Goal: Task Accomplishment & Management: Use online tool/utility

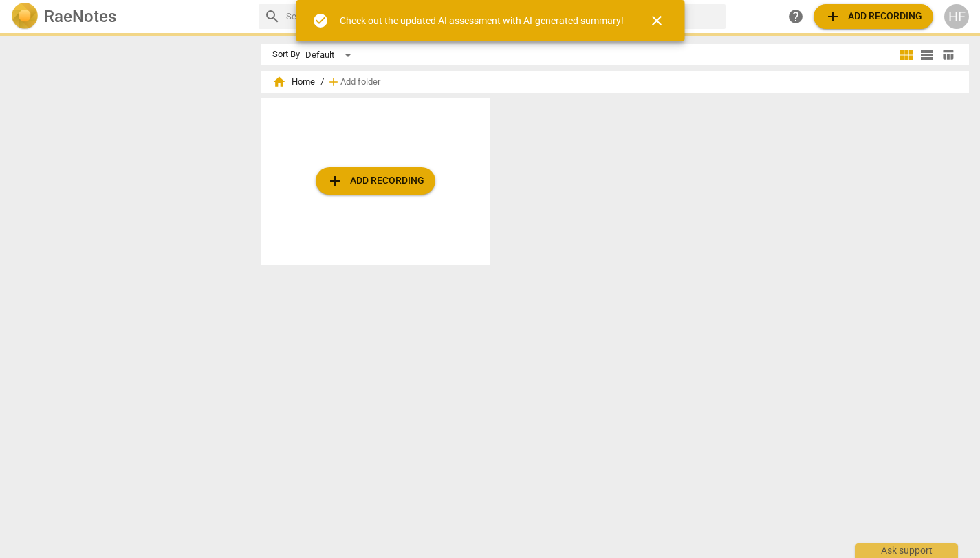
click at [472, 206] on div "add Add recording" at bounding box center [375, 181] width 228 height 167
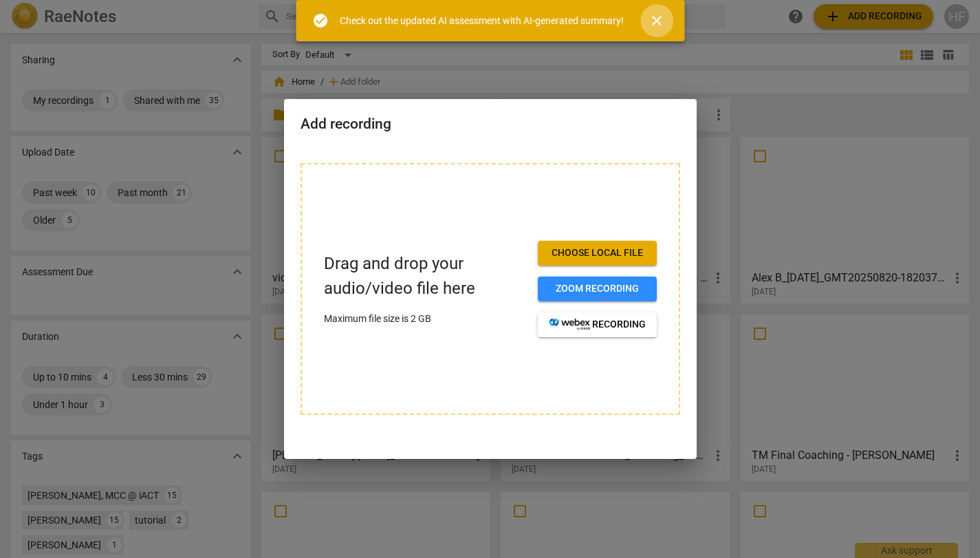
click at [658, 19] on span "close" at bounding box center [657, 20] width 17 height 17
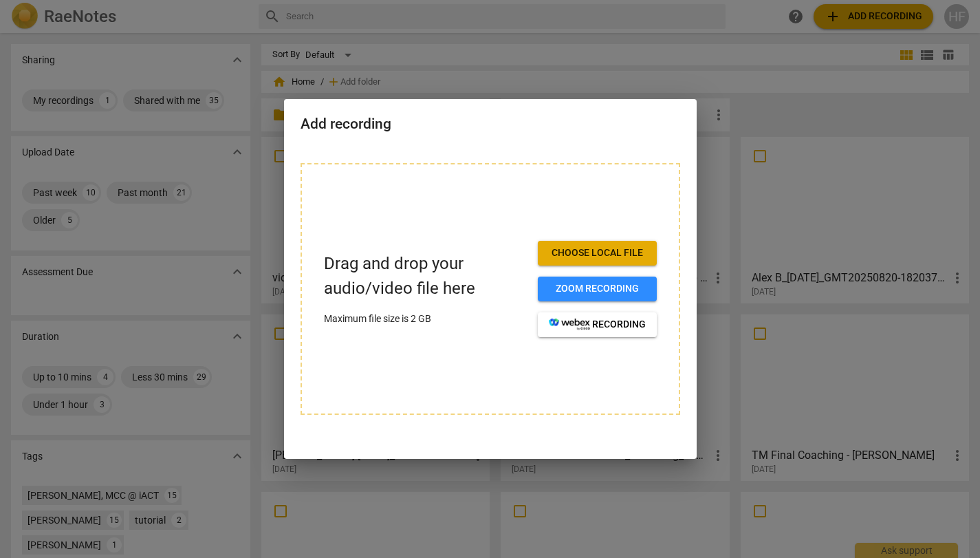
click at [722, 87] on div at bounding box center [490, 279] width 980 height 558
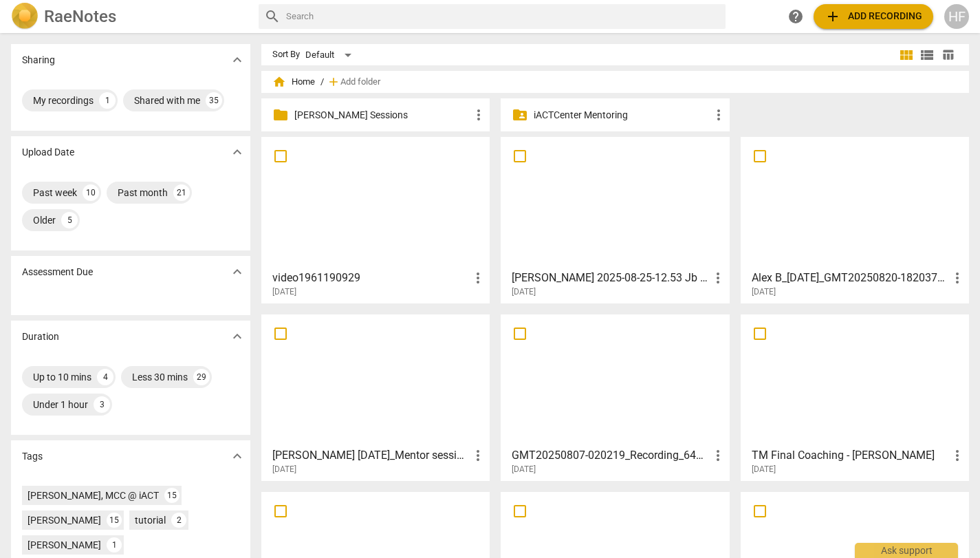
click at [366, 113] on p "[PERSON_NAME] Sessions" at bounding box center [382, 115] width 176 height 14
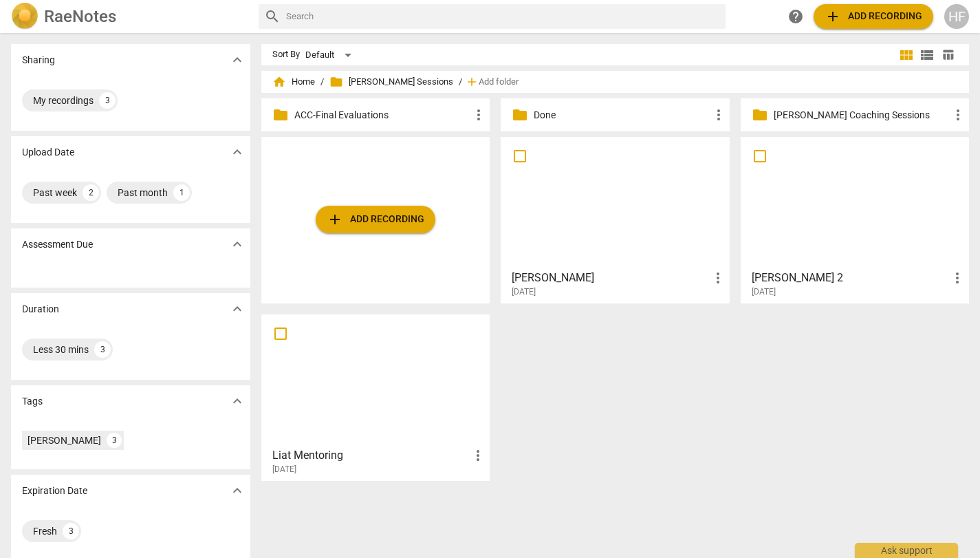
click at [373, 221] on span "add Add recording" at bounding box center [376, 219] width 98 height 17
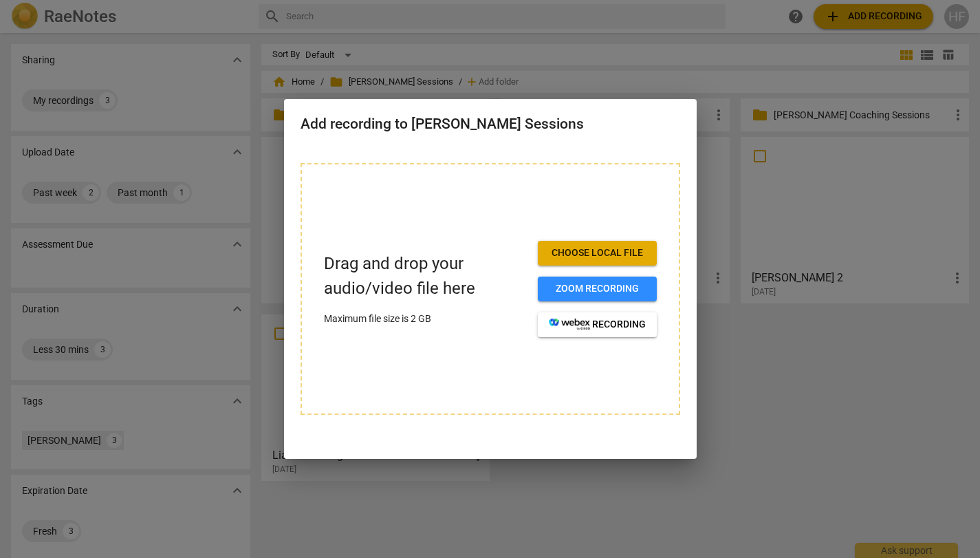
click at [796, 440] on div at bounding box center [490, 279] width 980 height 558
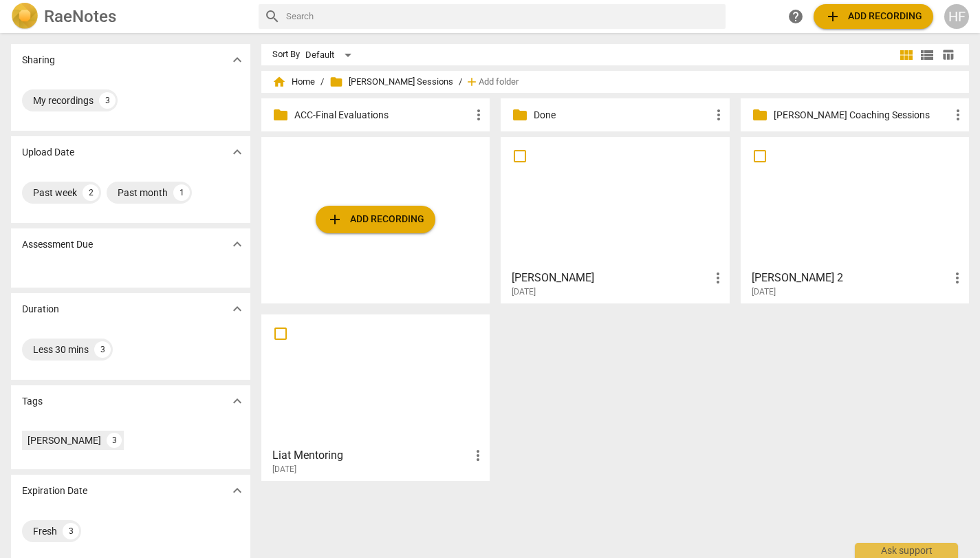
click at [399, 217] on span "add Add recording" at bounding box center [376, 219] width 98 height 17
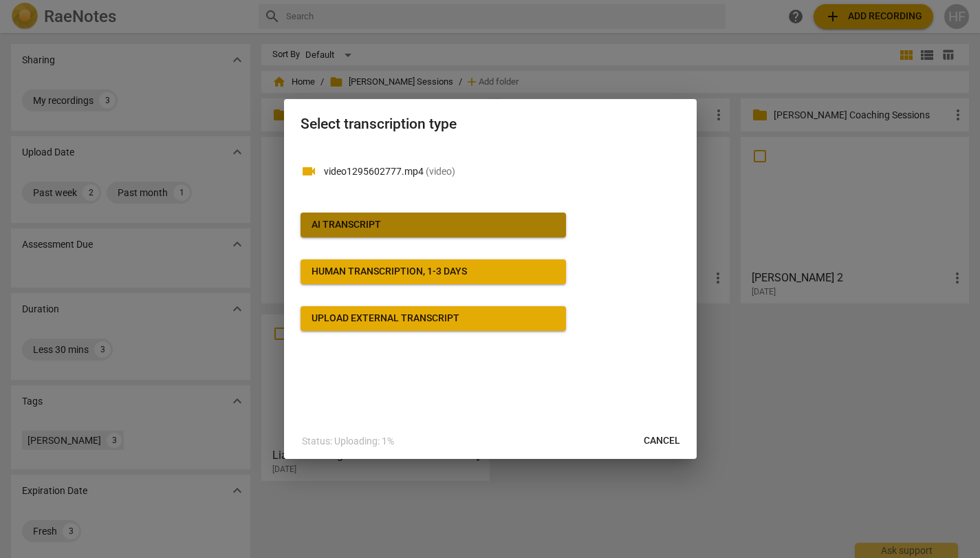
click at [496, 218] on span "AI Transcript" at bounding box center [434, 225] width 244 height 14
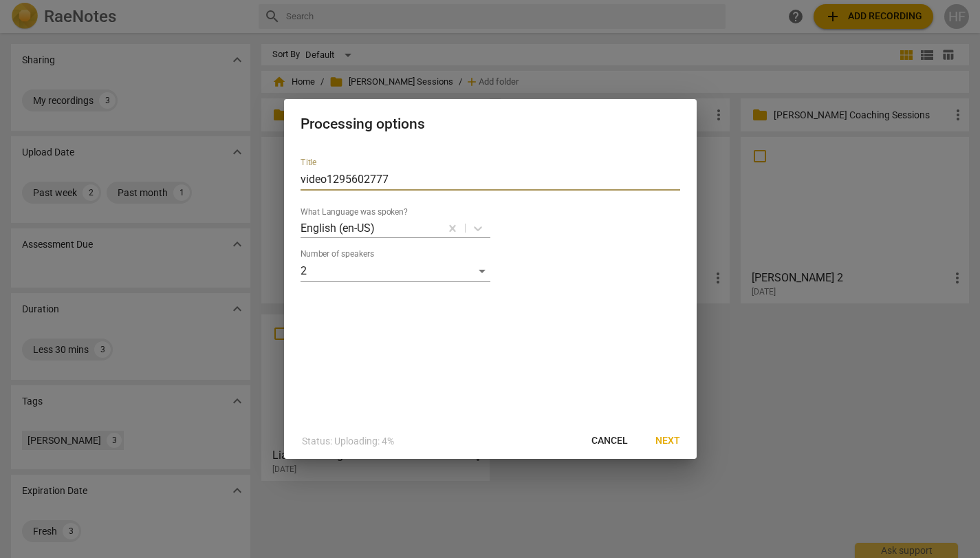
drag, startPoint x: 403, startPoint y: 178, endPoint x: 283, endPoint y: 171, distance: 119.9
click at [283, 171] on div "Processing options Title video1295602777 What Language was spoken? English (en-…" at bounding box center [490, 279] width 980 height 558
type input "[PERSON_NAME] coaching [PERSON_NAME]"
click at [674, 439] on span "Next" at bounding box center [668, 441] width 25 height 14
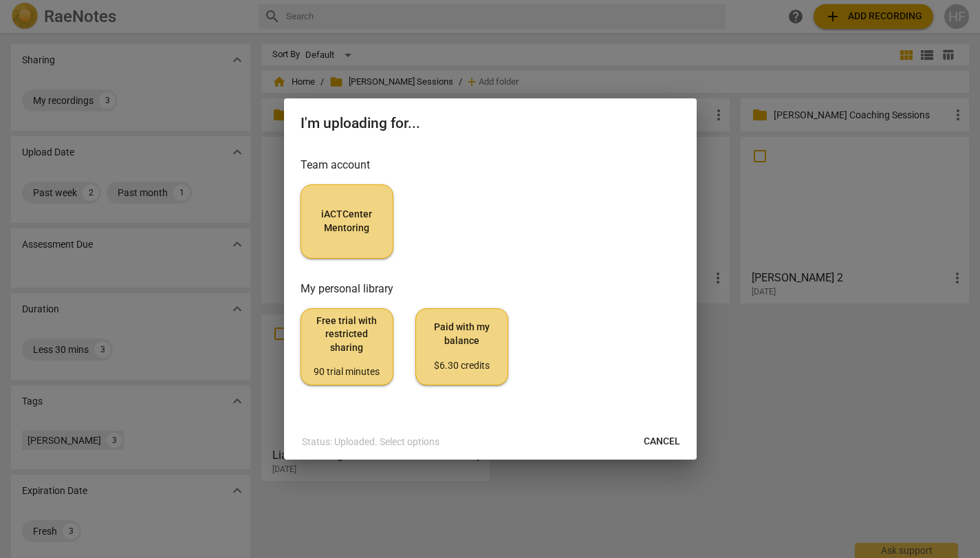
click at [339, 209] on span "iACTCenter Mentoring" at bounding box center [346, 221] width 69 height 27
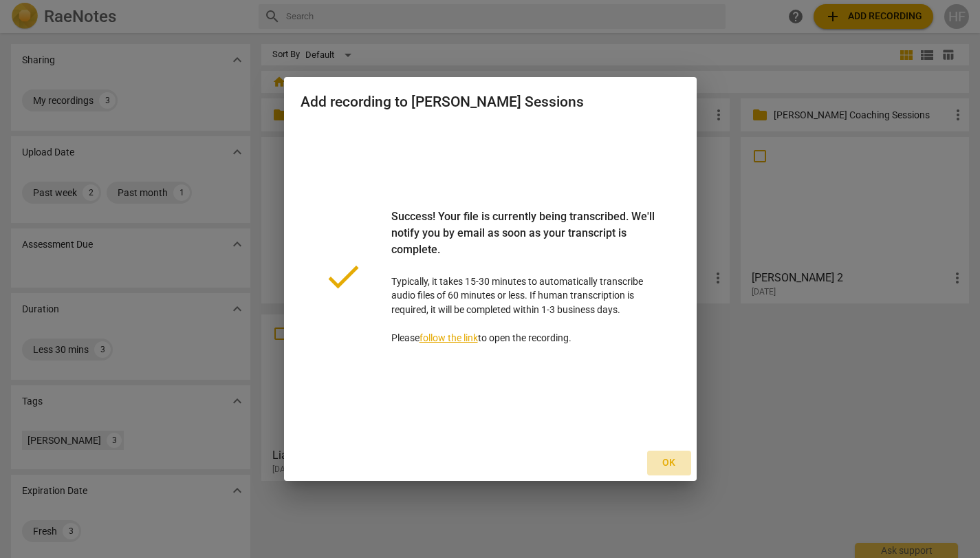
click at [672, 469] on button "Ok" at bounding box center [669, 463] width 44 height 25
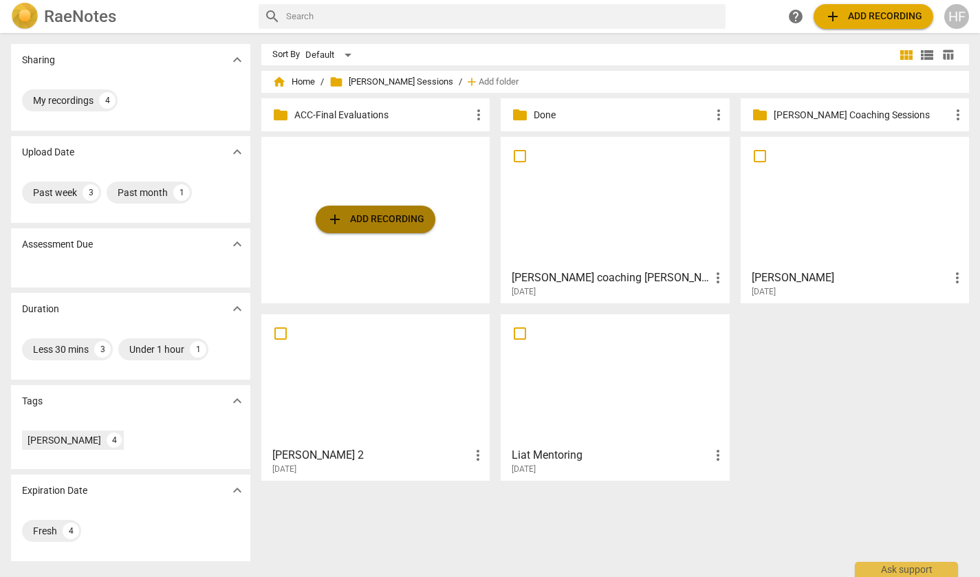
click at [405, 213] on span "add Add recording" at bounding box center [376, 219] width 98 height 17
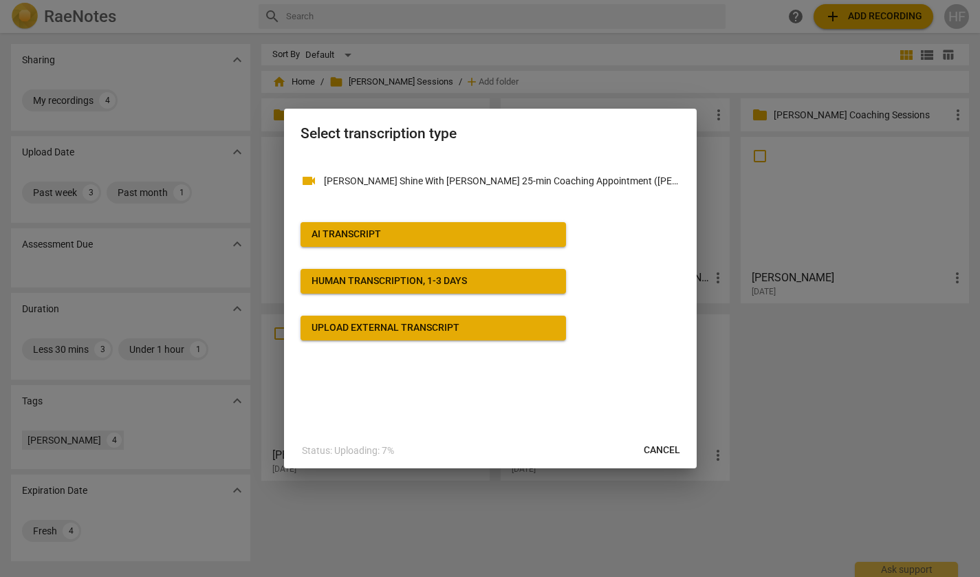
click at [391, 230] on span "AI Transcript" at bounding box center [434, 235] width 244 height 14
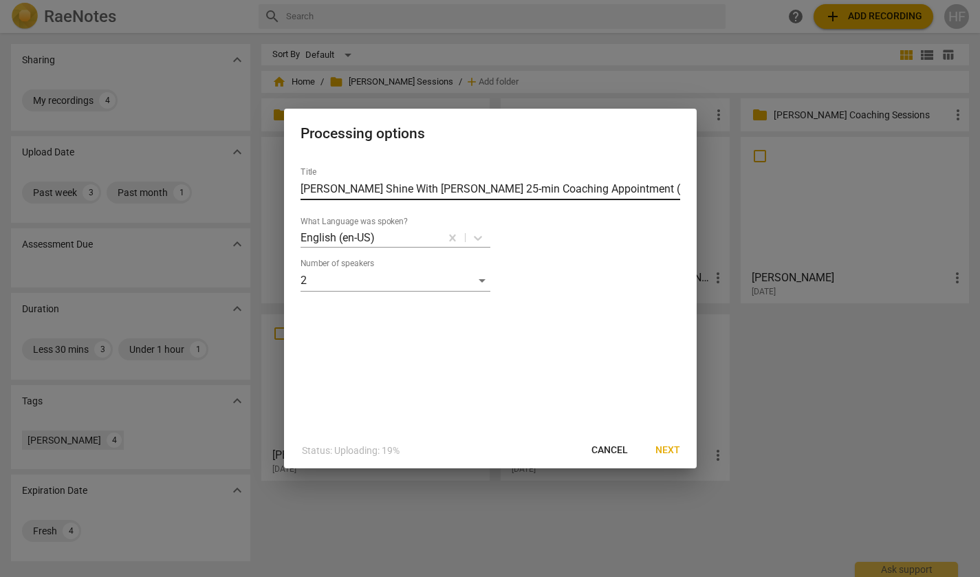
click at [640, 185] on input "[PERSON_NAME] Shine With [PERSON_NAME] 25-min Coaching Appointment ([PERSON_NAM…" at bounding box center [491, 189] width 380 height 22
drag, startPoint x: 377, startPoint y: 189, endPoint x: 792, endPoint y: 203, distance: 415.1
click at [792, 203] on div "Processing options Title [PERSON_NAME] Shine With [PERSON_NAME] 25-min Coaching…" at bounding box center [490, 288] width 980 height 577
type input "[PERSON_NAME] Aug 26.25"
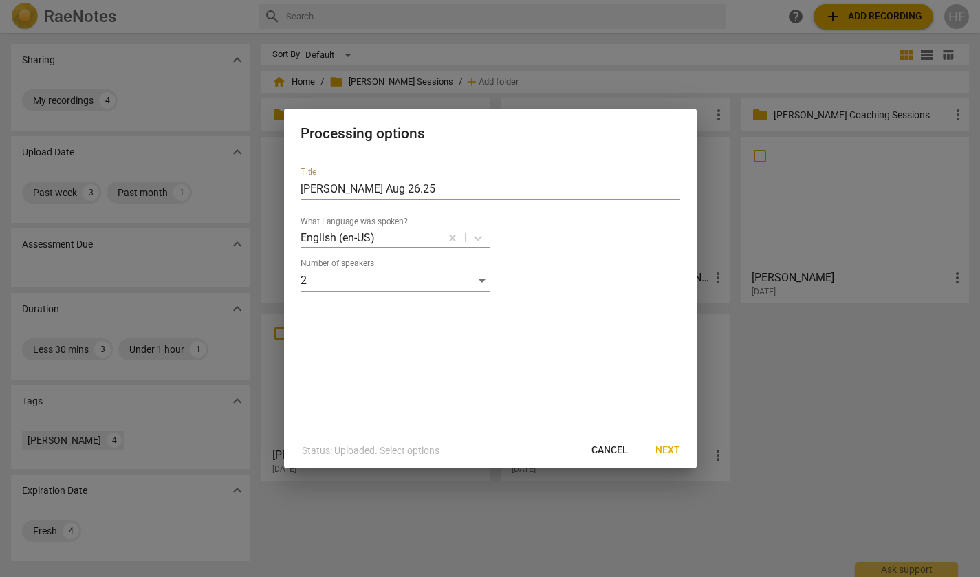
click at [659, 442] on button "Next" at bounding box center [668, 450] width 47 height 25
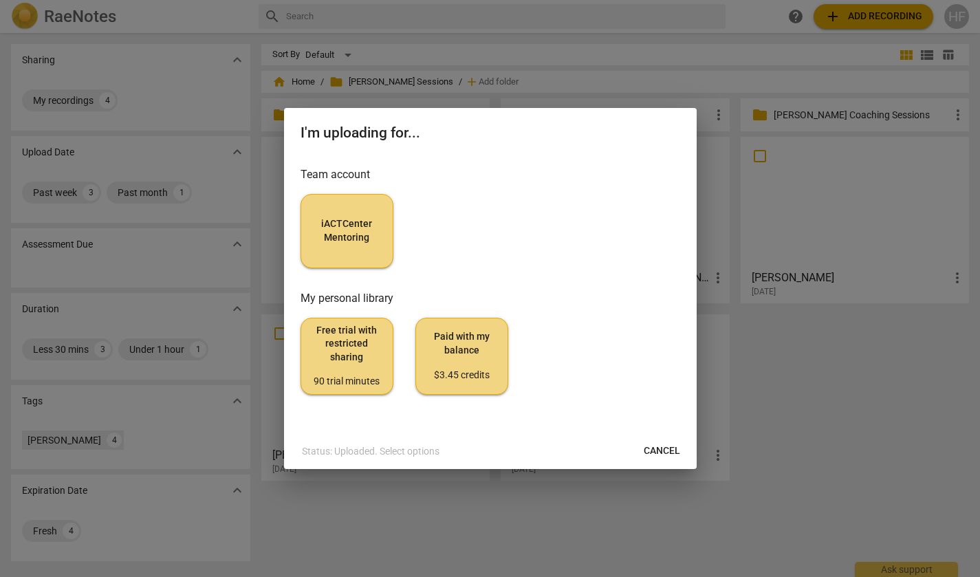
click at [378, 237] on span "iACTCenter Mentoring" at bounding box center [346, 230] width 69 height 27
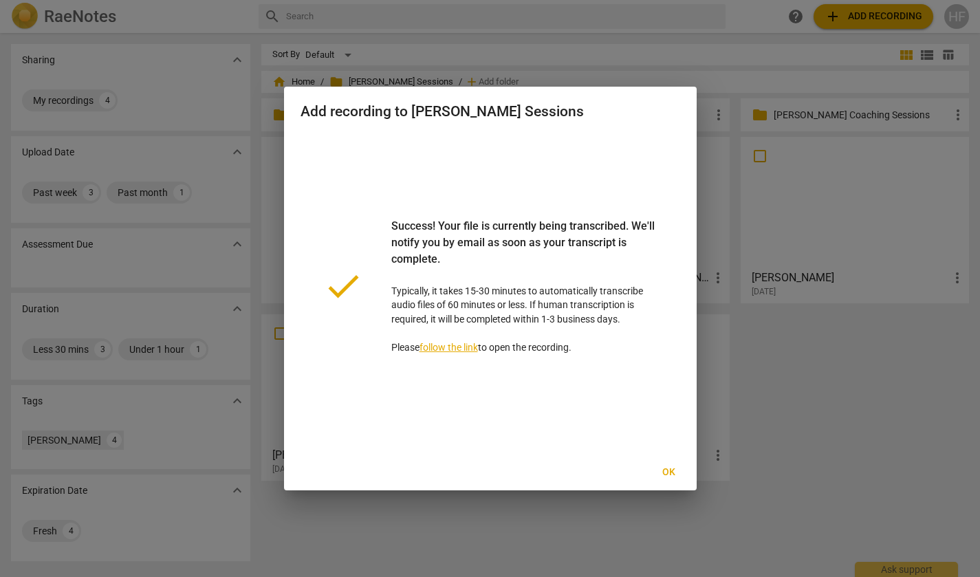
click at [673, 472] on span "Ok" at bounding box center [669, 473] width 22 height 14
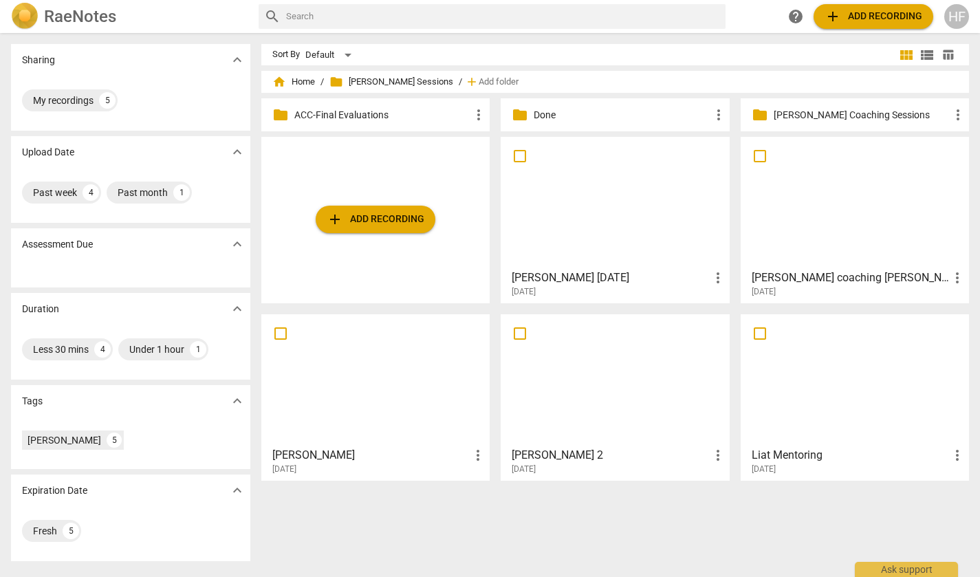
click at [813, 283] on h3 "[PERSON_NAME] coaching [PERSON_NAME]" at bounding box center [850, 278] width 197 height 17
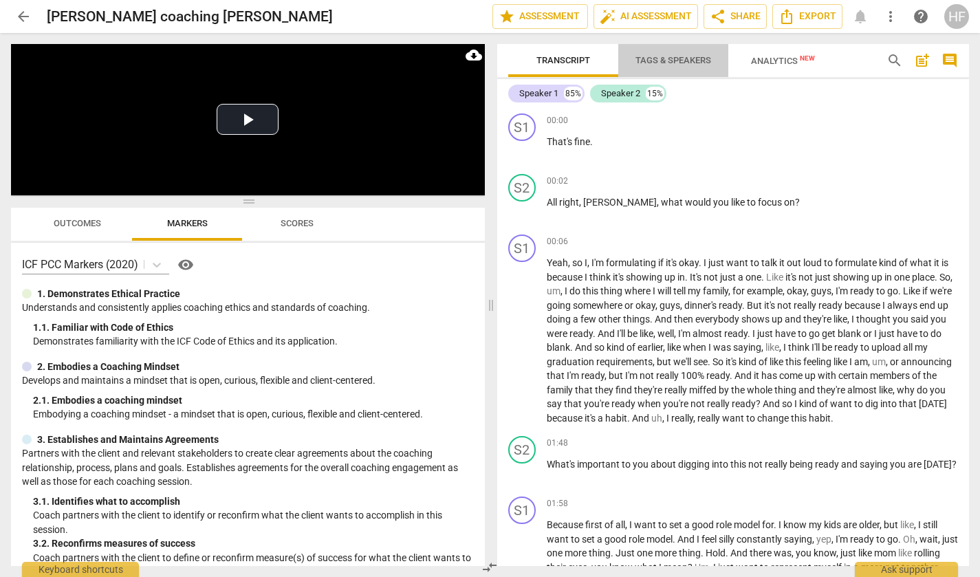
click at [674, 54] on span "Tags & Speakers" at bounding box center [673, 61] width 109 height 19
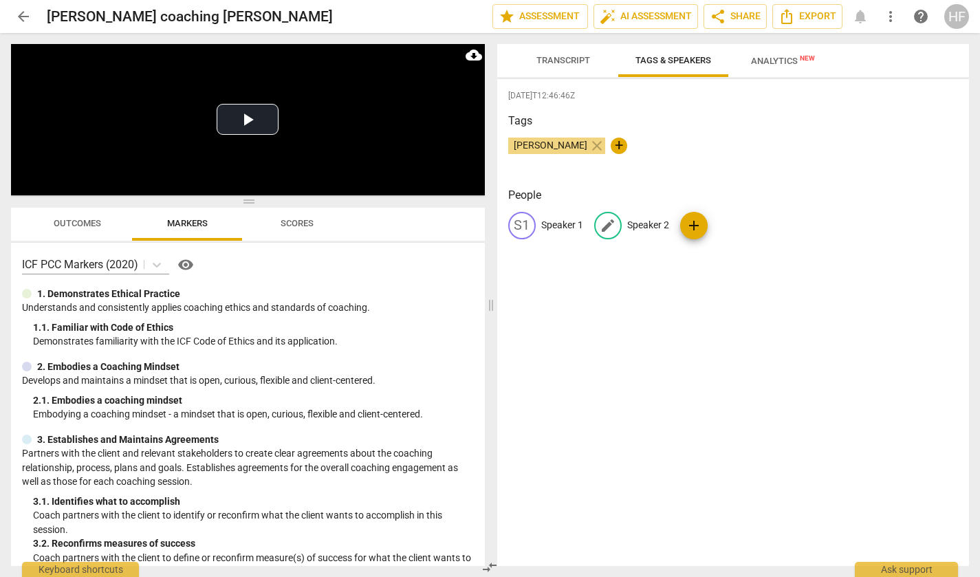
click at [661, 228] on p "Speaker 2" at bounding box center [649, 225] width 42 height 14
type input "Coach"
click at [561, 225] on p "Speaker 1" at bounding box center [563, 225] width 42 height 14
type input "Client"
click at [676, 120] on h3 "Tags" at bounding box center [733, 121] width 451 height 17
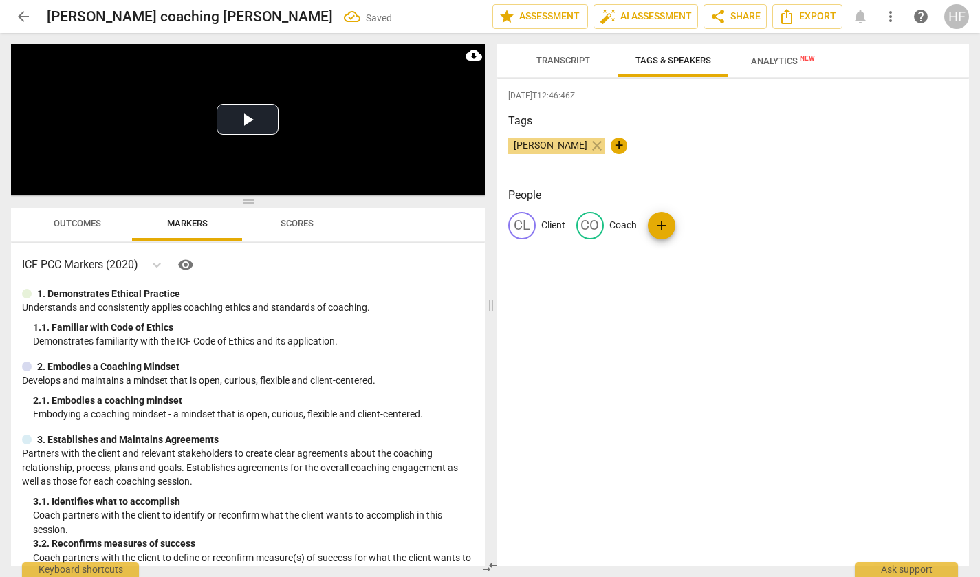
click at [553, 52] on span "Transcript" at bounding box center [563, 61] width 87 height 19
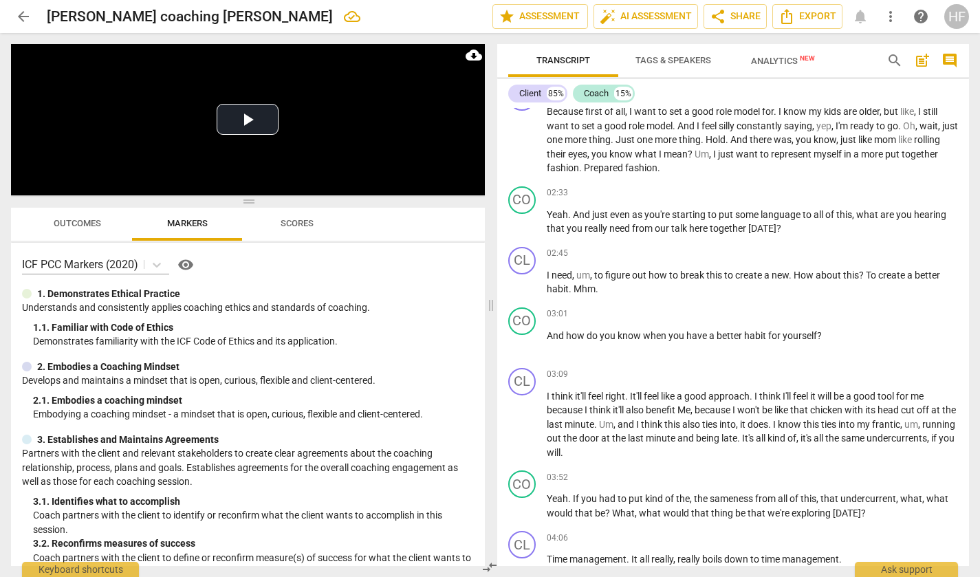
scroll to position [453, 0]
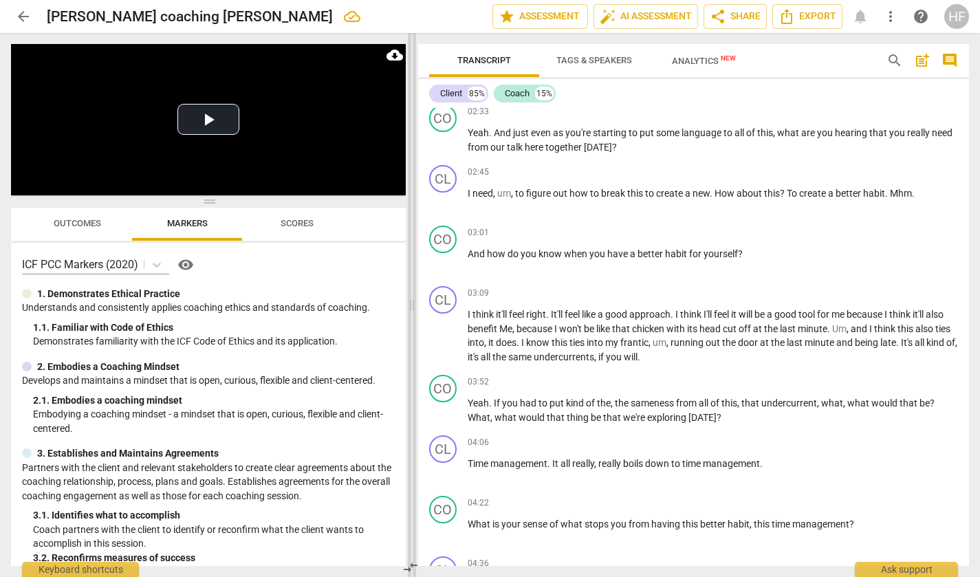
drag, startPoint x: 489, startPoint y: 308, endPoint x: 409, endPoint y: 314, distance: 79.3
click at [409, 313] on span at bounding box center [412, 305] width 8 height 544
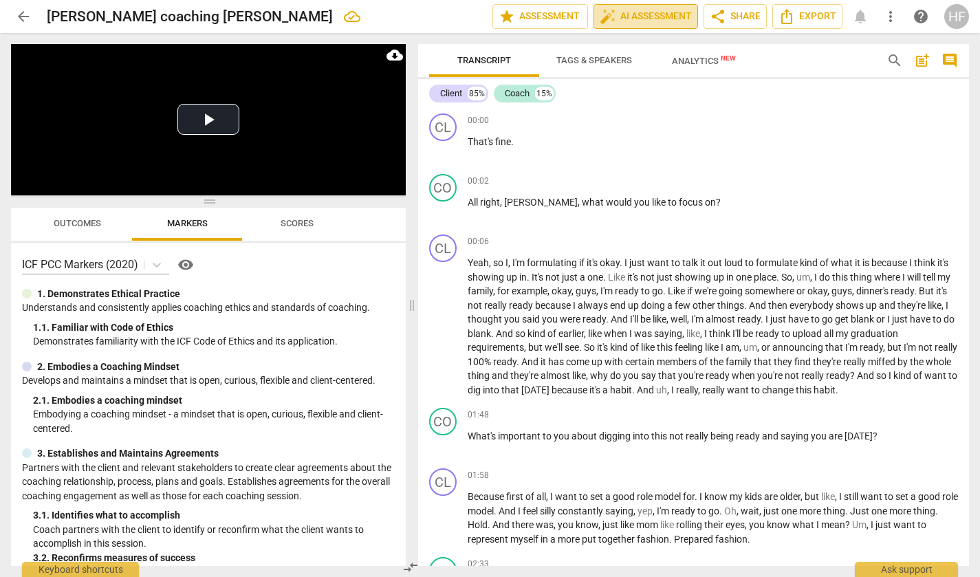
scroll to position [0, 1]
click at [649, 21] on span "auto_fix_high AI Assessment" at bounding box center [646, 16] width 92 height 17
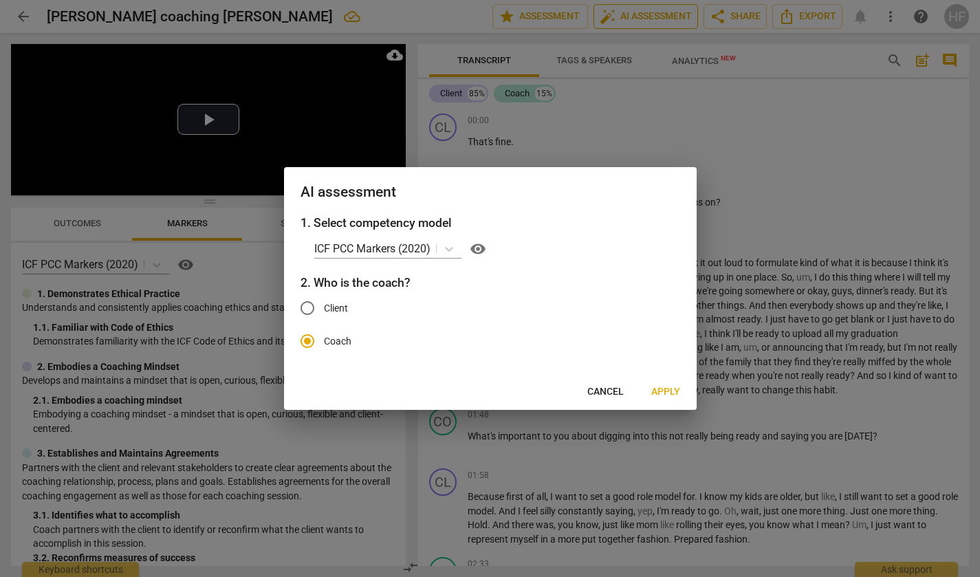
scroll to position [0, 0]
click at [669, 387] on span "Apply" at bounding box center [666, 392] width 29 height 14
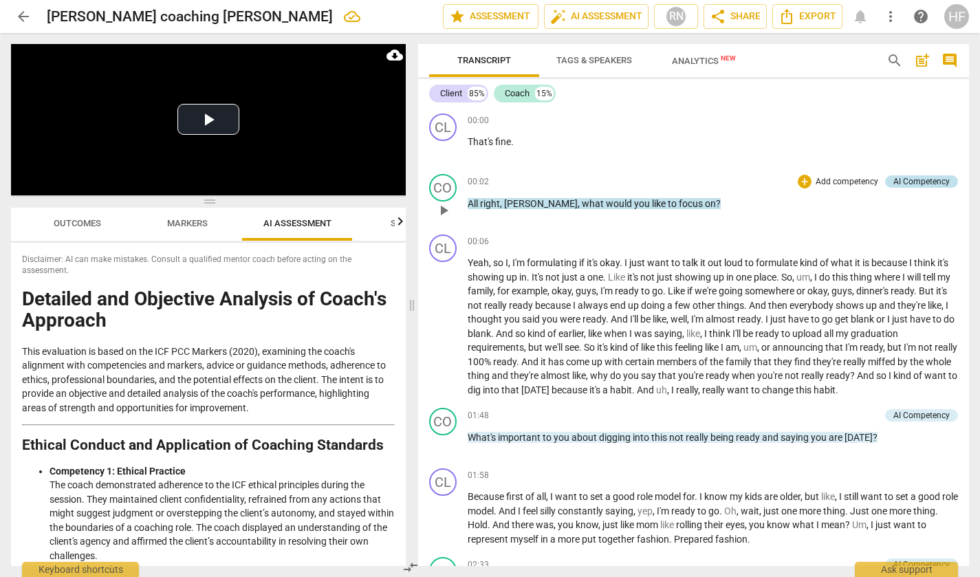
click at [916, 182] on div "AI Competency" at bounding box center [922, 181] width 56 height 12
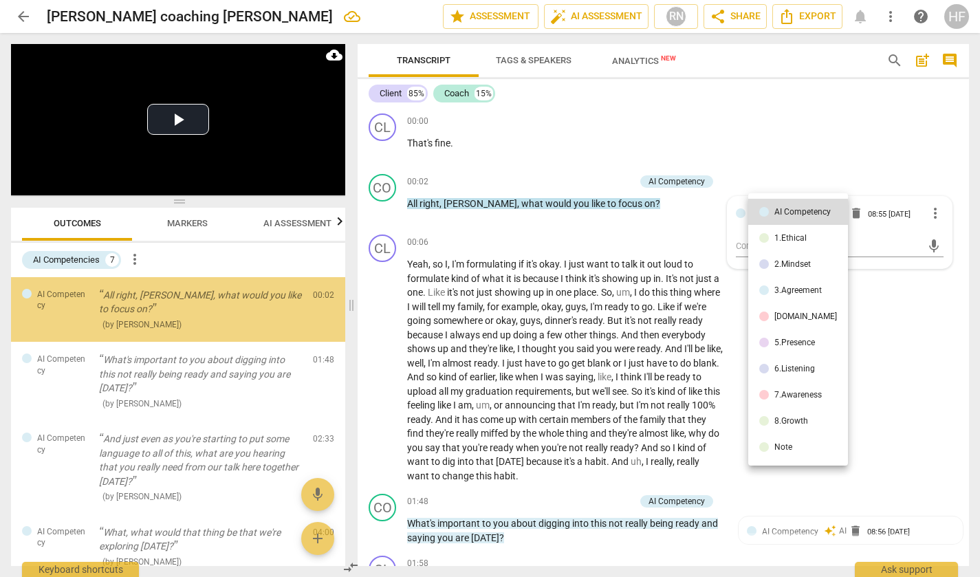
click at [908, 165] on div at bounding box center [490, 288] width 980 height 577
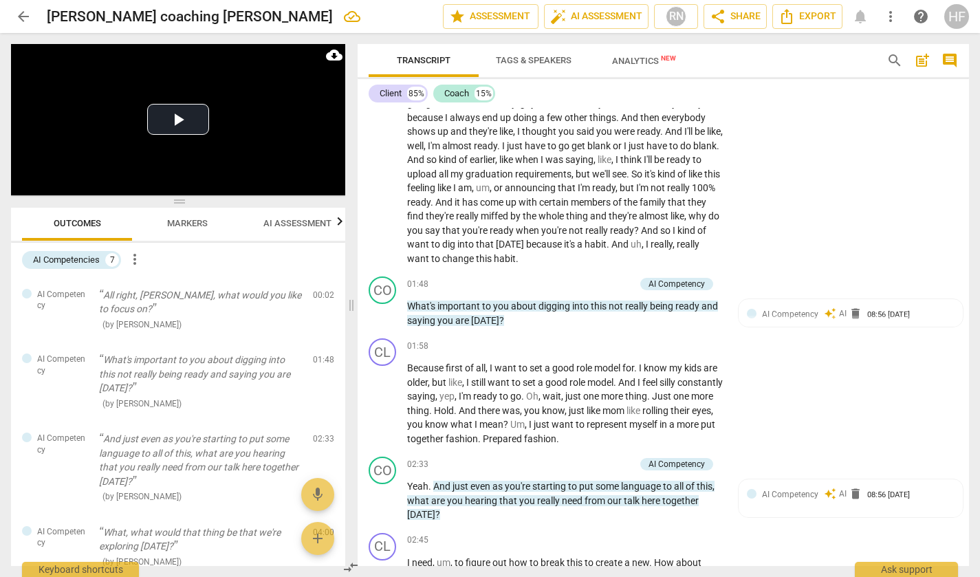
scroll to position [226, 0]
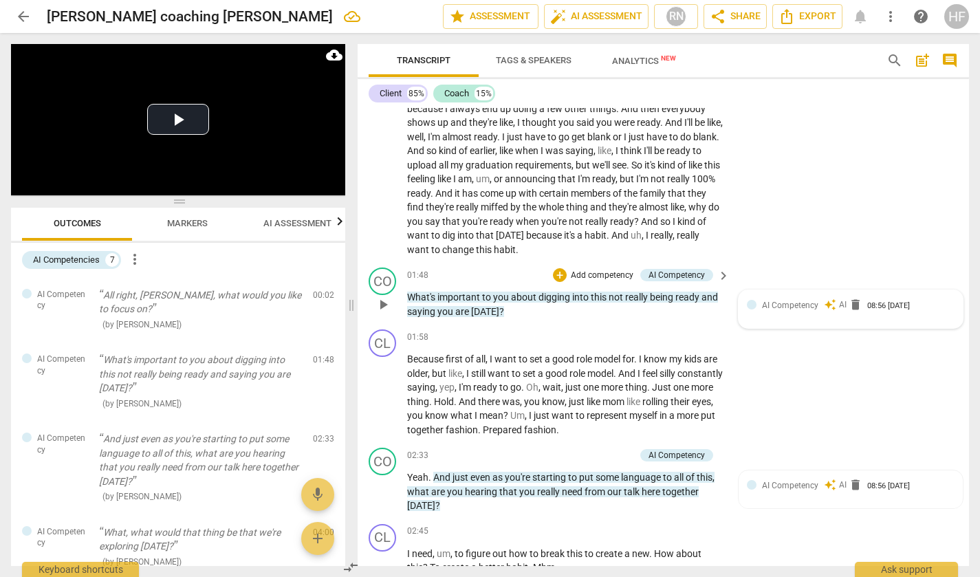
click at [780, 301] on span "AI Competency" at bounding box center [790, 306] width 56 height 10
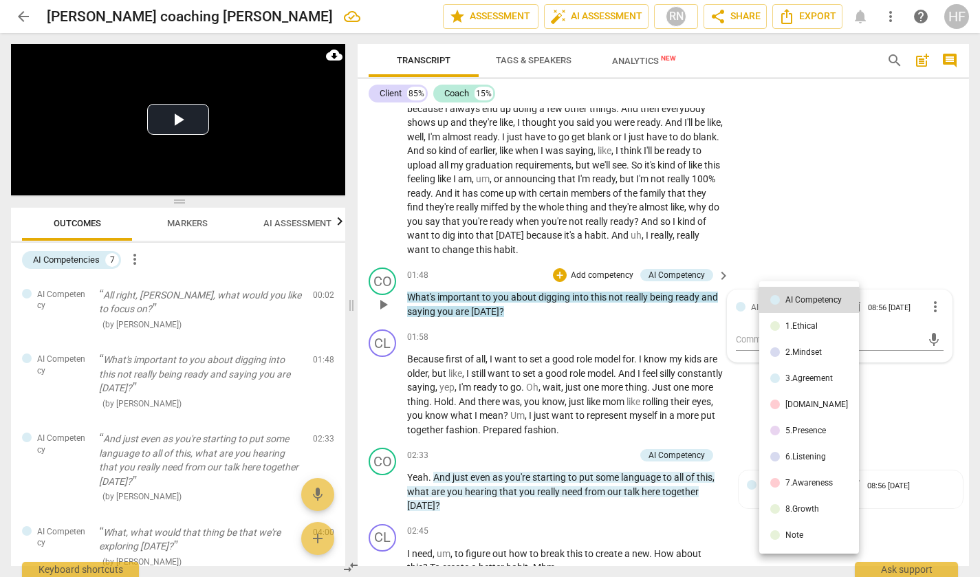
click at [826, 218] on div at bounding box center [490, 288] width 980 height 577
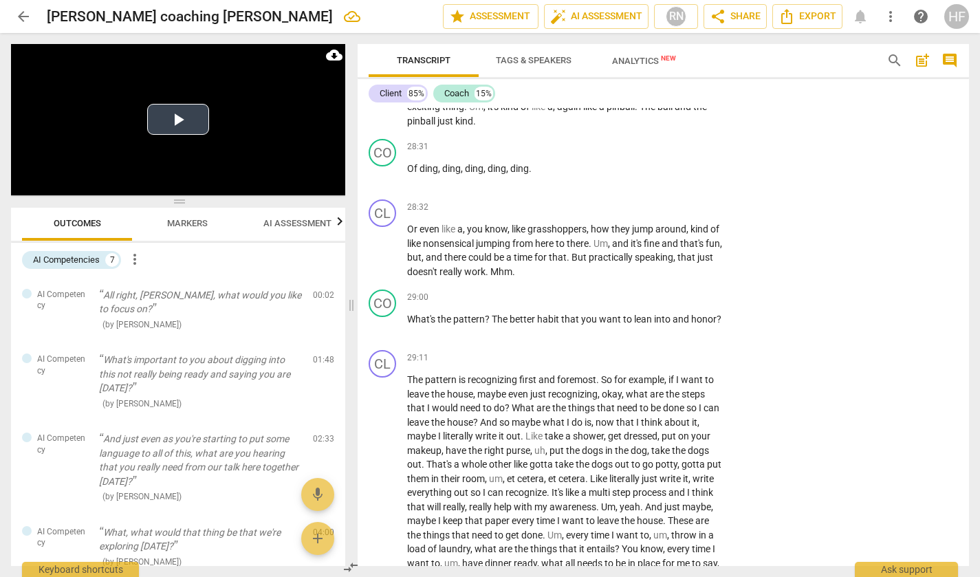
scroll to position [5802, 0]
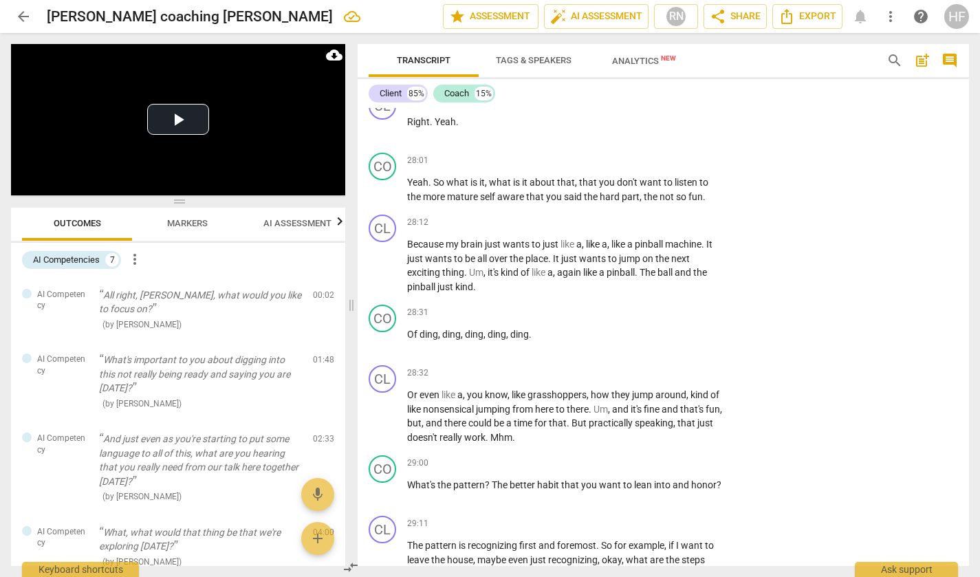
click at [25, 20] on span "arrow_back" at bounding box center [23, 16] width 17 height 17
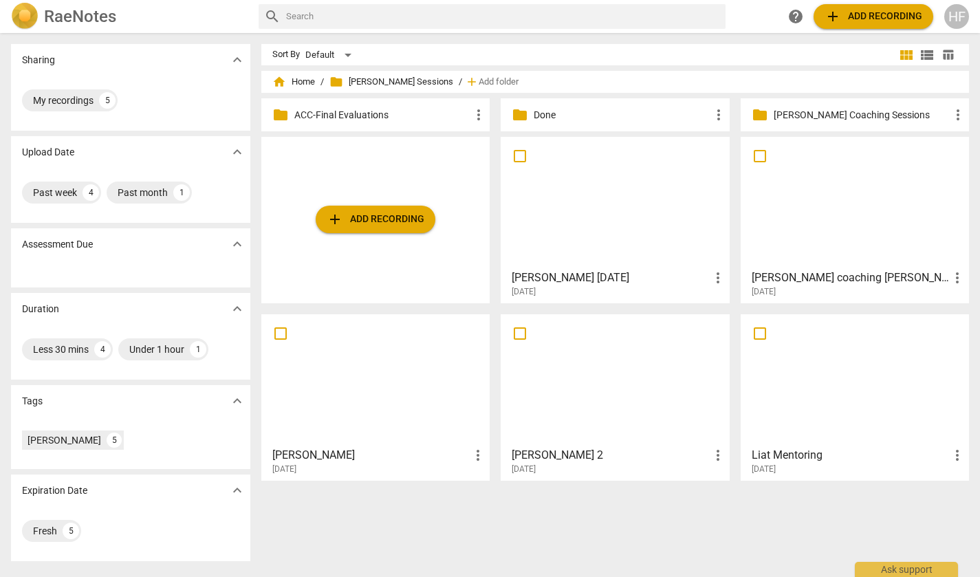
click at [594, 281] on h3 "[PERSON_NAME] [DATE]" at bounding box center [610, 278] width 197 height 17
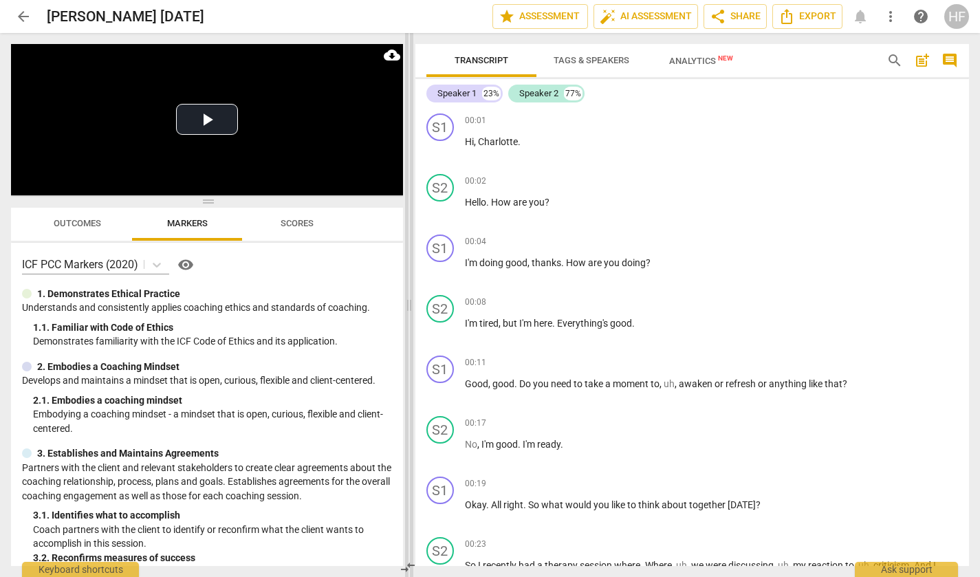
drag, startPoint x: 489, startPoint y: 303, endPoint x: 407, endPoint y: 305, distance: 81.9
click at [407, 305] on span at bounding box center [409, 305] width 8 height 544
click at [603, 65] on span "Tags & Speakers" at bounding box center [591, 61] width 109 height 19
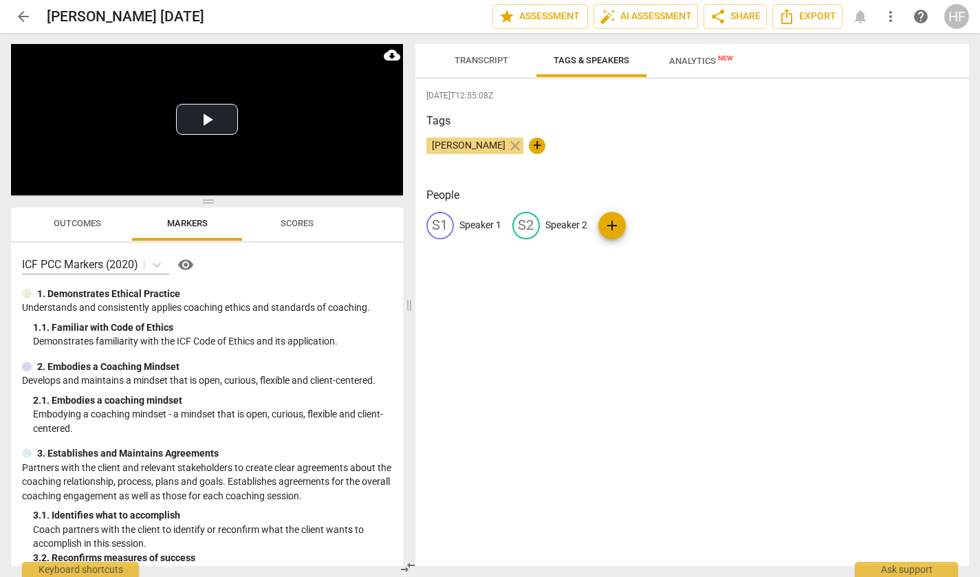
scroll to position [0, 0]
click at [486, 224] on p "Speaker 1" at bounding box center [481, 225] width 42 height 14
type input "[PERSON_NAME]"
click at [642, 222] on p "Speaker 2" at bounding box center [656, 225] width 42 height 14
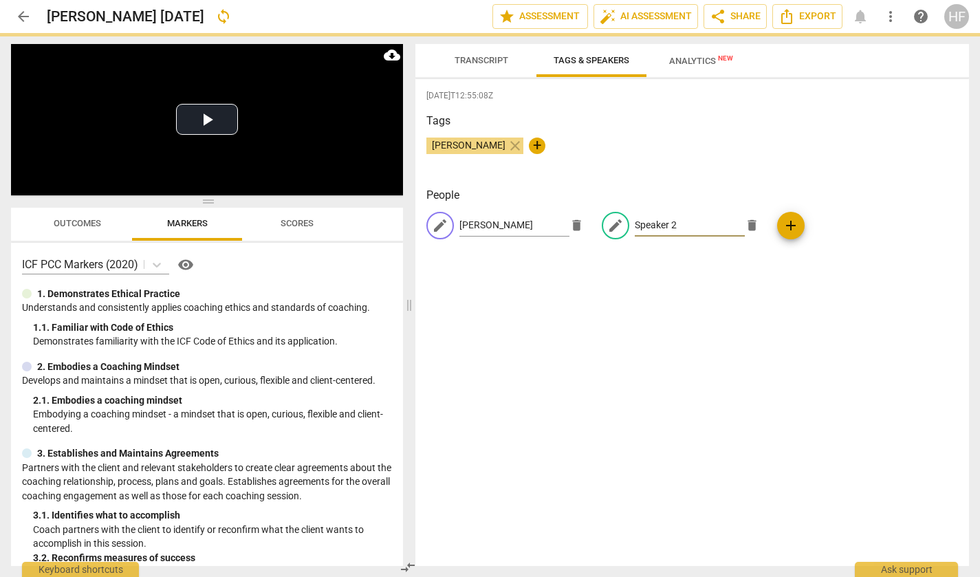
scroll to position [0, 0]
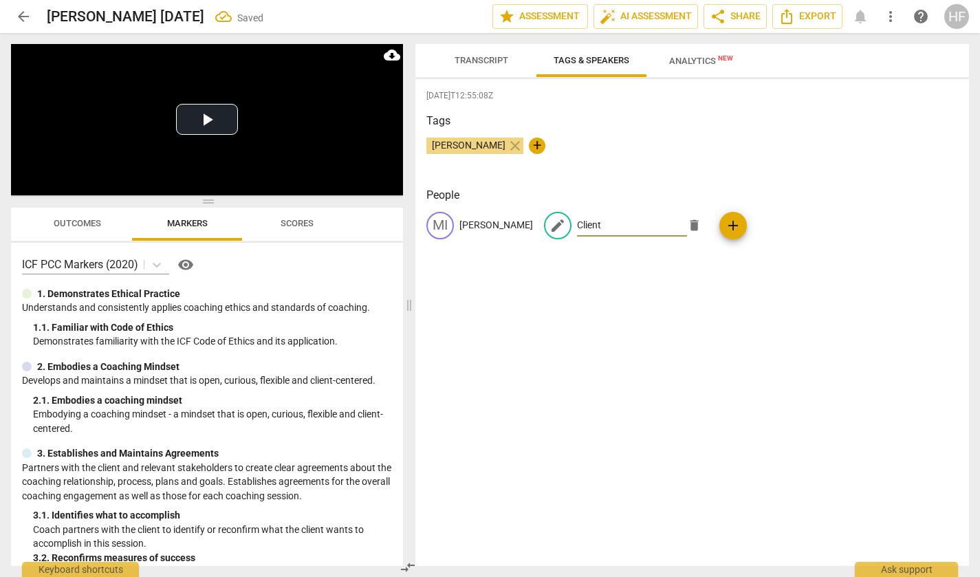
type input "Client"
click at [492, 58] on span "Transcript" at bounding box center [482, 60] width 54 height 10
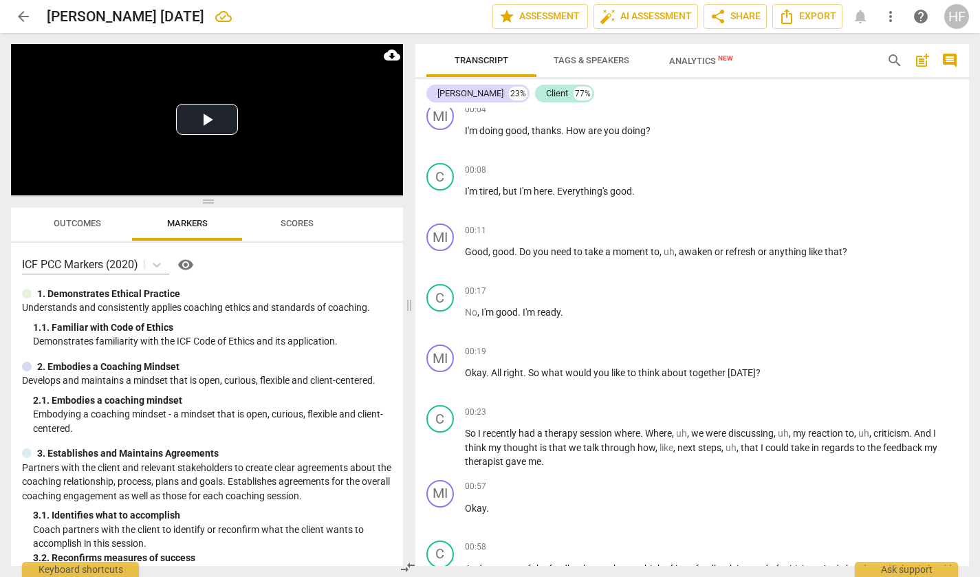
scroll to position [2, 0]
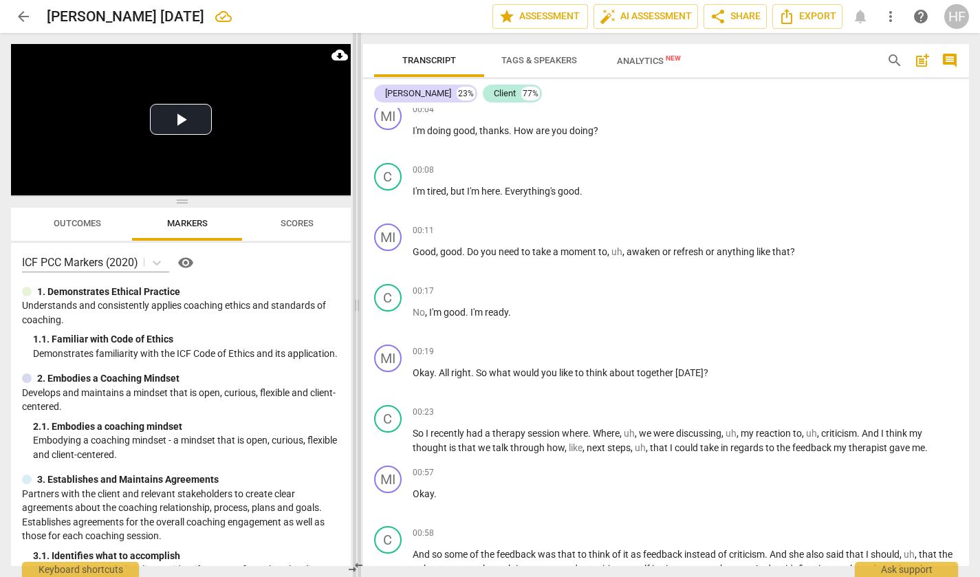
drag, startPoint x: 411, startPoint y: 306, endPoint x: 358, endPoint y: 304, distance: 52.3
click at [358, 304] on span at bounding box center [357, 305] width 8 height 544
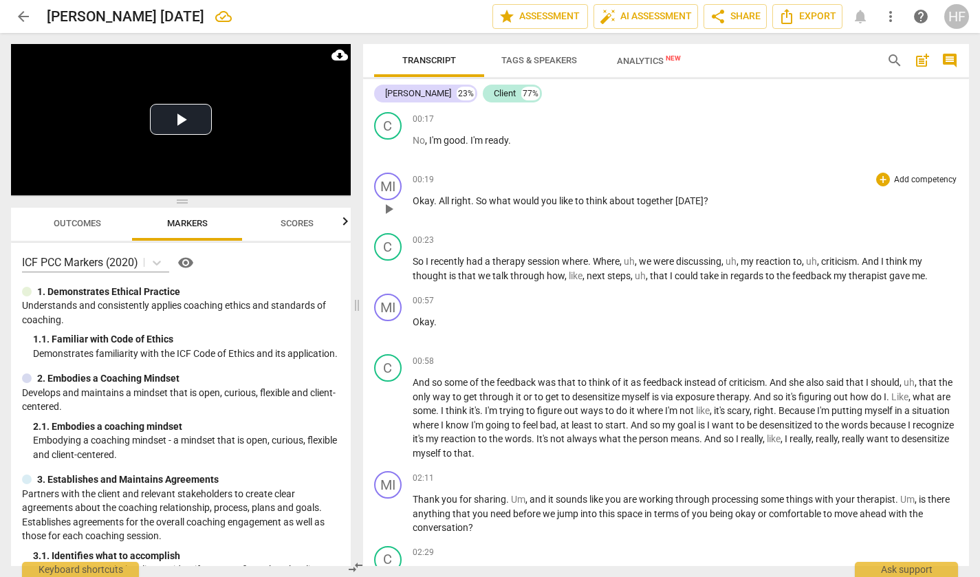
click at [873, 169] on div "MI play_arrow pause 00:19 + Add competency keyboard_arrow_right Okay . All righ…" at bounding box center [666, 197] width 607 height 61
click at [877, 177] on div "+" at bounding box center [884, 178] width 14 height 14
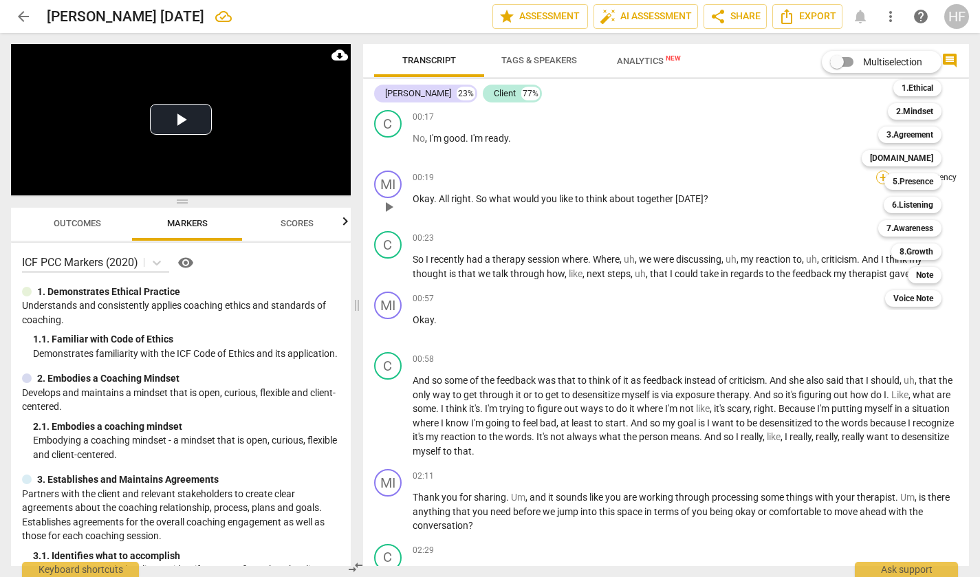
scroll to position [310, 0]
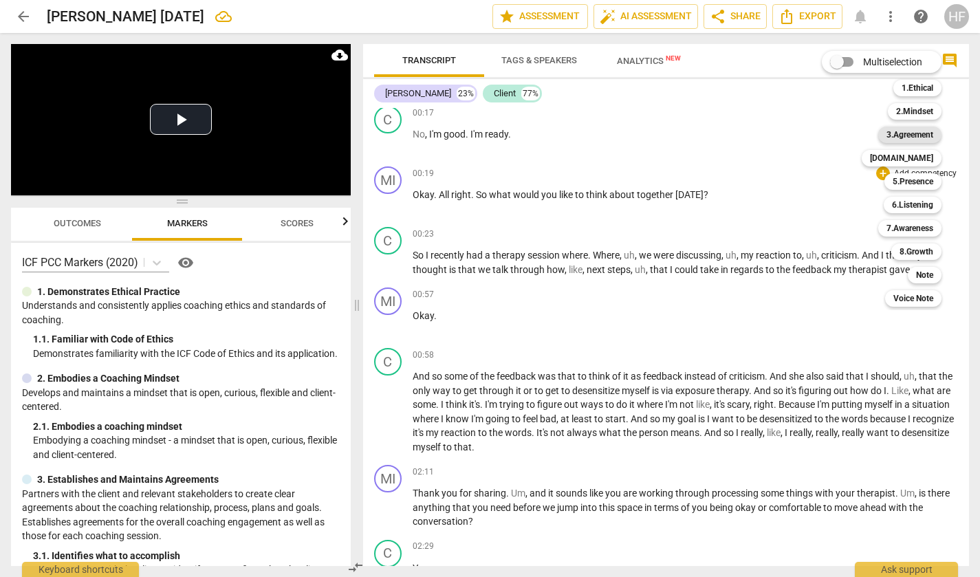
click at [914, 134] on b "3.Agreement" at bounding box center [910, 135] width 47 height 17
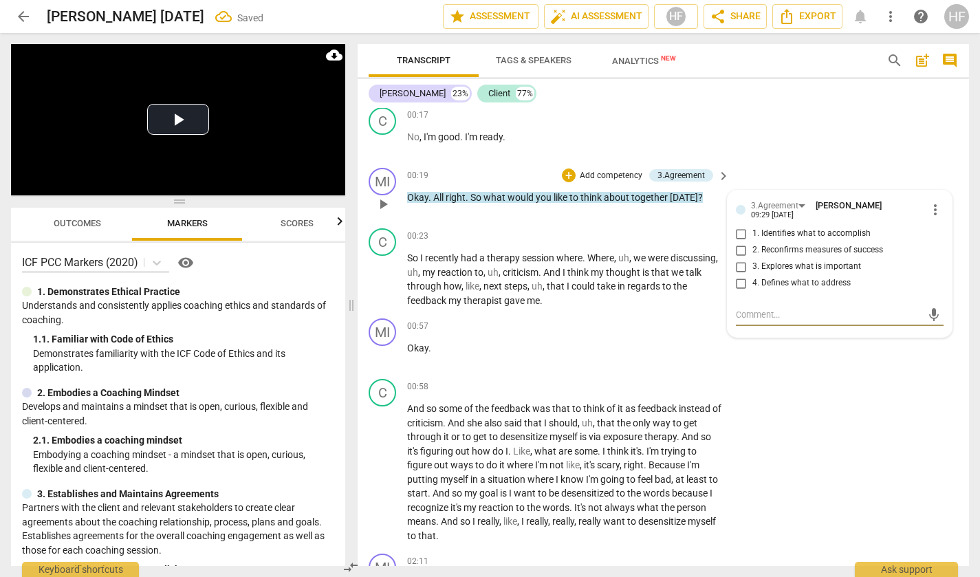
click at [740, 233] on input "1. Identifies what to accomplish" at bounding box center [742, 234] width 22 height 17
checkbox input "true"
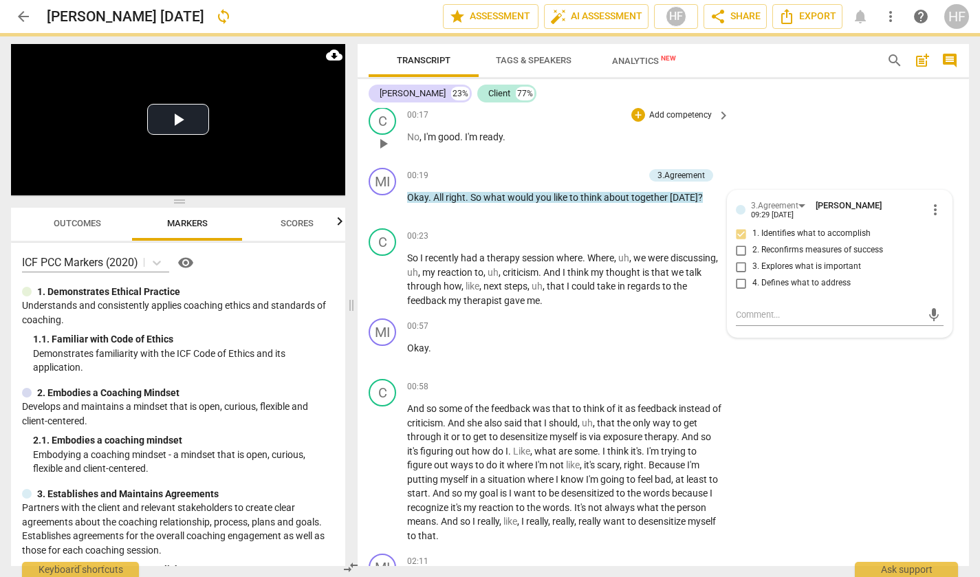
click at [801, 147] on div "C play_arrow pause 00:17 + Add competency keyboard_arrow_right No , I'm good . …" at bounding box center [664, 132] width 612 height 61
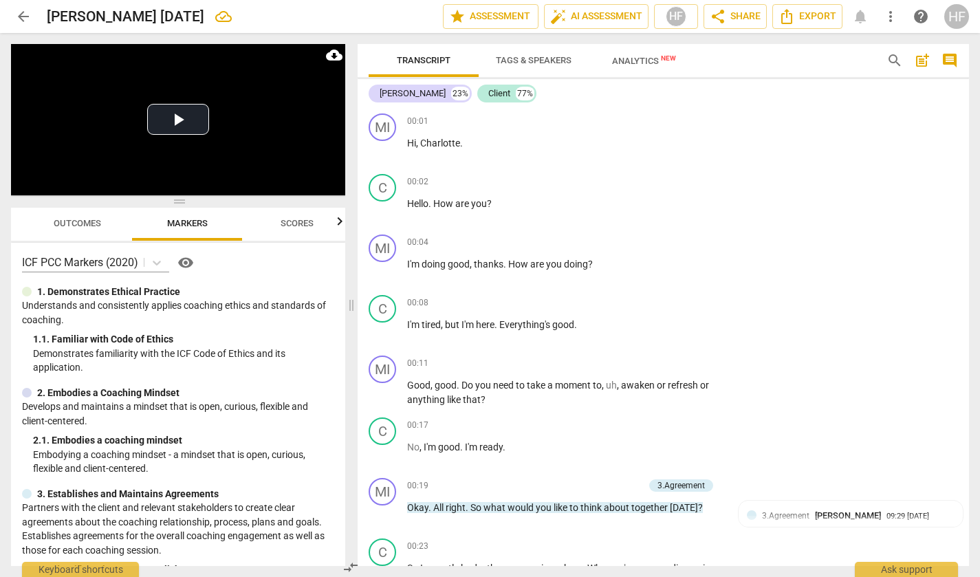
scroll to position [0, 0]
click at [927, 58] on span "post_add" at bounding box center [922, 60] width 17 height 17
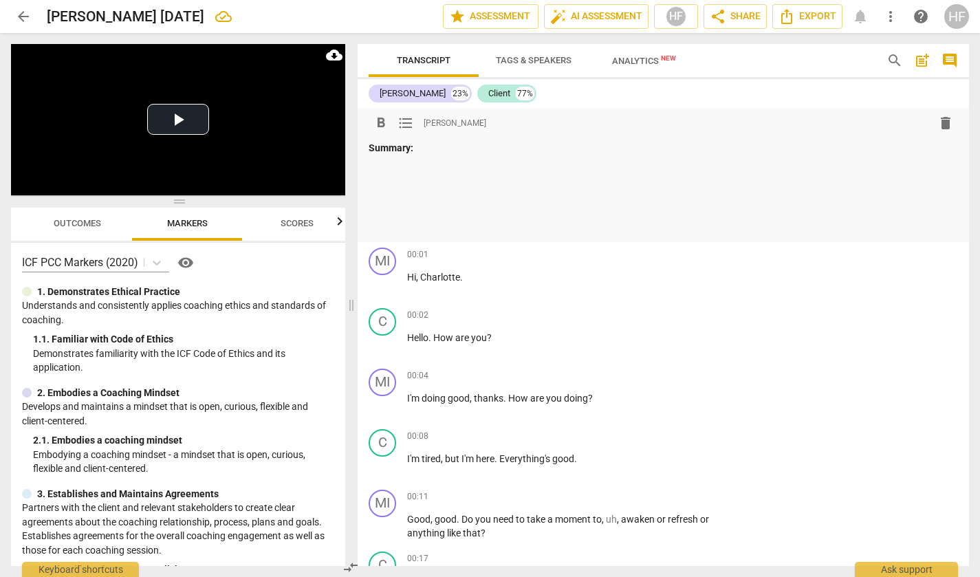
click at [393, 196] on div "Summary:" at bounding box center [664, 187] width 590 height 93
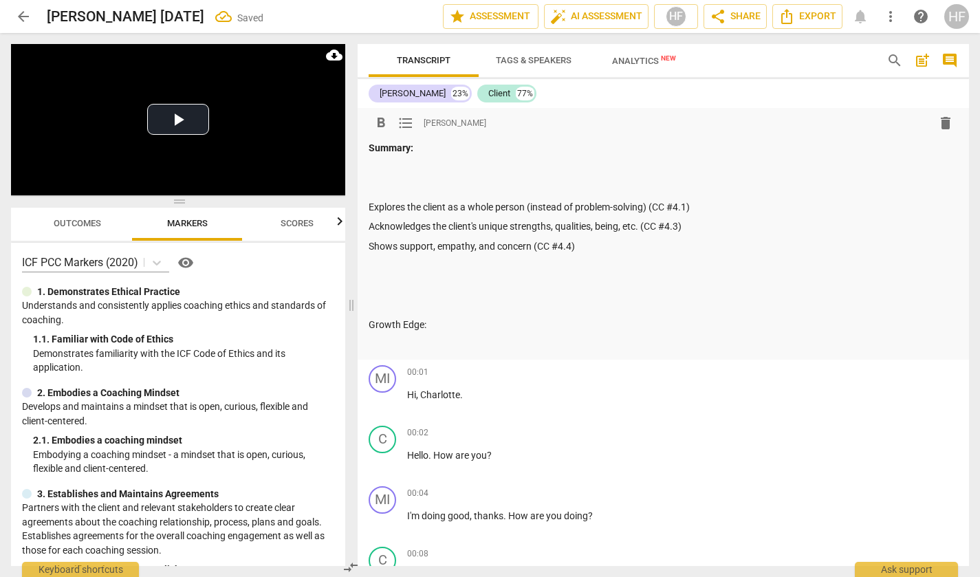
drag, startPoint x: 423, startPoint y: 321, endPoint x: 419, endPoint y: 352, distance: 31.2
click at [423, 321] on p "Growth Edge:" at bounding box center [664, 325] width 590 height 14
click at [392, 188] on p at bounding box center [664, 187] width 590 height 14
click at [502, 185] on p "Coach wants tot focus on:L" at bounding box center [664, 187] width 590 height 14
click at [481, 184] on p "Coach wants tot focus on:" at bounding box center [664, 187] width 590 height 14
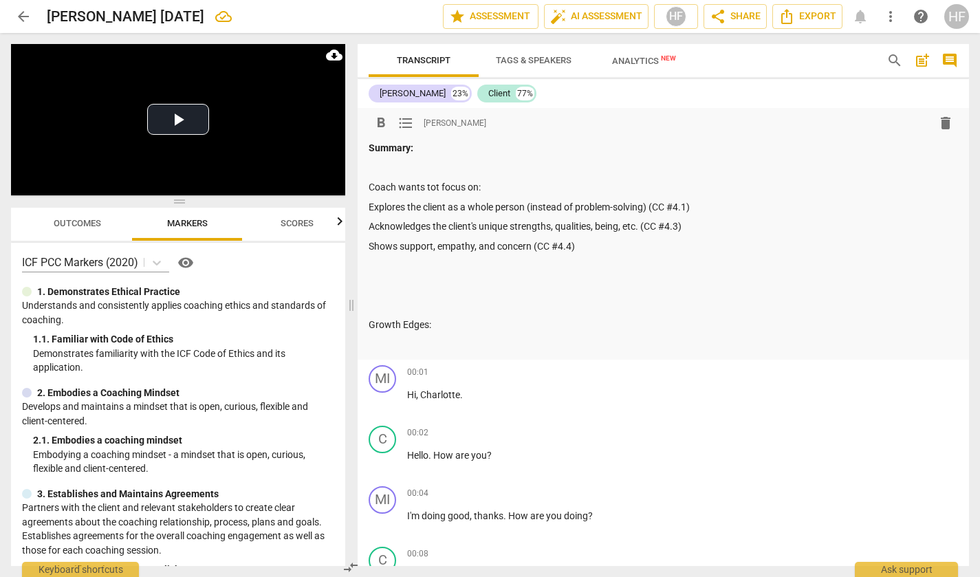
drag, startPoint x: 485, startPoint y: 185, endPoint x: 357, endPoint y: 192, distance: 128.2
click at [357, 192] on div "Transcript Tags & Speakers Analytics New search post_add comment [PERSON_NAME] …" at bounding box center [666, 305] width 628 height 544
drag, startPoint x: 367, startPoint y: 186, endPoint x: 525, endPoint y: 183, distance: 157.6
click at [525, 183] on div "format_bold format_list_bulleted [PERSON_NAME] delete Summary: Coach wants tot …" at bounding box center [664, 234] width 612 height 252
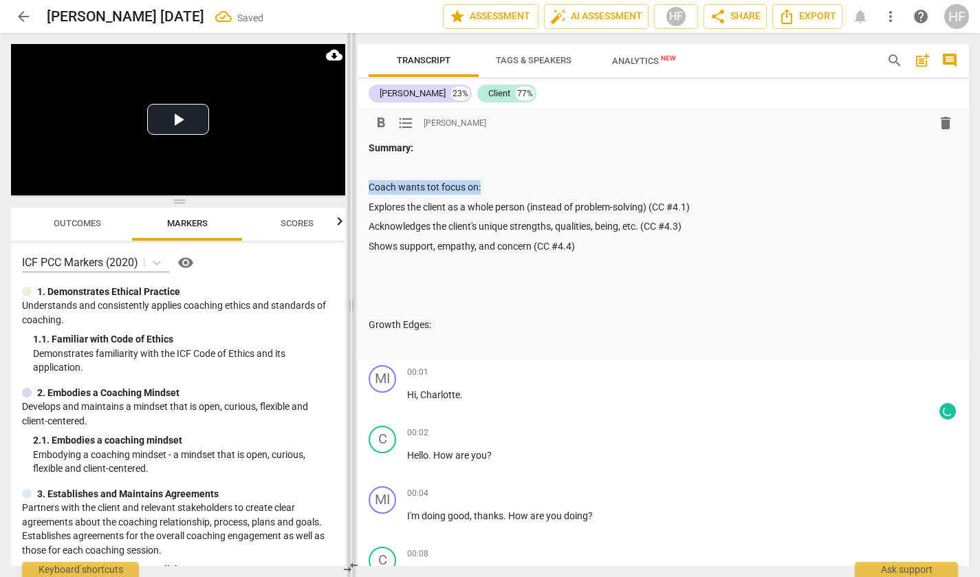
drag, startPoint x: 484, startPoint y: 185, endPoint x: 352, endPoint y: 190, distance: 132.2
click at [352, 190] on div "Play Video move_up Play Current Time 00:00 / Duration Time 22:16 Progress : 0.0…" at bounding box center [490, 305] width 980 height 544
drag, startPoint x: 380, startPoint y: 120, endPoint x: 376, endPoint y: 130, distance: 10.8
click at [380, 120] on span "format_bold" at bounding box center [381, 123] width 17 height 17
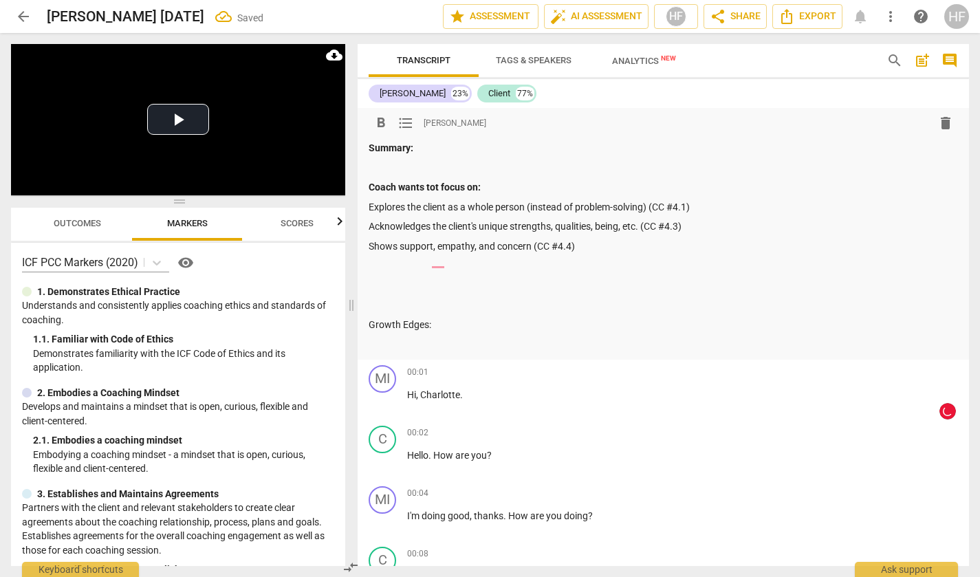
click at [372, 203] on p "Explores the client as a whole person (instead of problem-solving) (CC #4.1)" at bounding box center [664, 207] width 590 height 14
click at [369, 203] on p "Explores the client as a whole person (instead of problem-solving) (CC #4.1)" at bounding box center [664, 207] width 590 height 14
click at [407, 125] on span "format_list_bulleted" at bounding box center [406, 123] width 17 height 17
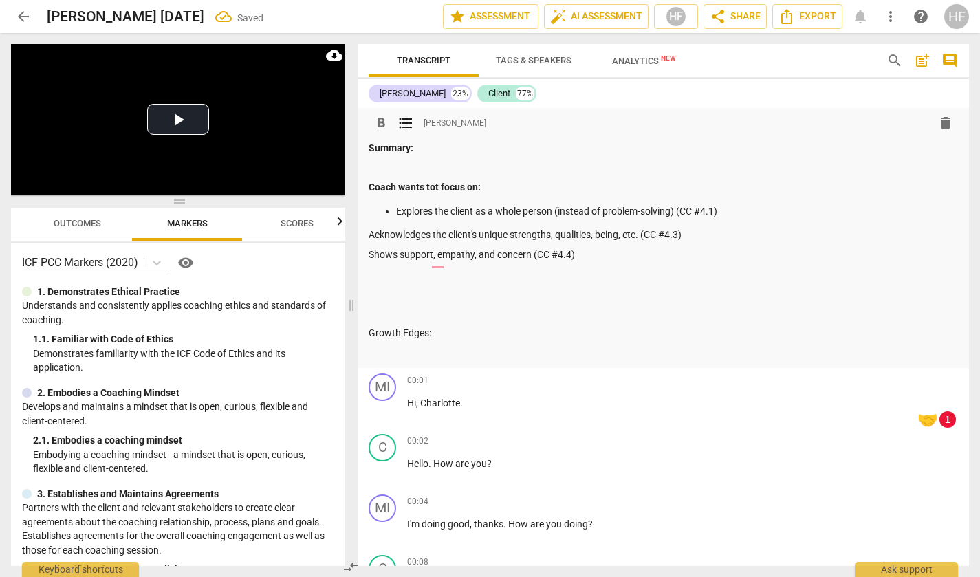
drag, startPoint x: 372, startPoint y: 230, endPoint x: 389, endPoint y: 189, distance: 45.0
click at [372, 230] on p "Acknowledges the client's unique strengths, qualities, being, etc. (CC #4.3)" at bounding box center [664, 235] width 590 height 14
click at [400, 122] on span "format_list_bulleted" at bounding box center [406, 123] width 17 height 17
click at [369, 250] on p "Shows support, empathy, and concern (CC #4.4)" at bounding box center [664, 255] width 590 height 14
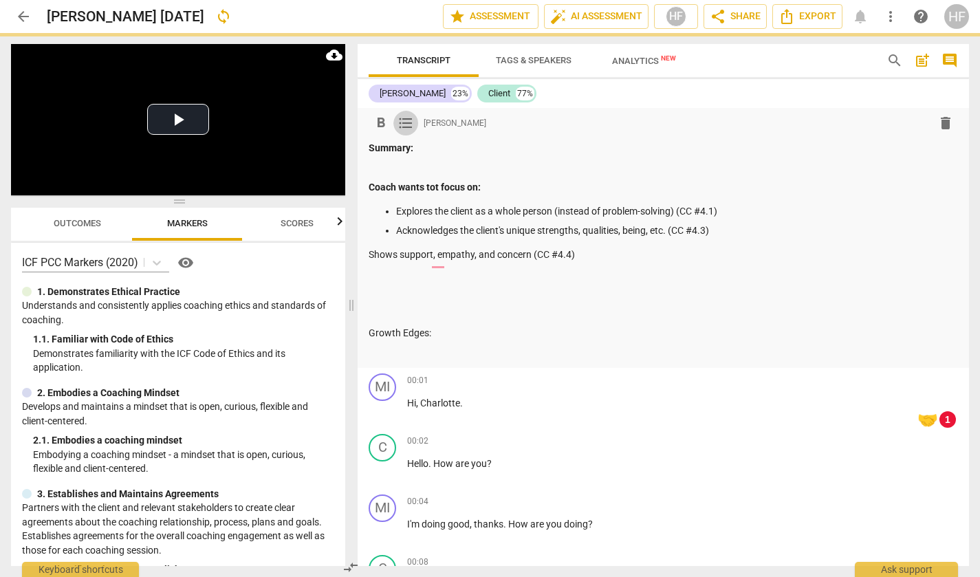
click at [406, 120] on span "format_list_bulleted" at bounding box center [406, 123] width 17 height 17
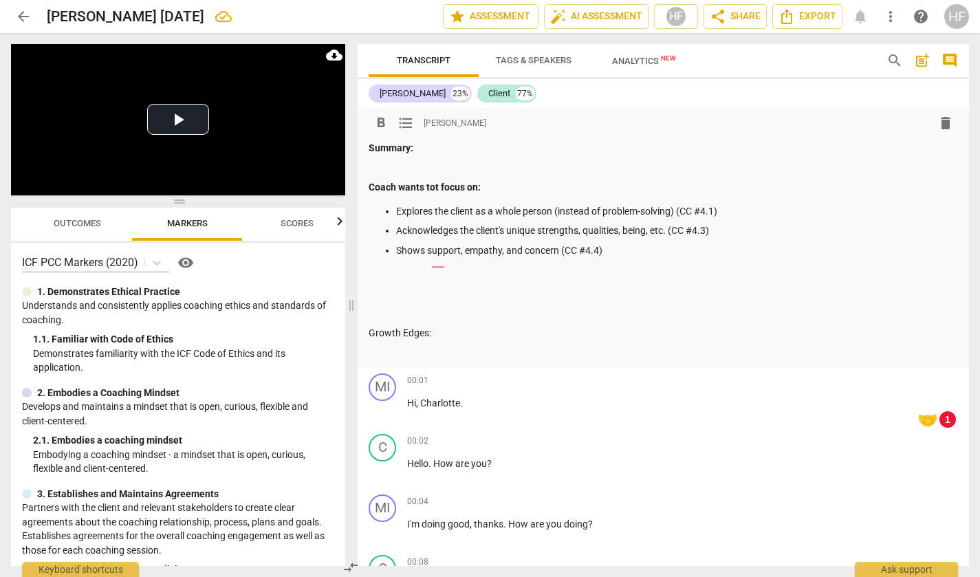
click at [442, 327] on p "Growth Edges:" at bounding box center [664, 333] width 590 height 14
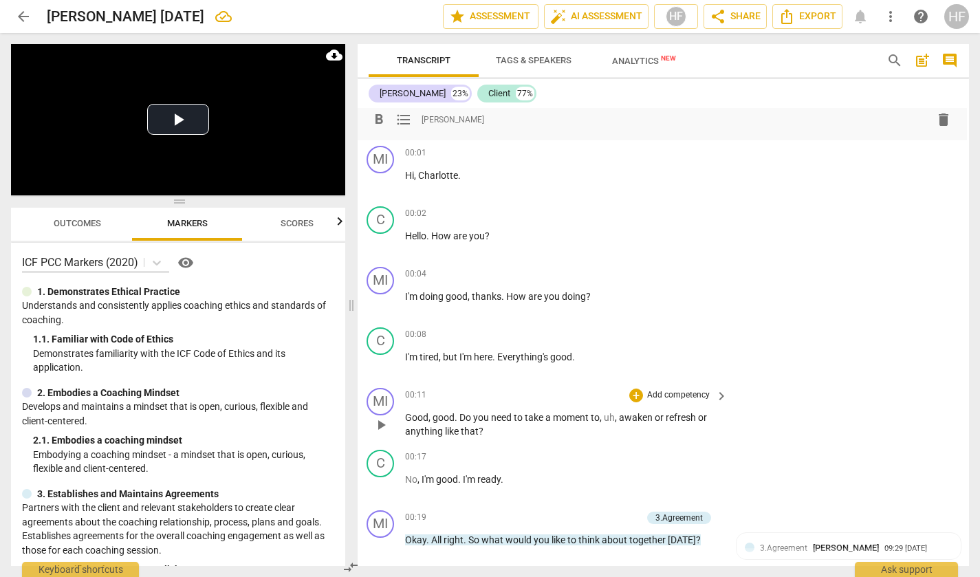
scroll to position [217, 2]
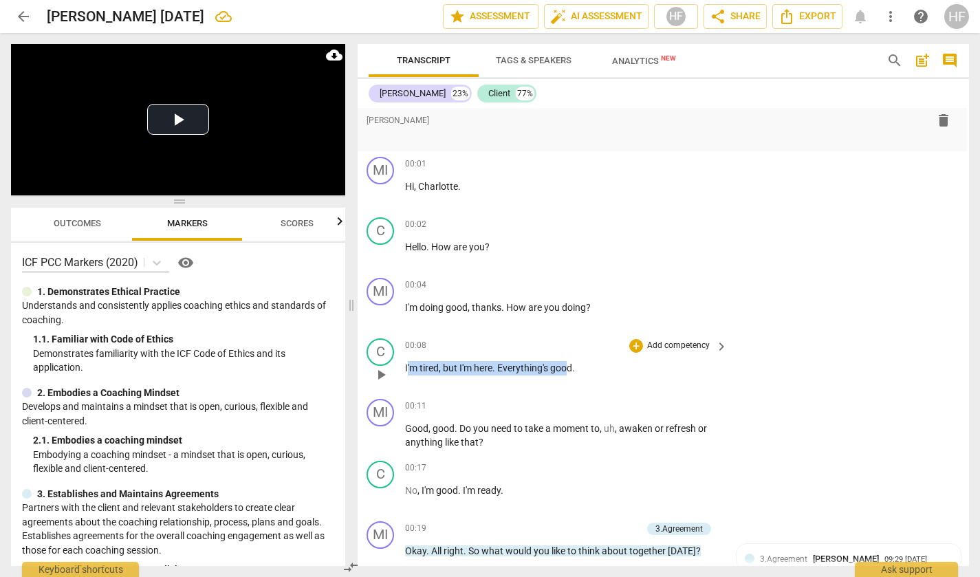
drag, startPoint x: 403, startPoint y: 365, endPoint x: 570, endPoint y: 365, distance: 166.5
click at [570, 365] on div "C play_arrow pause 00:08 + Add competency keyboard_arrow_right I'm tired , but …" at bounding box center [662, 363] width 612 height 61
click at [377, 436] on span "play_arrow" at bounding box center [381, 436] width 17 height 17
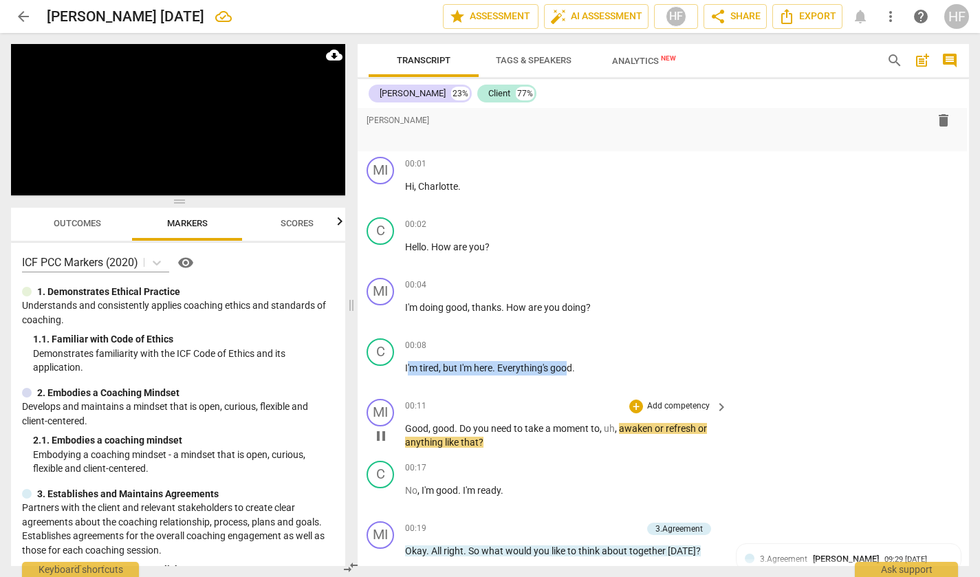
click at [385, 430] on span "pause" at bounding box center [381, 436] width 17 height 17
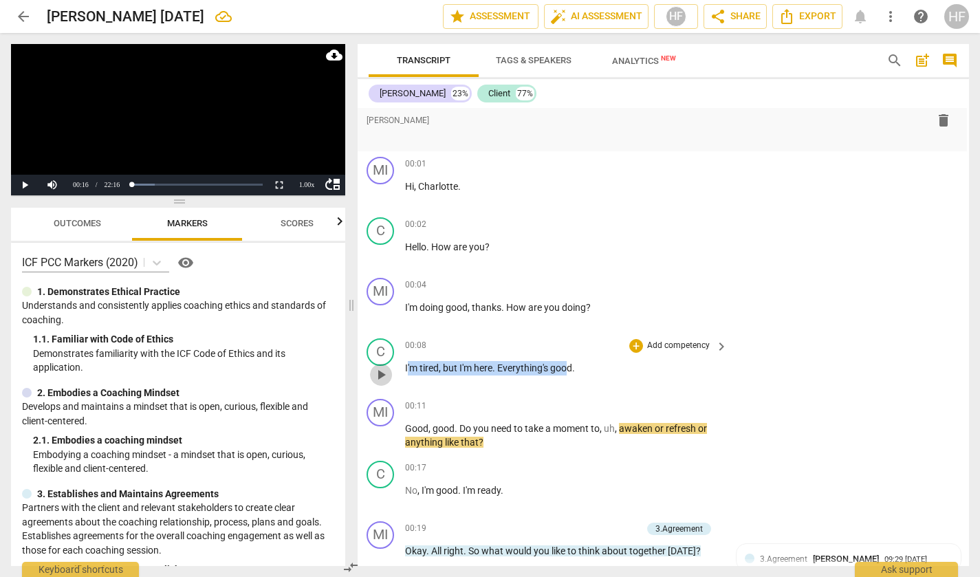
click at [382, 373] on span "play_arrow" at bounding box center [381, 375] width 17 height 17
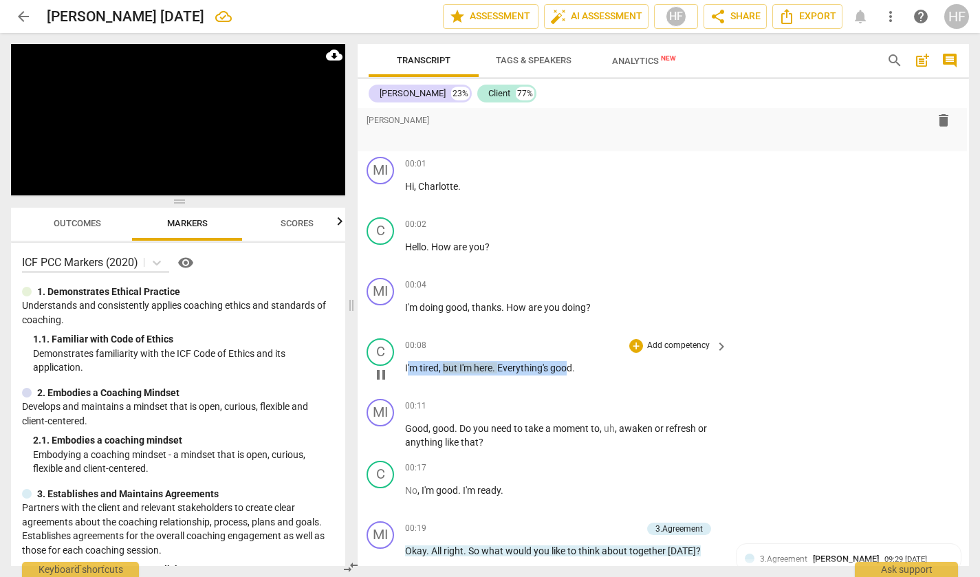
click at [383, 373] on span "pause" at bounding box center [381, 375] width 17 height 17
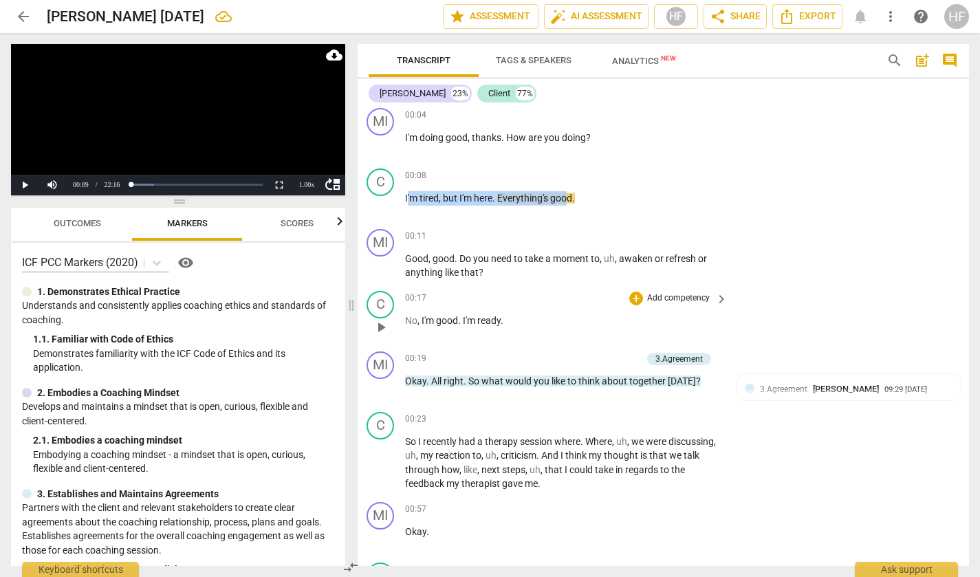
scroll to position [0, 0]
click at [380, 387] on span "play_arrow" at bounding box center [381, 388] width 17 height 17
click at [309, 182] on div "1.00 x" at bounding box center [307, 185] width 28 height 21
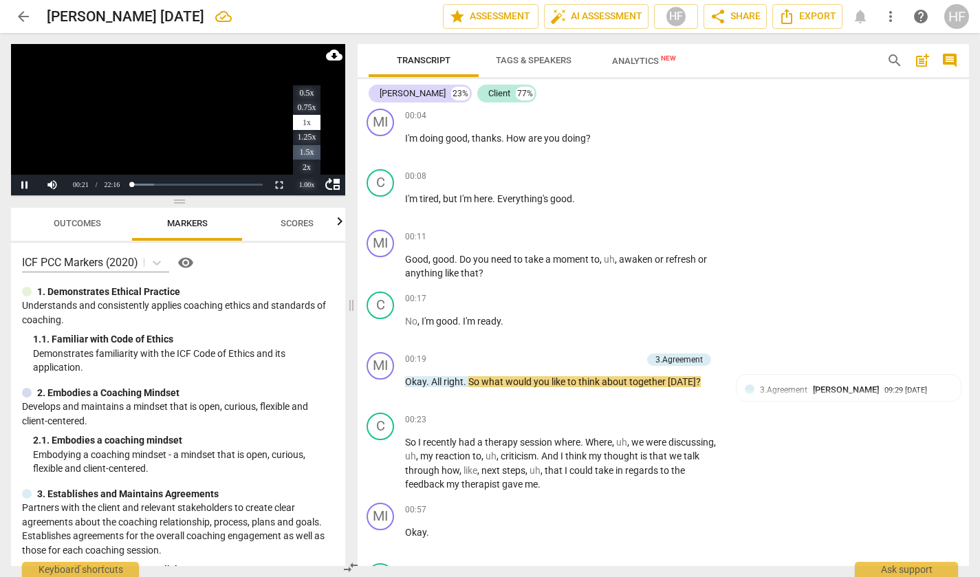
click at [308, 150] on li "1.5x" at bounding box center [307, 152] width 28 height 15
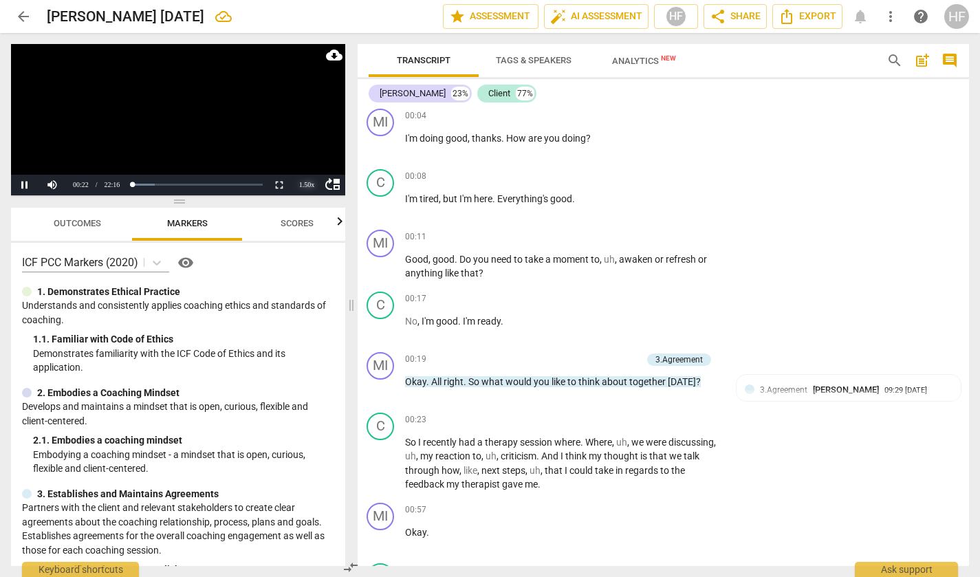
click at [303, 185] on div "1.50 x" at bounding box center [307, 185] width 28 height 21
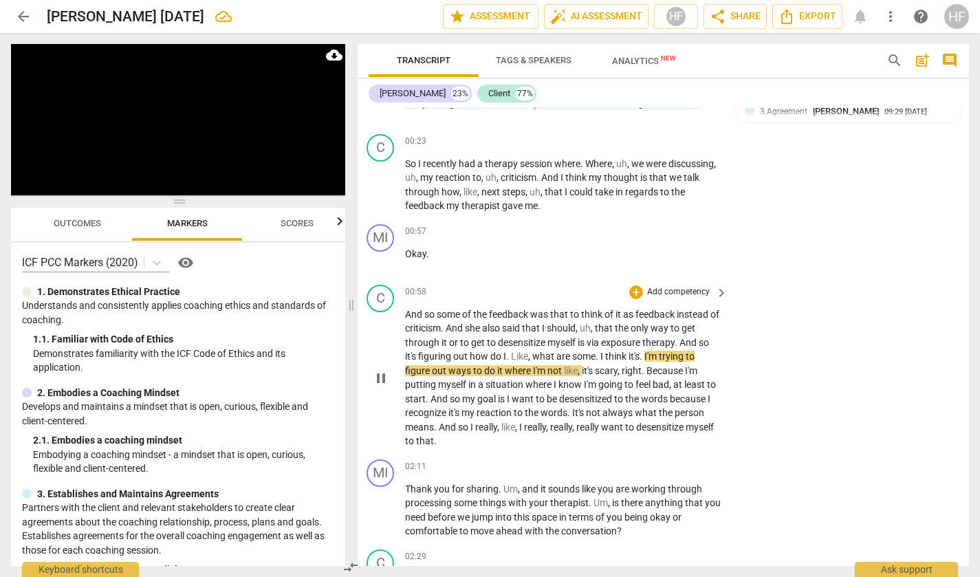
scroll to position [749, 2]
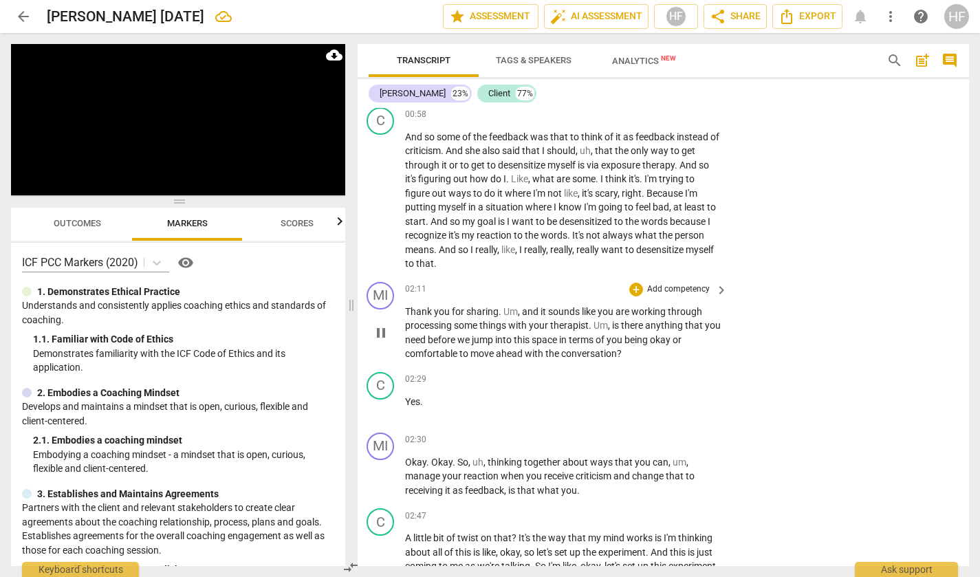
click at [379, 325] on span "pause" at bounding box center [381, 333] width 17 height 17
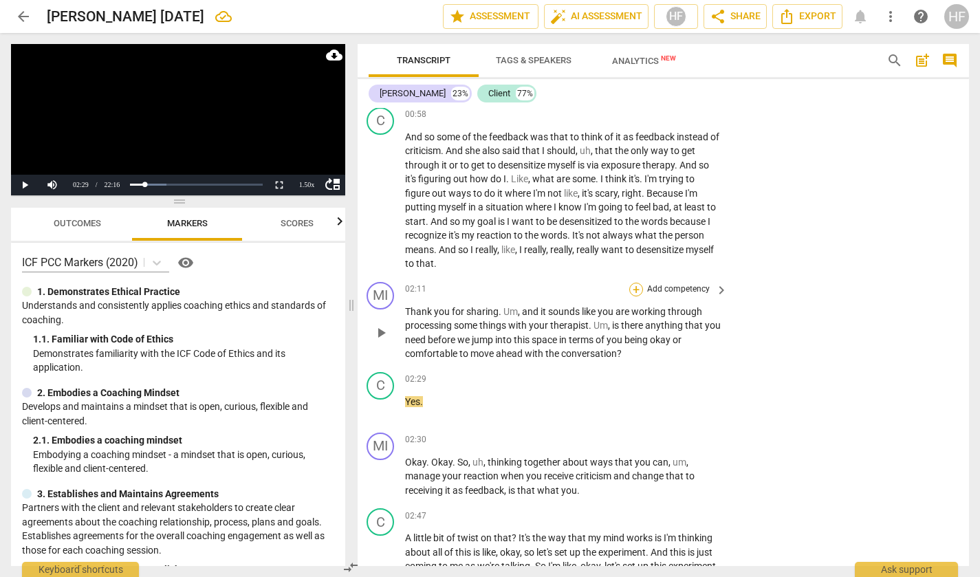
click at [639, 283] on div "+" at bounding box center [637, 290] width 14 height 14
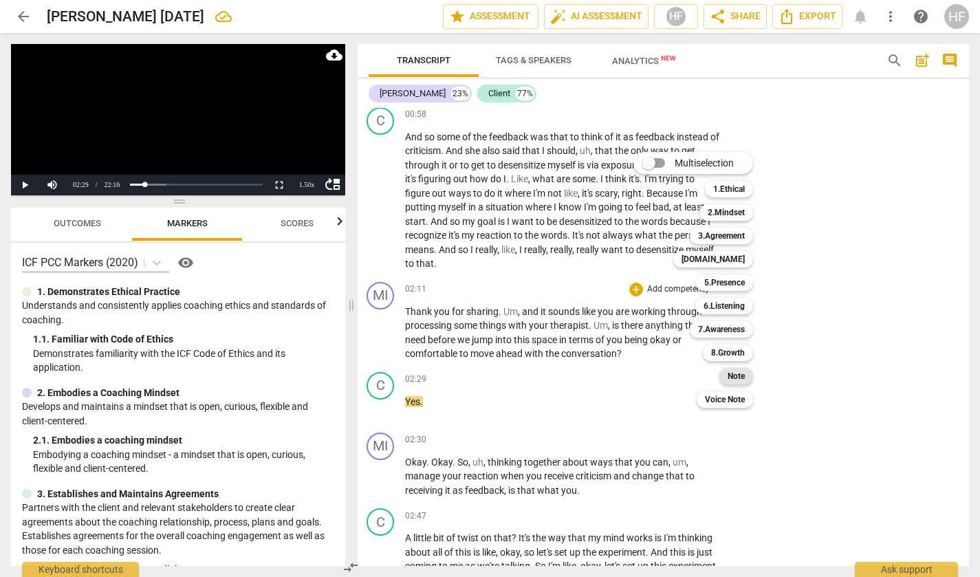
click at [738, 377] on b "Note" at bounding box center [736, 376] width 17 height 17
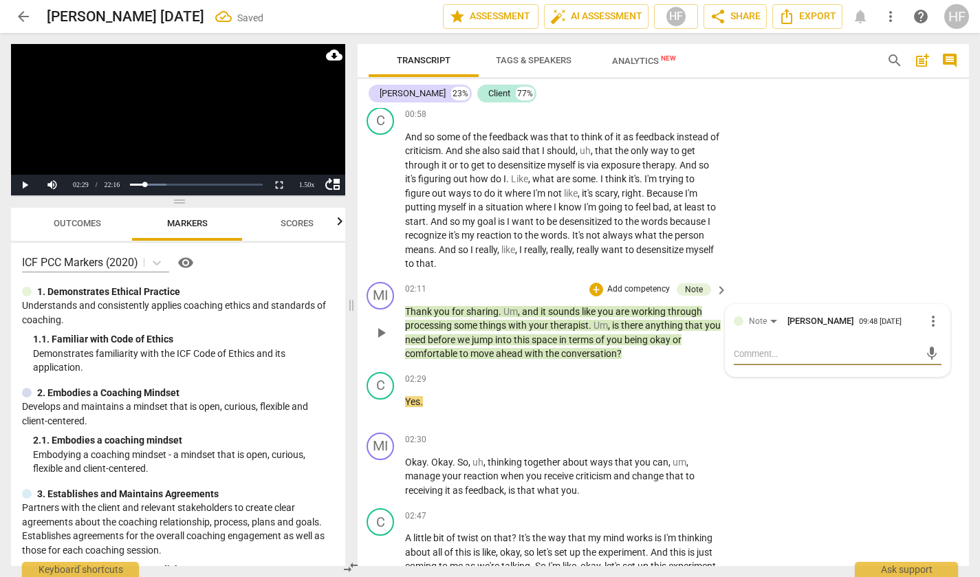
click at [764, 347] on textarea at bounding box center [827, 353] width 186 height 13
type textarea "B"
type textarea "Be"
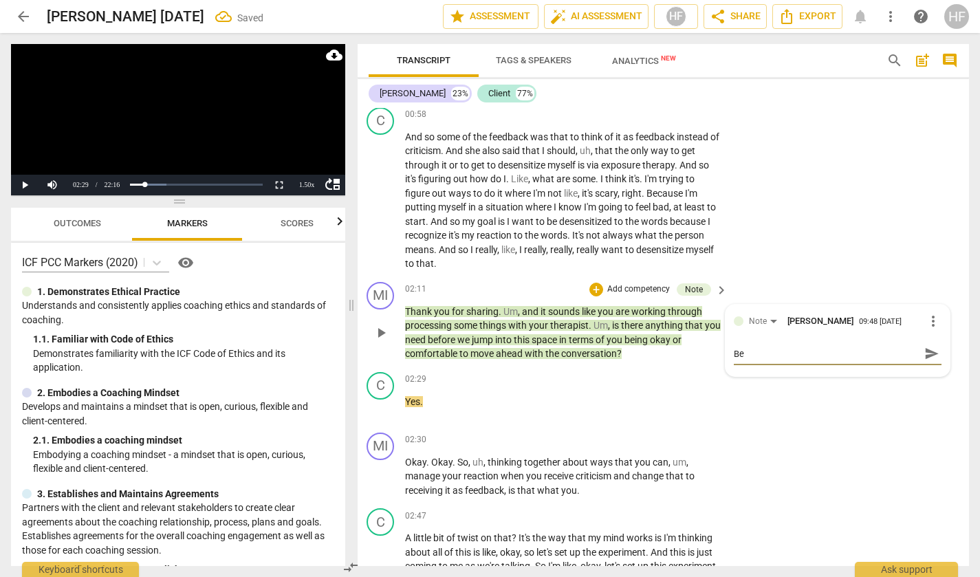
type textarea "Be"
type textarea "Be c"
type textarea "Be cl"
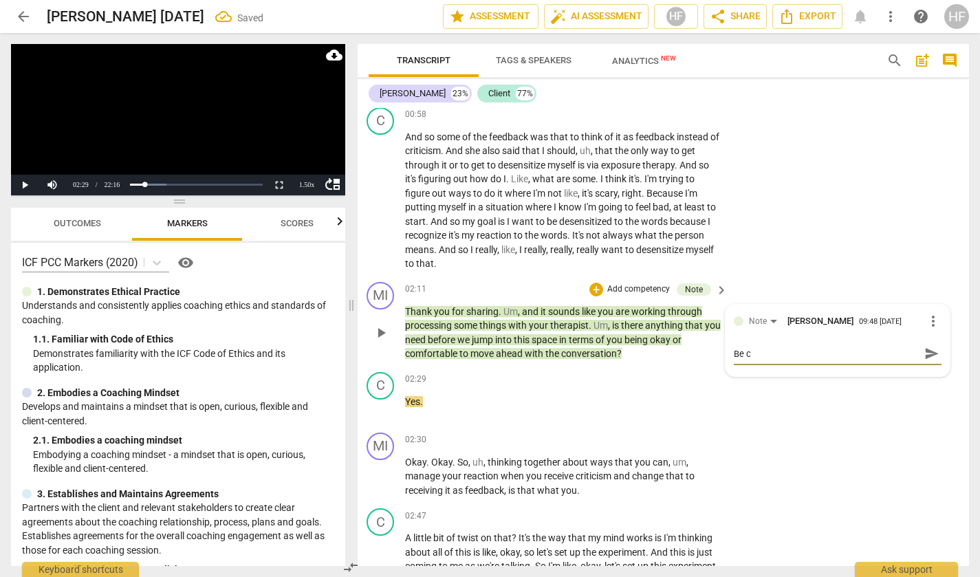
type textarea "Be cl"
type textarea "Be cle"
type textarea "Be clea"
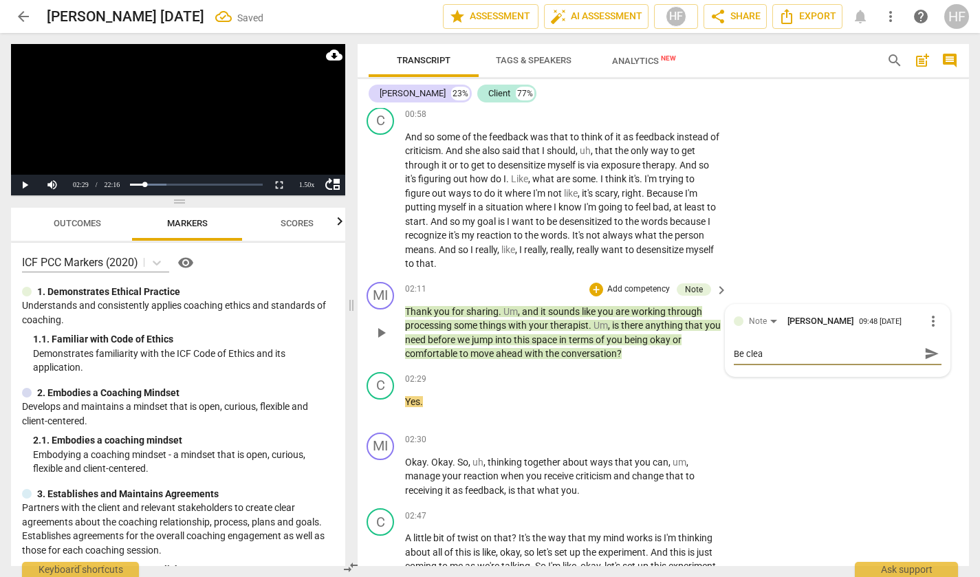
type textarea "Be clear"
type textarea "Be clear a"
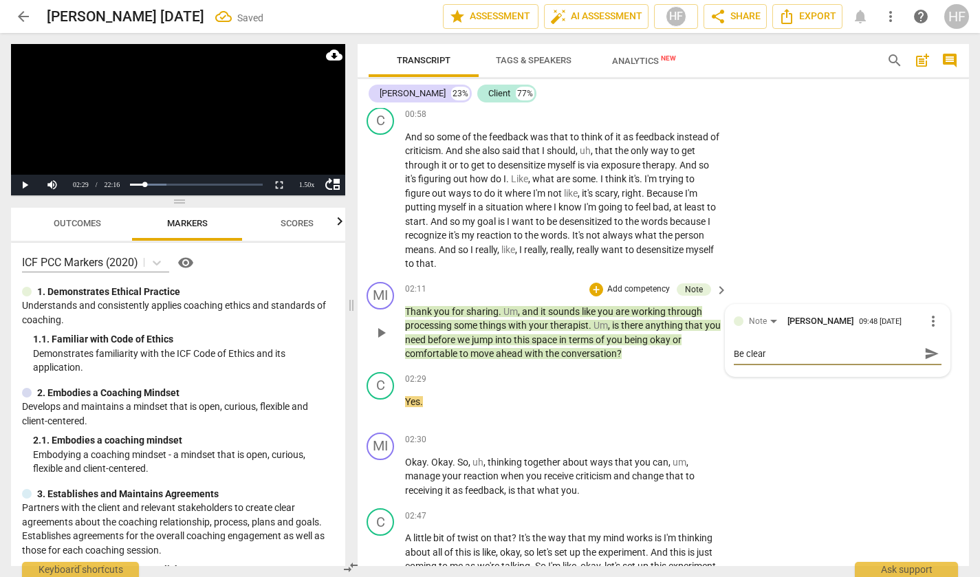
type textarea "Be clear a"
type textarea "Be clear ab"
type textarea "Be clear abo"
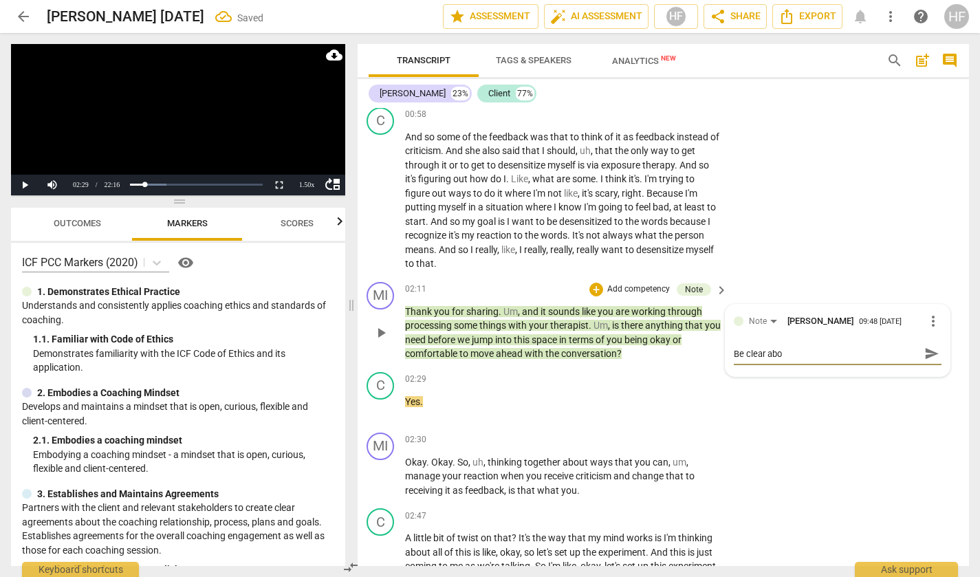
type textarea "Be clear abou"
type textarea "Be clear about"
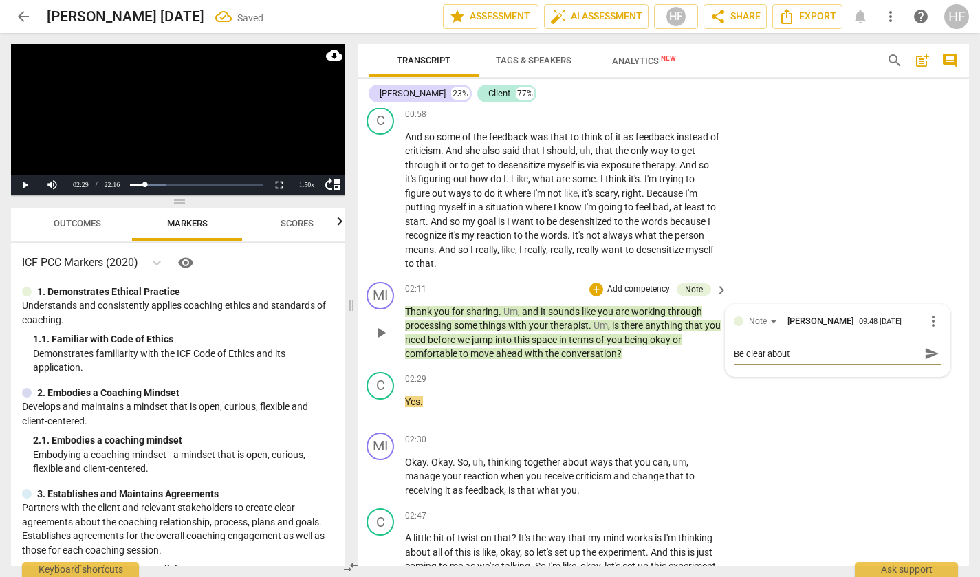
type textarea "Be clear about"
type textarea "Be clear about w"
type textarea "Be clear about wh"
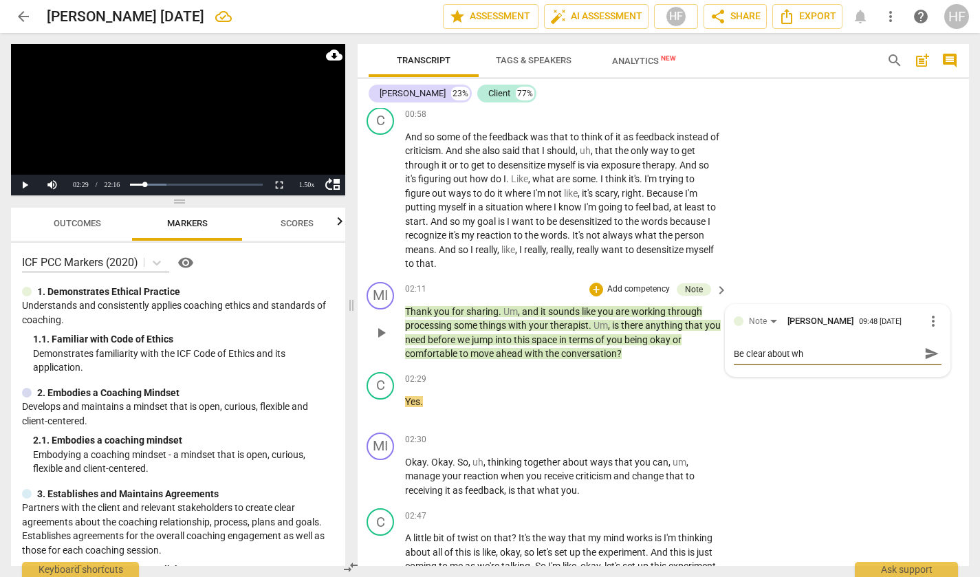
type textarea "Be clear about wha"
type textarea "Be clear about what"
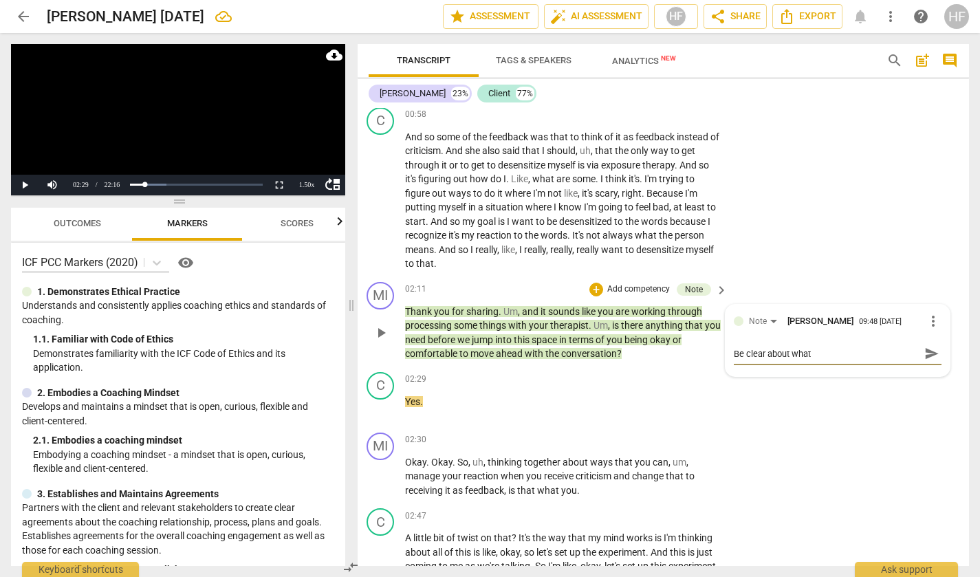
type textarea "Be clear about what"
type textarea "Be clear about what y"
type textarea "Be clear about what yo"
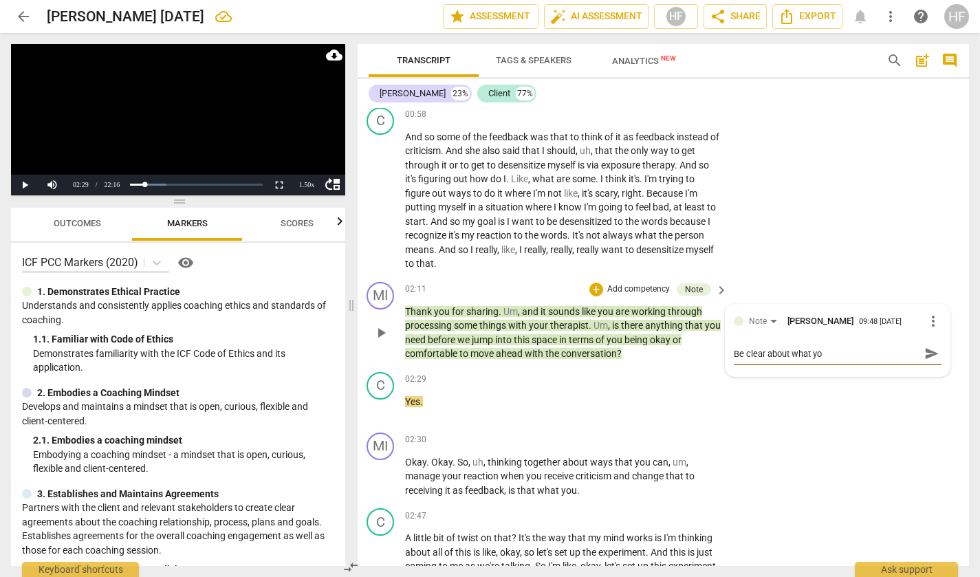
type textarea "Be clear about what you"
type textarea "Be clear about what you w"
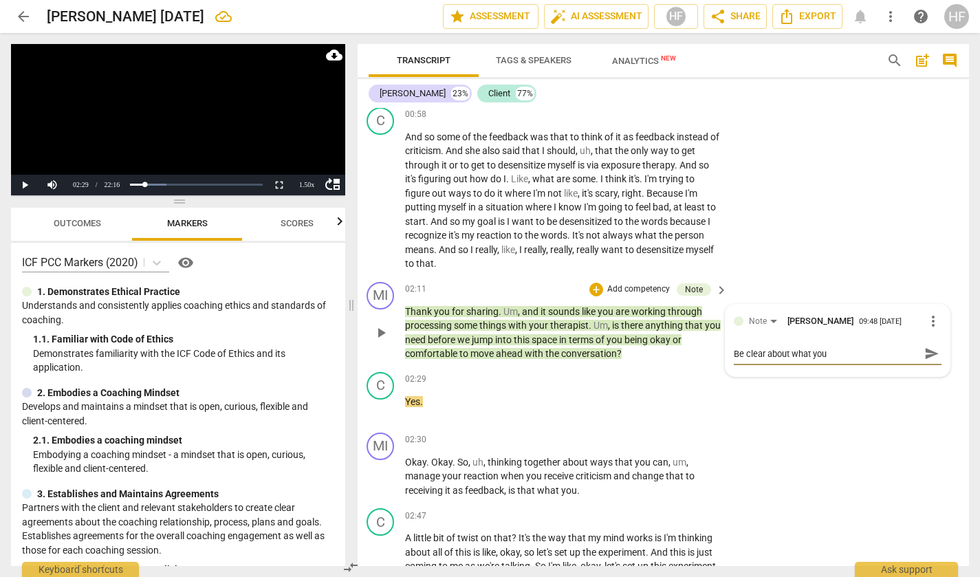
type textarea "Be clear about what you w"
type textarea "Be clear about what you wi"
type textarea "Be clear about what you [PERSON_NAME]"
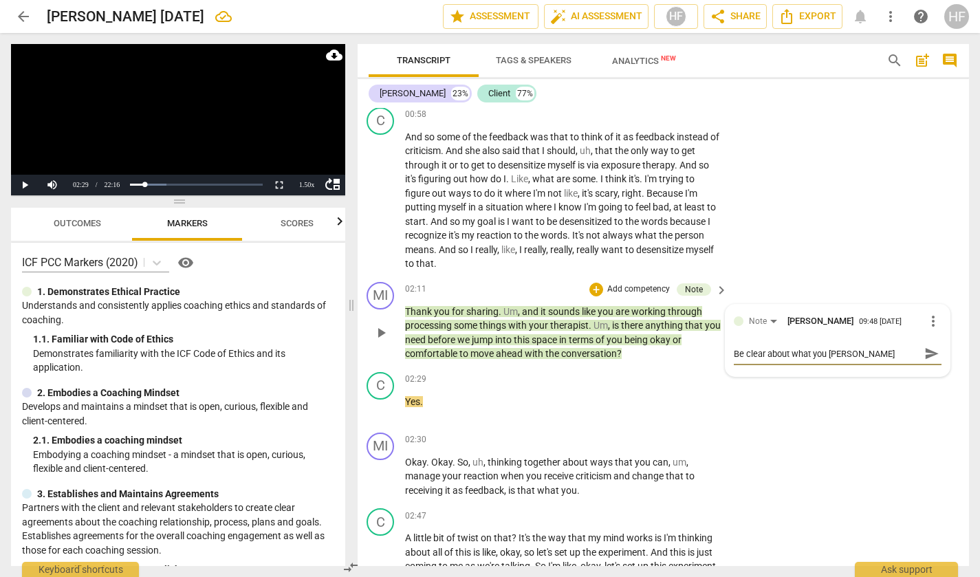
type textarea "Be clear about what you will"
type textarea "Be clear about what you will w"
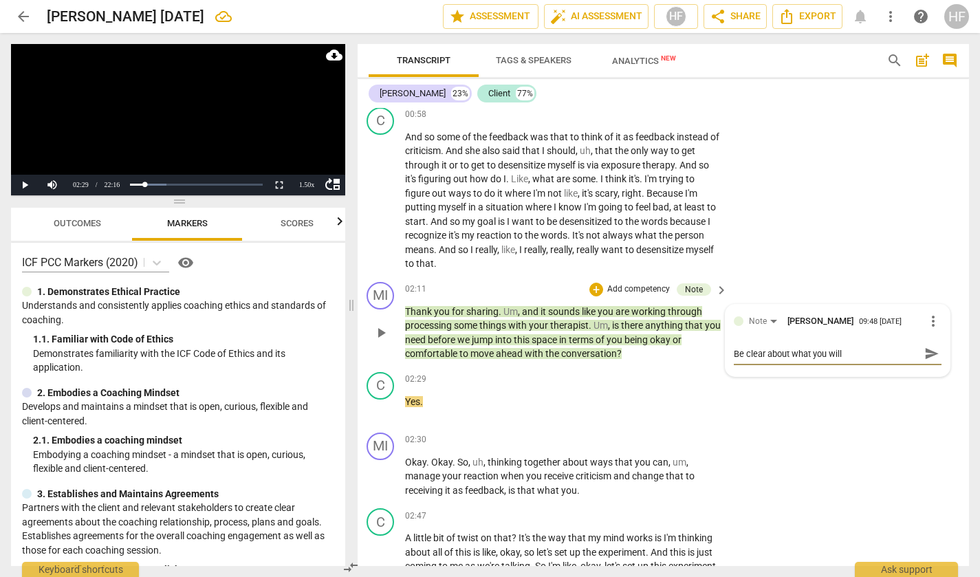
type textarea "Be clear about what you will w"
type textarea "Be clear about what you will wo"
type textarea "Be clear about what you will wor"
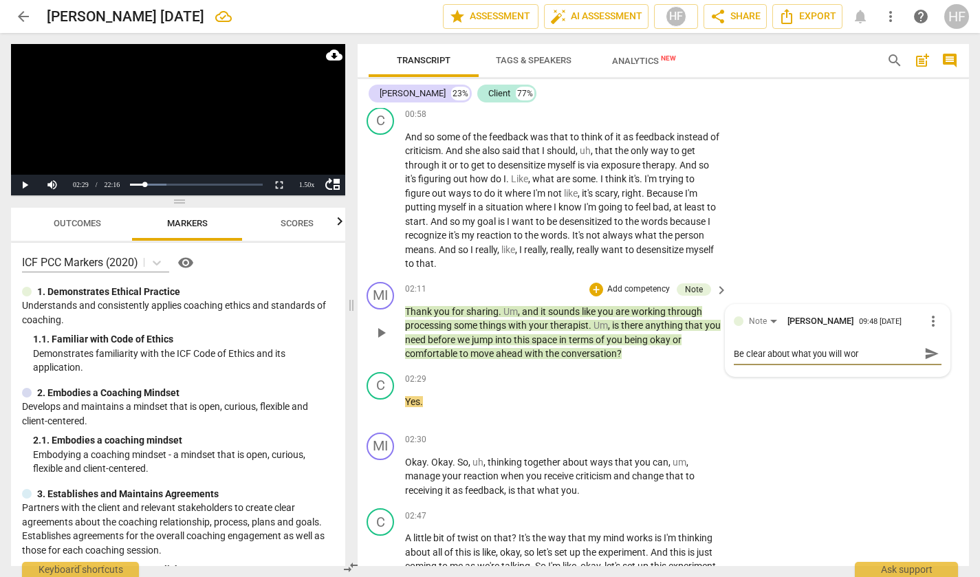
type textarea "Be clear about what you will work"
type textarea "Be clear about what you will work o"
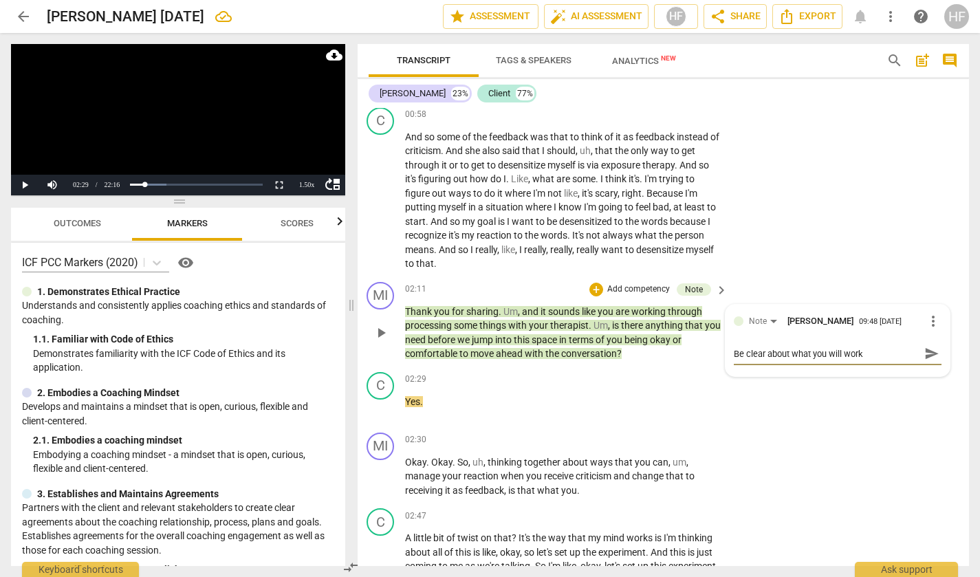
type textarea "Be clear about what you will work o"
type textarea "Be clear about what you will work on"
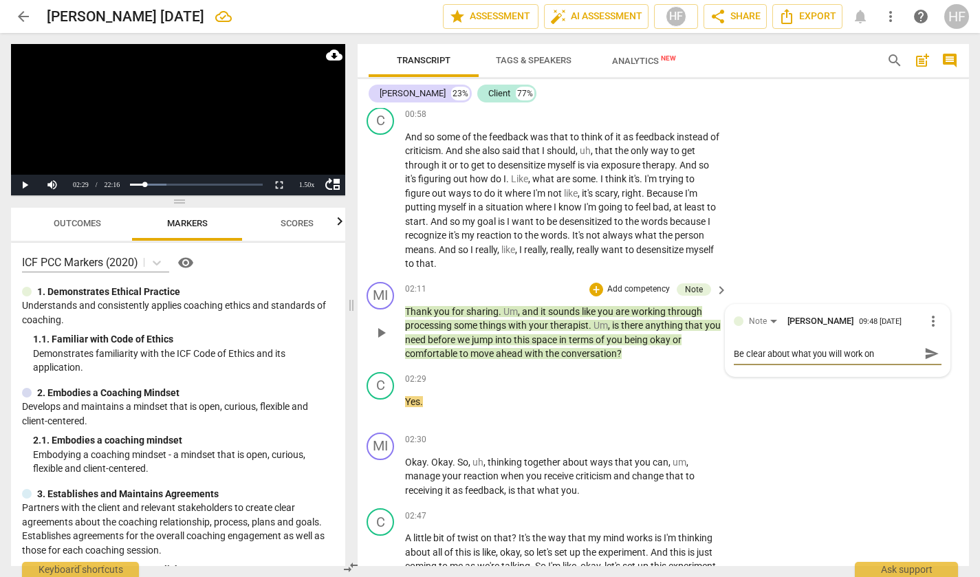
type textarea "Be clear about what you will work on i"
type textarea "Be clear about what you will work on in"
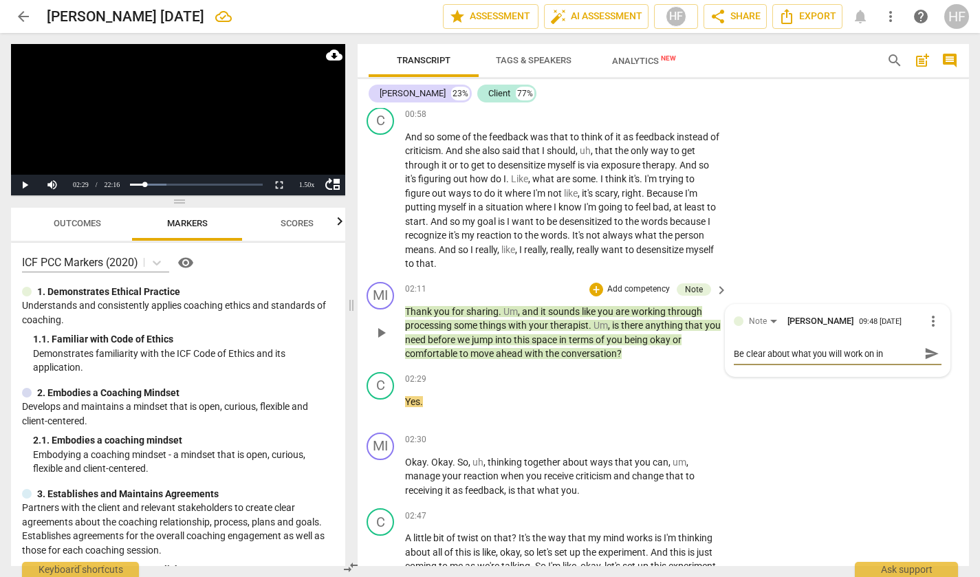
type textarea "Be clear about what you will work on in"
type textarea "Be clear about what you will work on in t"
type textarea "Be clear about what you will work on in th"
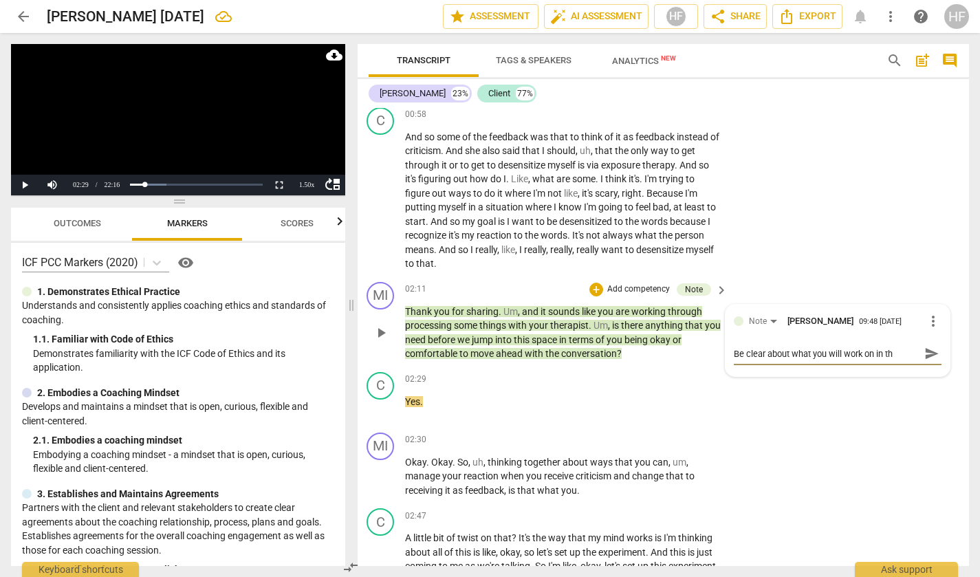
type textarea "Be clear about what you will work on in the"
type textarea "Be clear about what you will work on in the c"
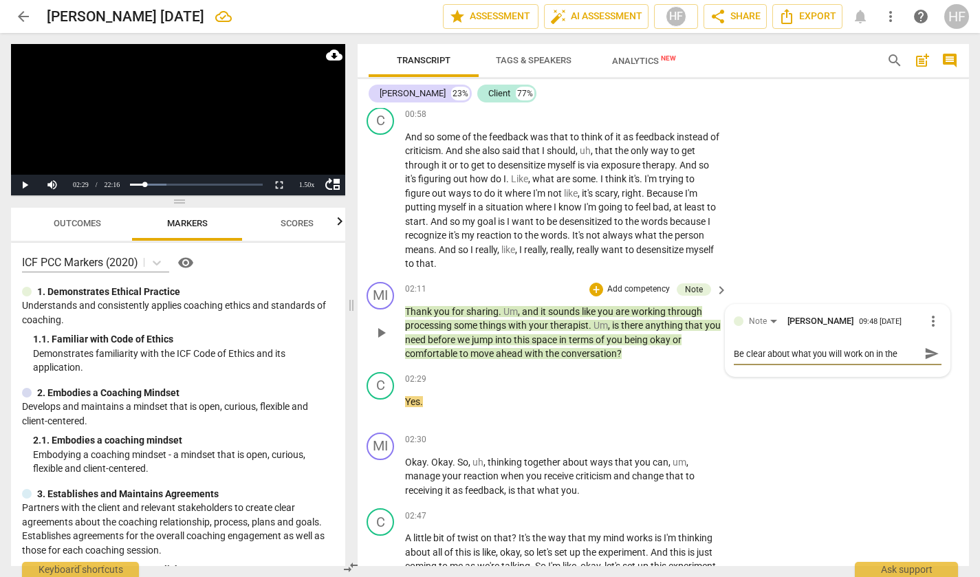
type textarea "Be clear about what you will work on in the c"
type textarea "Be clear about what you will work on in the ca"
type textarea "Be clear about what you will work on in the c"
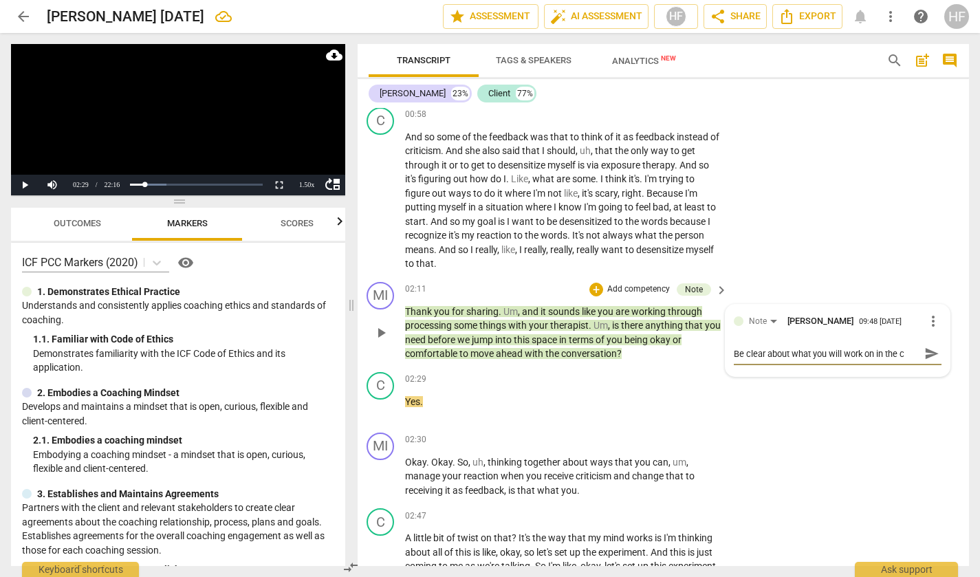
type textarea "Be clear about what you will work on in the"
type textarea "Be clear about what you will work on in the c"
type textarea "Be clear about what you will work on in the co"
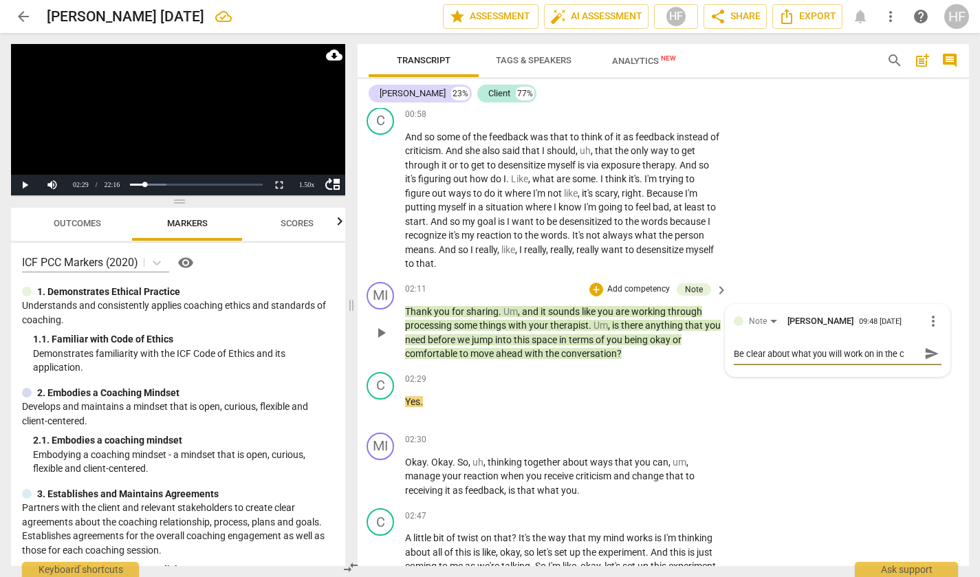
type textarea "Be clear about what you will work on in the co"
type textarea "Be clear about what you will work on in the coa"
type textarea "Be clear about what you will work on in the coac"
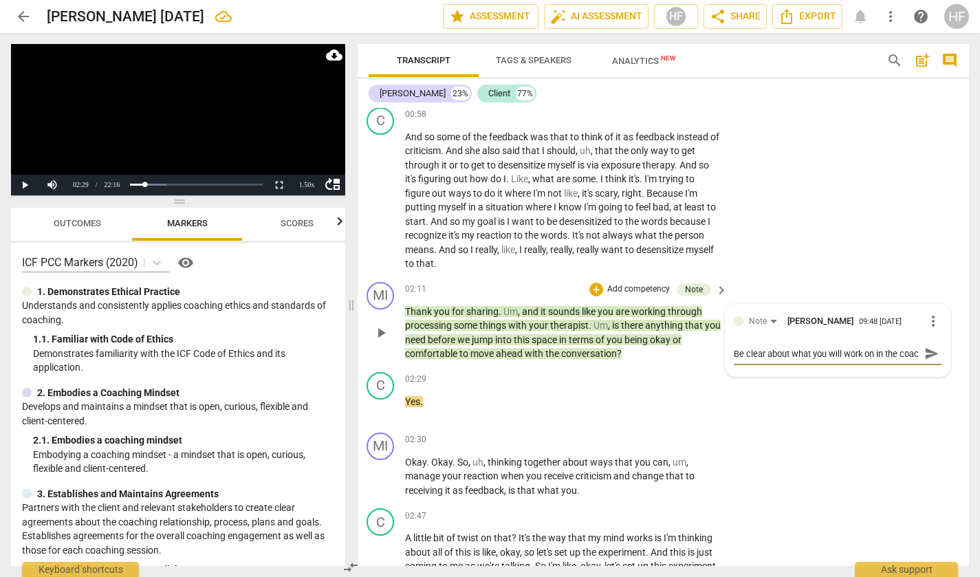
scroll to position [12, 0]
type textarea "Be clear about what you will work on in the coach"
type textarea "Be clear about what you will work on in the coachi"
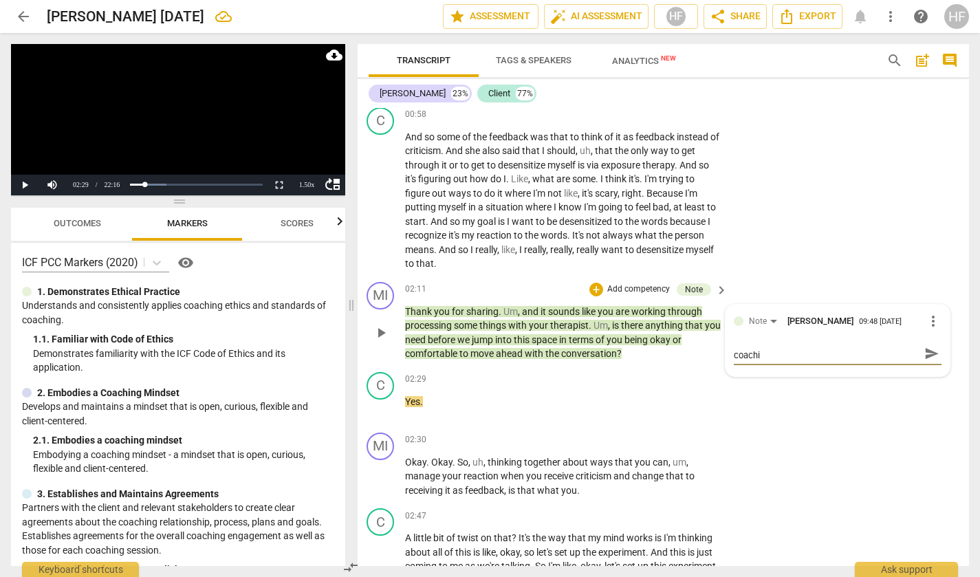
type textarea "Be clear about what you will work on in the coachin"
type textarea "Be clear about what you will work on in the coaching"
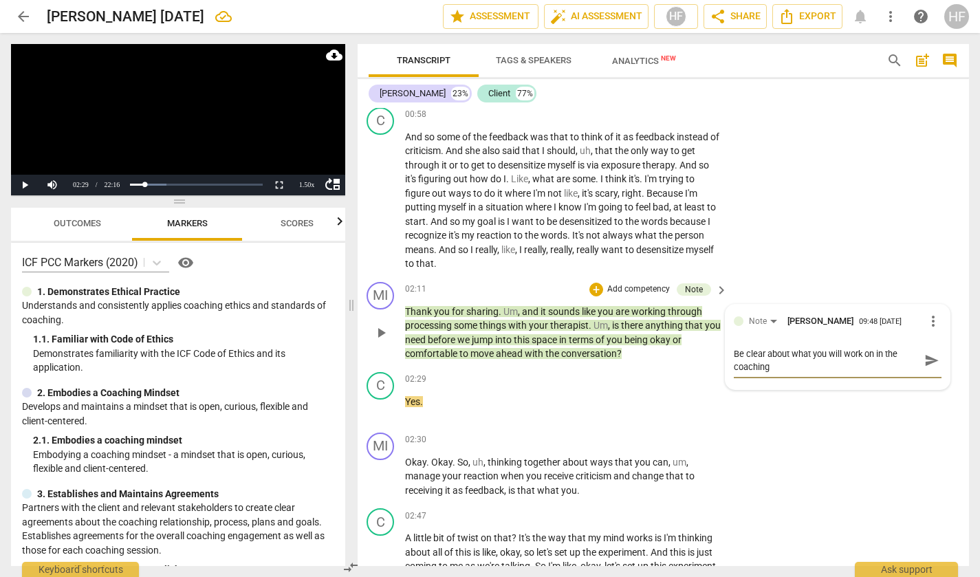
type textarea "Be clear about what you will work on in the coaching"
type textarea "Be clear about what you will work on in the coaching t"
type textarea "Be clear about what you will work on in the coaching th"
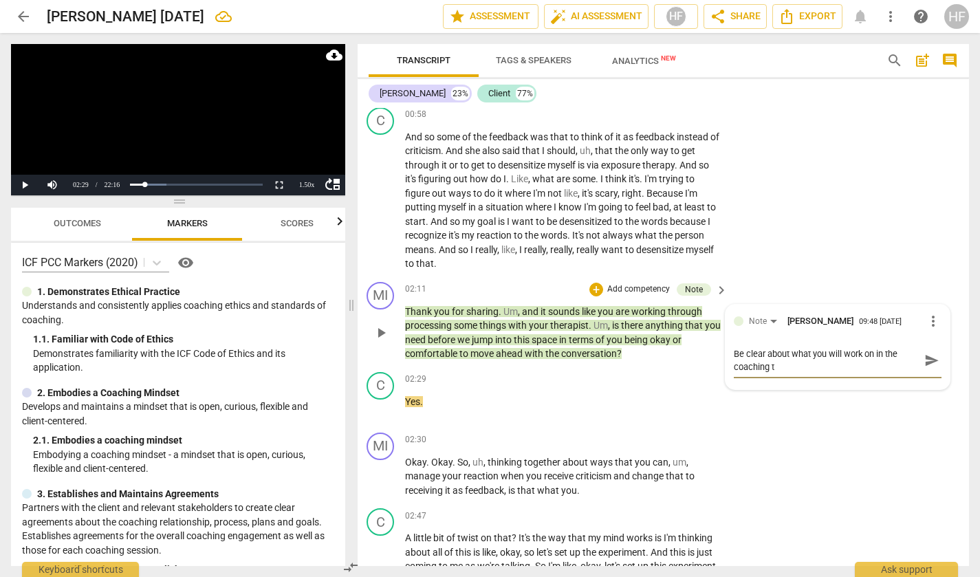
type textarea "Be clear about what you will work on in the coaching th"
type textarea "Be clear about what you will work on in the coaching tha"
type textarea "Be clear about what you will work on in the coaching that"
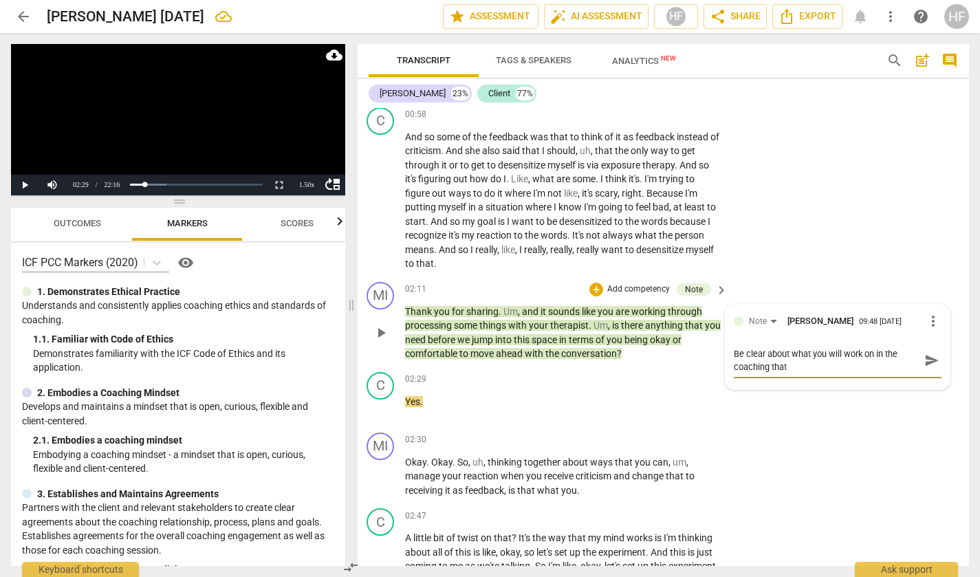
type textarea "Be clear about what you will work on in the coaching that"
type textarea "Be clear about what you will work on in the coaching that i"
type textarea "Be clear about what you will work on in the coaching that is"
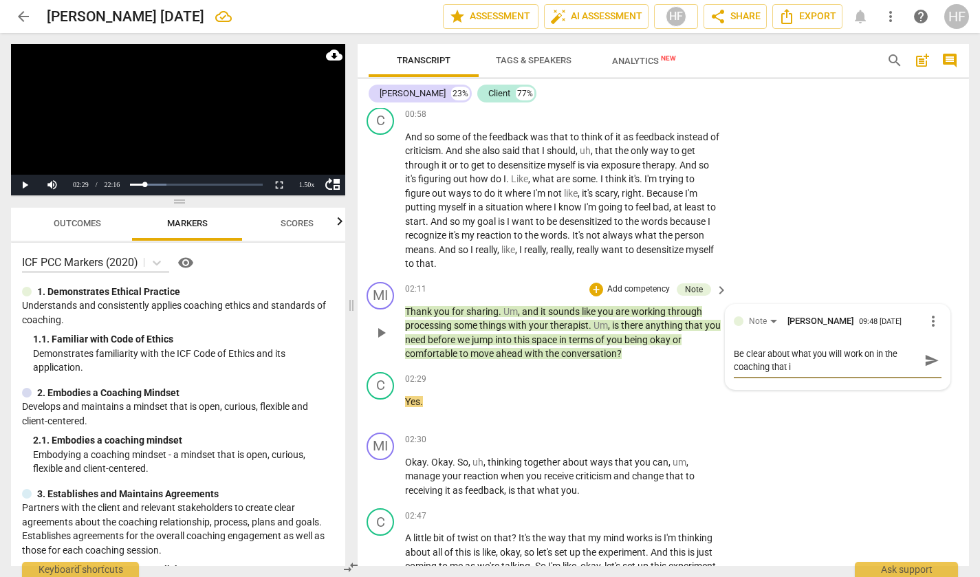
type textarea "Be clear about what you will work on in the coaching that is"
type textarea "Be clear about what you will work on in the coaching that is a"
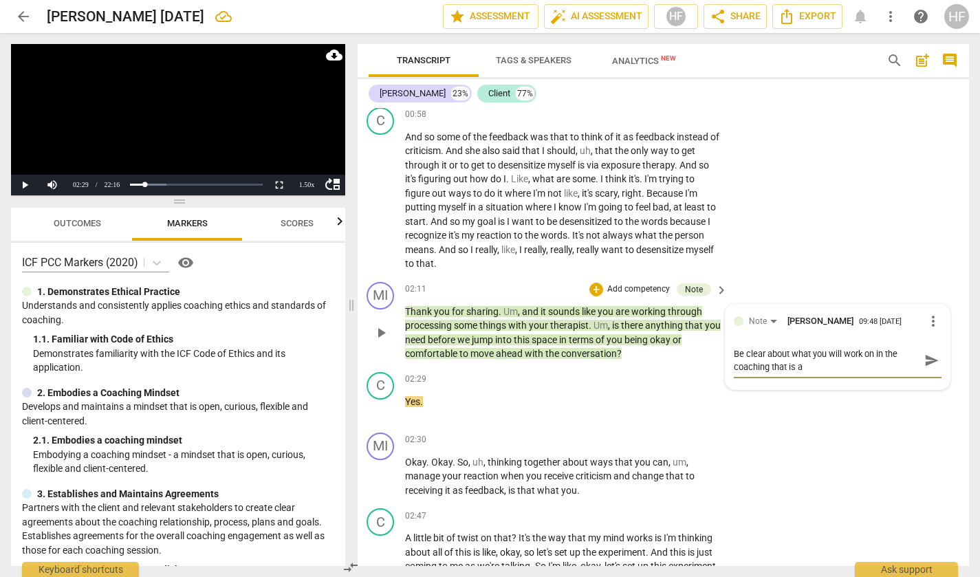
type textarea "Be clear about what you will work on in the coaching that is a"
type textarea "Be clear about what you will work on in the coaching that is a c"
type textarea "Be clear about what you will work on in the coaching that is a co"
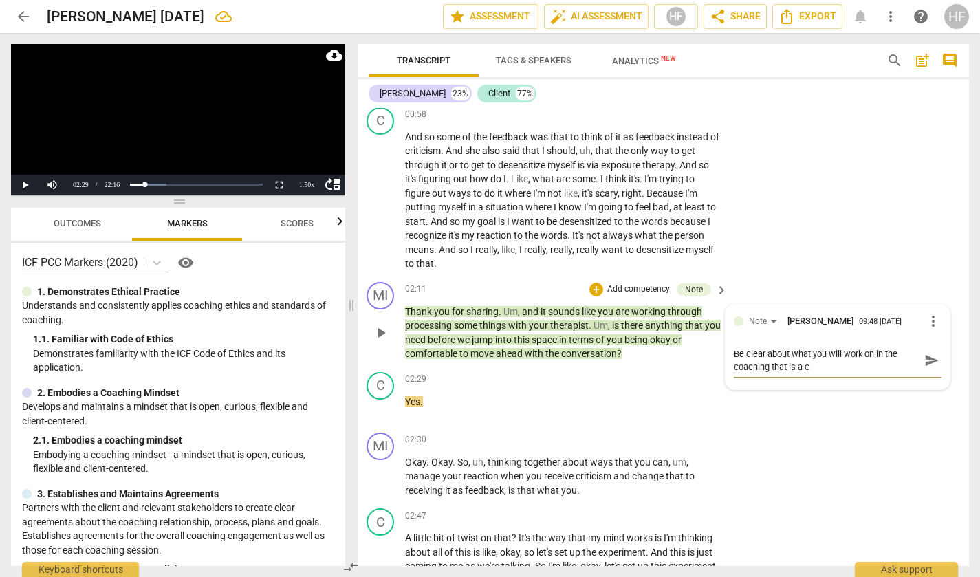
type textarea "Be clear about what you will work on in the coaching that is a co"
type textarea "Be clear about what you will work on in the coaching that is a coa"
type textarea "Be clear about what you will work on in the coaching that is a coac"
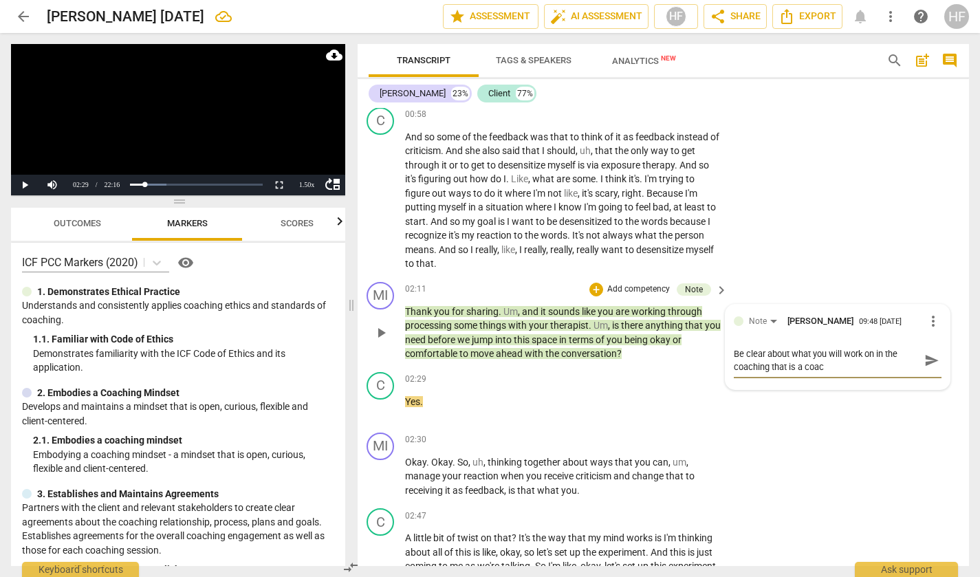
type textarea "Be clear about what you will work on in the coaching that is a coach"
type textarea "Be clear about what you will work on in the coaching that is a coachi"
type textarea "Be clear about what you will work on in the coaching that is a coachin"
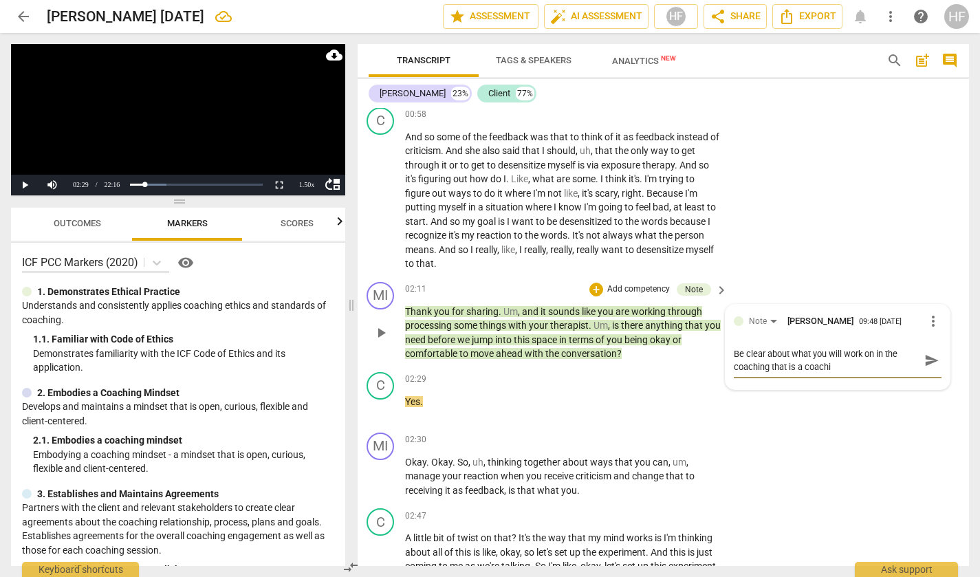
type textarea "Be clear about what you will work on in the coaching that is a coachin"
type textarea "Be clear about what you will work on in the coaching that is a coaching"
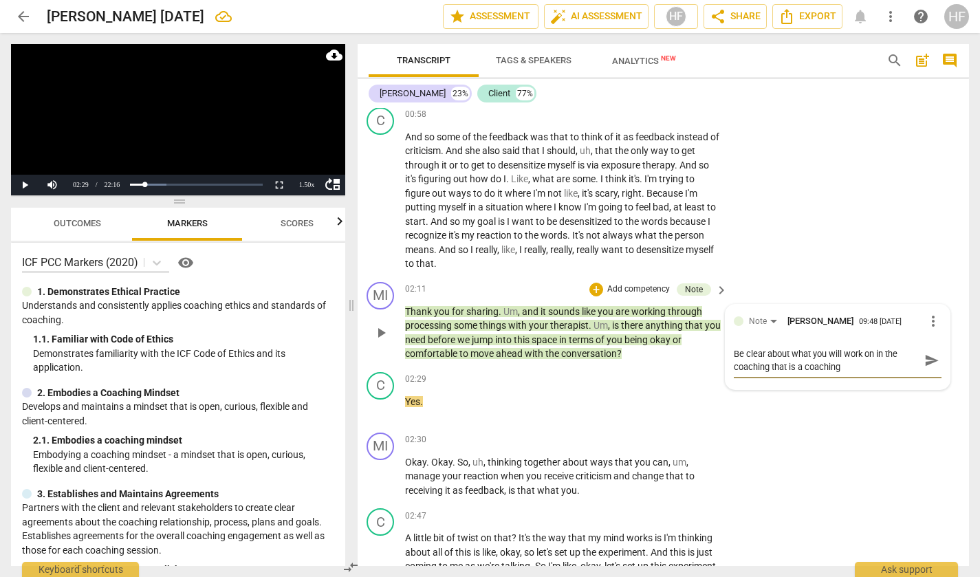
type textarea "Be clear about what you will work on in the coaching that is a coaching t"
type textarea "Be clear about what you will work on in the coaching that is a coaching to"
type textarea "Be clear about what you will work on in the coaching that is a coaching top"
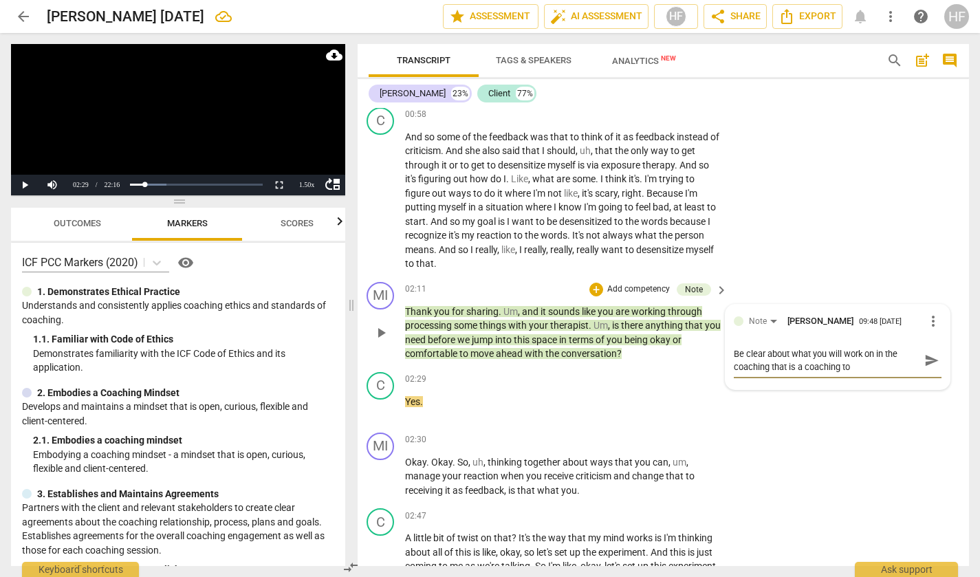
type textarea "Be clear about what you will work on in the coaching that is a coaching top"
type textarea "Be clear about what you will work on in the coaching that is a coaching topi"
type textarea "Be clear about what you will work on in the coaching that is a coaching topic"
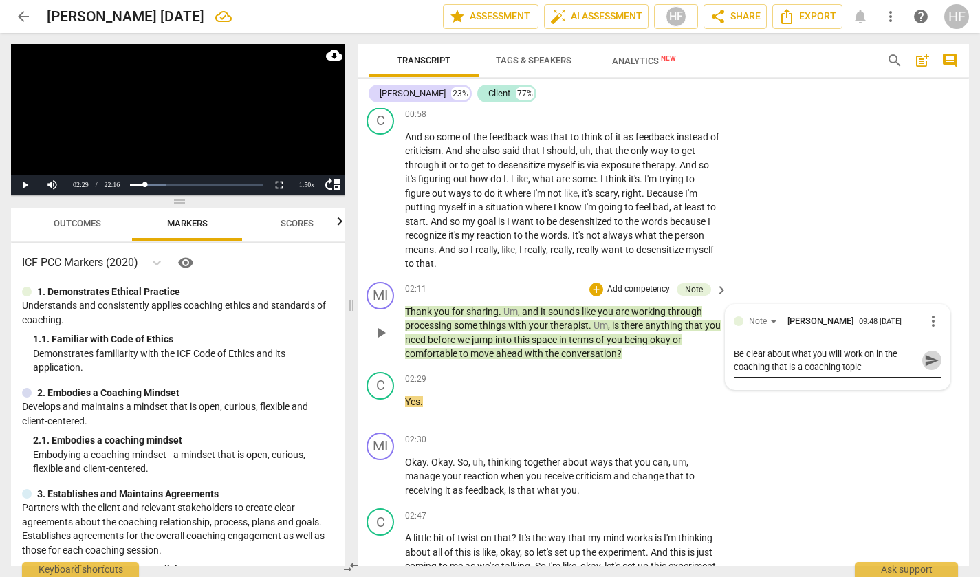
click at [926, 353] on span "send" at bounding box center [932, 360] width 15 height 15
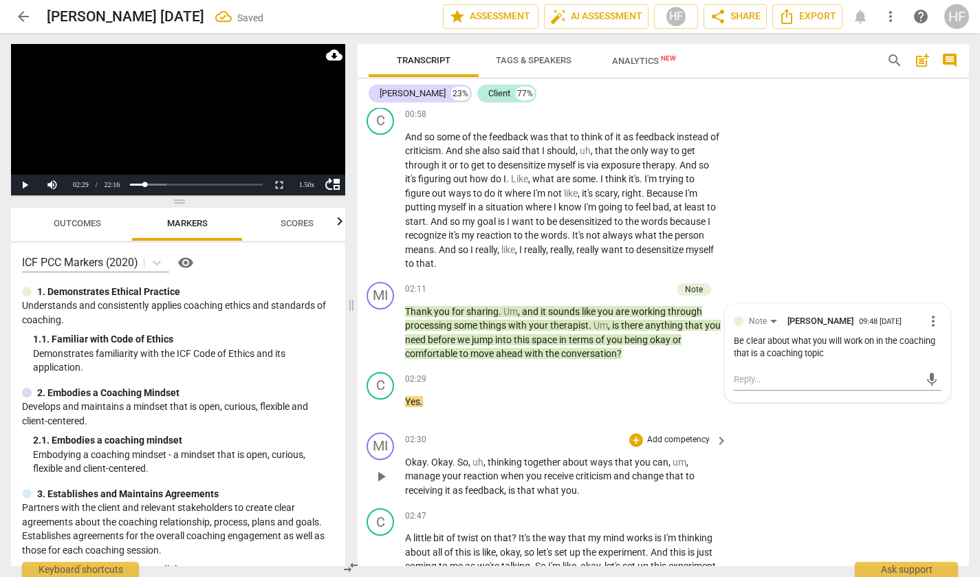
scroll to position [902, 2]
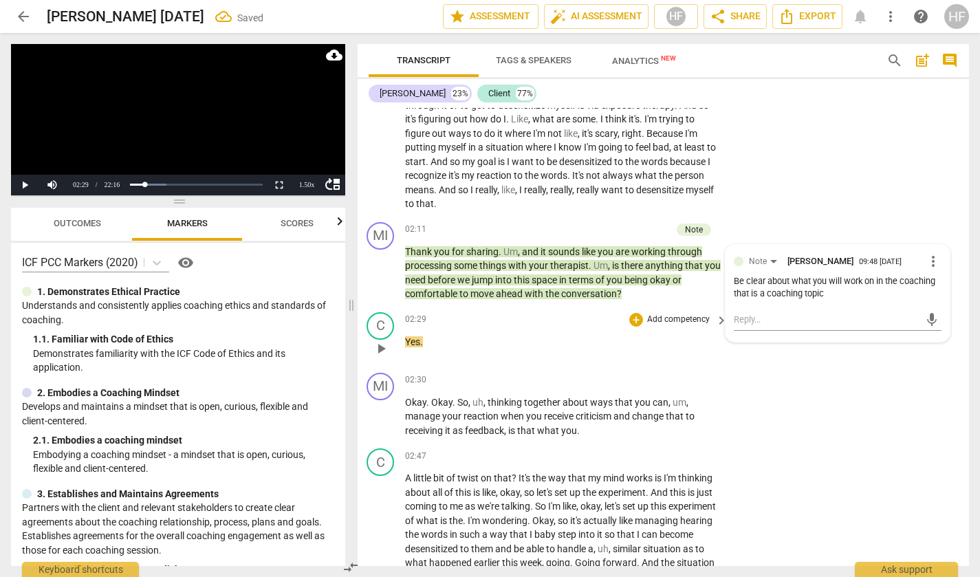
click at [383, 341] on span "play_arrow" at bounding box center [381, 349] width 17 height 17
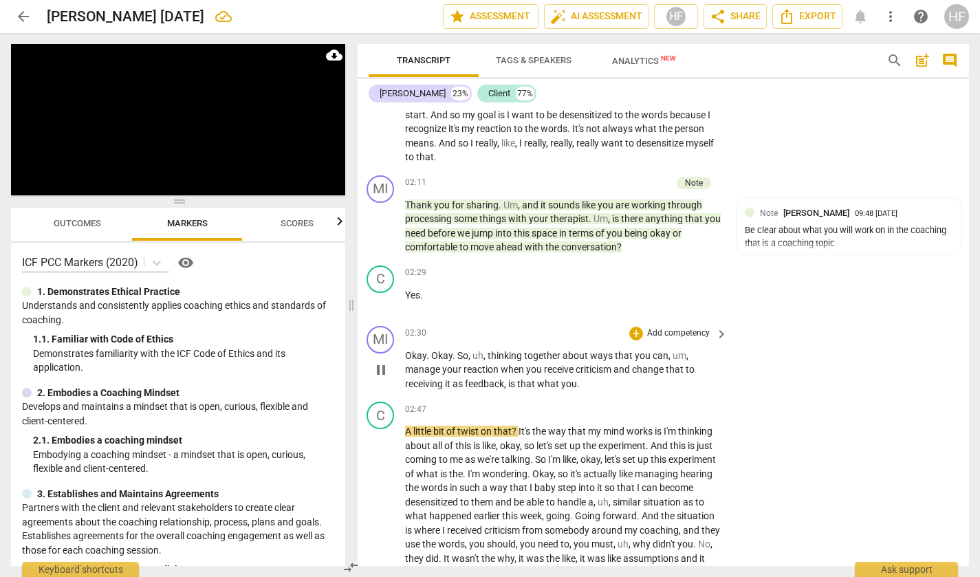
scroll to position [947, 2]
click at [378, 363] on span "pause" at bounding box center [381, 371] width 17 height 17
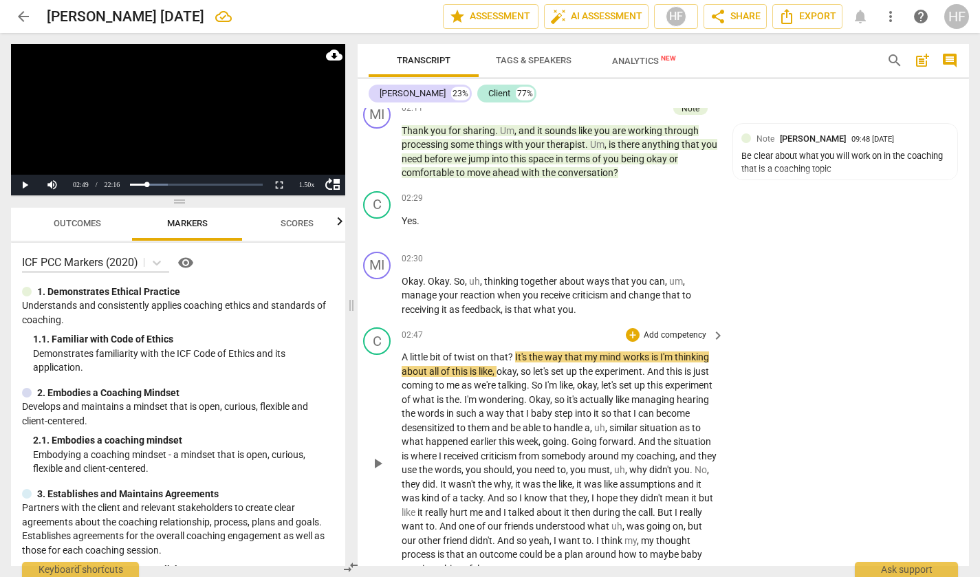
scroll to position [1023, 0]
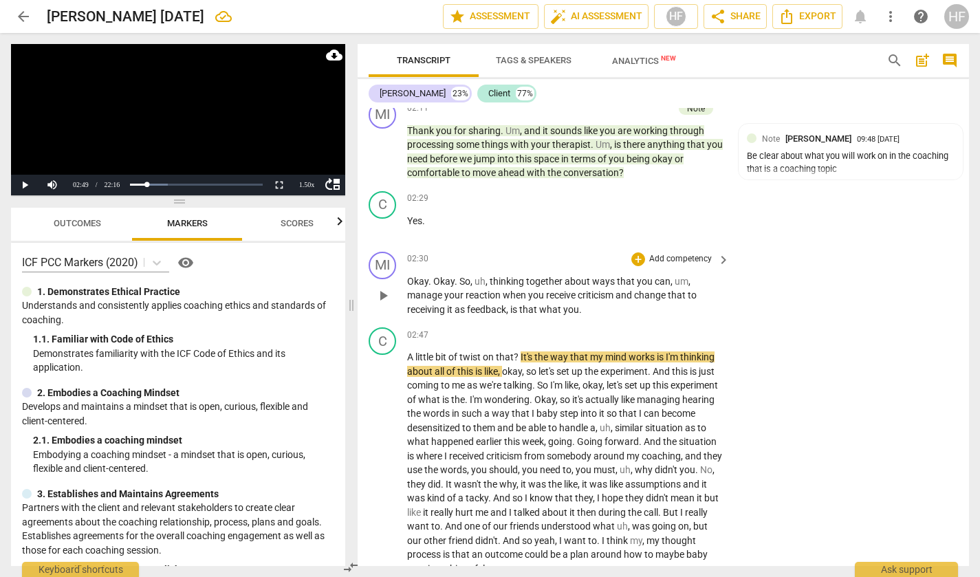
click at [645, 253] on div "+ Add competency" at bounding box center [673, 260] width 82 height 14
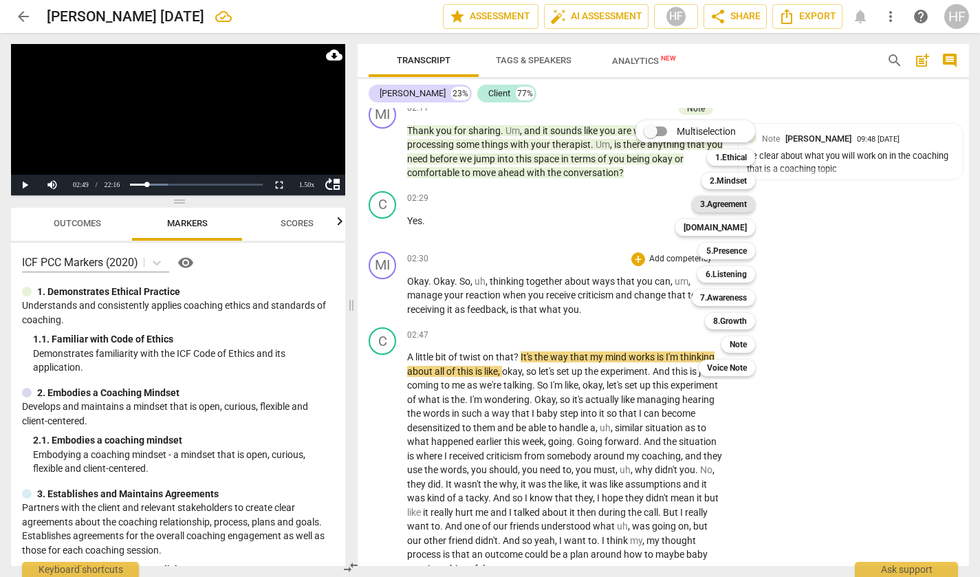
click at [735, 208] on b "3.Agreement" at bounding box center [723, 204] width 47 height 17
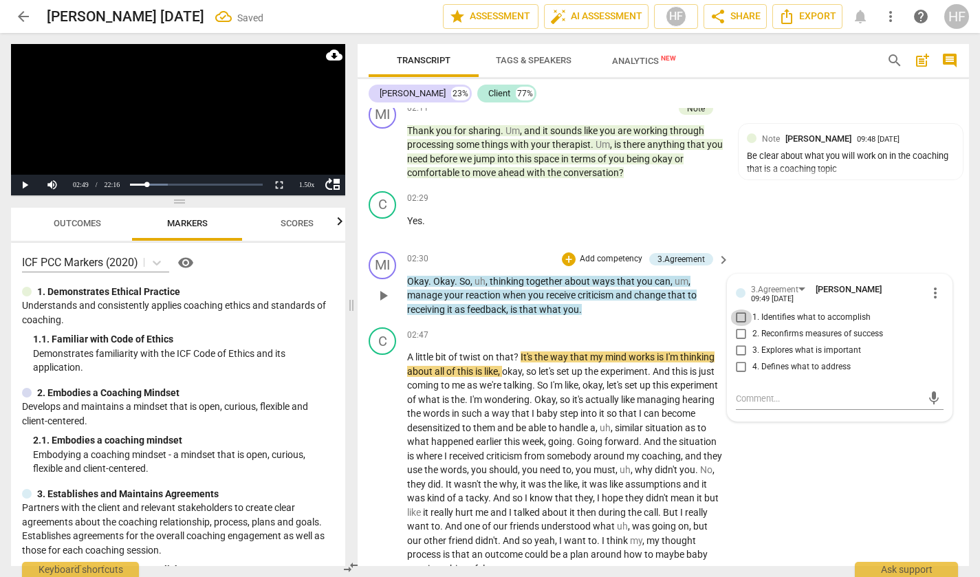
click at [741, 310] on input "1. Identifies what to accomplish" at bounding box center [742, 318] width 22 height 17
checkbox input "true"
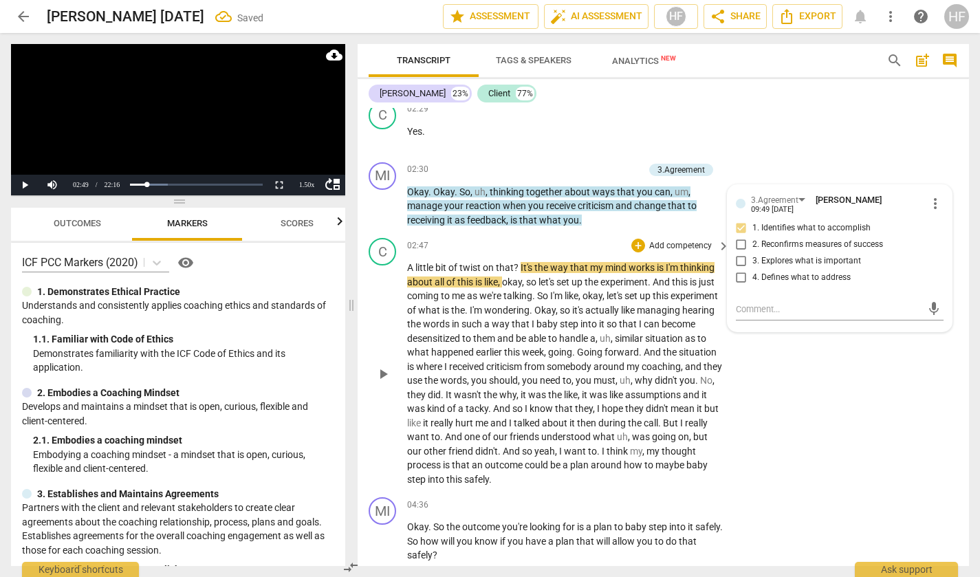
scroll to position [1139, 0]
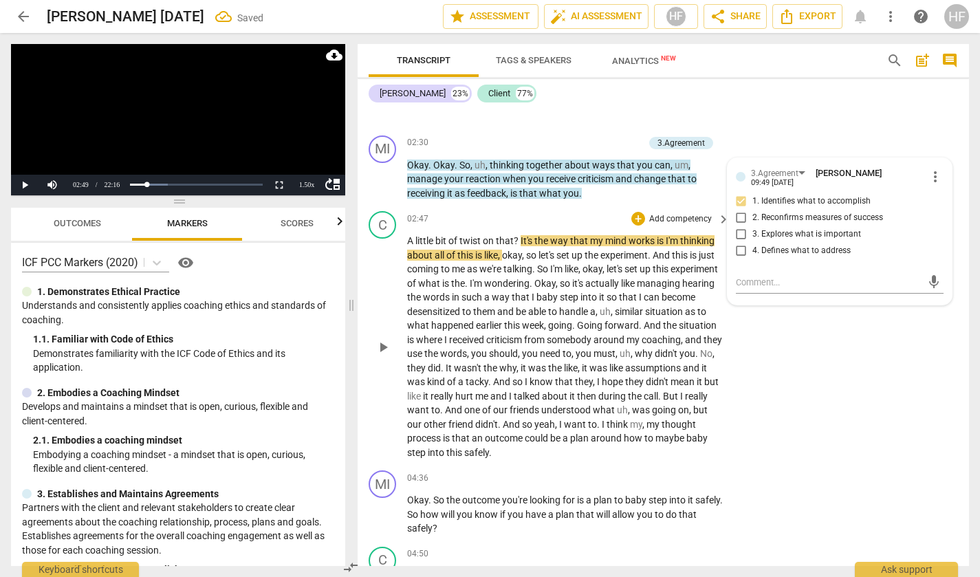
click at [383, 339] on span "play_arrow" at bounding box center [383, 347] width 17 height 17
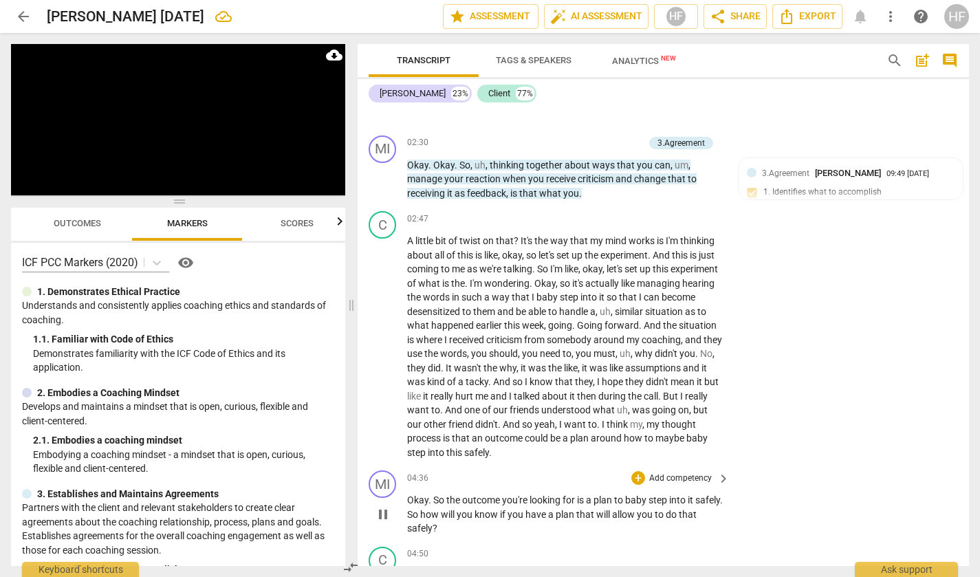
click at [393, 506] on span "pause" at bounding box center [383, 514] width 22 height 17
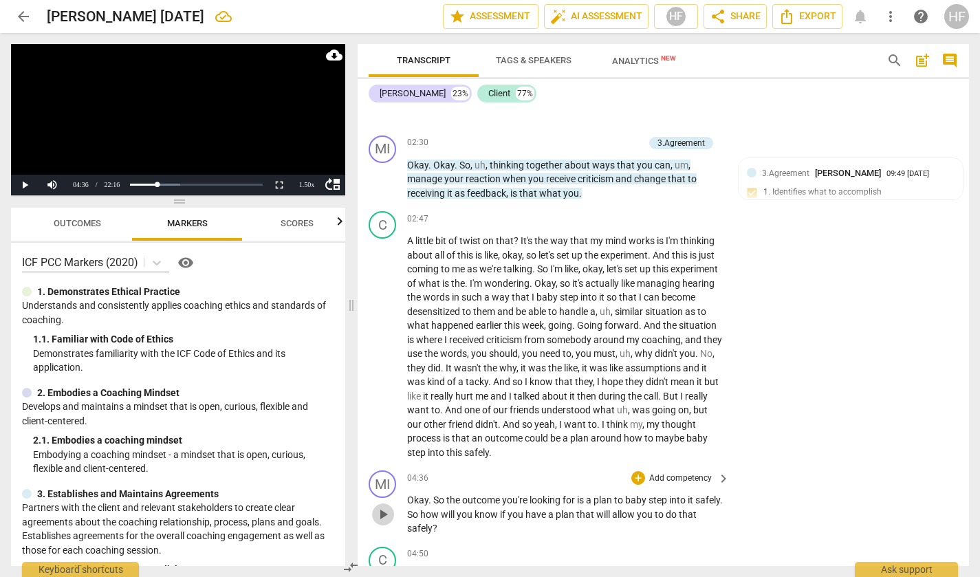
click at [385, 506] on span "play_arrow" at bounding box center [383, 514] width 17 height 17
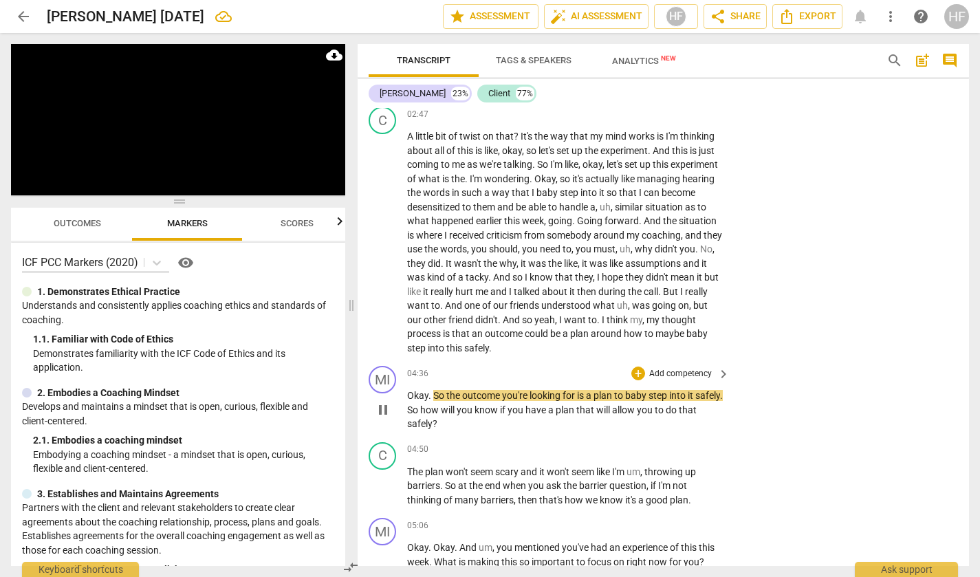
scroll to position [1245, 0]
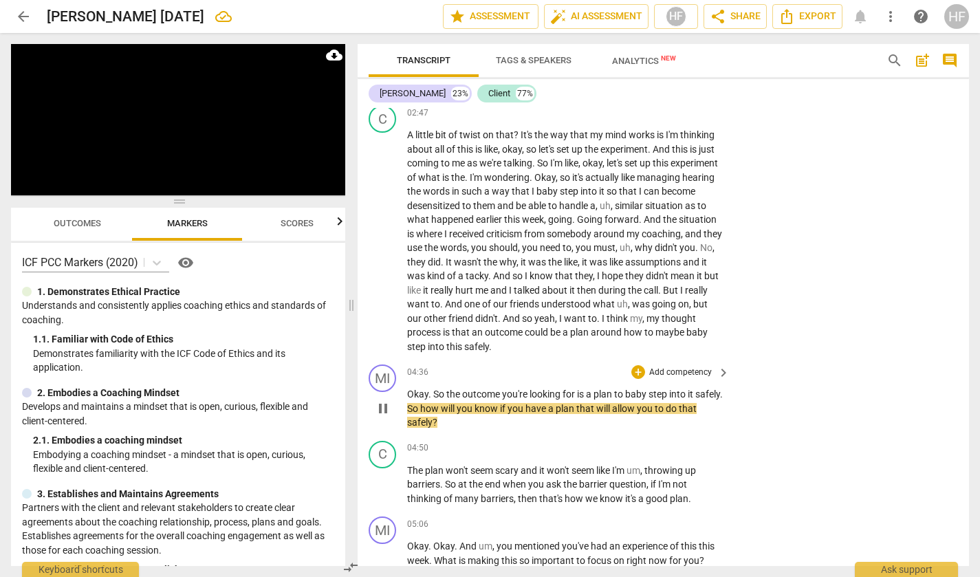
click at [381, 400] on span "pause" at bounding box center [383, 408] width 17 height 17
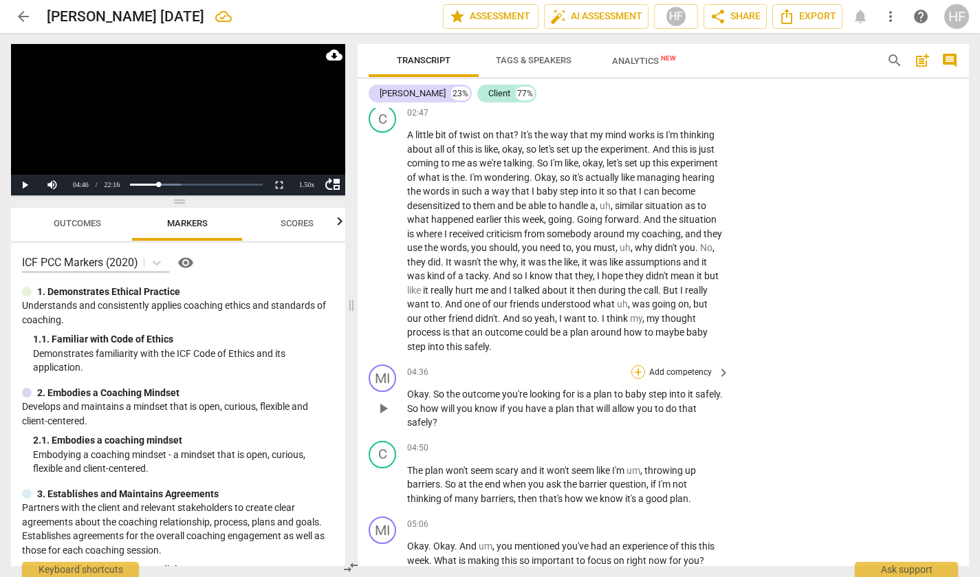
click at [639, 365] on div "+" at bounding box center [639, 372] width 14 height 14
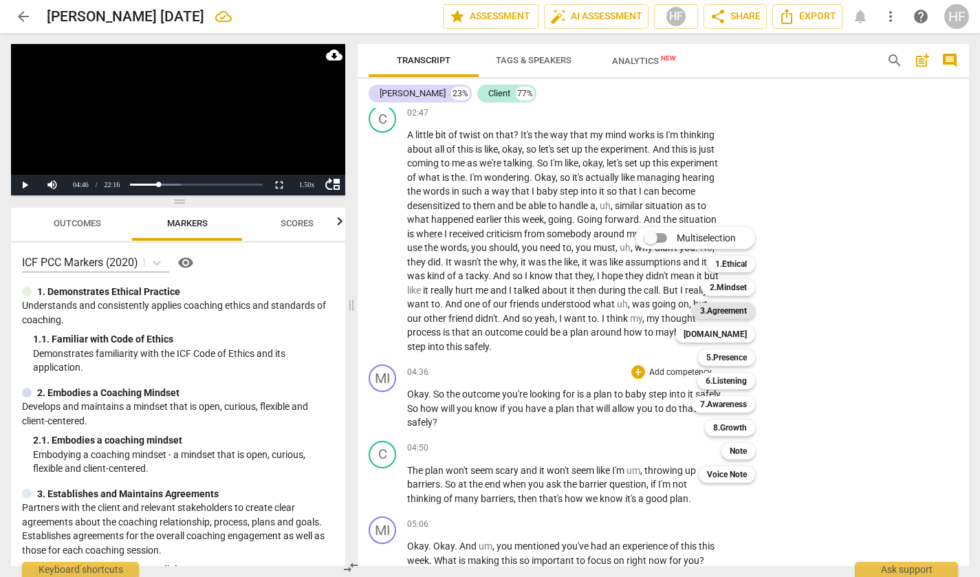
click at [744, 311] on b "3.Agreement" at bounding box center [723, 311] width 47 height 17
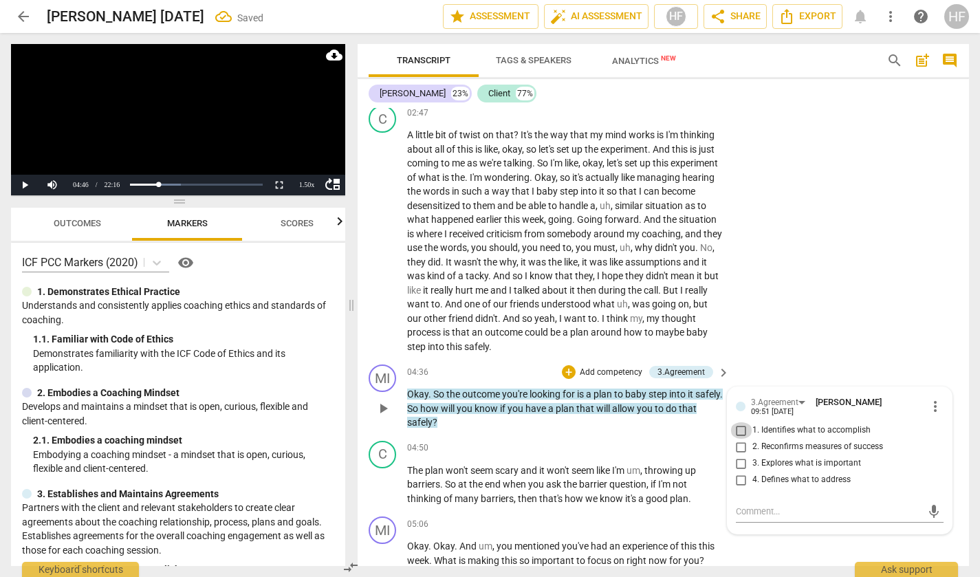
click at [742, 422] on input "1. Identifies what to accomplish" at bounding box center [742, 430] width 22 height 17
checkbox input "true"
click at [741, 439] on input "2. Reconfirms measures of success" at bounding box center [742, 447] width 22 height 17
checkbox input "true"
click at [751, 505] on textarea at bounding box center [829, 511] width 186 height 13
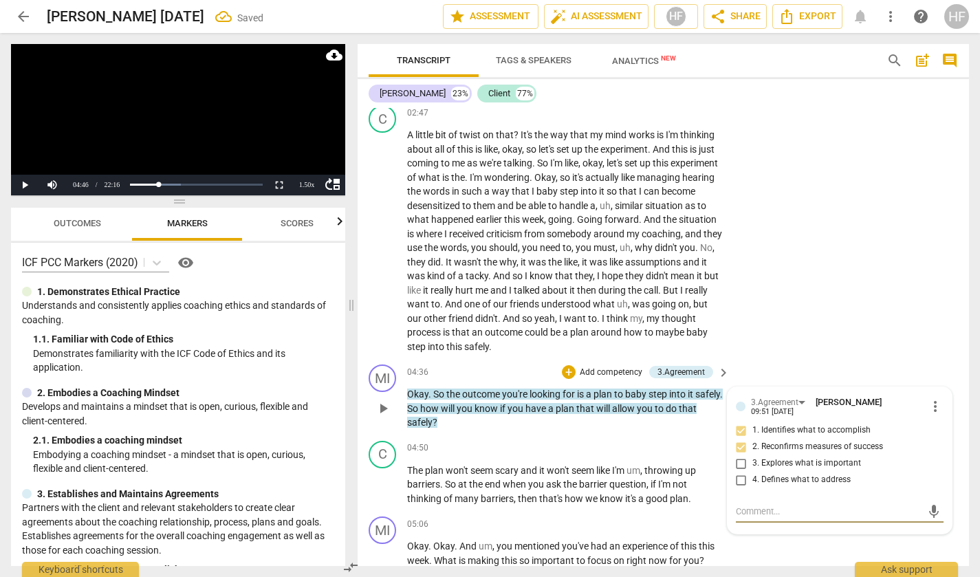
type textarea "C"
type textarea "Cl"
type textarea "Cli"
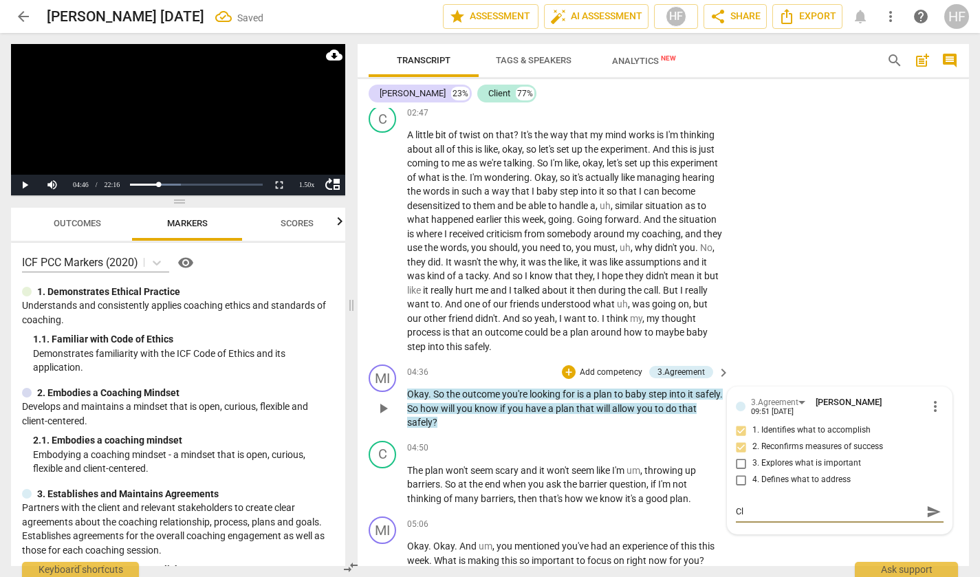
type textarea "Cli"
type textarea "Clie"
type textarea "Clien"
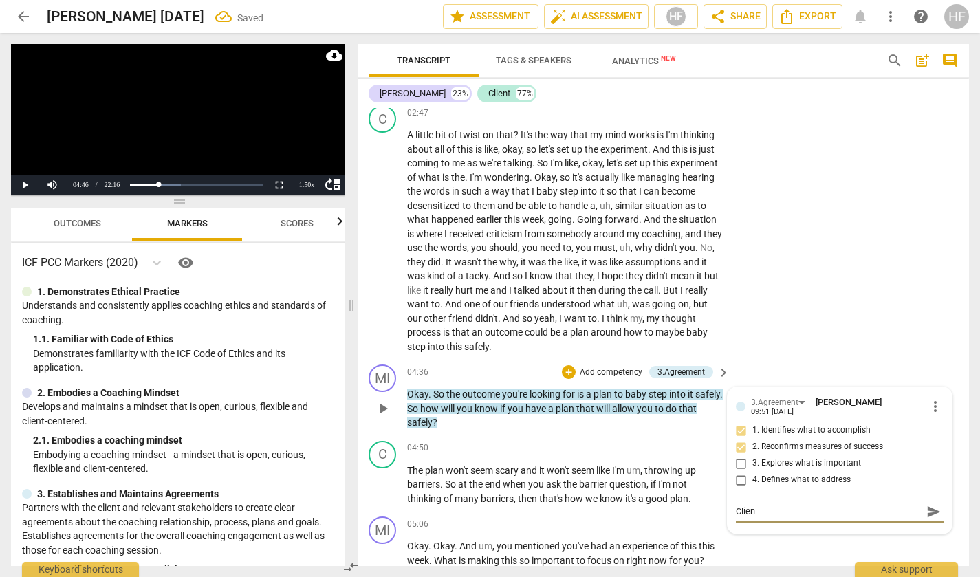
type textarea "Client"
type textarea "Client g"
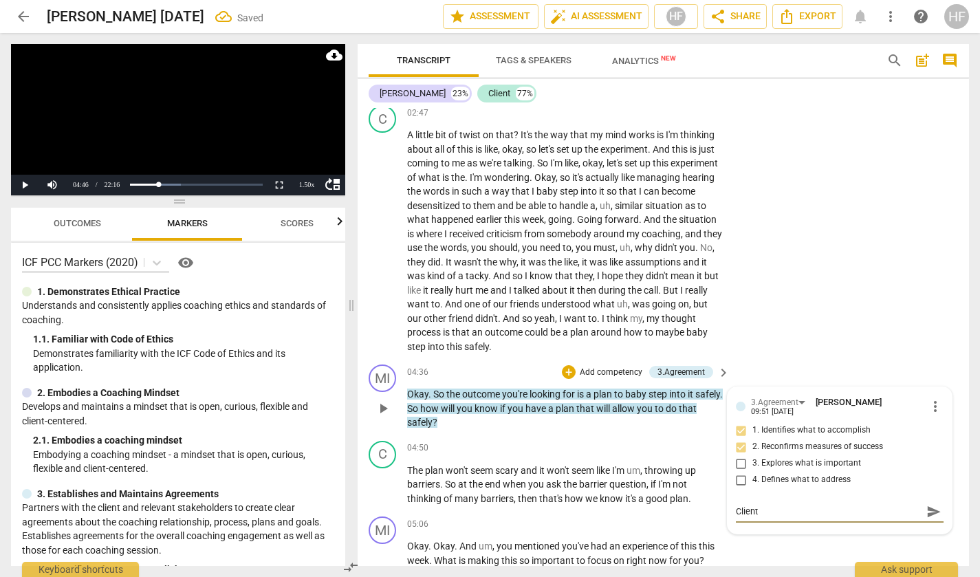
type textarea "Client g"
type textarea "Client ga"
type textarea "Client gav"
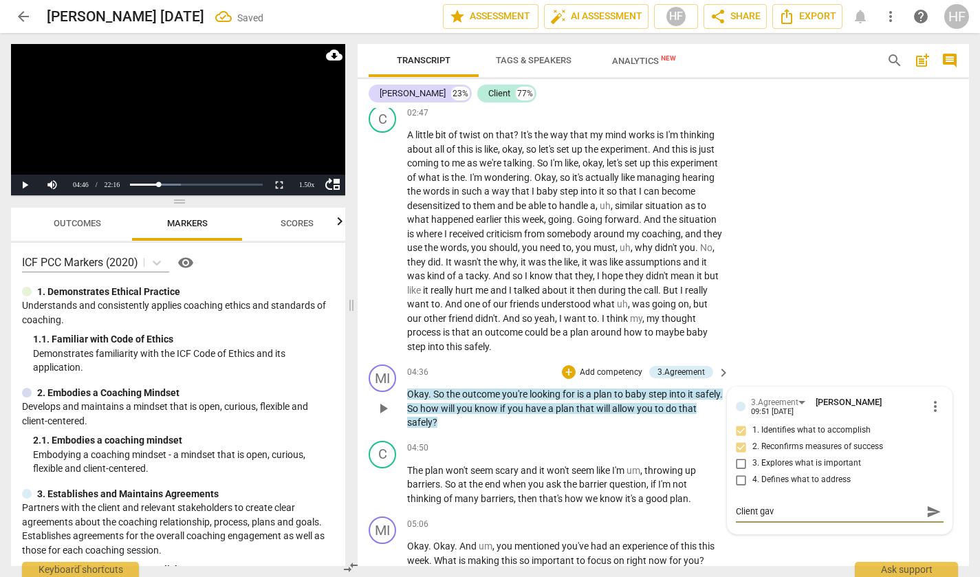
type textarea "Client gave"
type textarea "Client gave y"
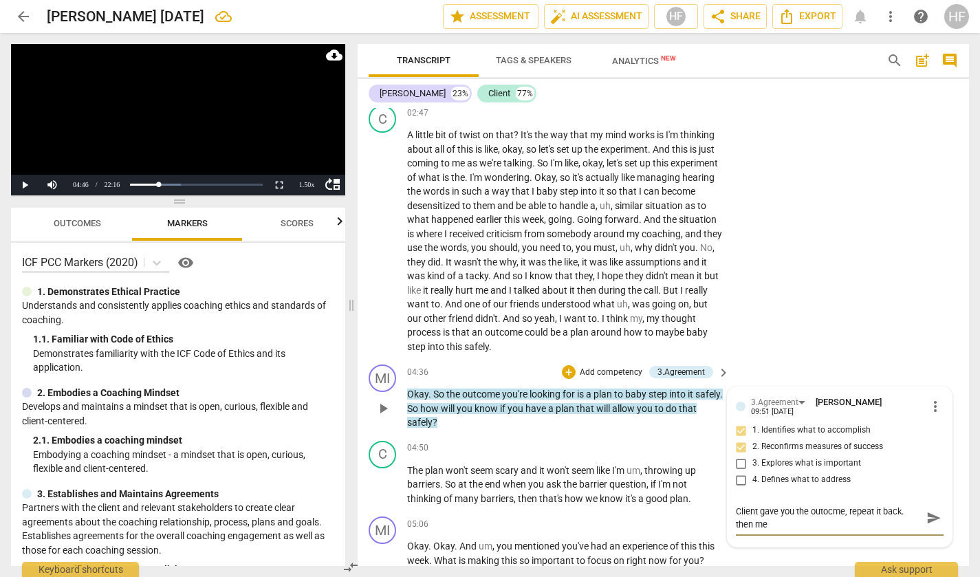
scroll to position [0, 0]
click at [932, 511] on span "send" at bounding box center [934, 518] width 15 height 15
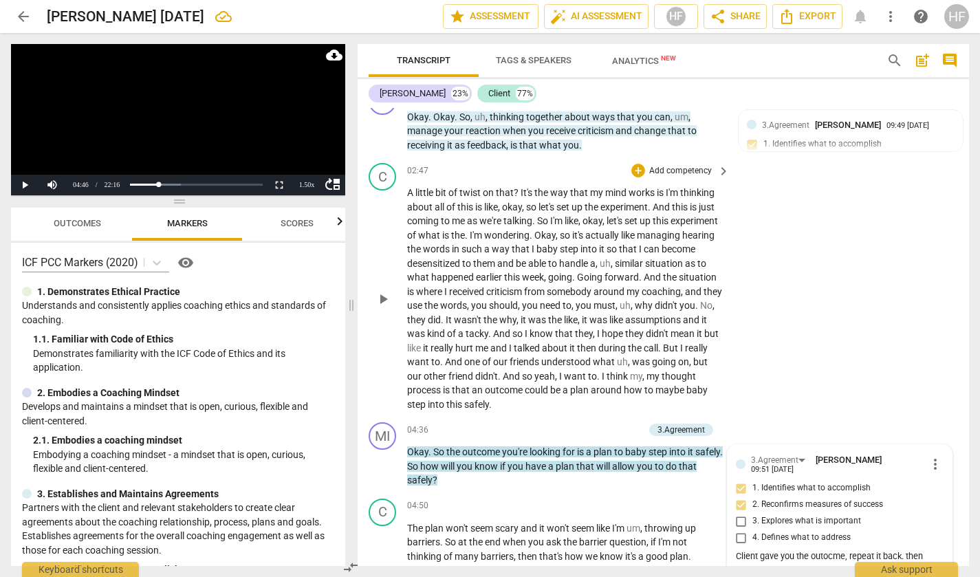
scroll to position [1188, 0]
drag, startPoint x: 478, startPoint y: 203, endPoint x: 568, endPoint y: 273, distance: 113.7
click at [563, 208] on p "A little bit of twist on that ? It's the way that my mind works is I'm thinking…" at bounding box center [565, 298] width 316 height 226
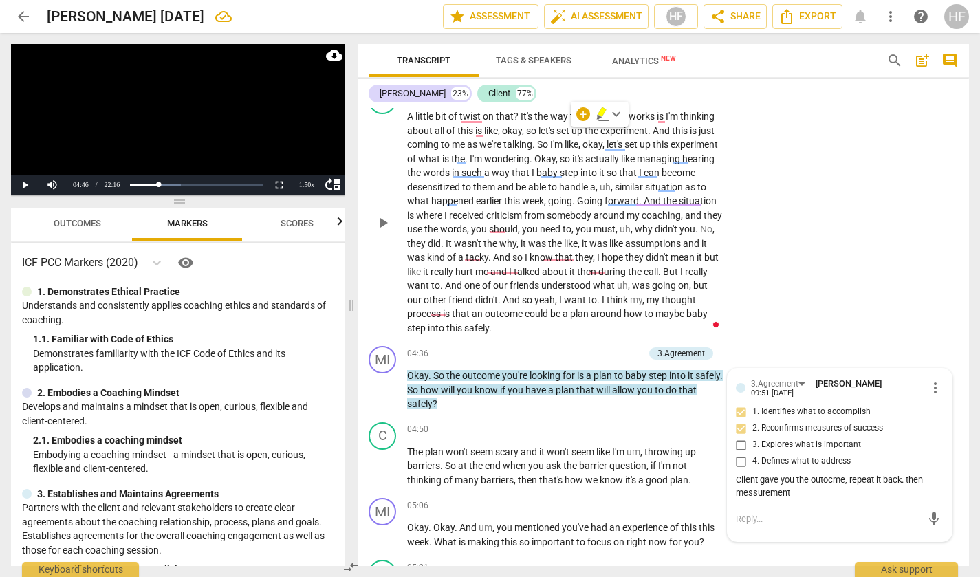
click at [786, 285] on div "C play_arrow pause 02:47 + Add competency keyboard_arrow_right A little bit of …" at bounding box center [664, 210] width 612 height 259
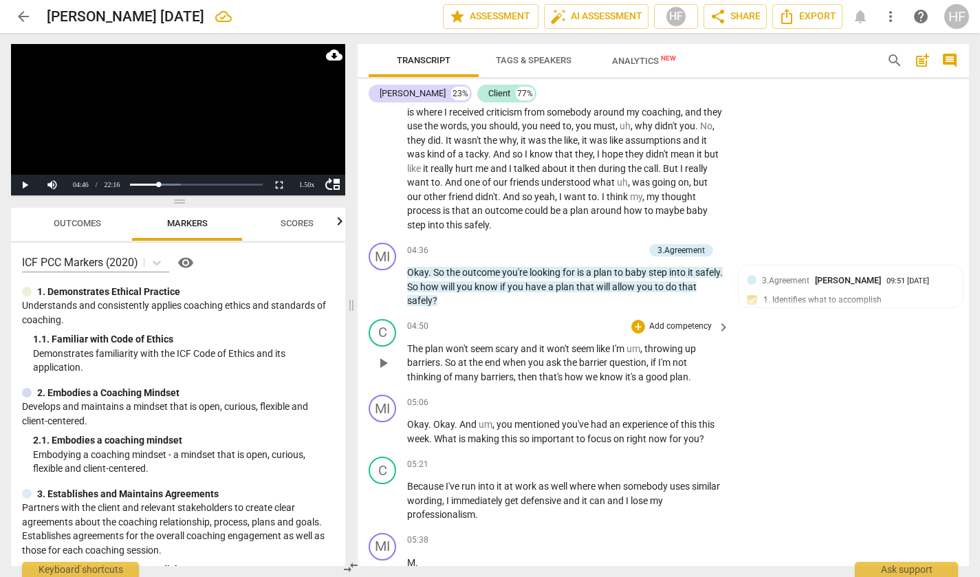
scroll to position [1371, 1]
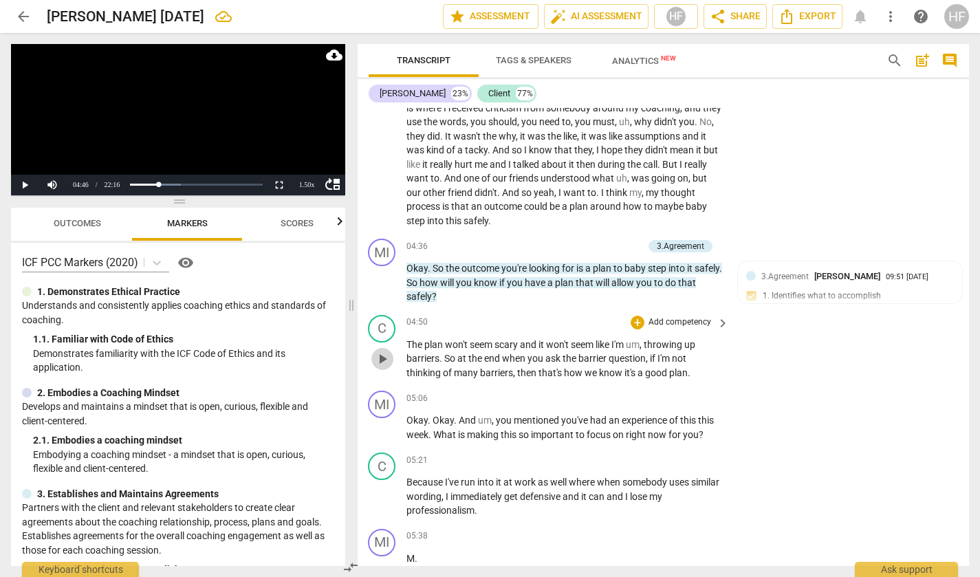
click at [381, 351] on span "play_arrow" at bounding box center [382, 359] width 17 height 17
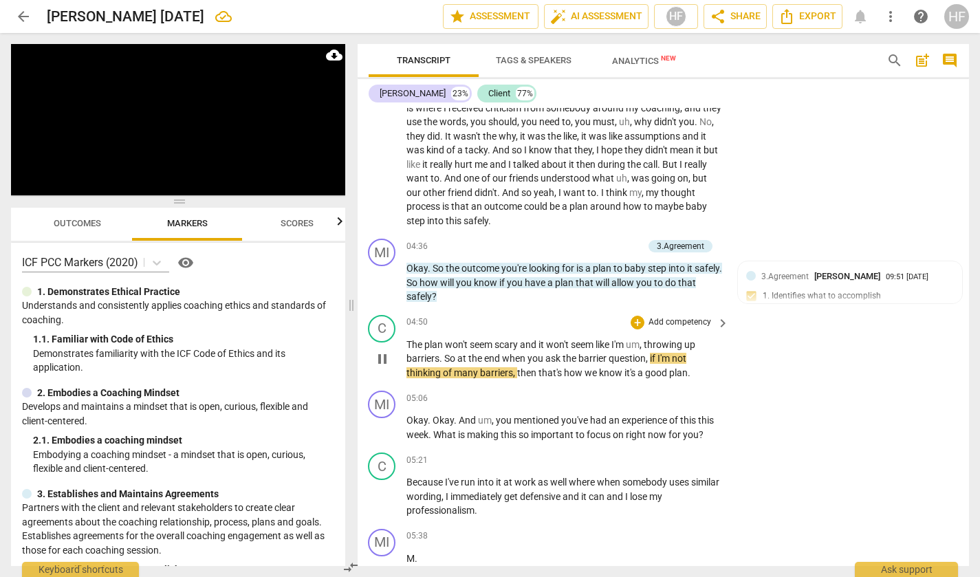
click at [381, 351] on span "pause" at bounding box center [382, 359] width 17 height 17
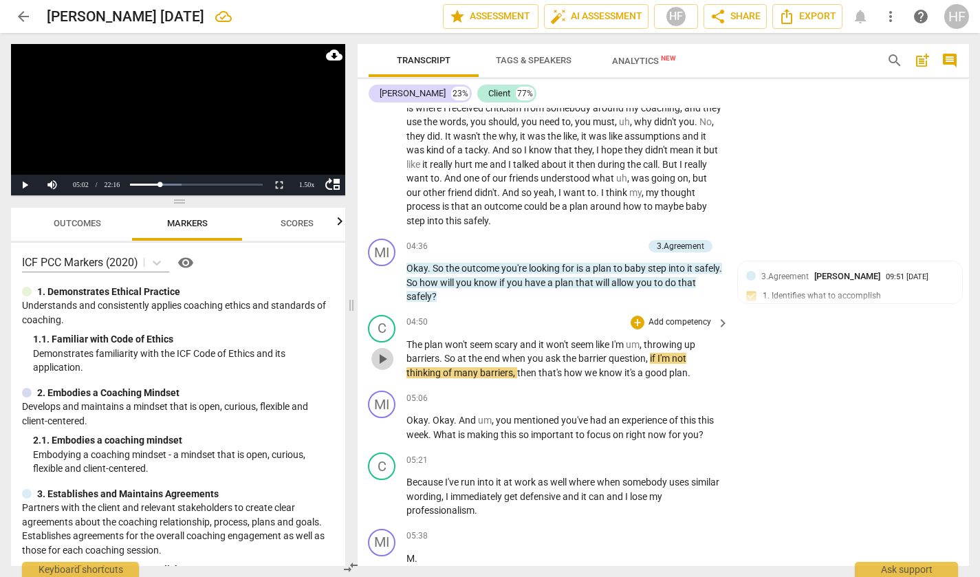
click at [390, 351] on span "play_arrow" at bounding box center [382, 359] width 17 height 17
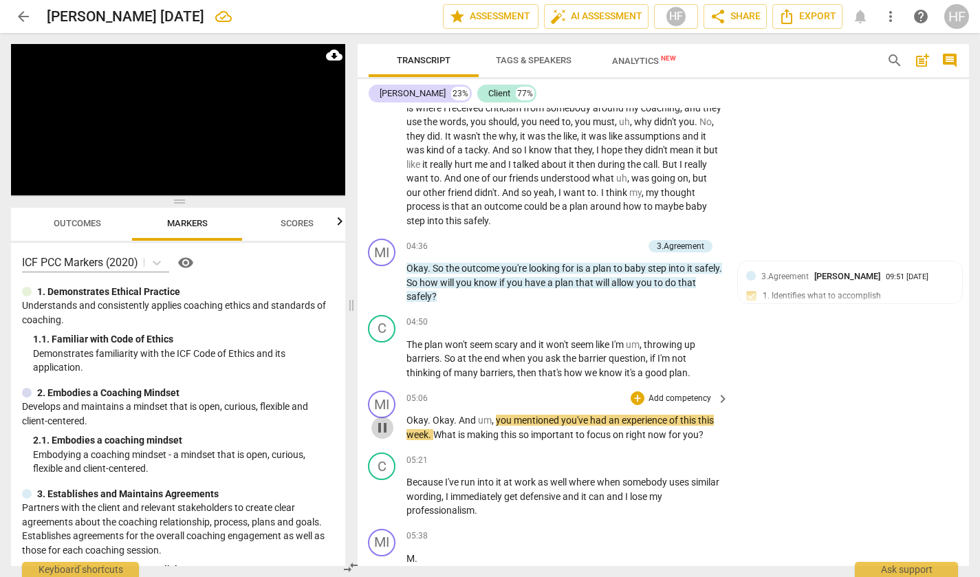
click at [380, 420] on span "pause" at bounding box center [382, 428] width 17 height 17
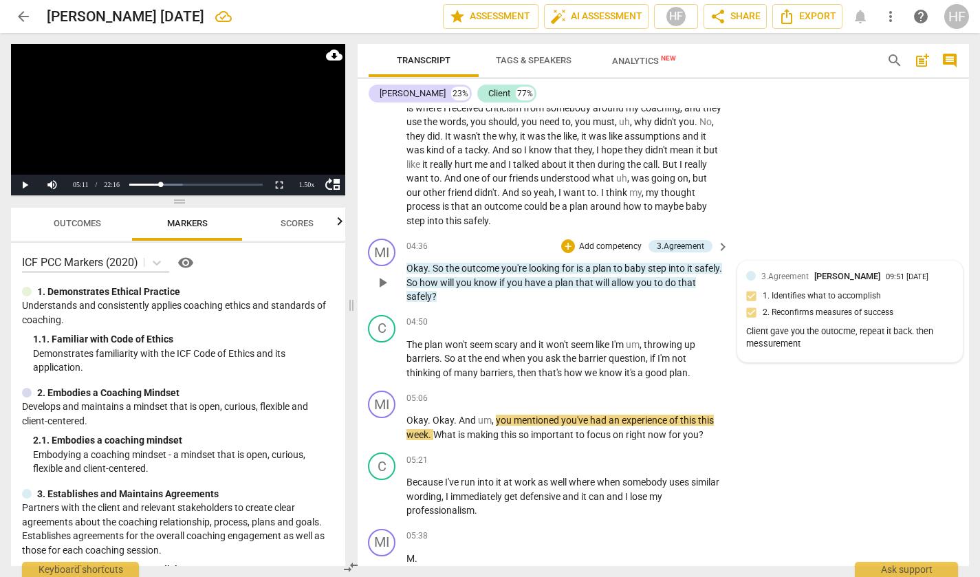
click at [789, 272] on span "3.Agreement" at bounding box center [785, 277] width 47 height 10
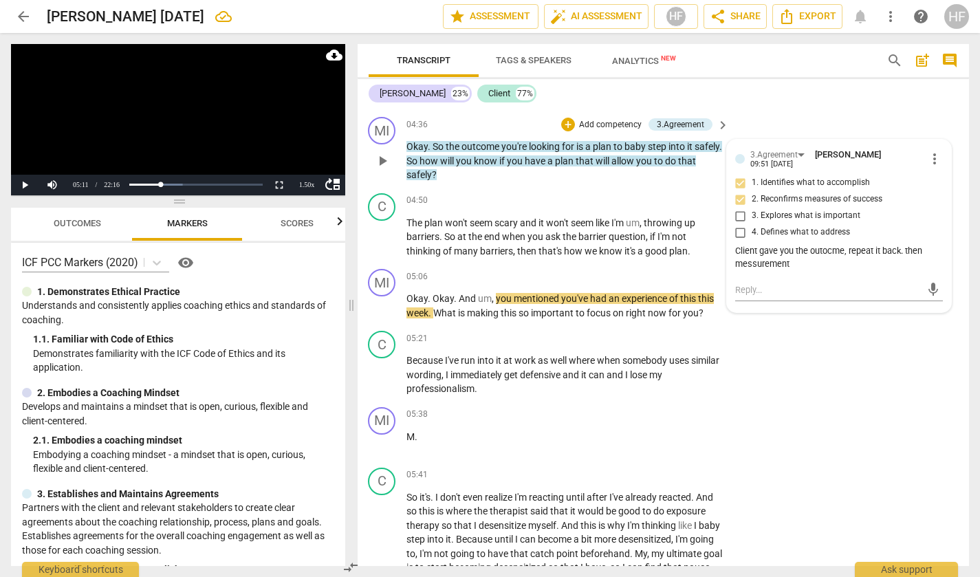
scroll to position [1494, 1]
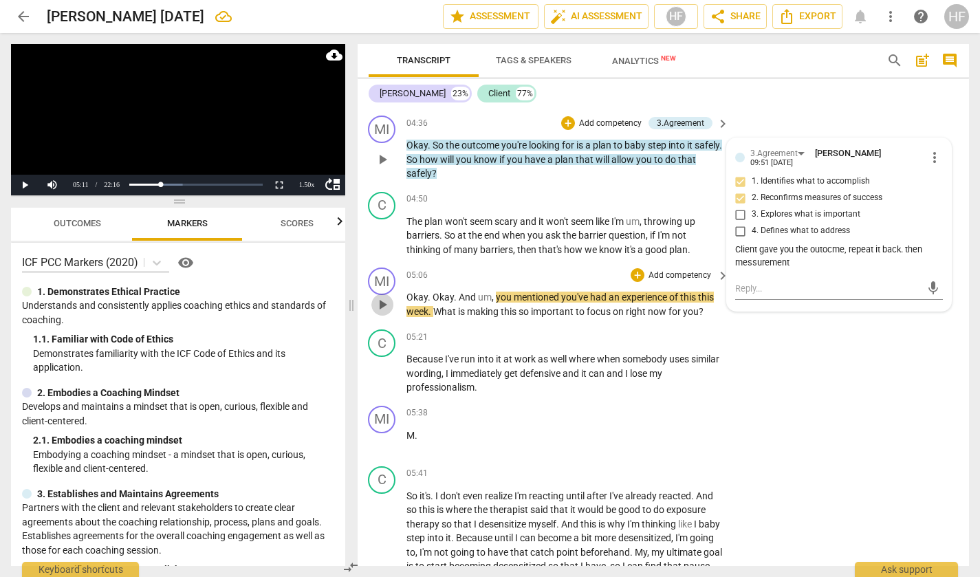
click at [380, 297] on span "play_arrow" at bounding box center [382, 305] width 17 height 17
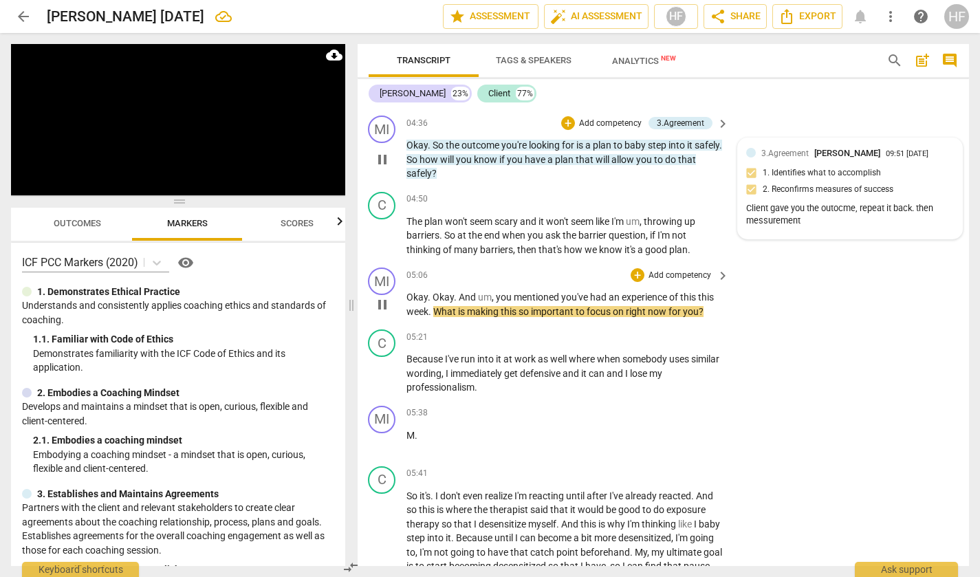
click at [385, 297] on span "pause" at bounding box center [382, 305] width 17 height 17
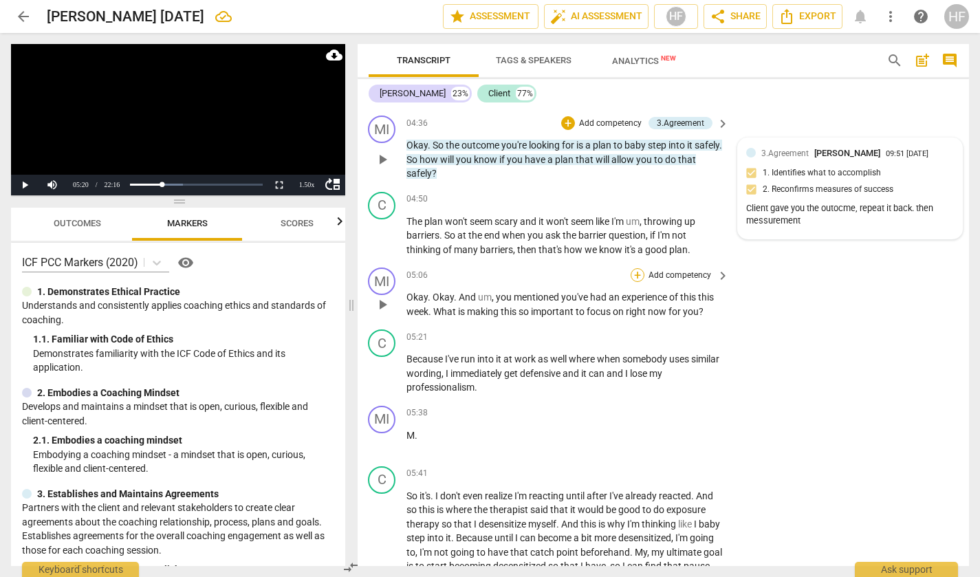
click at [632, 268] on div "+" at bounding box center [638, 275] width 14 height 14
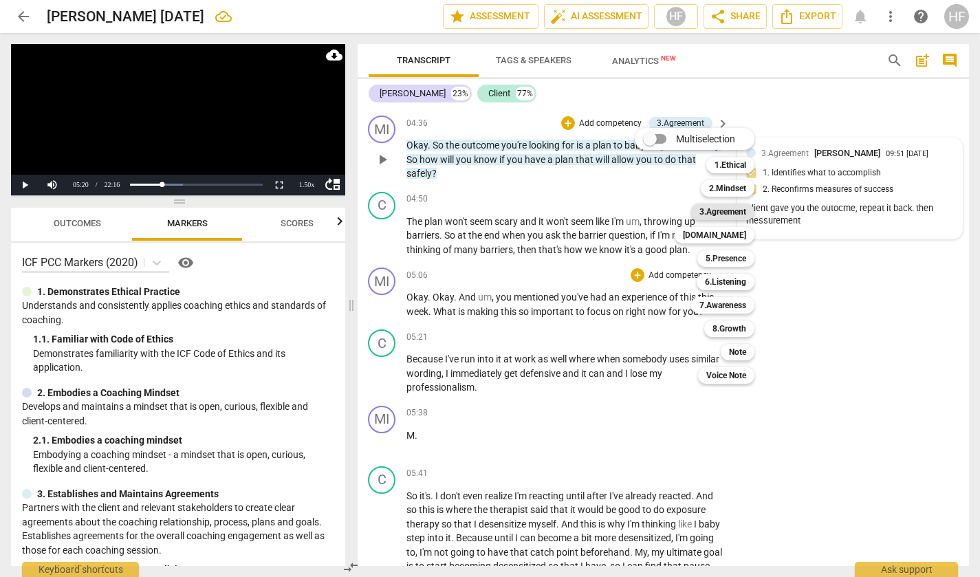
click at [732, 214] on b "3.Agreement" at bounding box center [723, 212] width 47 height 17
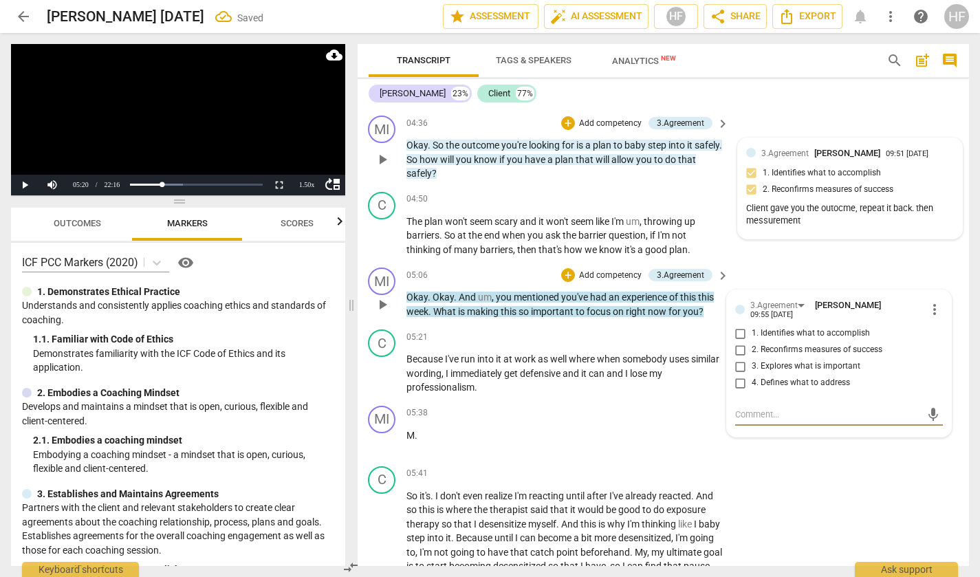
click at [742, 358] on input "3. Explores what is important" at bounding box center [741, 366] width 22 height 17
click at [793, 461] on div "C play_arrow pause 05:41 + Add competency keyboard_arrow_right So it's . I don'…" at bounding box center [663, 534] width 612 height 147
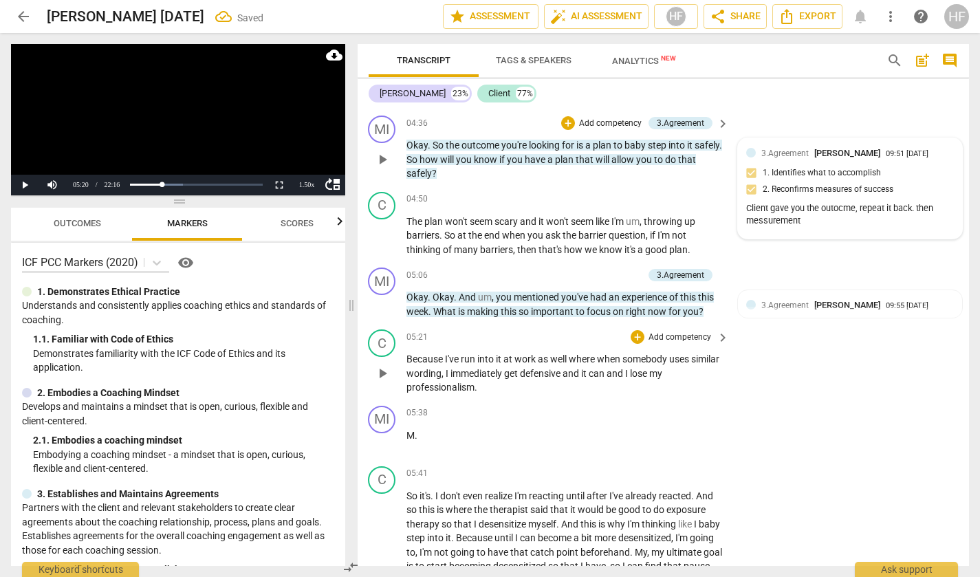
click at [378, 365] on span "play_arrow" at bounding box center [382, 373] width 17 height 17
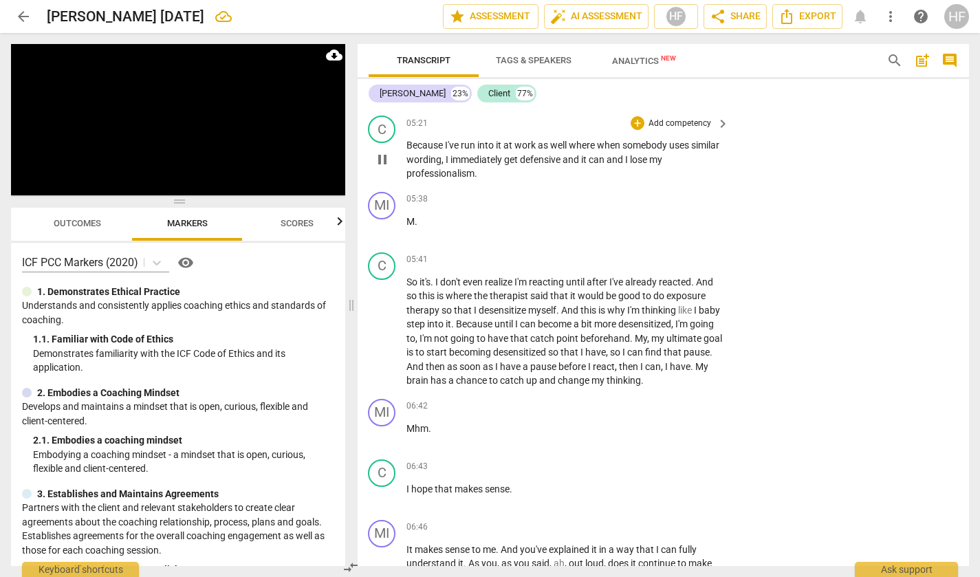
scroll to position [1708, 1]
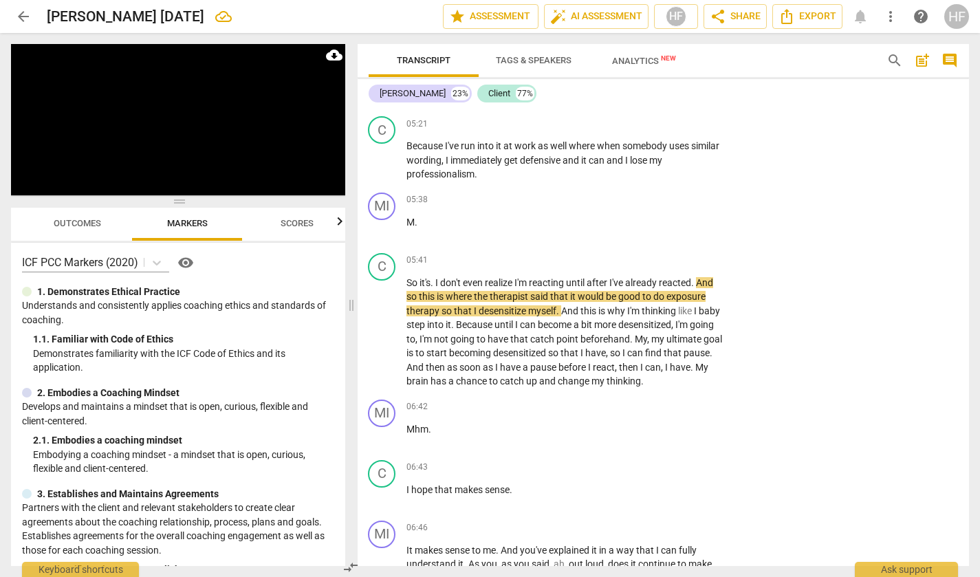
click at [308, 186] on div "1.50 x" at bounding box center [307, 185] width 28 height 21
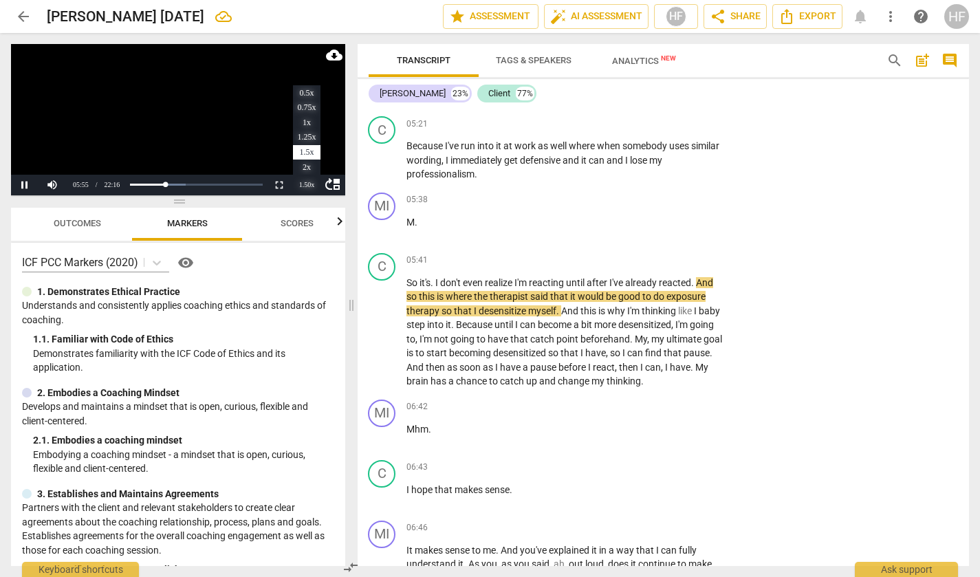
click at [307, 153] on li "1.5x" at bounding box center [307, 152] width 28 height 15
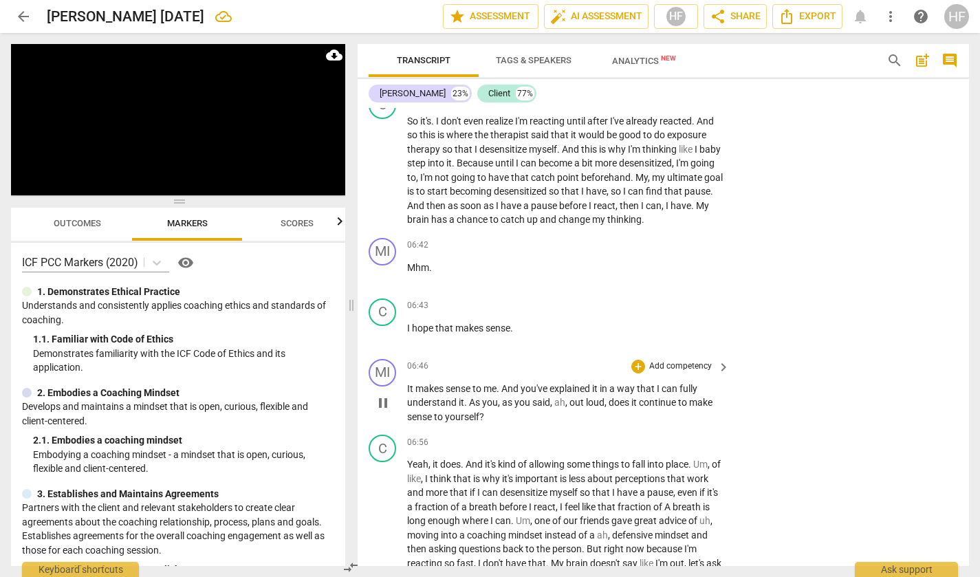
scroll to position [1919, 0]
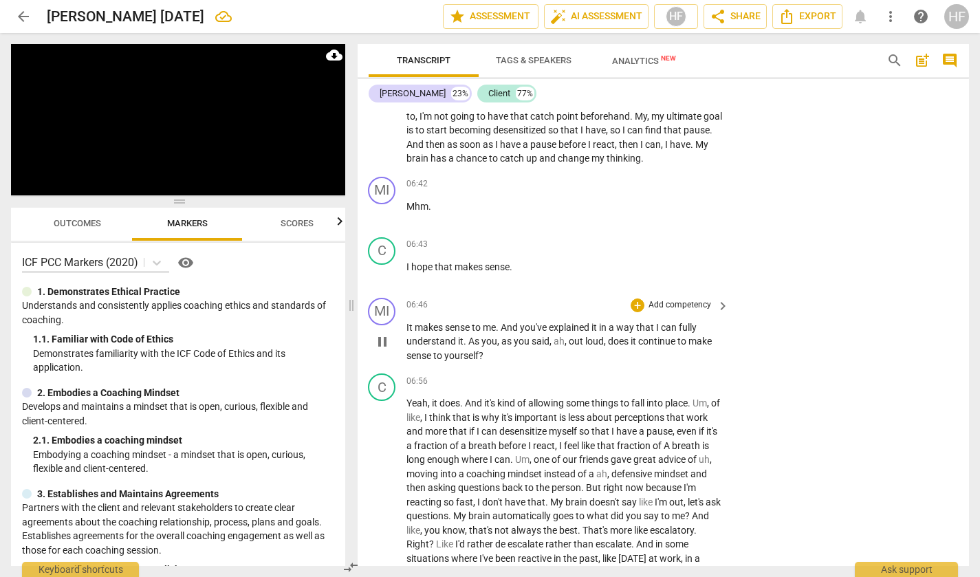
click at [385, 331] on button "pause" at bounding box center [383, 342] width 22 height 22
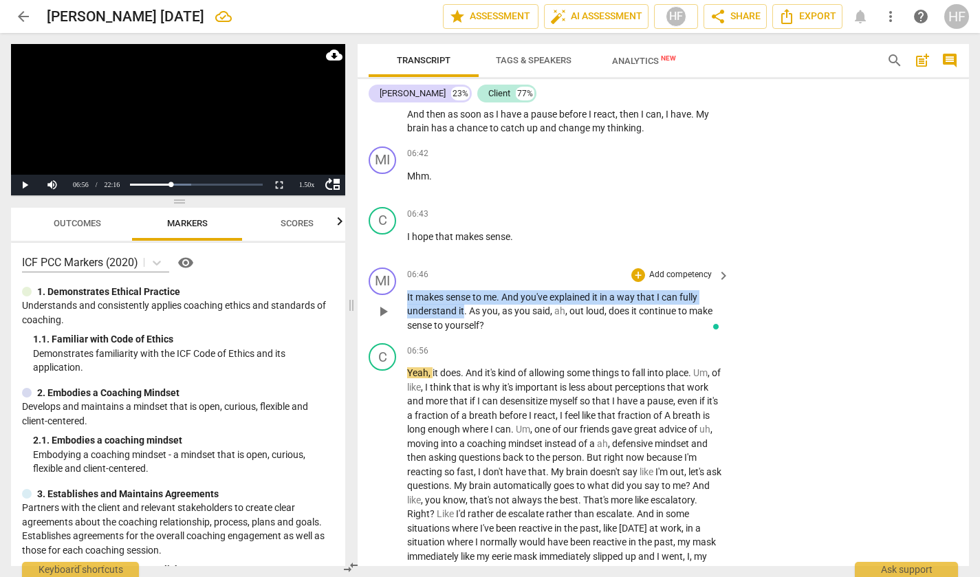
drag, startPoint x: 464, startPoint y: 286, endPoint x: 400, endPoint y: 275, distance: 64.9
click at [400, 275] on div "MI play_arrow pause 06:46 + Add competency keyboard_arrow_right It makes sense …" at bounding box center [664, 300] width 612 height 76
click at [506, 266] on span "keyboard_arrow_down" at bounding box center [509, 269] width 17 height 17
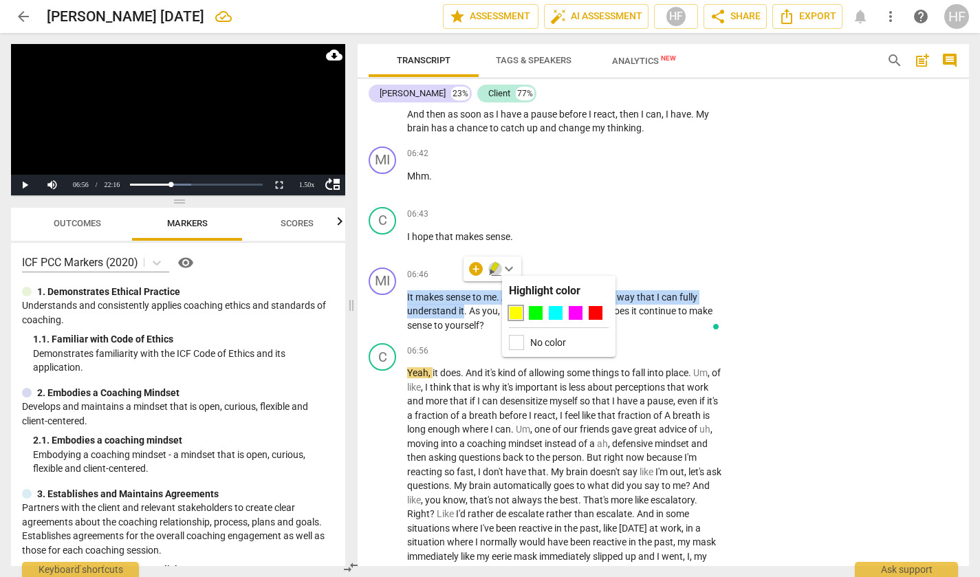
click at [492, 268] on icon "button" at bounding box center [495, 267] width 8 height 10
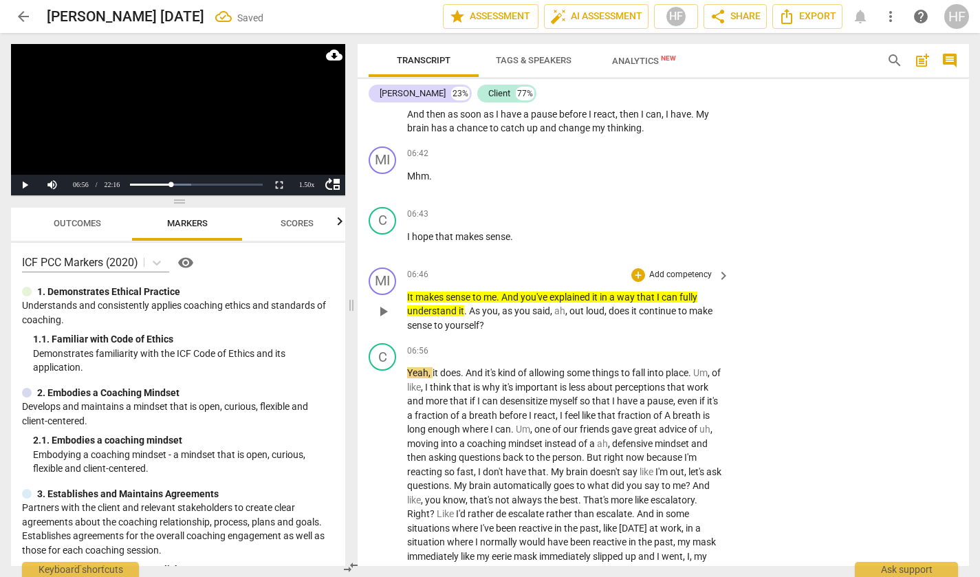
click at [648, 269] on p "Add competency" at bounding box center [680, 275] width 65 height 12
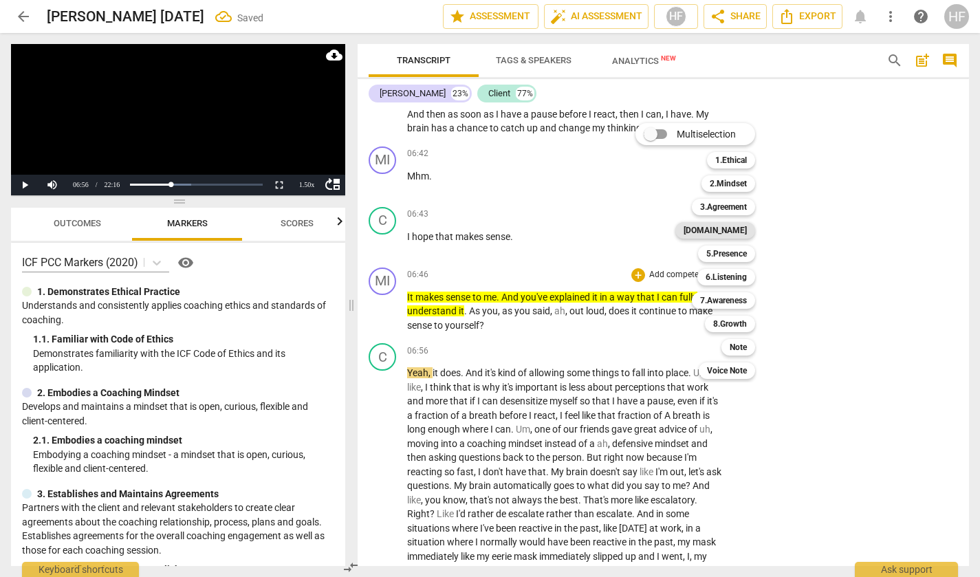
click at [739, 231] on b "[DOMAIN_NAME]" at bounding box center [715, 230] width 63 height 17
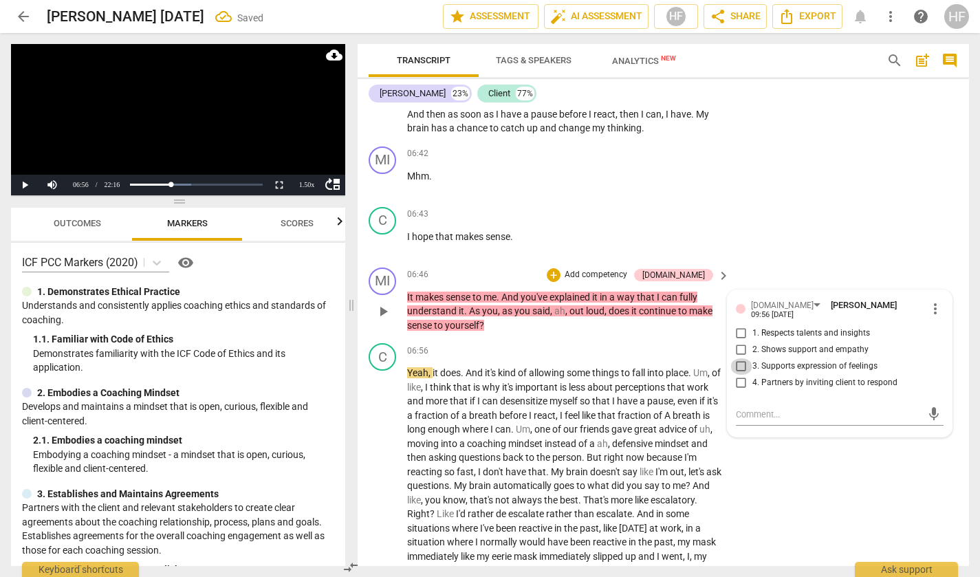
click at [742, 358] on input "3. Supports expression of feelings" at bounding box center [742, 366] width 22 height 17
click at [747, 342] on input "2. Shows support and empathy" at bounding box center [742, 350] width 22 height 17
click at [740, 358] on input "3. Supports expression of feelings" at bounding box center [742, 366] width 22 height 17
click at [764, 222] on div "C play_arrow pause 06:43 + Add competency keyboard_arrow_right I hope that make…" at bounding box center [664, 232] width 612 height 61
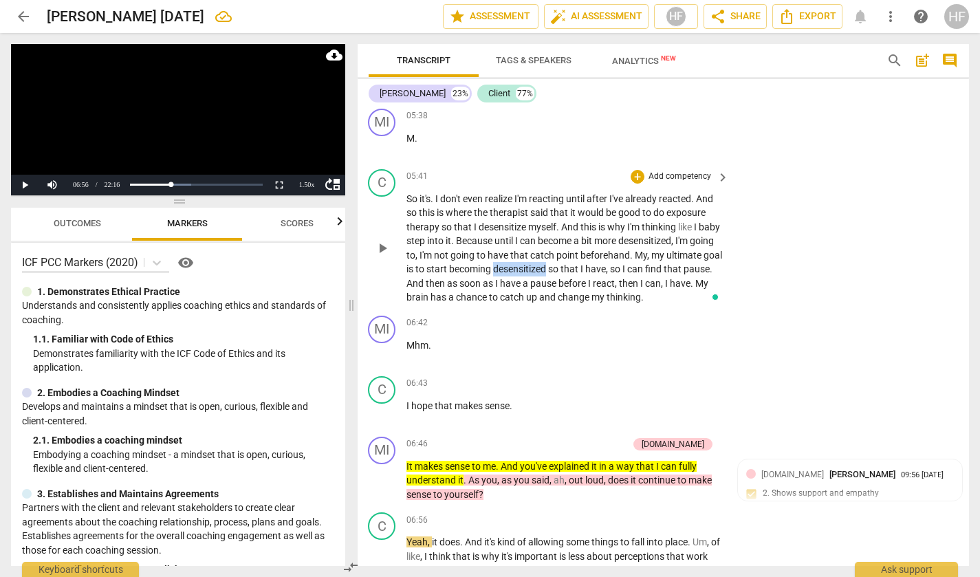
drag, startPoint x: 553, startPoint y: 247, endPoint x: 607, endPoint y: 242, distance: 53.9
click at [548, 264] on span "desensitized" at bounding box center [520, 269] width 55 height 11
click at [639, 228] on icon "button" at bounding box center [640, 227] width 8 height 10
drag, startPoint x: 478, startPoint y: 205, endPoint x: 529, endPoint y: 202, distance: 51.7
click at [529, 202] on p "So it's . I don't even realize I'm reacting until after I've already reacted . …" at bounding box center [565, 248] width 316 height 113
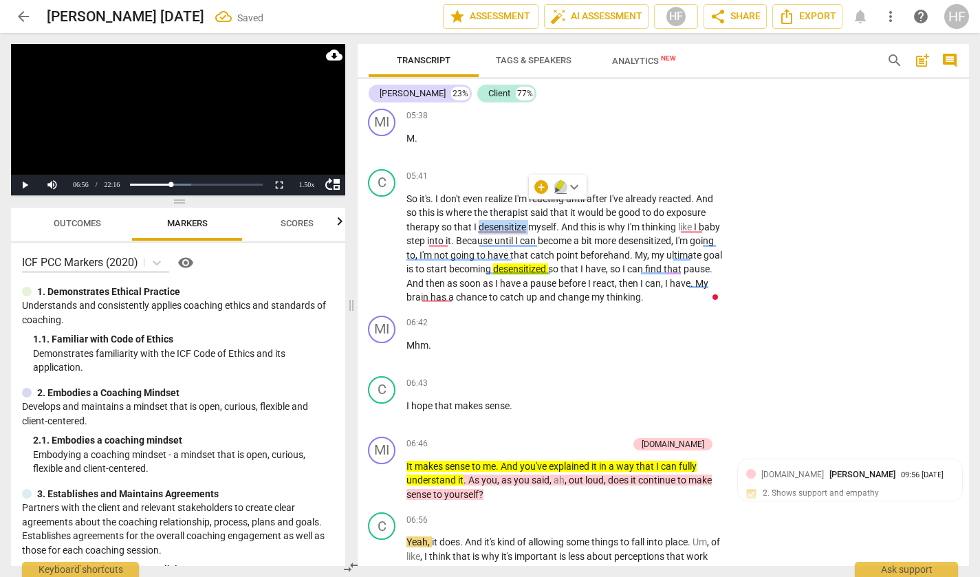
click at [559, 189] on icon "button" at bounding box center [560, 185] width 8 height 10
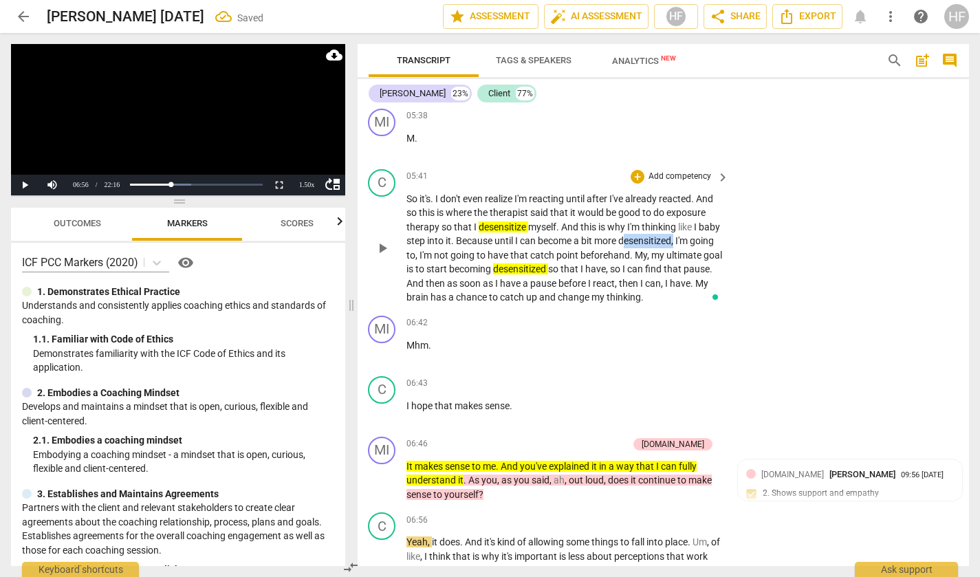
drag, startPoint x: 649, startPoint y: 217, endPoint x: 700, endPoint y: 218, distance: 51.6
click at [700, 218] on p "So it's . I don't even realize I'm reacting until after I've already reacted . …" at bounding box center [565, 248] width 316 height 113
click at [734, 200] on icon "button" at bounding box center [734, 199] width 8 height 10
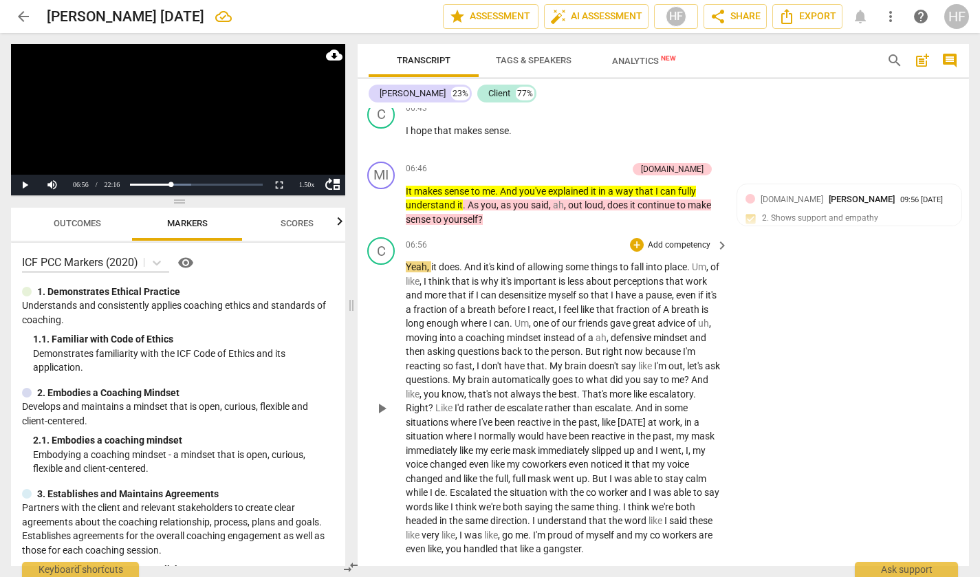
click at [377, 400] on span "play_arrow" at bounding box center [382, 408] width 17 height 17
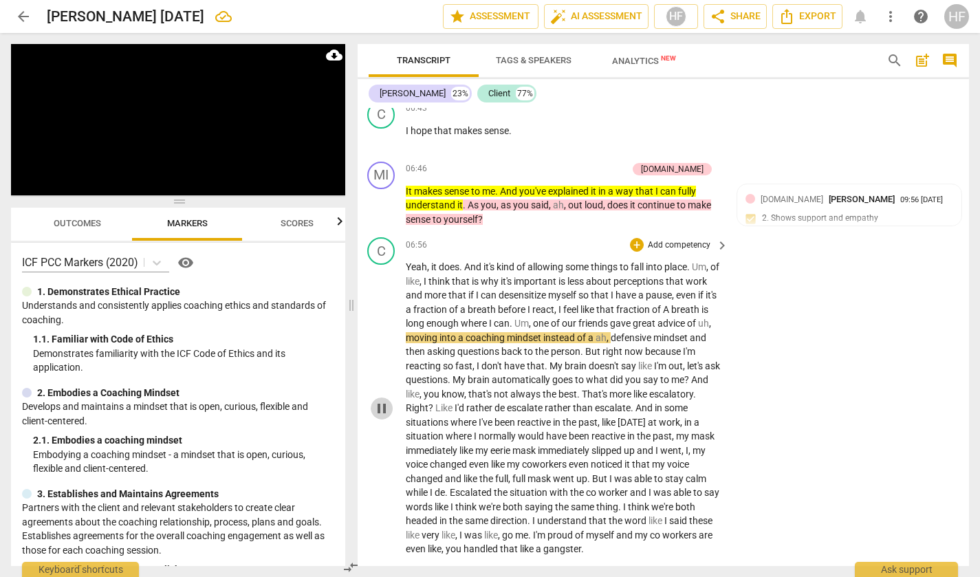
click at [377, 400] on span "pause" at bounding box center [382, 408] width 17 height 17
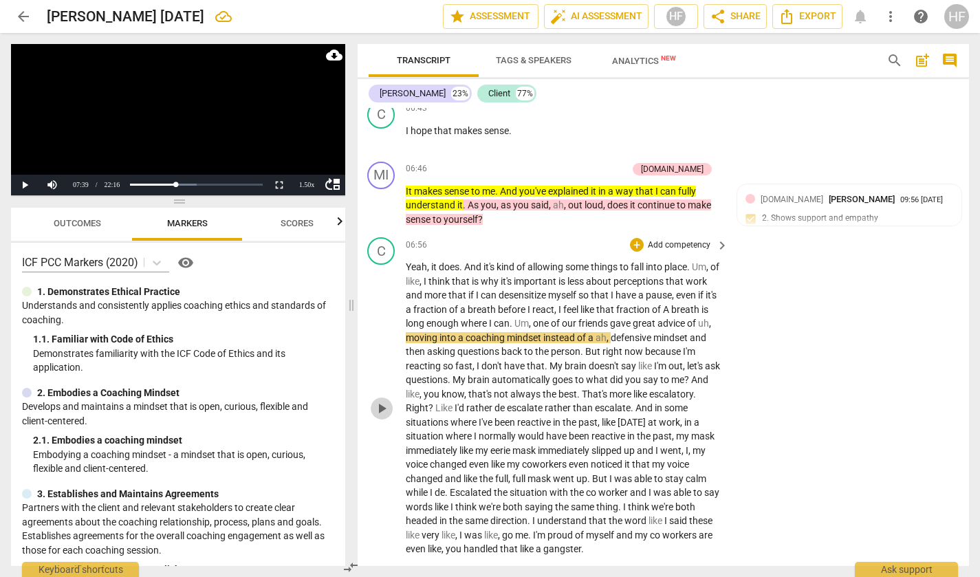
click at [380, 400] on span "play_arrow" at bounding box center [382, 408] width 17 height 17
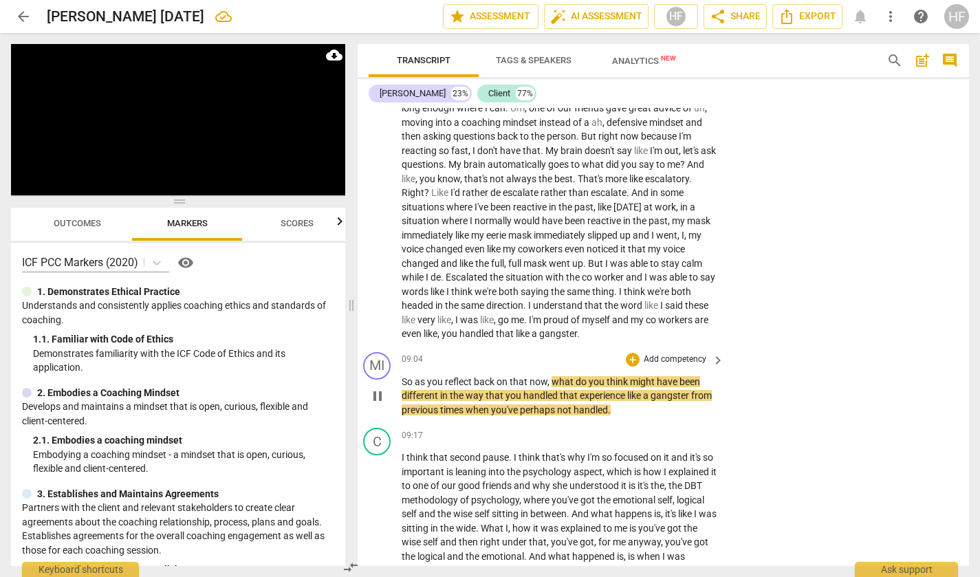
scroll to position [2285, 11]
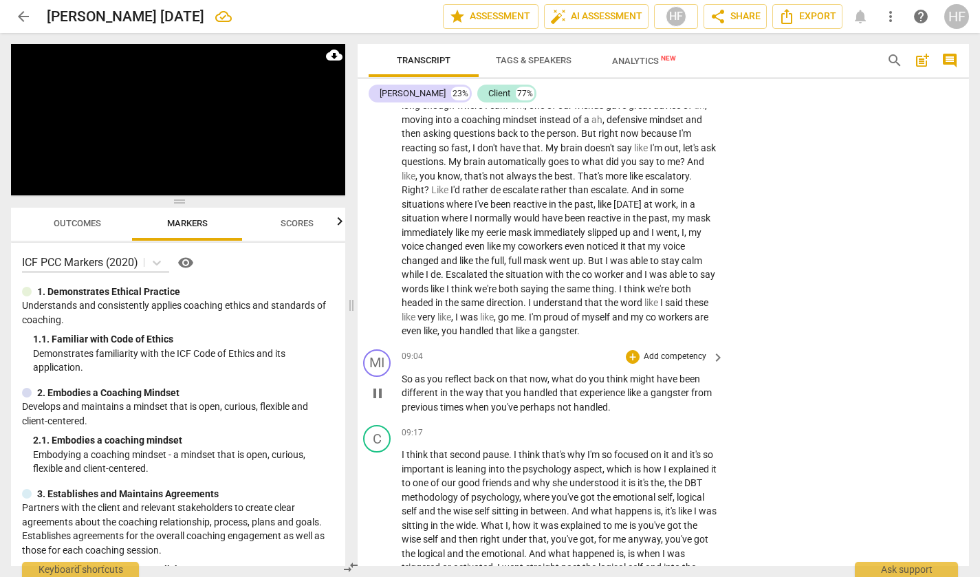
click at [379, 385] on span "pause" at bounding box center [377, 393] width 17 height 17
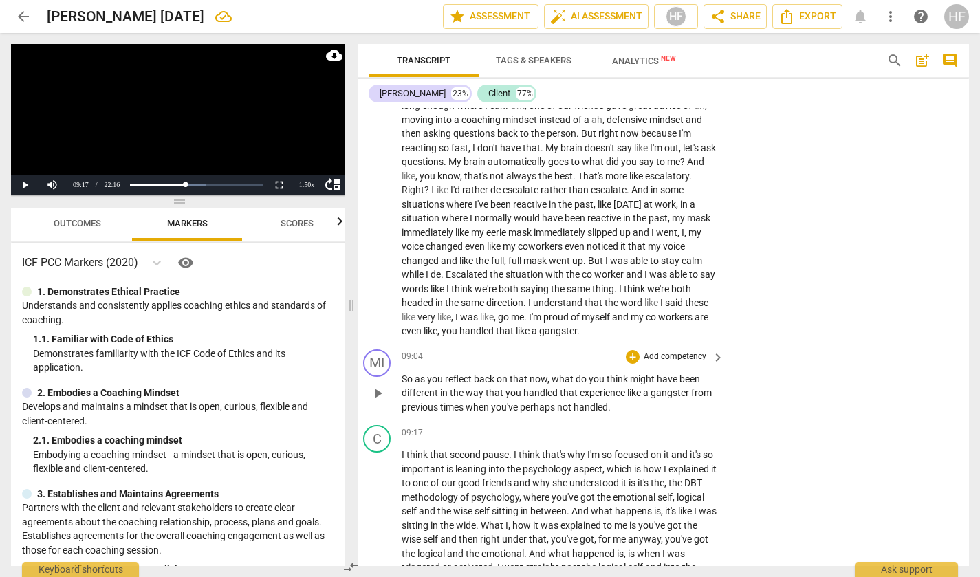
scroll to position [2285, 10]
drag, startPoint x: 687, startPoint y: 361, endPoint x: 634, endPoint y: 363, distance: 53.0
click at [634, 372] on p "So as you reflect back on that now , what do you think might have been differen…" at bounding box center [560, 393] width 316 height 43
click at [717, 343] on icon "button" at bounding box center [718, 341] width 8 height 10
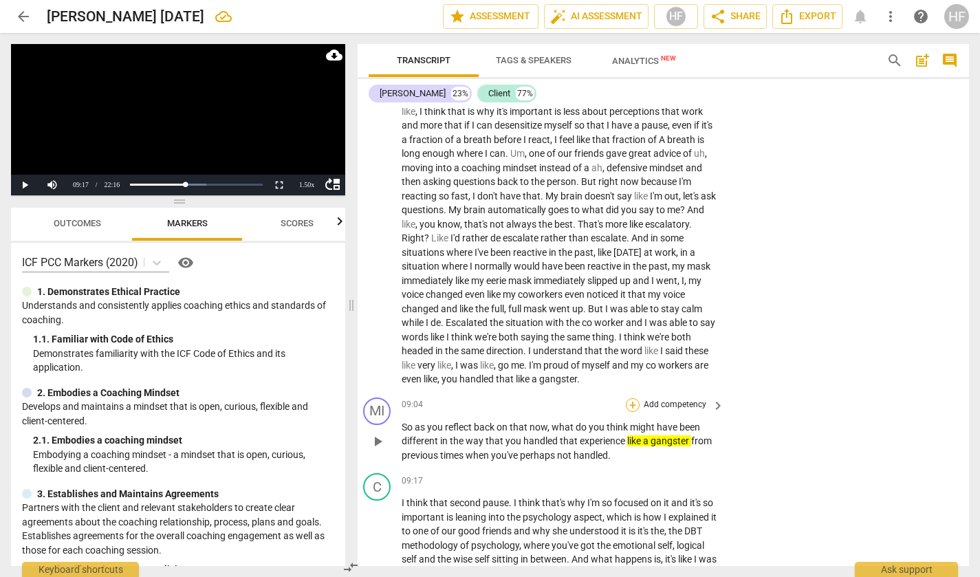
click at [626, 398] on div "+" at bounding box center [633, 405] width 14 height 14
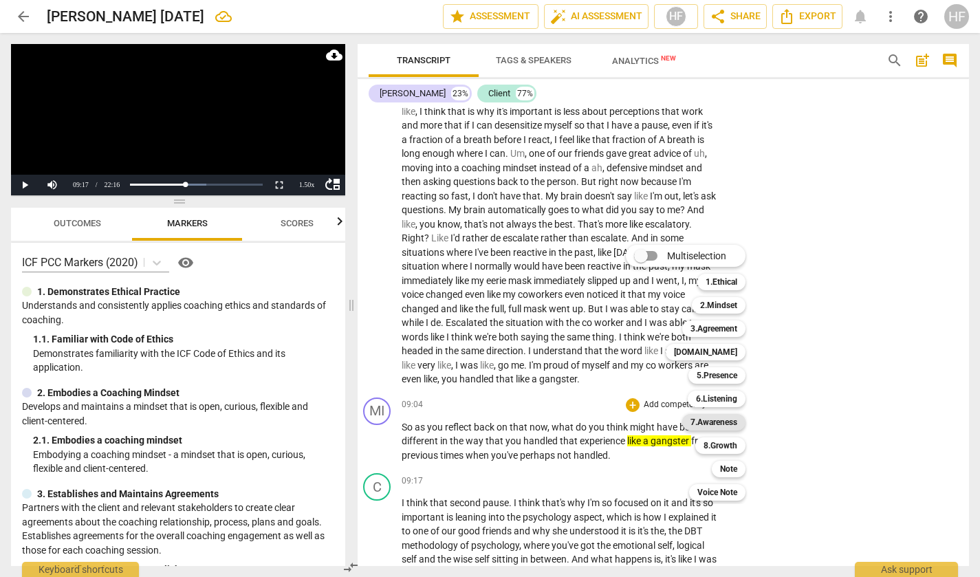
click at [725, 417] on b "7.Awareness" at bounding box center [714, 422] width 47 height 17
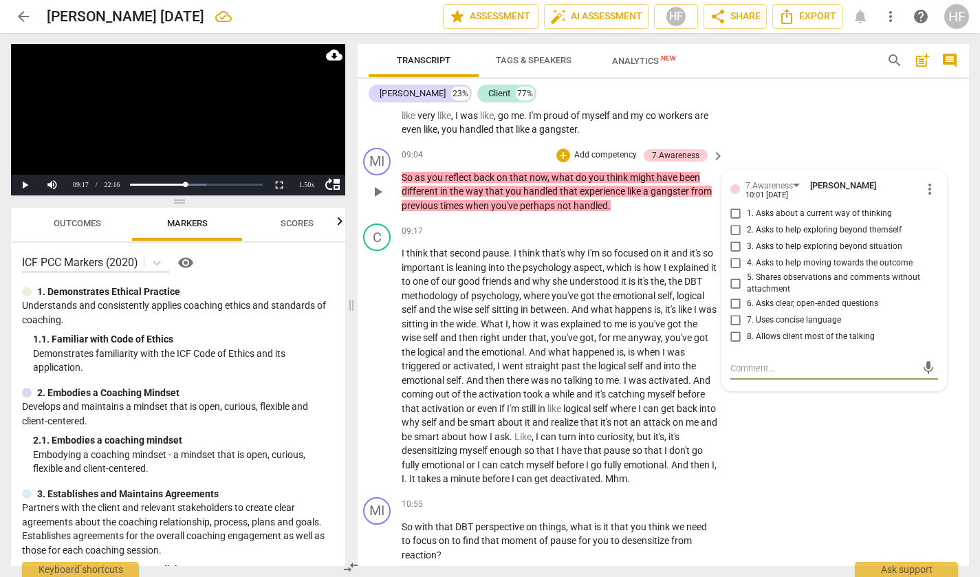
click at [881, 142] on div "MI play_arrow pause 09:04 + Add competency 7.Awareness keyboard_arrow_right So …" at bounding box center [658, 180] width 612 height 76
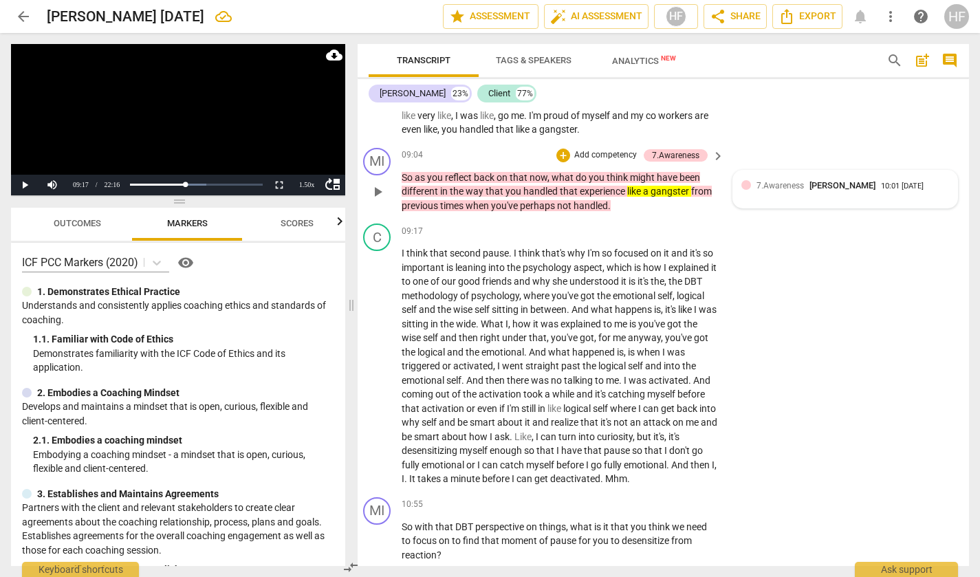
click at [940, 179] on div "7.Awareness [PERSON_NAME] 10:01 [DATE]" at bounding box center [853, 185] width 193 height 13
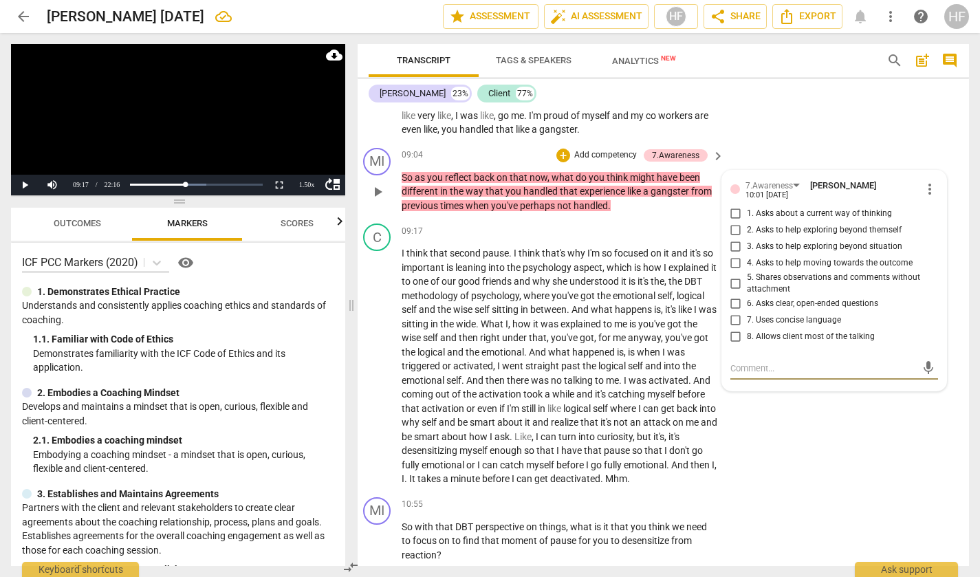
click at [926, 181] on span "more_vert" at bounding box center [930, 189] width 17 height 17
click at [941, 187] on li "Delete" at bounding box center [936, 183] width 47 height 26
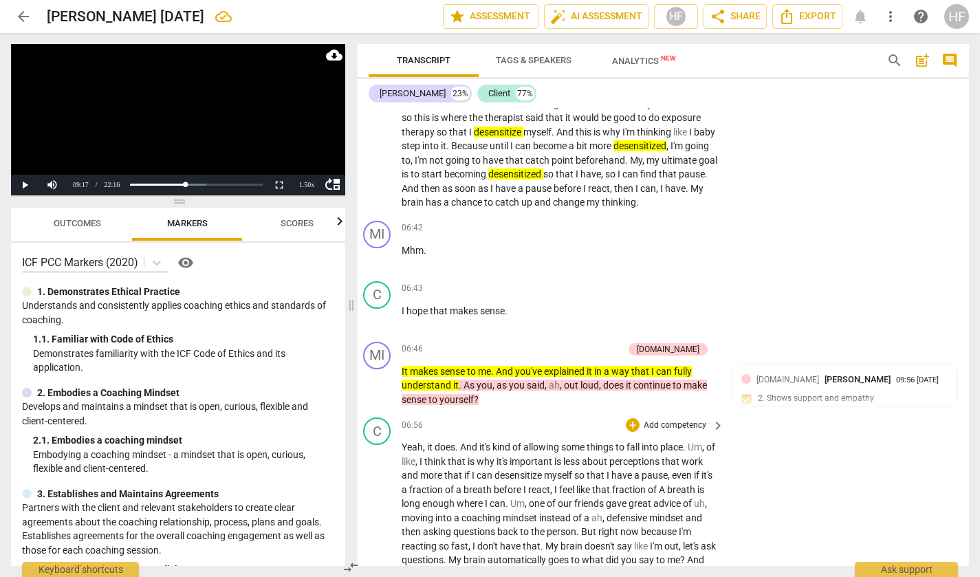
scroll to position [858, 10]
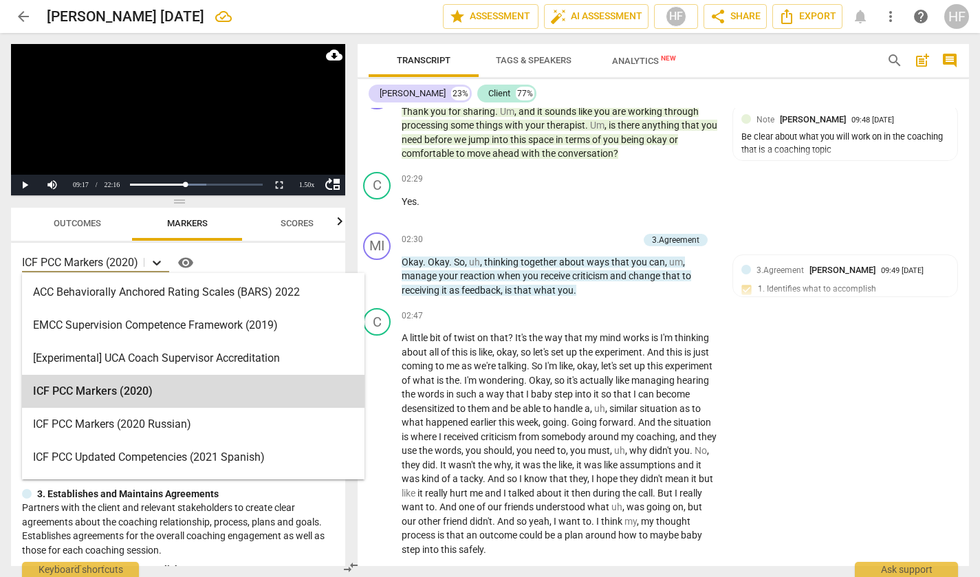
click at [160, 264] on icon at bounding box center [157, 263] width 8 height 5
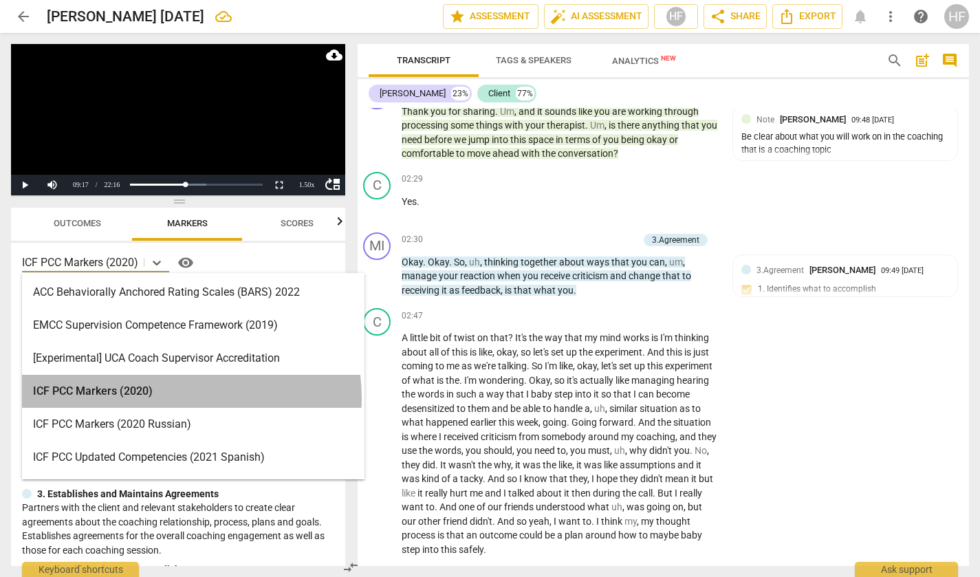
click at [182, 398] on div "ICF PCC Markers (2020)" at bounding box center [193, 391] width 343 height 33
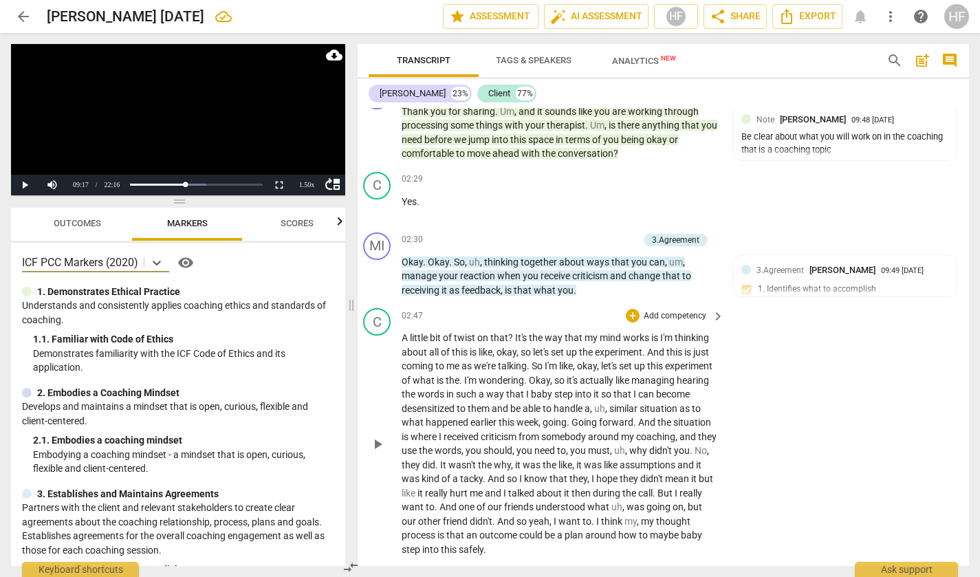
click at [833, 378] on div "C play_arrow pause 02:47 + Add competency keyboard_arrow_right A little bit of …" at bounding box center [658, 432] width 612 height 259
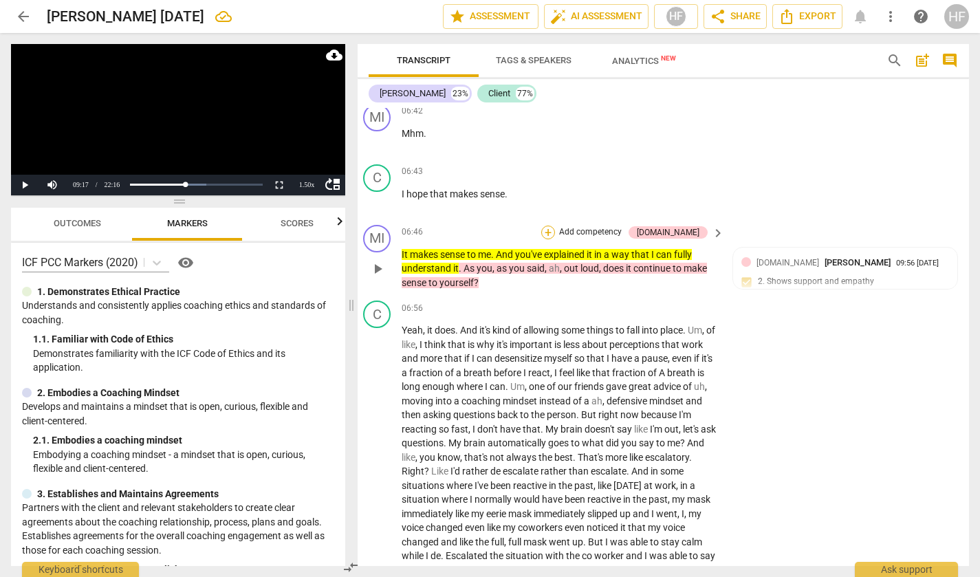
click at [555, 226] on div "+" at bounding box center [549, 233] width 14 height 14
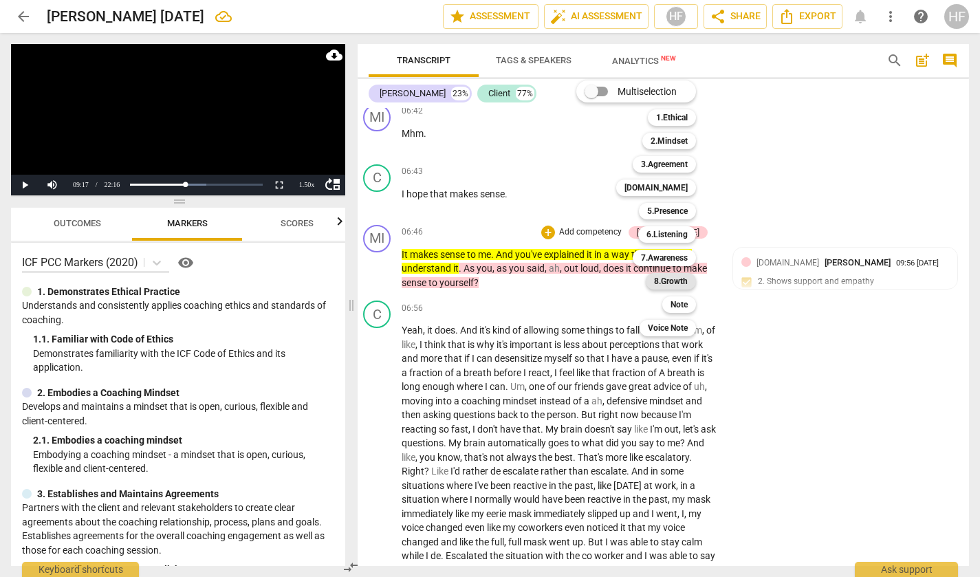
click at [678, 282] on b "8.Growth" at bounding box center [671, 281] width 34 height 17
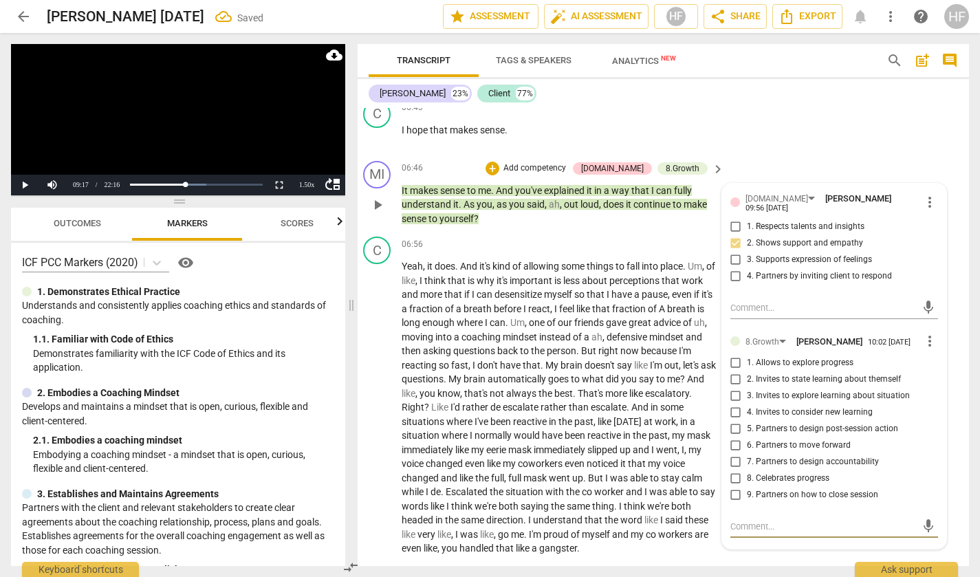
click at [742, 520] on textarea at bounding box center [824, 526] width 186 height 13
click at [922, 333] on span "more_vert" at bounding box center [930, 341] width 17 height 17
click at [930, 341] on li "Delete" at bounding box center [936, 338] width 47 height 26
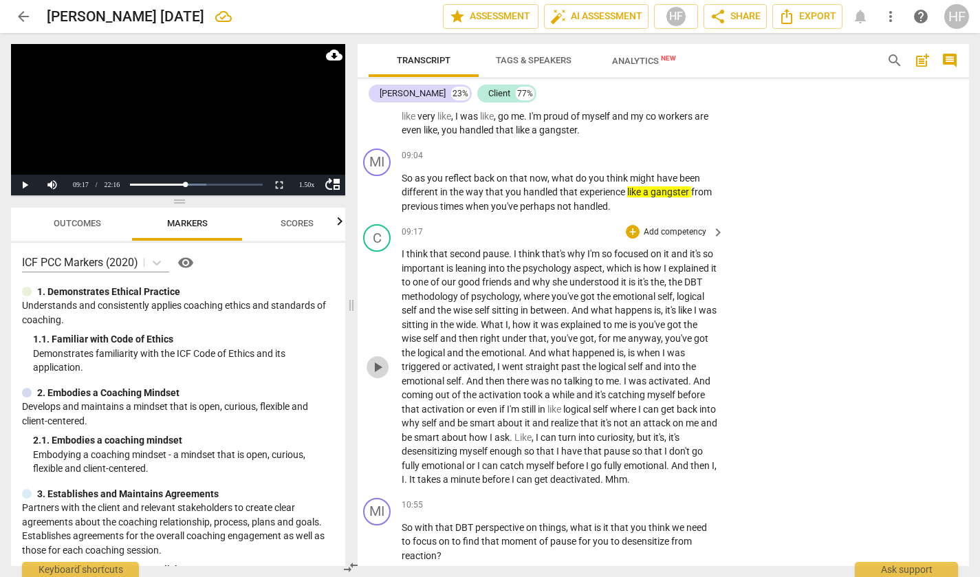
click at [379, 359] on span "play_arrow" at bounding box center [377, 367] width 17 height 17
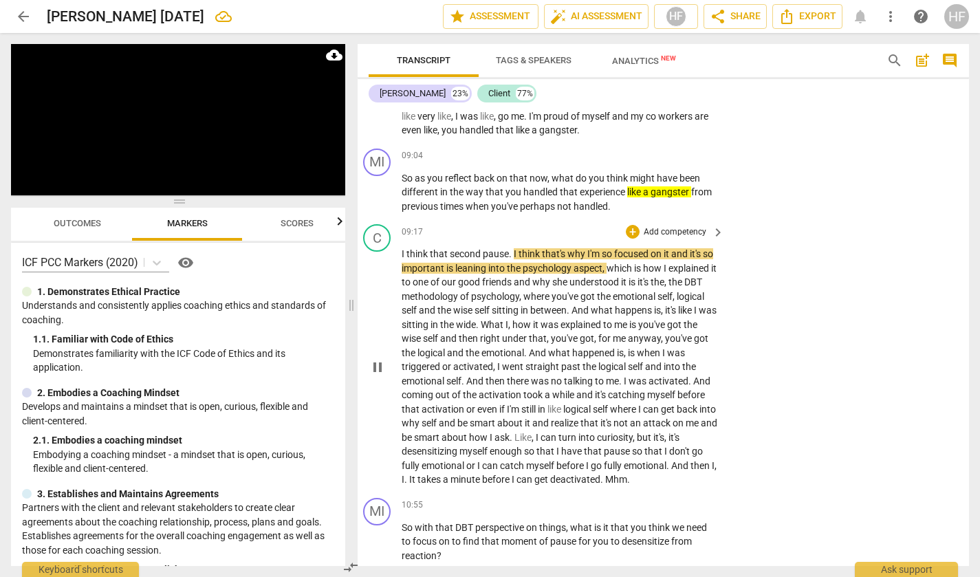
click at [378, 359] on span "pause" at bounding box center [377, 367] width 17 height 17
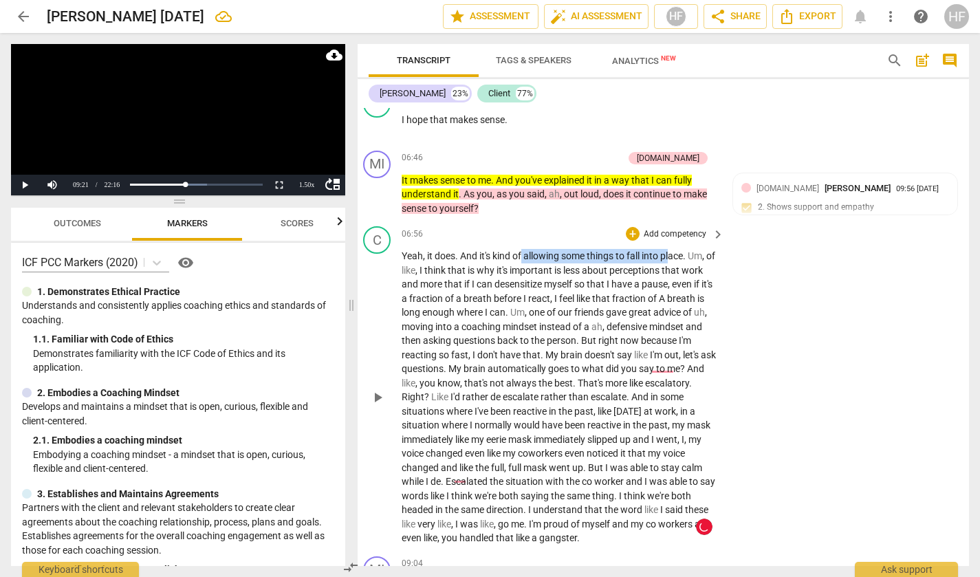
drag, startPoint x: 520, startPoint y: 231, endPoint x: 557, endPoint y: 232, distance: 37.2
click at [670, 249] on p "Yeah , it does . And it's kind of allowing some things to fall into place . Um …" at bounding box center [560, 397] width 316 height 297
drag, startPoint x: 463, startPoint y: 233, endPoint x: 685, endPoint y: 231, distance: 222.2
click at [685, 249] on p "Yeah , it does . And it's kind of allowing some things to fall into place . Um …" at bounding box center [560, 397] width 316 height 297
drag, startPoint x: 644, startPoint y: 235, endPoint x: 674, endPoint y: 228, distance: 30.4
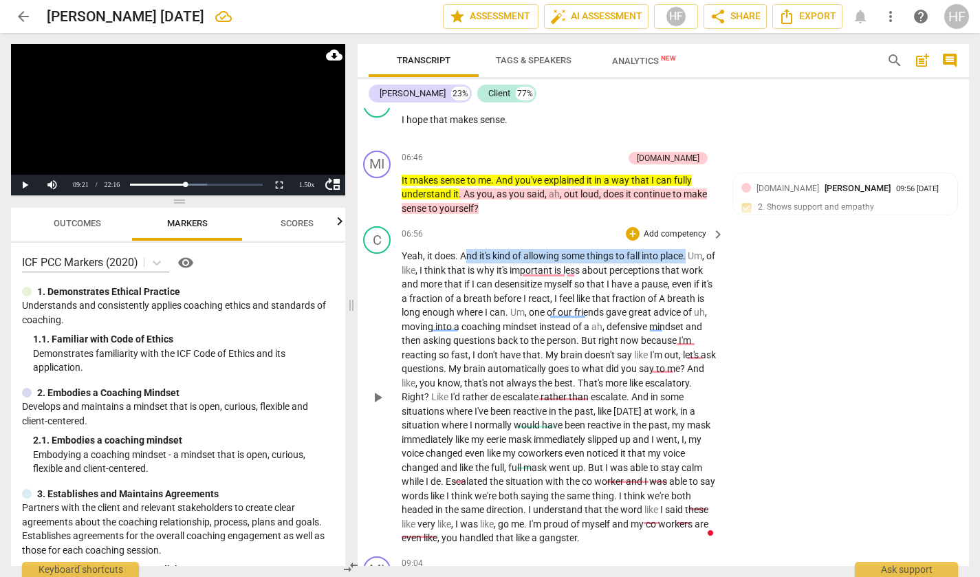
click at [644, 250] on span "into" at bounding box center [651, 255] width 19 height 11
drag, startPoint x: 687, startPoint y: 232, endPoint x: 482, endPoint y: 229, distance: 205.7
click at [482, 249] on p "Yeah , it does . And it's kind of allowing some things to fall into place . Um …" at bounding box center [560, 397] width 316 height 297
click at [719, 217] on icon "button" at bounding box center [718, 217] width 5 height 6
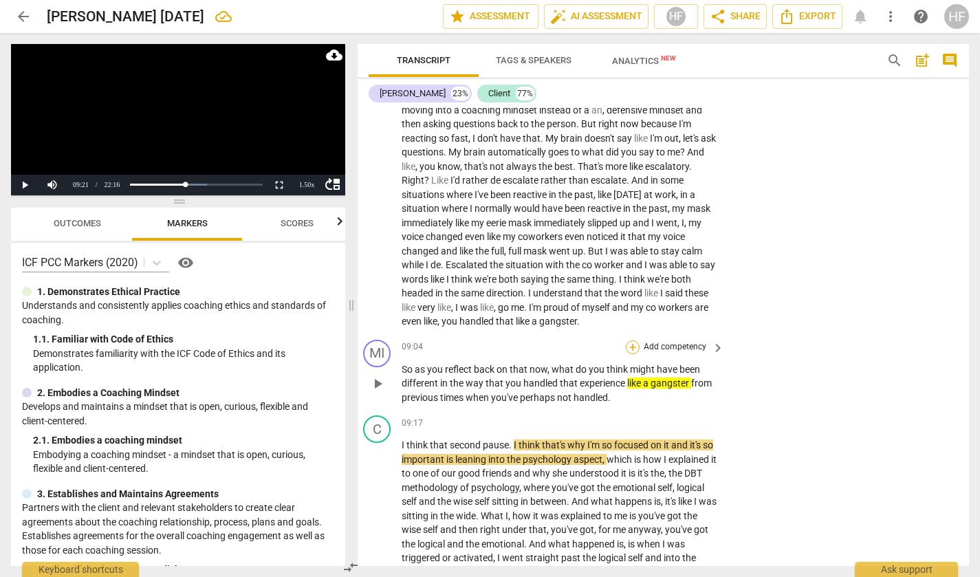
click at [626, 341] on div "+" at bounding box center [633, 348] width 14 height 14
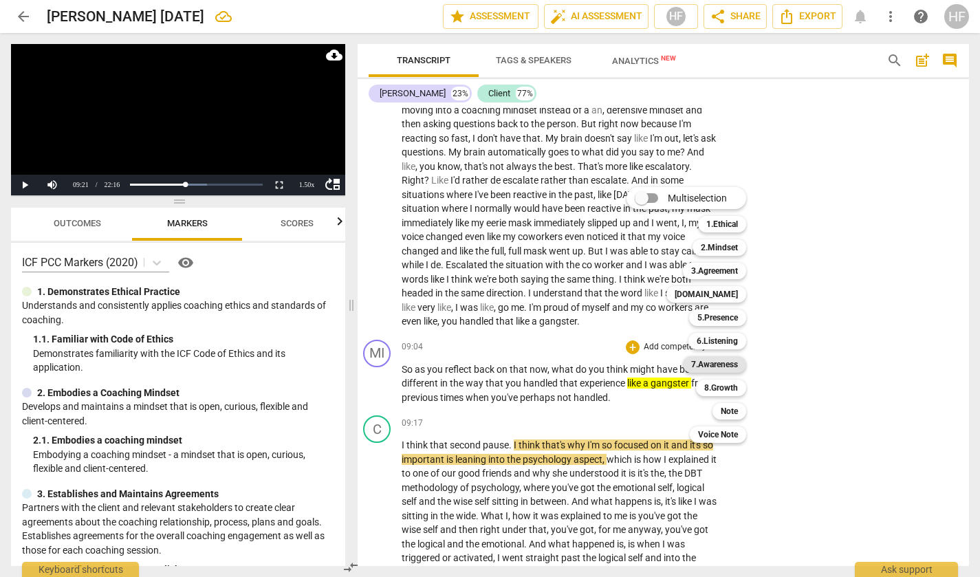
click at [717, 365] on b "7.Awareness" at bounding box center [714, 364] width 47 height 17
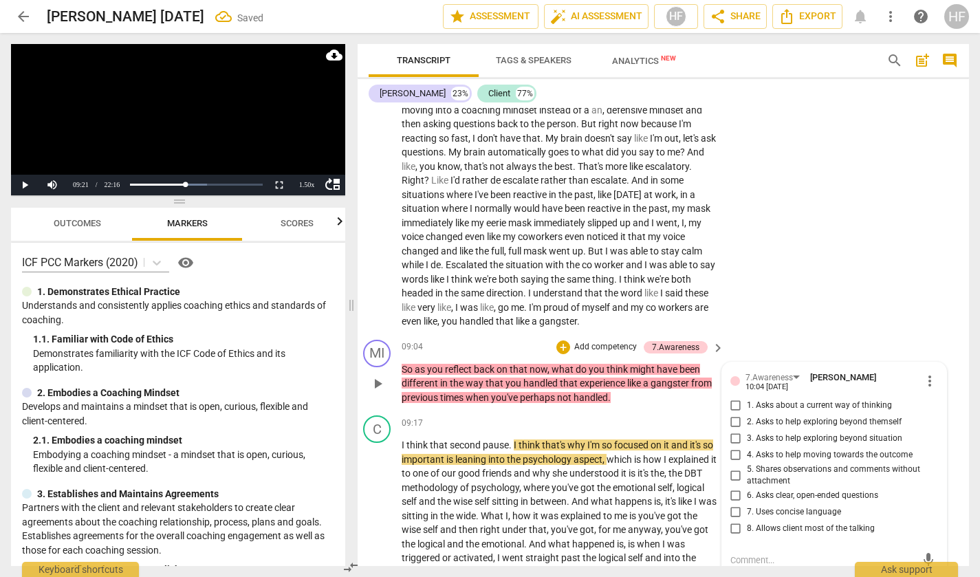
click at [738, 398] on input "1. Asks about a current way of thinking" at bounding box center [736, 406] width 22 height 17
click at [780, 554] on textarea at bounding box center [824, 560] width 186 height 13
click at [929, 552] on span "send" at bounding box center [929, 560] width 20 height 17
click at [833, 241] on div "C play_arrow pause 06:56 + Add competency keyboard_arrow_right Yeah , it does .…" at bounding box center [658, 169] width 612 height 330
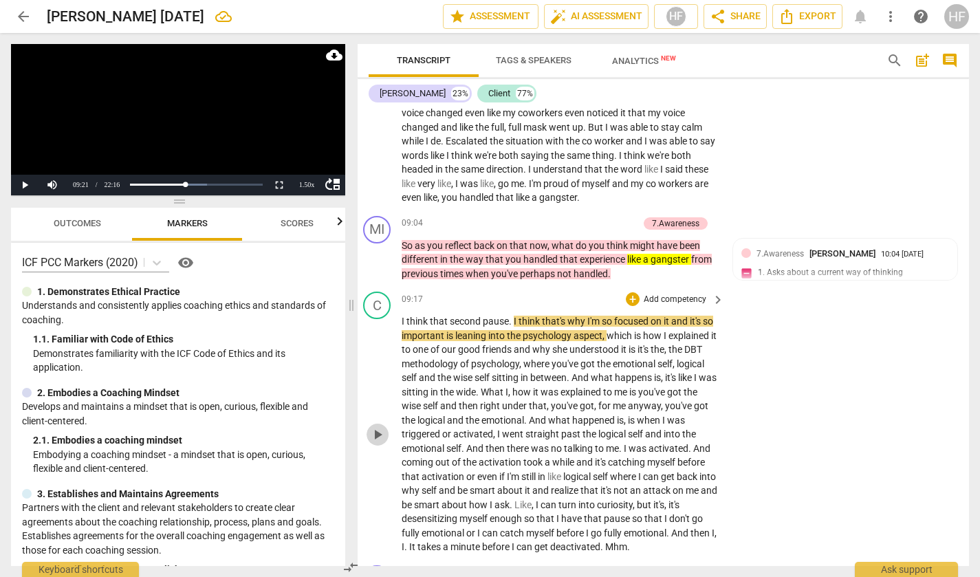
click at [378, 427] on span "play_arrow" at bounding box center [377, 435] width 17 height 17
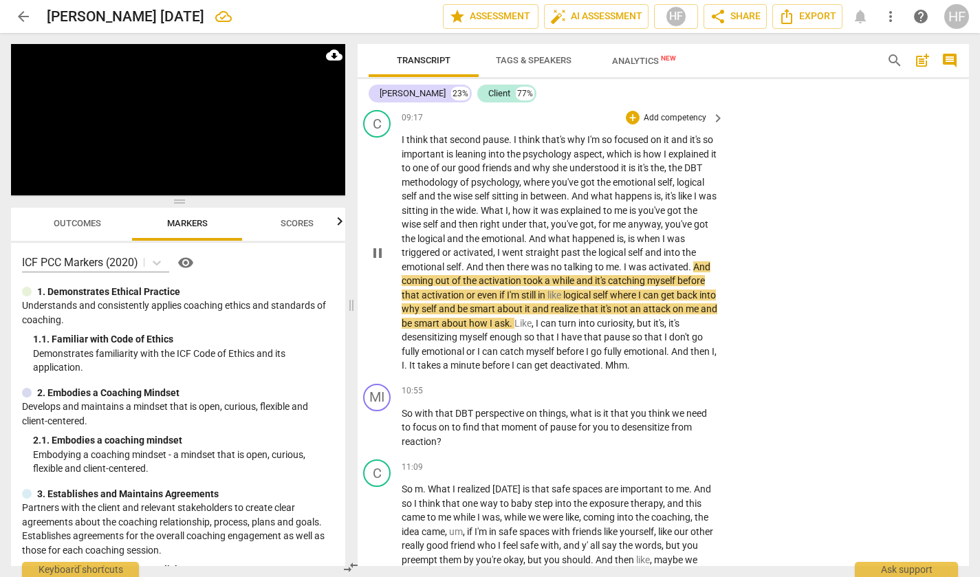
scroll to position [2613, 8]
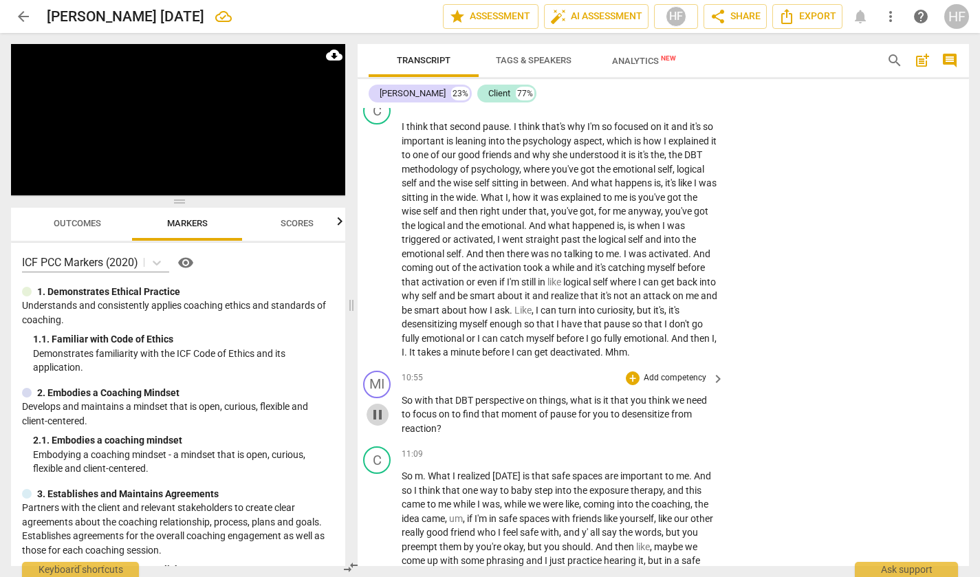
click at [385, 407] on span "pause" at bounding box center [378, 415] width 22 height 17
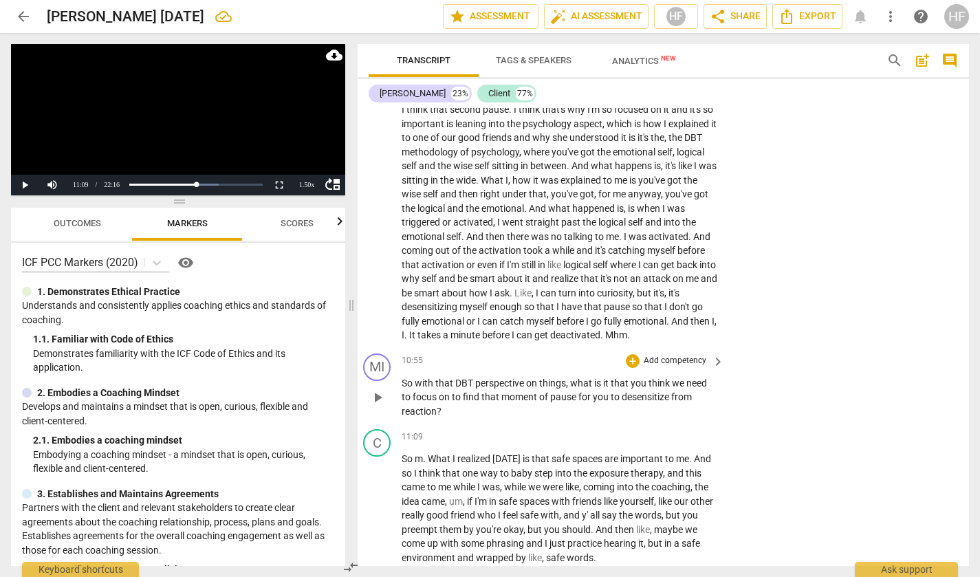
scroll to position [2678, 7]
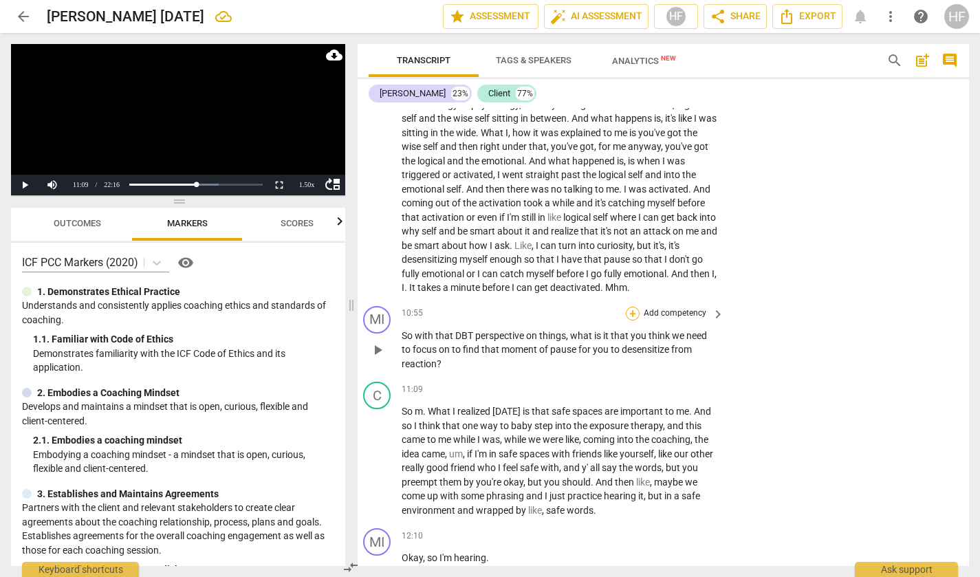
click at [634, 307] on div "+" at bounding box center [633, 314] width 14 height 14
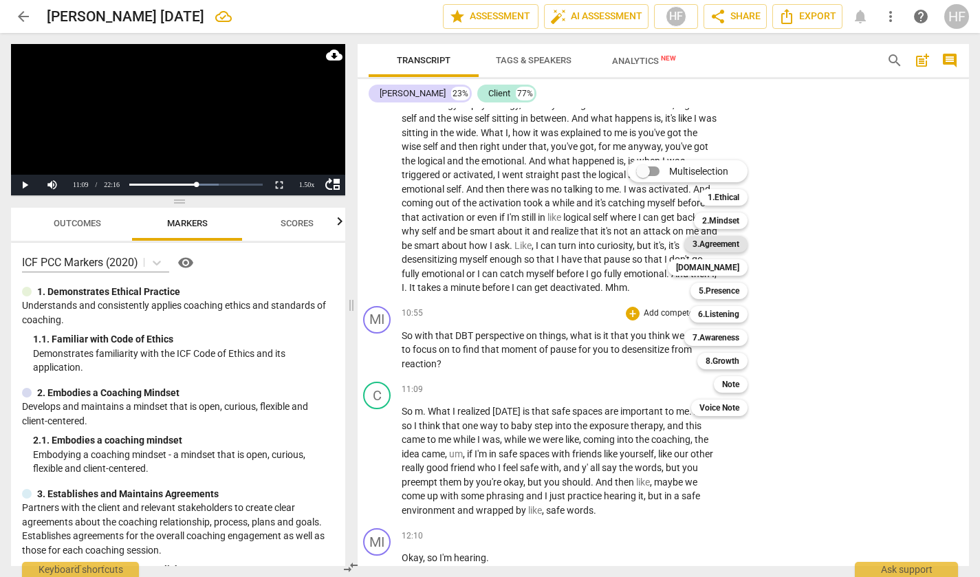
click at [732, 241] on b "3.Agreement" at bounding box center [716, 244] width 47 height 17
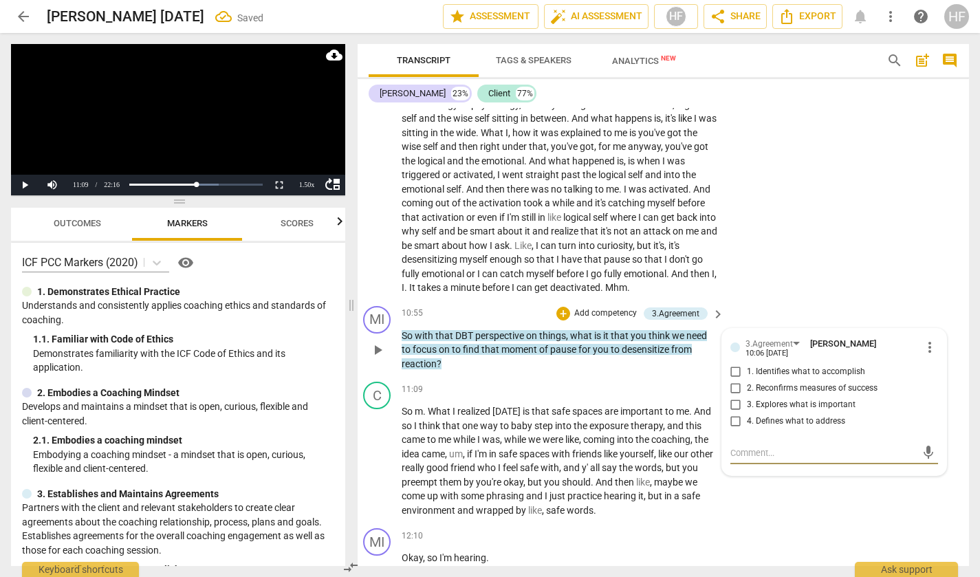
click at [738, 414] on input "4. Defines what to address" at bounding box center [736, 422] width 22 height 17
click at [889, 222] on div "C play_arrow pause 09:17 + Add competency keyboard_arrow_right I think that sec…" at bounding box center [658, 164] width 612 height 274
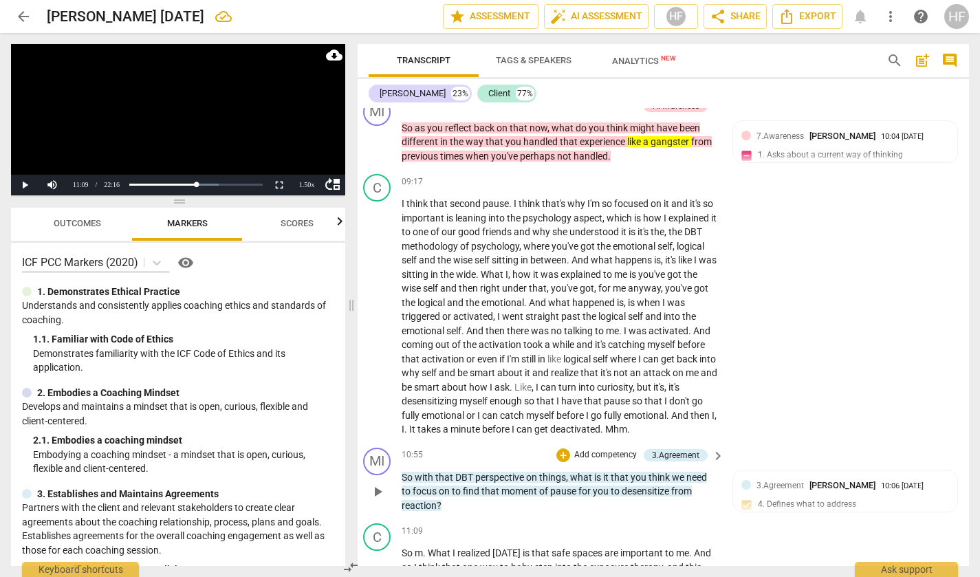
scroll to position [2536, 6]
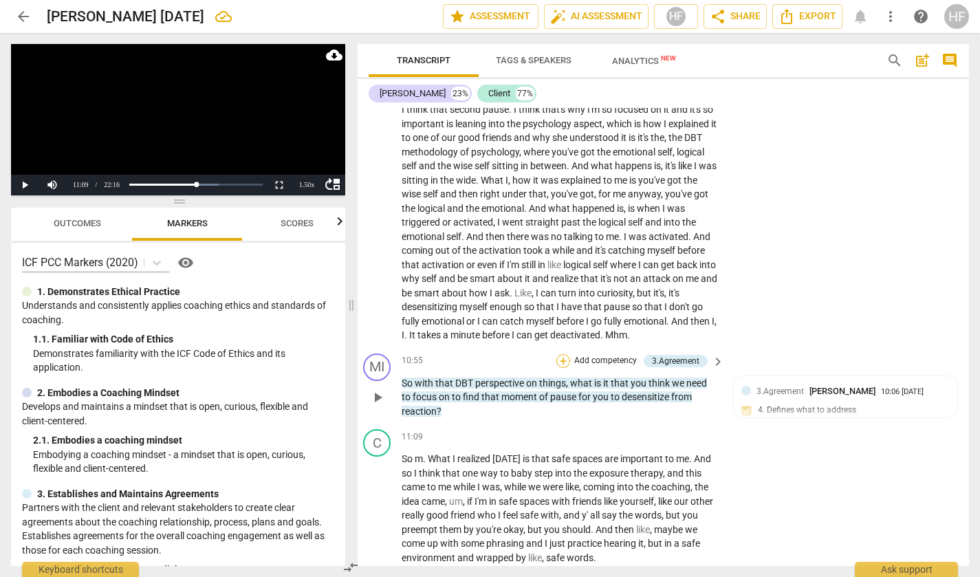
click at [559, 354] on div "+" at bounding box center [564, 361] width 14 height 14
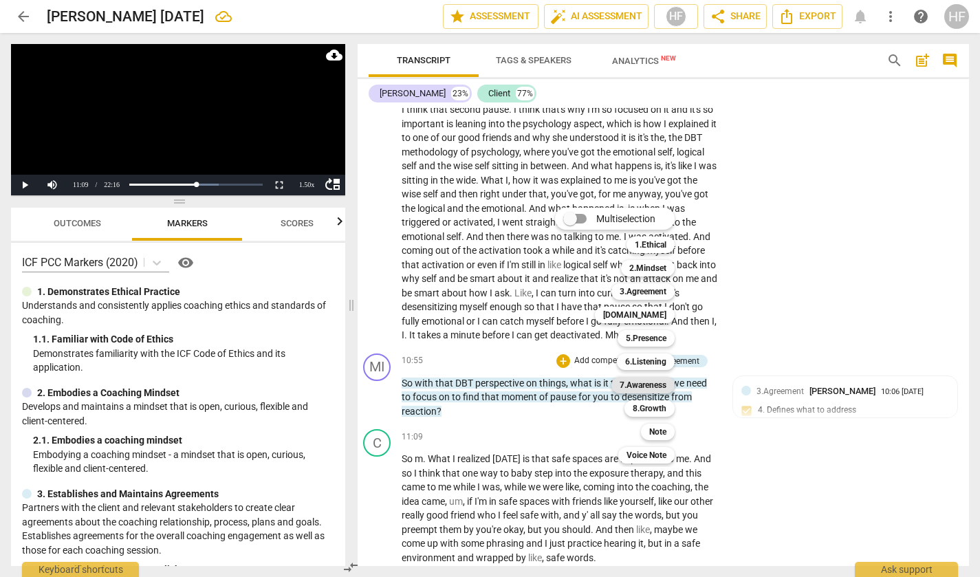
click at [659, 385] on b "7.Awareness" at bounding box center [643, 385] width 47 height 17
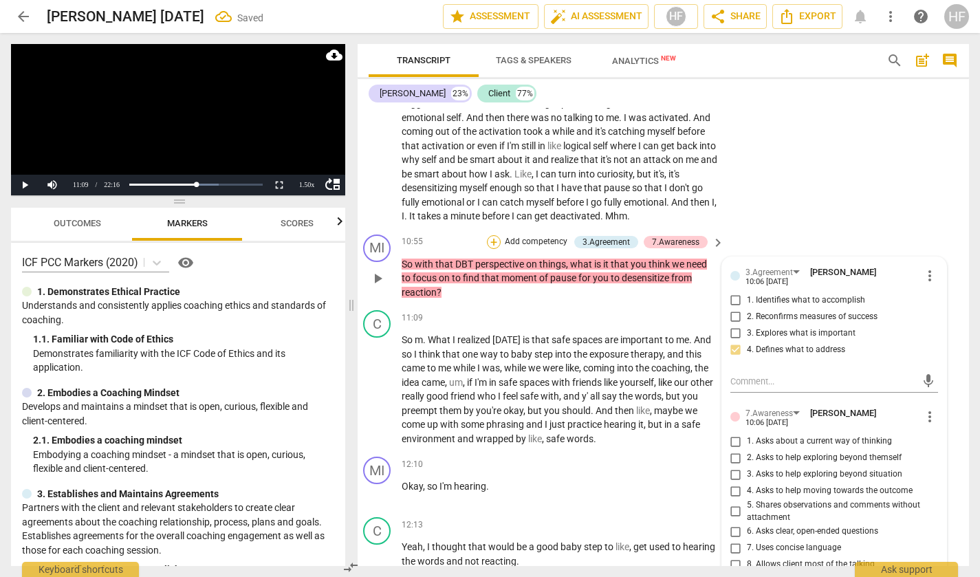
click at [487, 235] on div "+" at bounding box center [494, 242] width 14 height 14
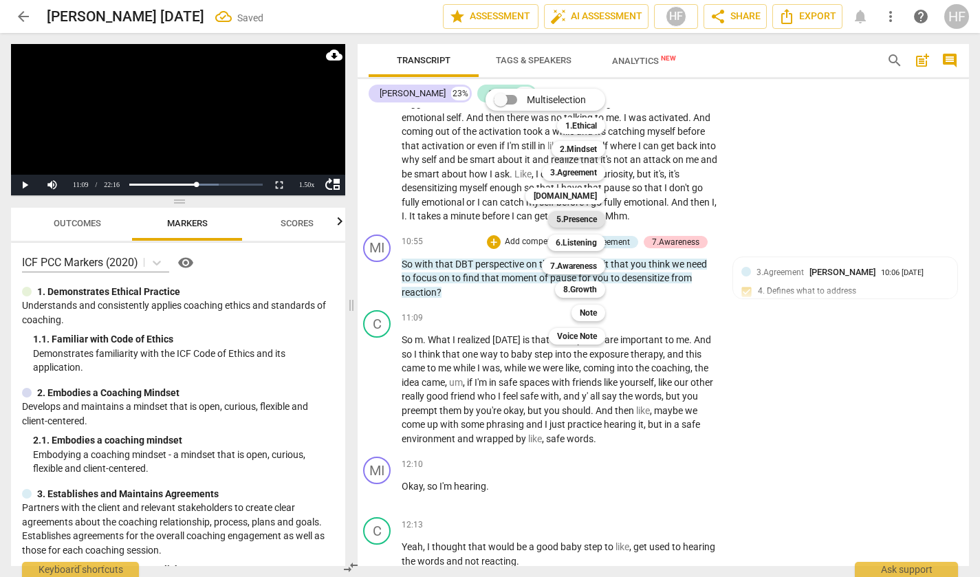
click at [584, 217] on b "5.Presence" at bounding box center [577, 219] width 41 height 17
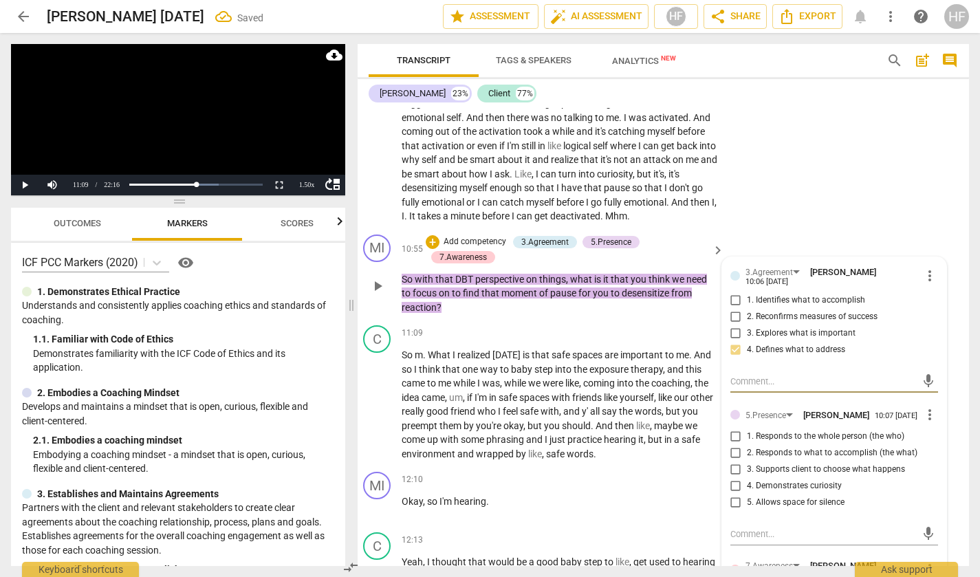
click at [729, 429] on input "1. Responds to the whole person (the who)" at bounding box center [736, 437] width 22 height 17
click at [828, 196] on div "C play_arrow pause 09:17 + Add competency keyboard_arrow_right I think that sec…" at bounding box center [658, 92] width 612 height 274
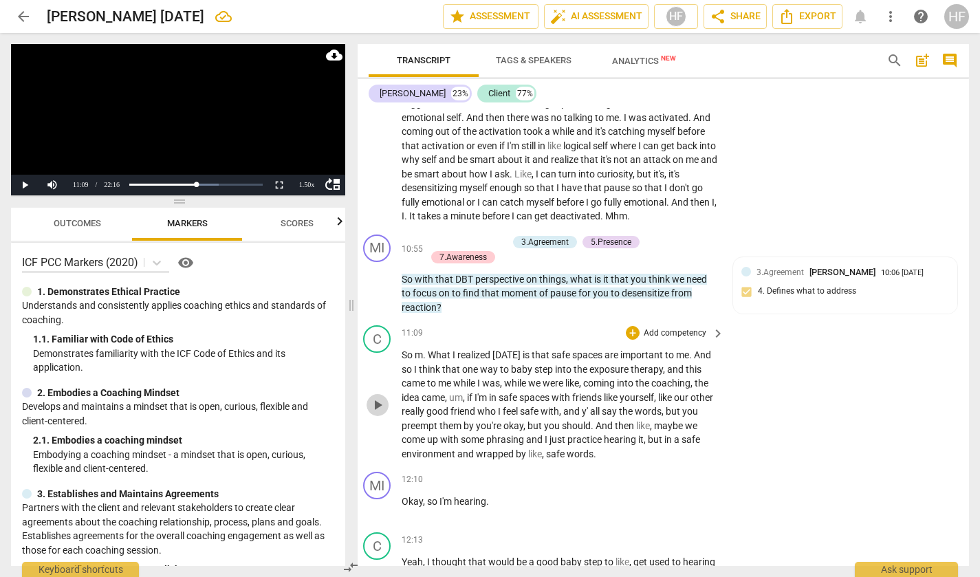
click at [372, 397] on span "play_arrow" at bounding box center [377, 405] width 17 height 17
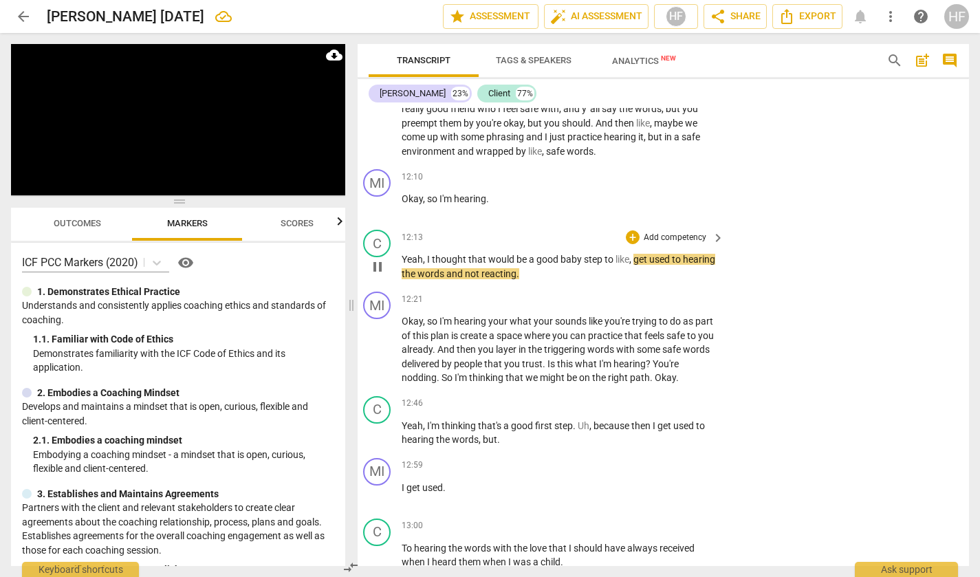
scroll to position [3073, 10]
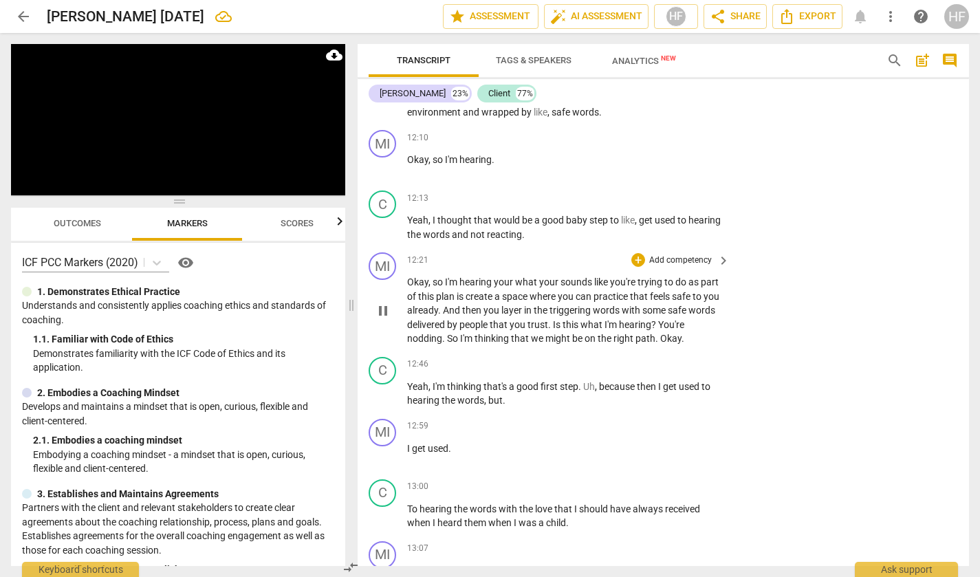
click at [378, 303] on span "pause" at bounding box center [383, 311] width 17 height 17
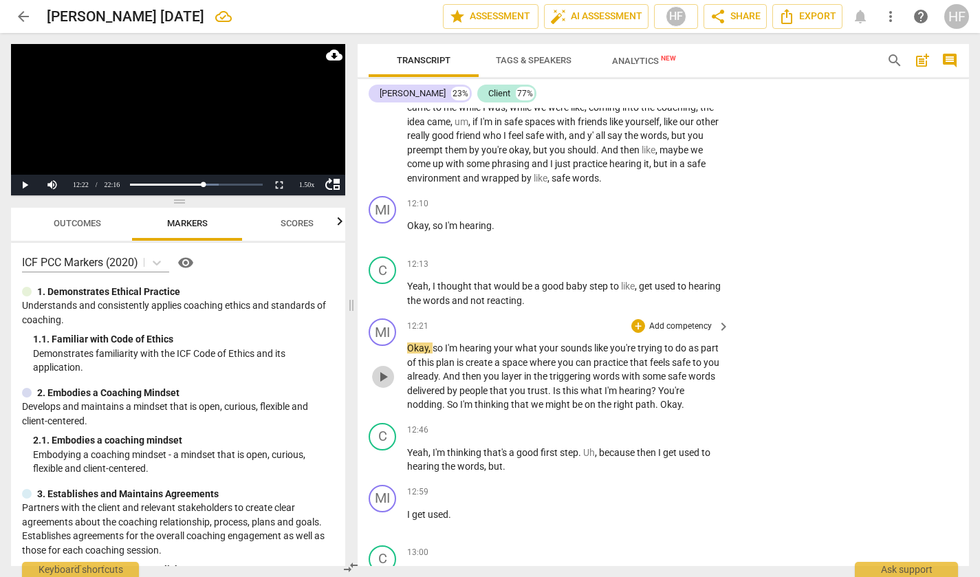
click at [383, 369] on span "play_arrow" at bounding box center [383, 377] width 17 height 17
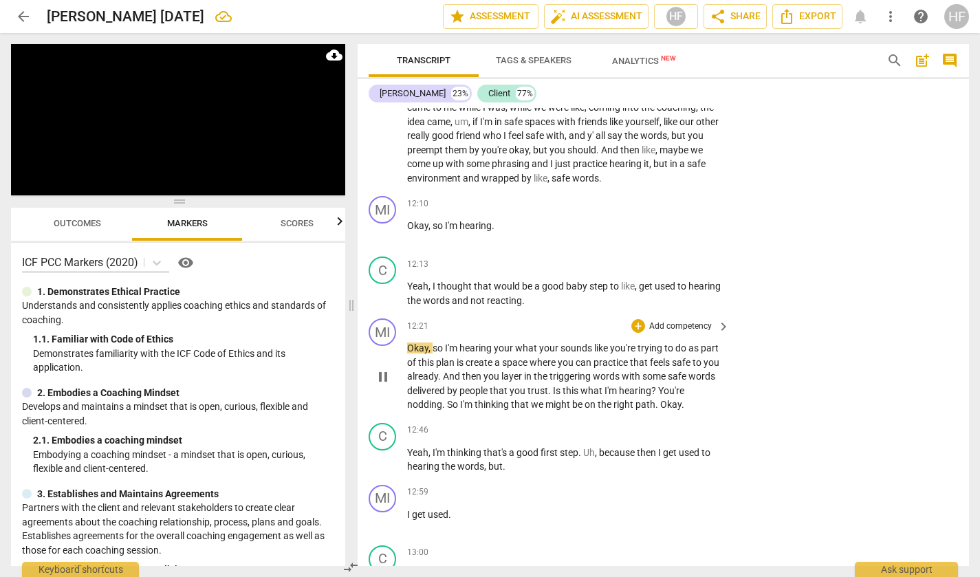
click at [383, 369] on span "pause" at bounding box center [383, 377] width 17 height 17
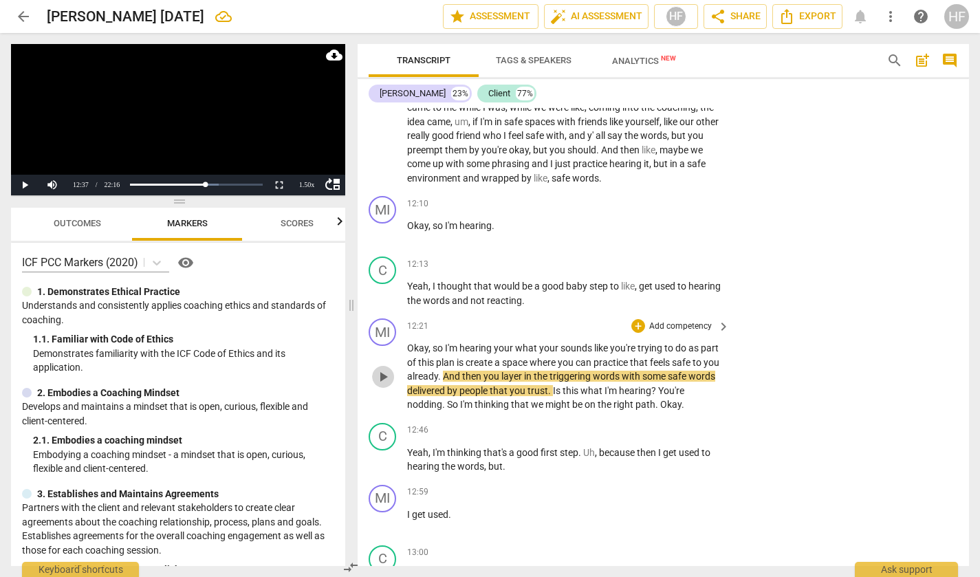
click at [383, 369] on span "play_arrow" at bounding box center [383, 377] width 17 height 17
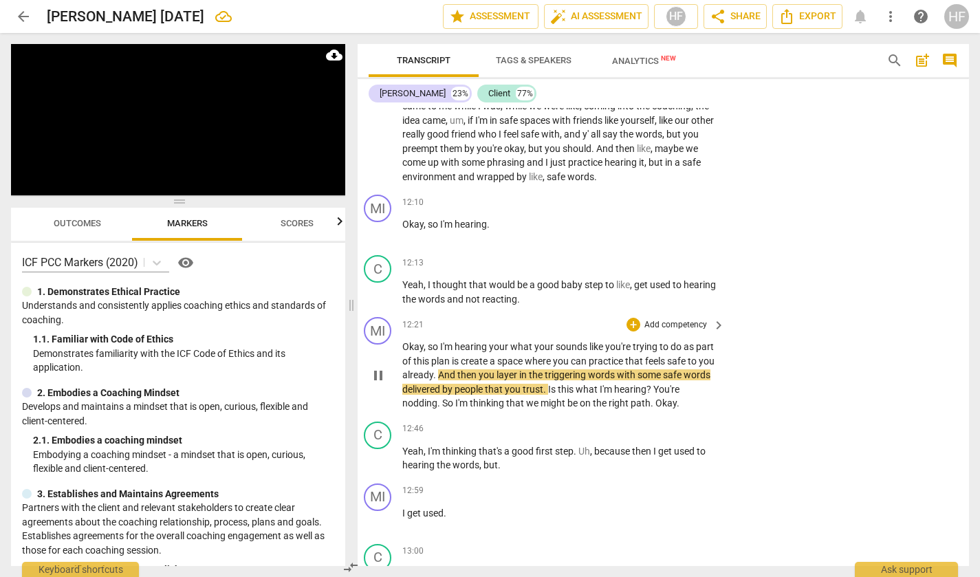
click at [376, 367] on span "pause" at bounding box center [378, 375] width 17 height 17
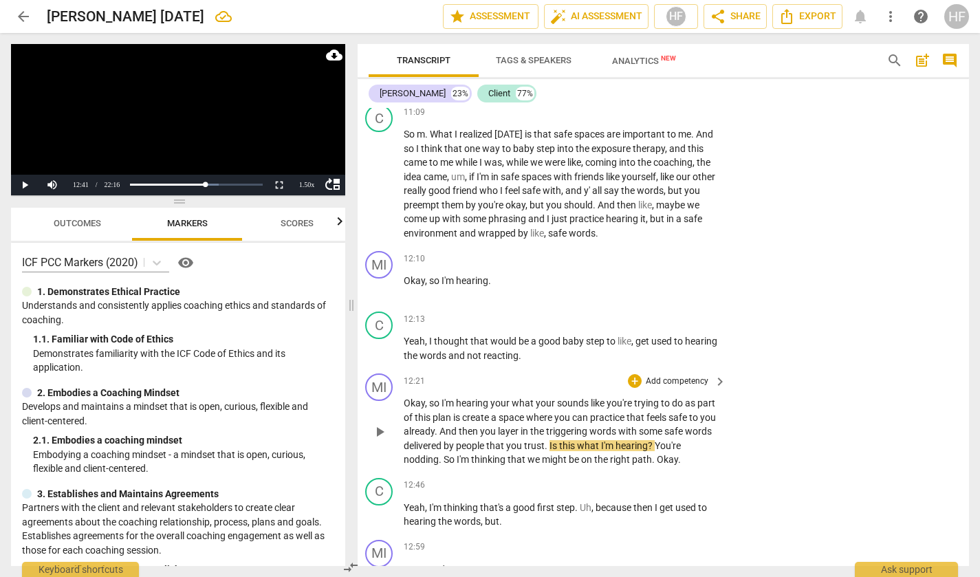
click at [435, 426] on span "already" at bounding box center [419, 431] width 31 height 11
click at [410, 336] on span "Yeah" at bounding box center [414, 341] width 21 height 11
click at [418, 412] on span "this" at bounding box center [424, 417] width 18 height 11
click at [379, 424] on span "play_arrow" at bounding box center [380, 432] width 17 height 17
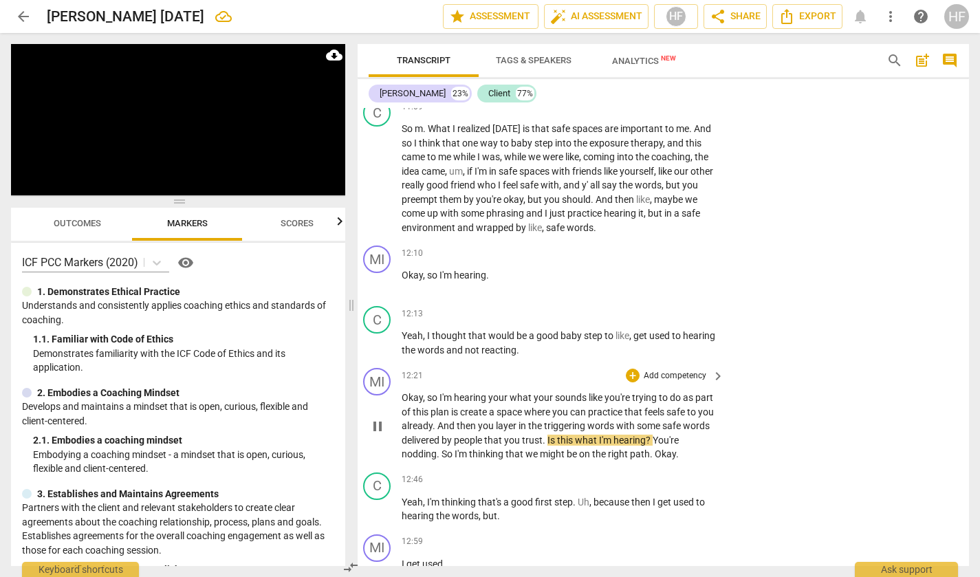
click at [373, 418] on span "pause" at bounding box center [377, 426] width 17 height 17
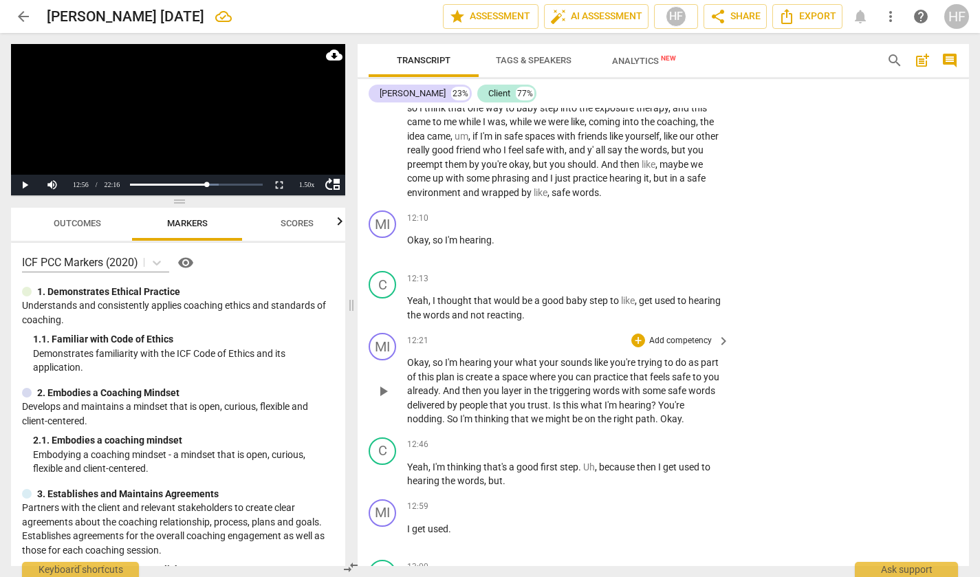
click at [381, 383] on span "play_arrow" at bounding box center [383, 391] width 17 height 17
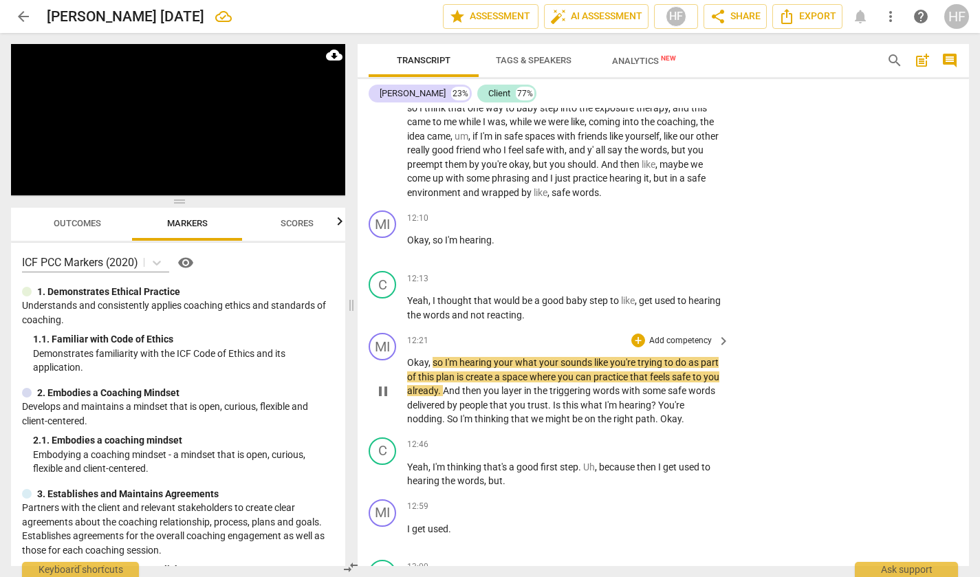
click at [383, 383] on span "pause" at bounding box center [383, 391] width 17 height 17
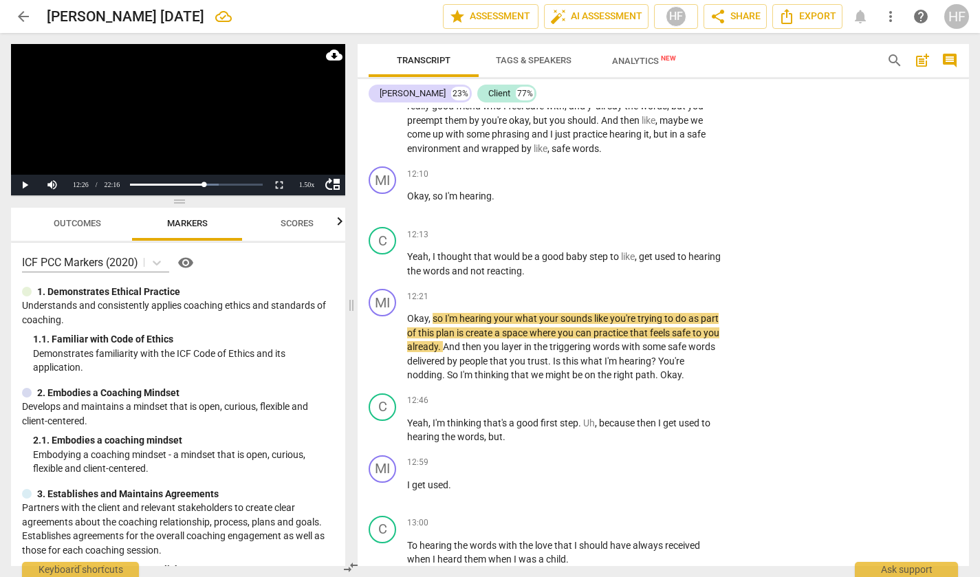
click at [18, 13] on span "arrow_back" at bounding box center [23, 16] width 17 height 17
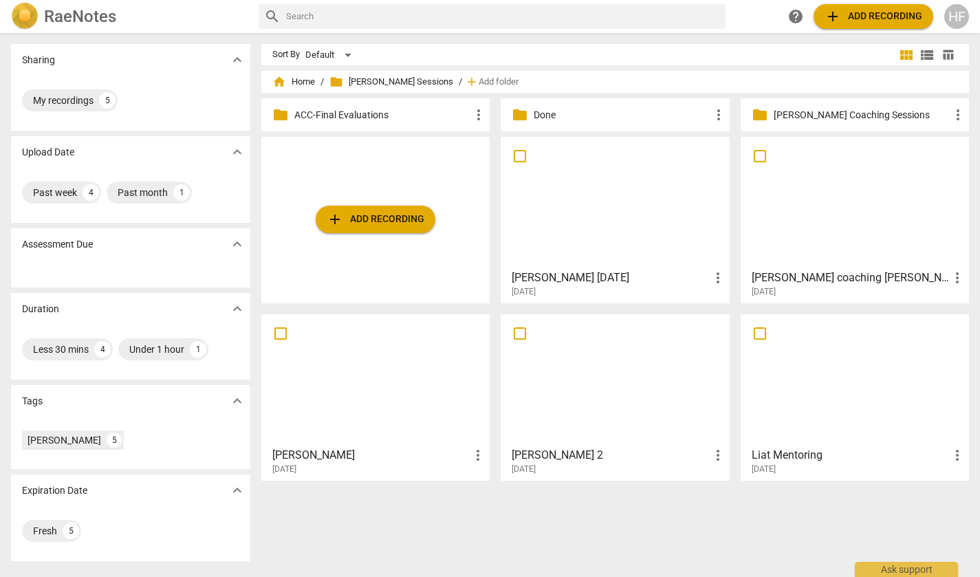
click at [590, 287] on div "[DATE]" at bounding box center [619, 292] width 214 height 12
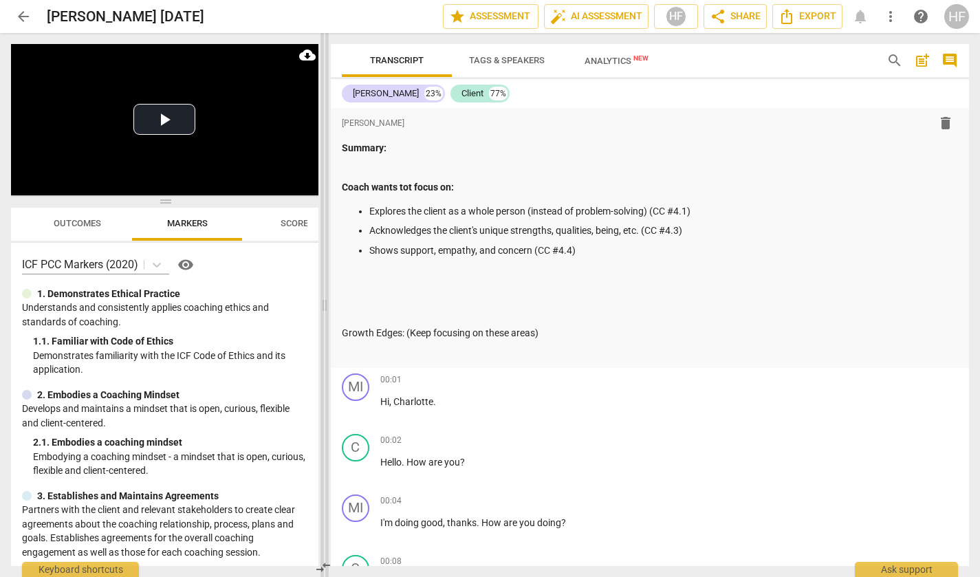
drag, startPoint x: 489, startPoint y: 305, endPoint x: 283, endPoint y: 308, distance: 206.4
click at [321, 308] on span at bounding box center [325, 305] width 8 height 544
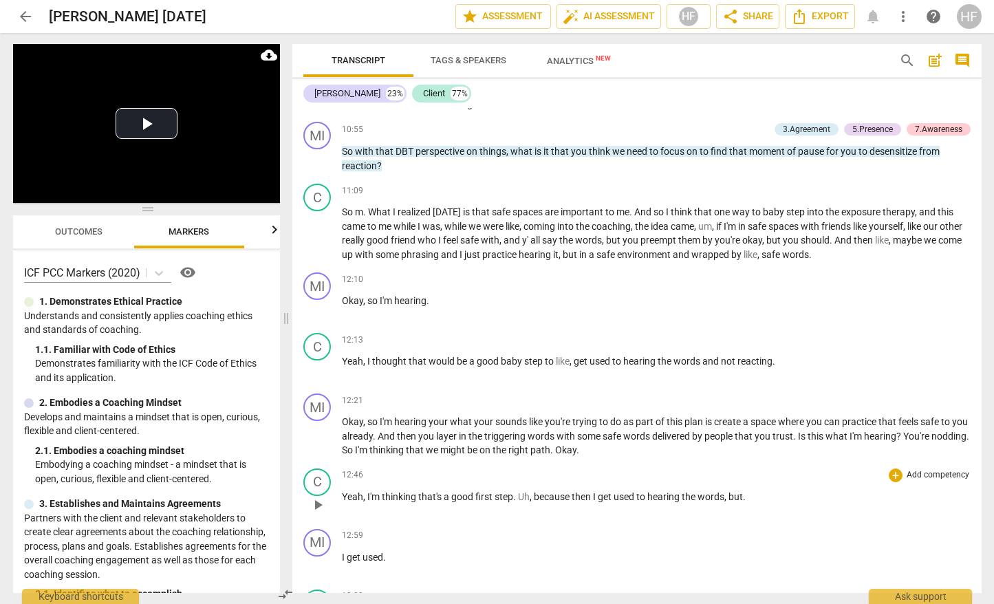
scroll to position [1993, 0]
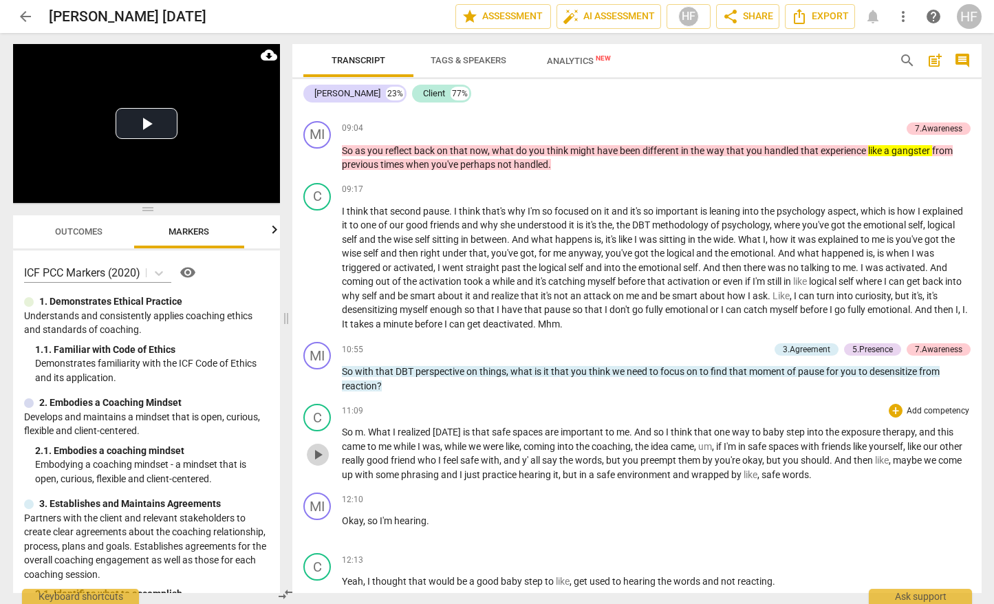
click at [311, 447] on span "play_arrow" at bounding box center [318, 455] width 17 height 17
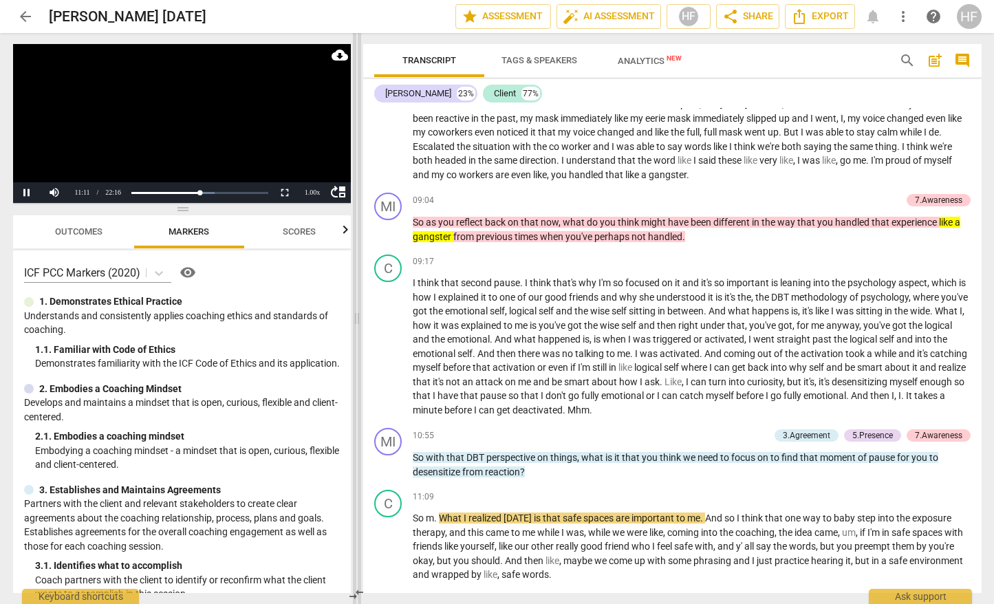
drag, startPoint x: 288, startPoint y: 322, endPoint x: 358, endPoint y: 320, distance: 70.9
click at [358, 320] on span at bounding box center [357, 318] width 8 height 571
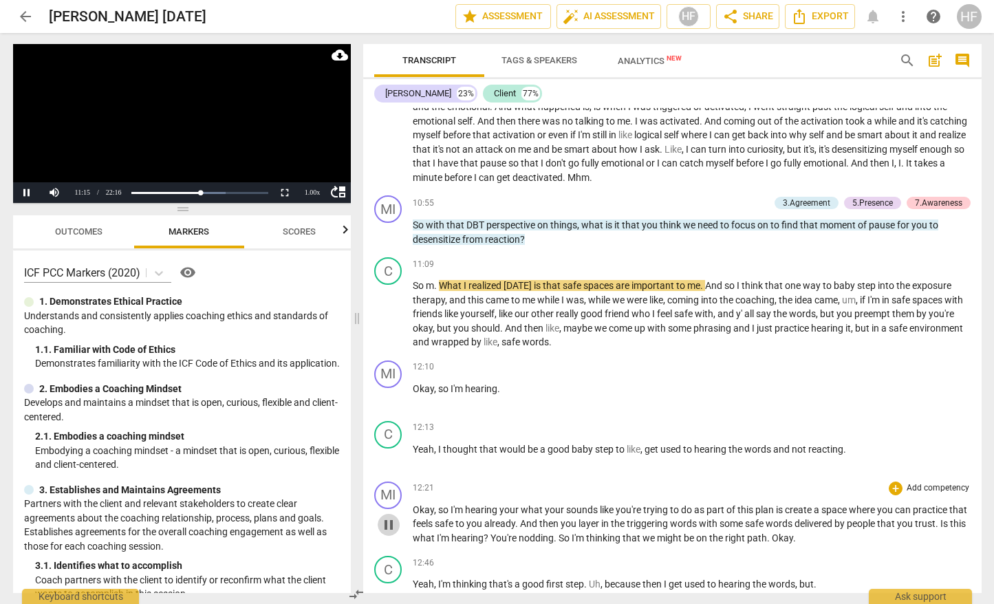
click at [394, 517] on span "pause" at bounding box center [388, 525] width 17 height 17
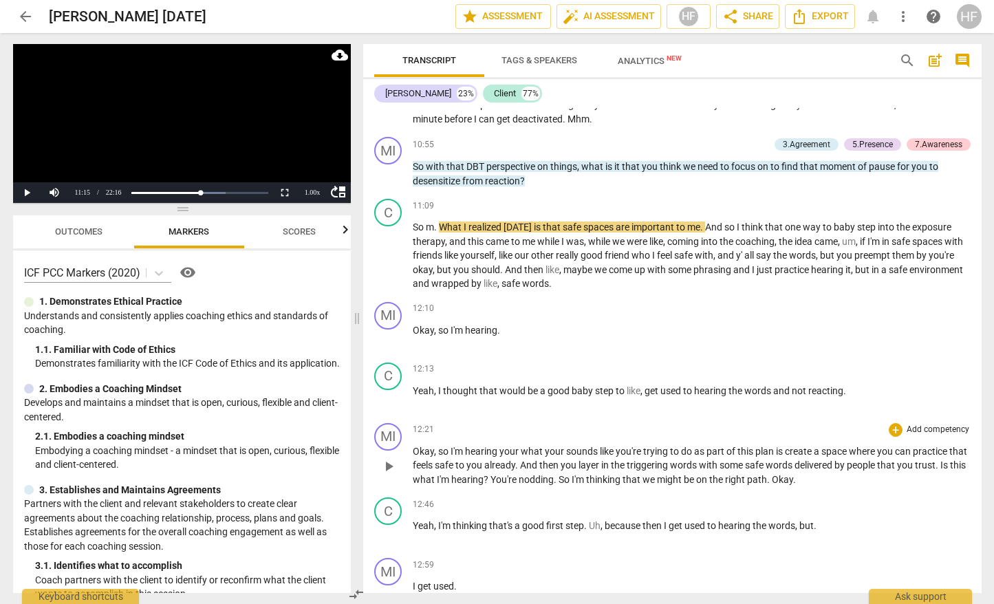
scroll to position [2285, 0]
click at [388, 458] on span "play_arrow" at bounding box center [388, 466] width 17 height 17
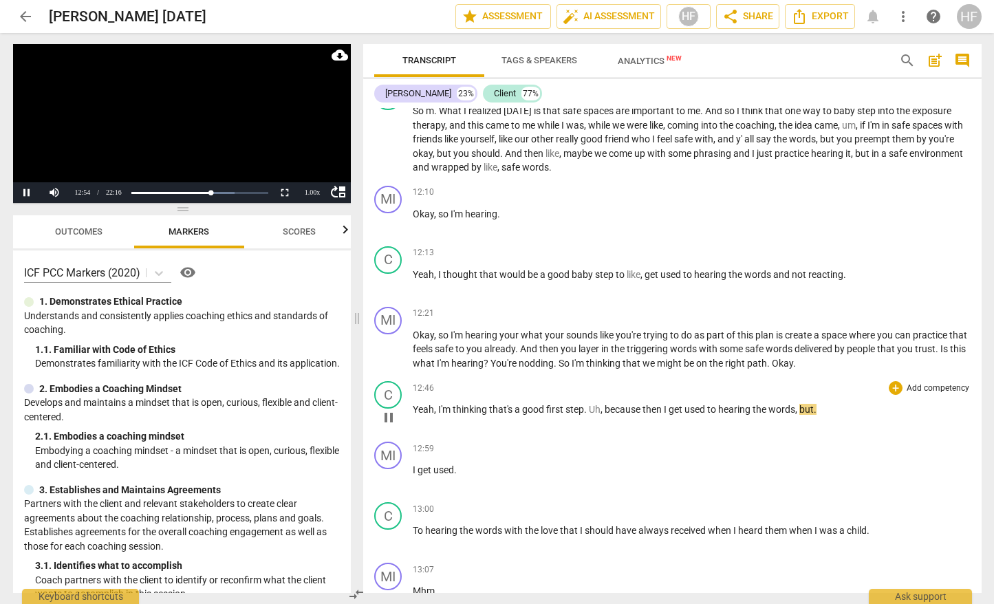
scroll to position [1, 0]
click at [392, 409] on span "pause" at bounding box center [388, 417] width 17 height 17
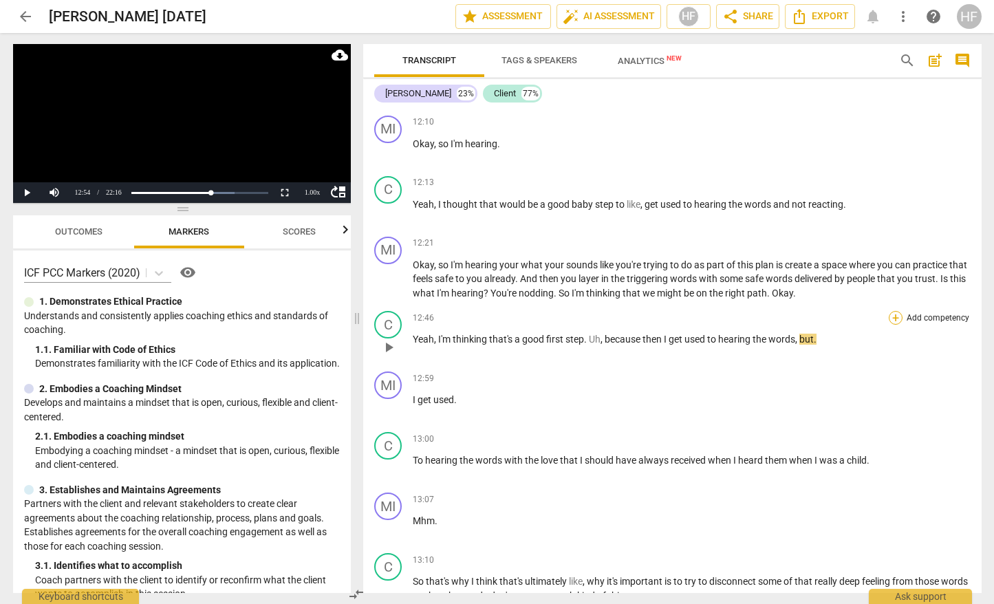
scroll to position [2472, 0]
click at [891, 431] on div "+" at bounding box center [896, 438] width 14 height 14
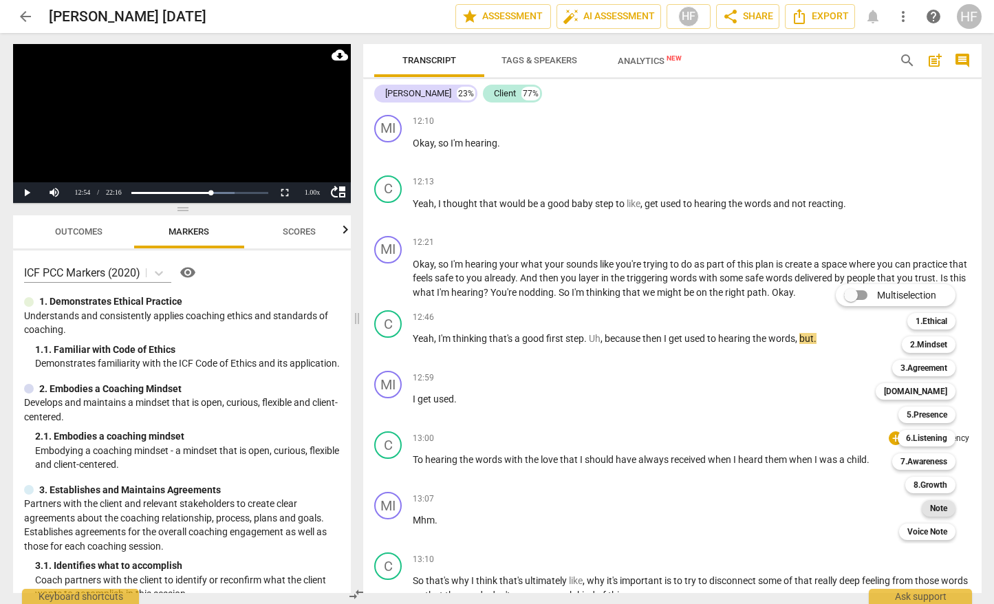
click at [945, 511] on b "Note" at bounding box center [938, 508] width 17 height 17
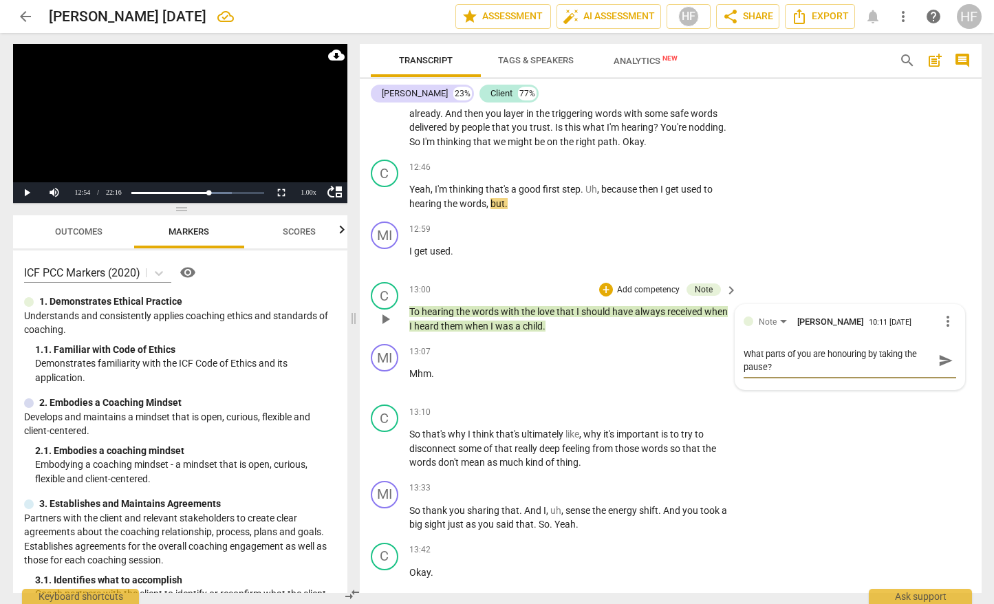
scroll to position [0, 0]
click at [945, 355] on span "send" at bounding box center [946, 360] width 15 height 15
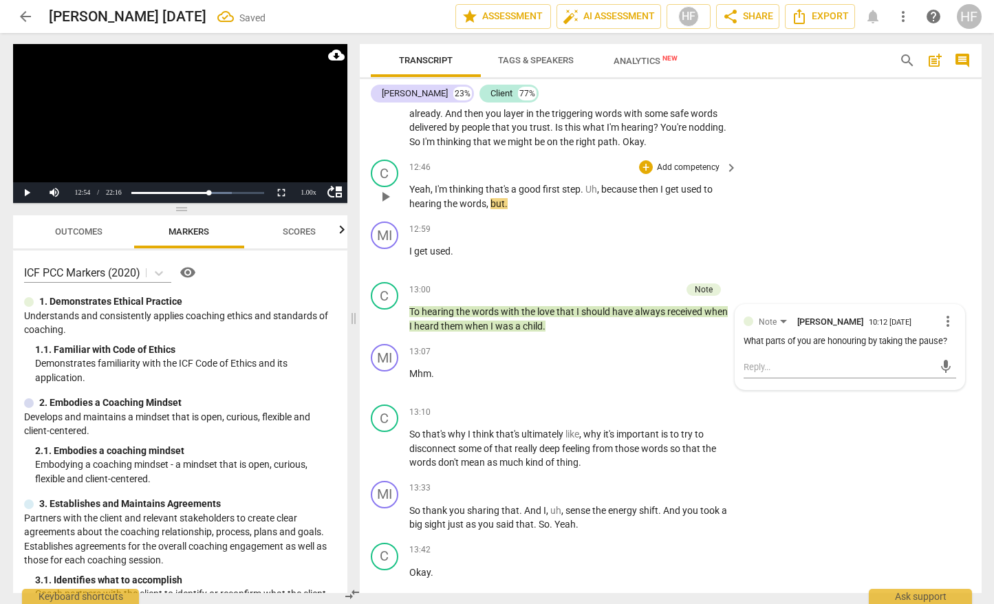
click at [841, 204] on div "C play_arrow pause 12:46 + Add competency keyboard_arrow_right Yeah , I'm think…" at bounding box center [671, 185] width 622 height 62
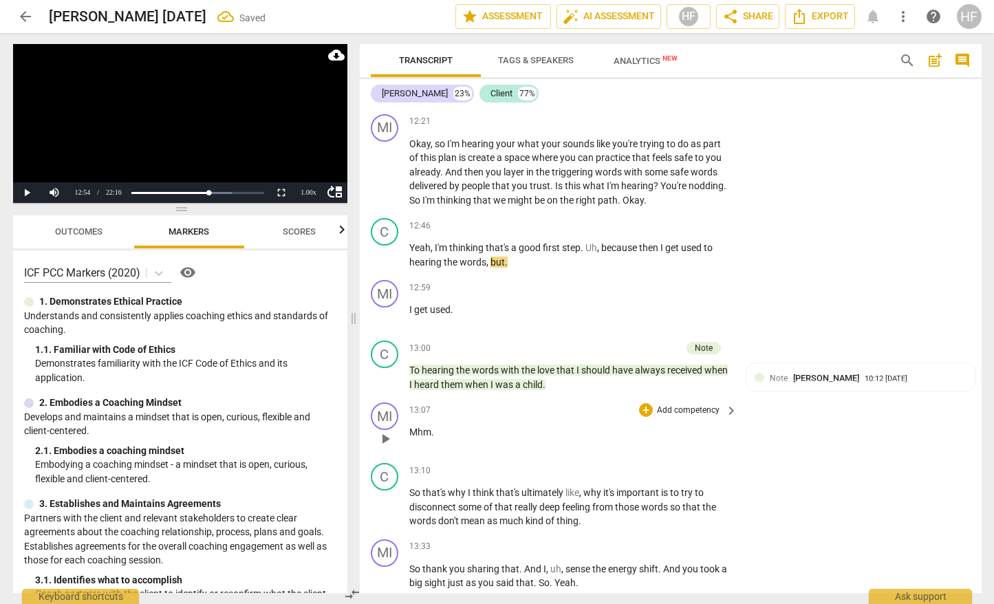
scroll to position [3166, 0]
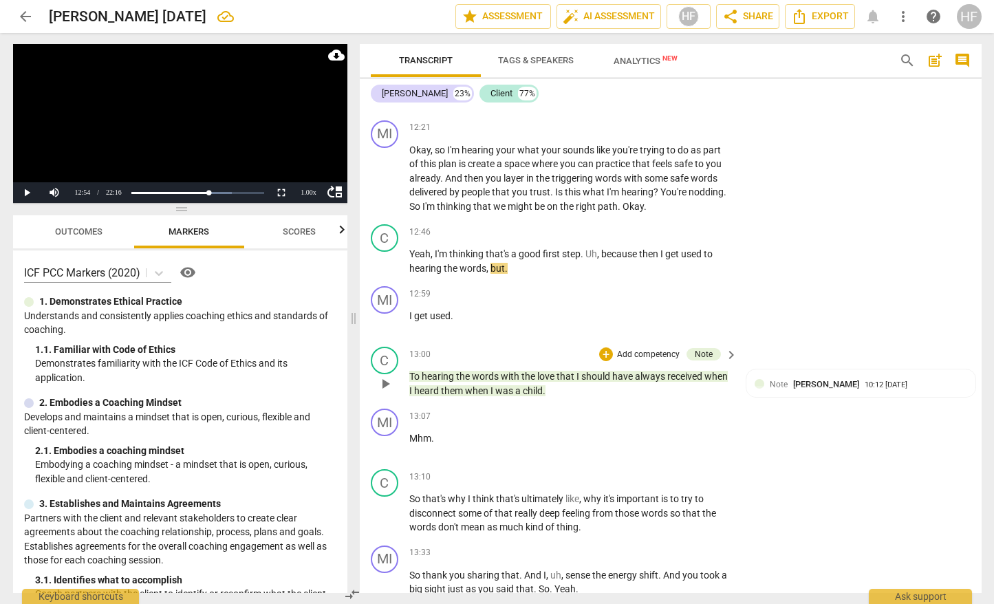
click at [383, 382] on span "play_arrow" at bounding box center [385, 384] width 17 height 17
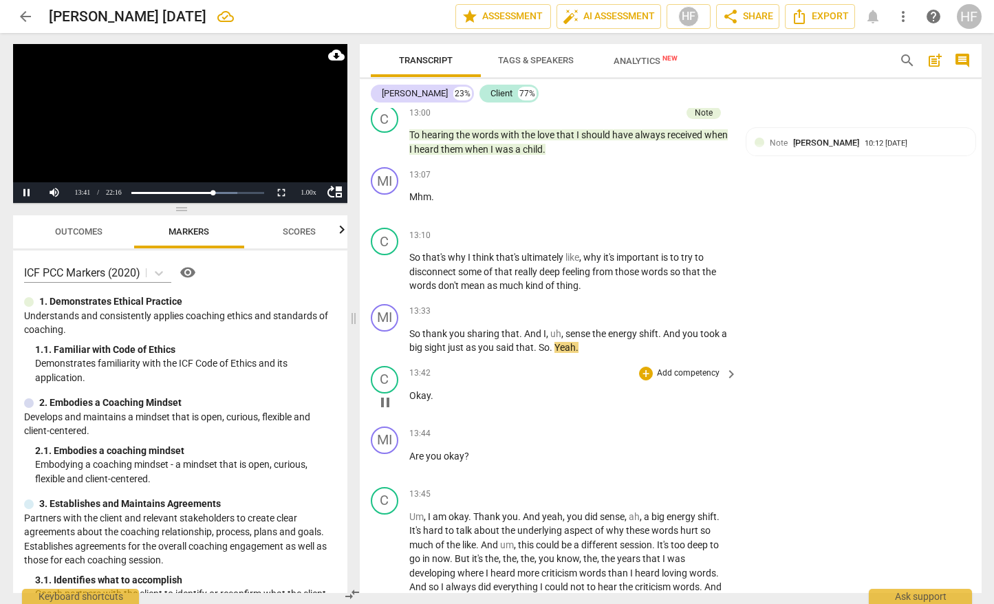
scroll to position [3416, 0]
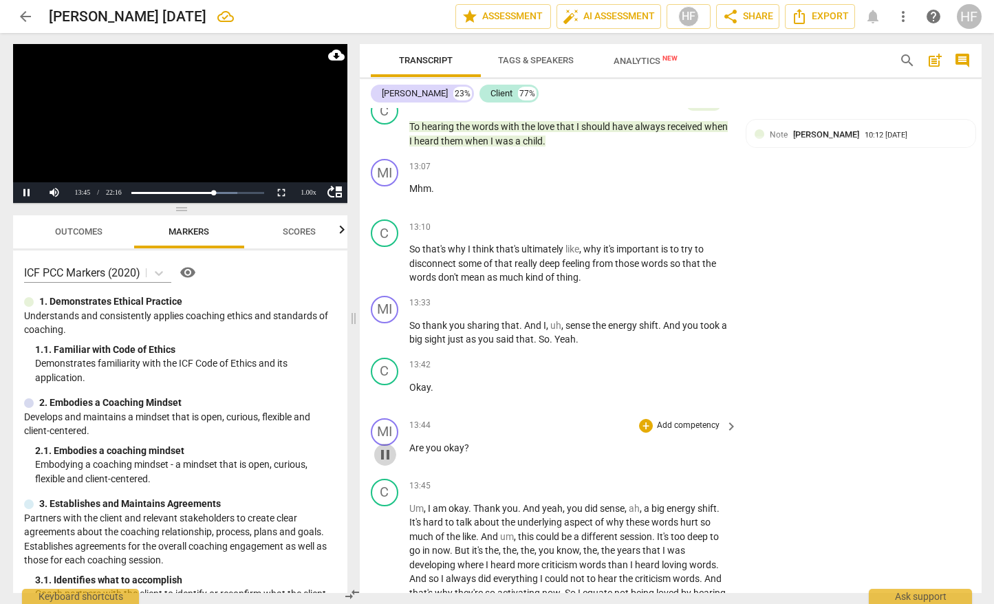
click at [384, 449] on span "pause" at bounding box center [385, 455] width 17 height 17
click at [641, 299] on div "+" at bounding box center [646, 304] width 14 height 14
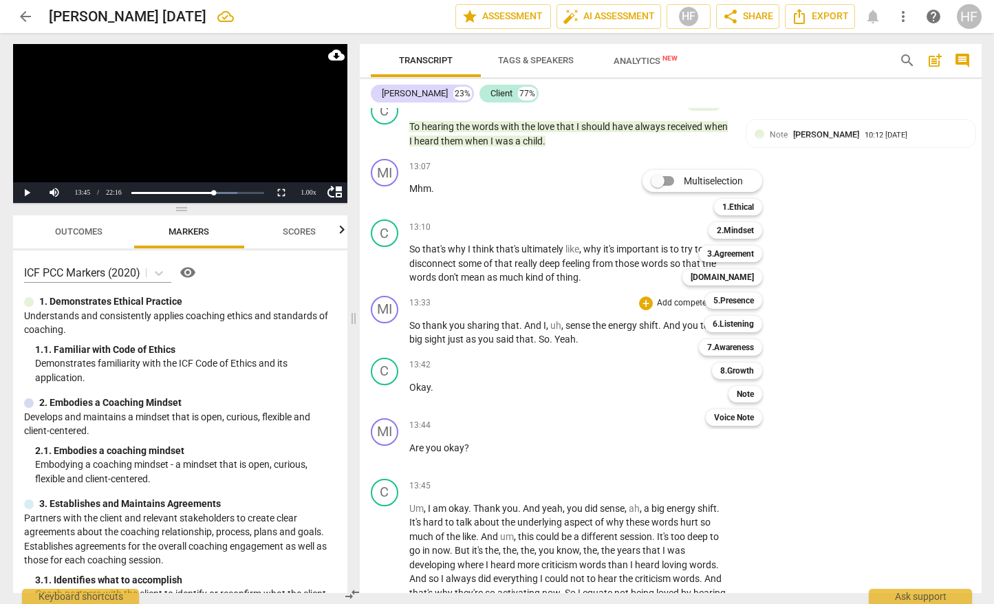
click at [643, 298] on div "Multiselection m 1.Ethical 1 2.Mindset 2 3.Agreement 3 [DOMAIN_NAME] 4 5.Presen…" at bounding box center [712, 298] width 151 height 263
click at [742, 393] on b "Note" at bounding box center [745, 394] width 17 height 17
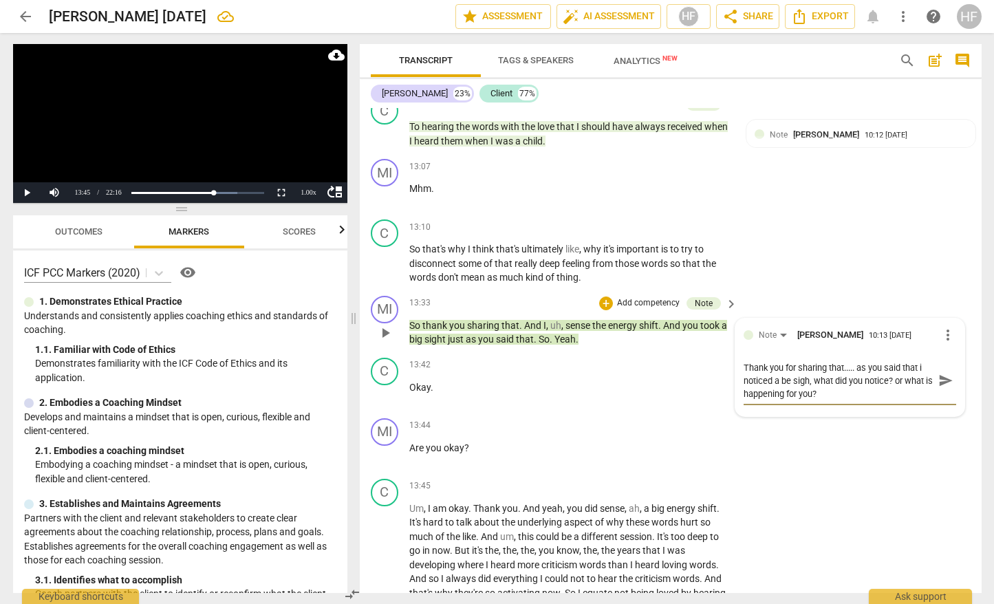
drag, startPoint x: 857, startPoint y: 393, endPoint x: 736, endPoint y: 362, distance: 125.0
click at [736, 361] on div "Note Heidi Fishbein 10:13 08-26-2025 more_vert Thank you for sharing that..... …" at bounding box center [850, 368] width 229 height 98
type textarea "Thank you for sharing that..... as you said that i noticed a be sigh, what did …"
click at [611, 297] on div "+" at bounding box center [606, 304] width 14 height 14
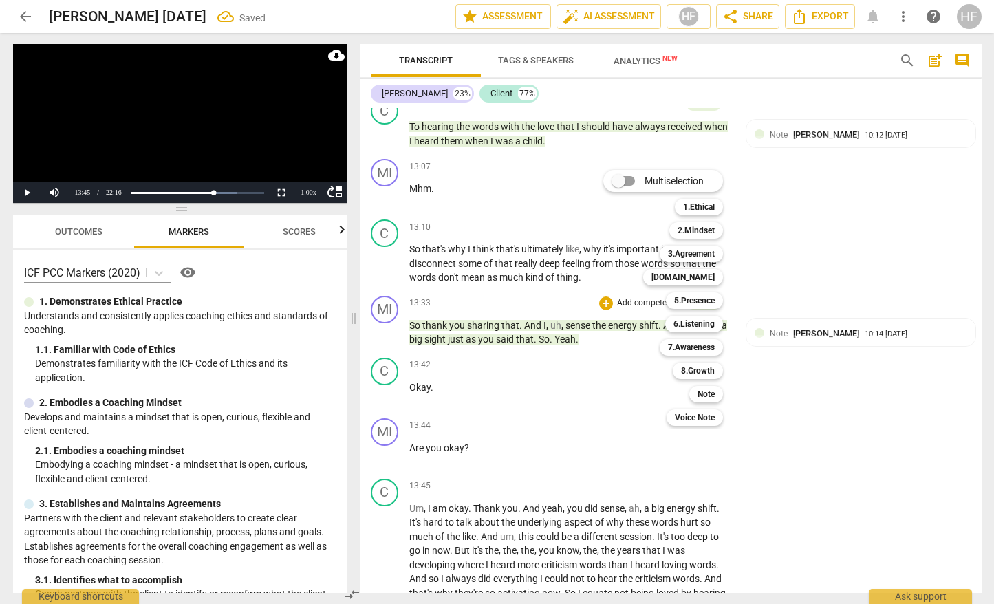
click at [859, 258] on div at bounding box center [497, 302] width 994 height 604
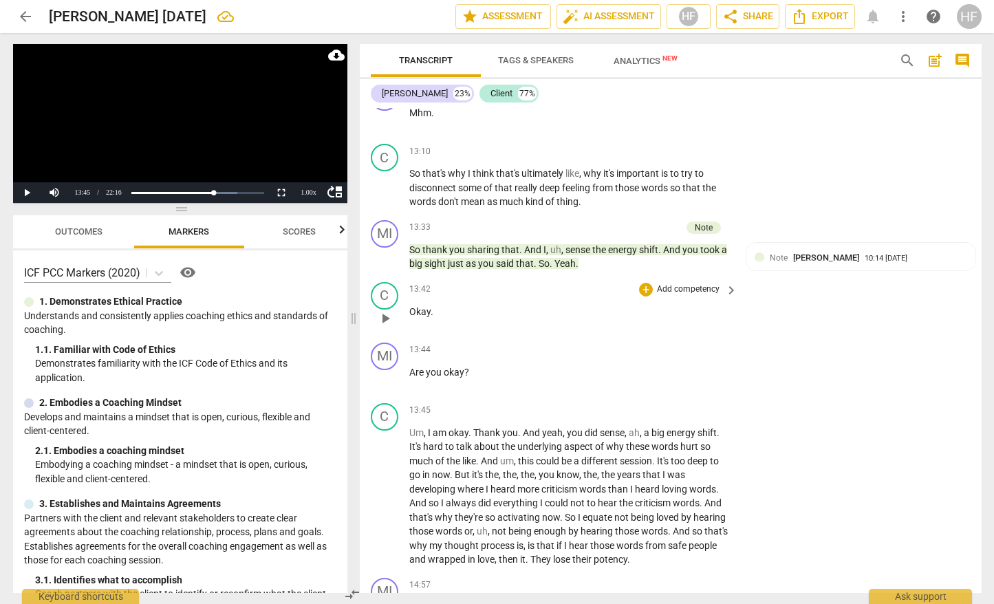
scroll to position [3595, 0]
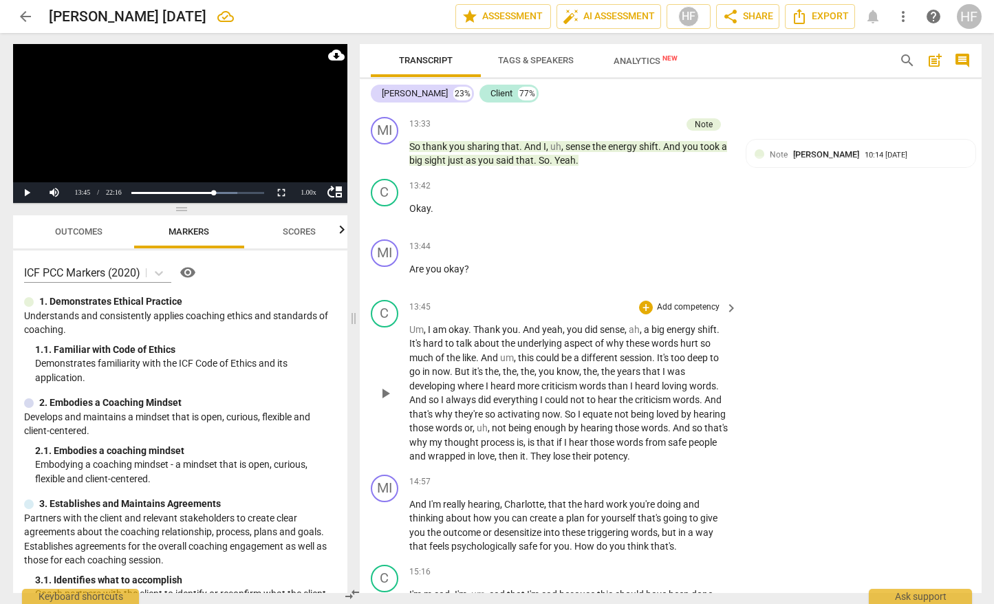
click at [387, 389] on span "play_arrow" at bounding box center [385, 393] width 17 height 17
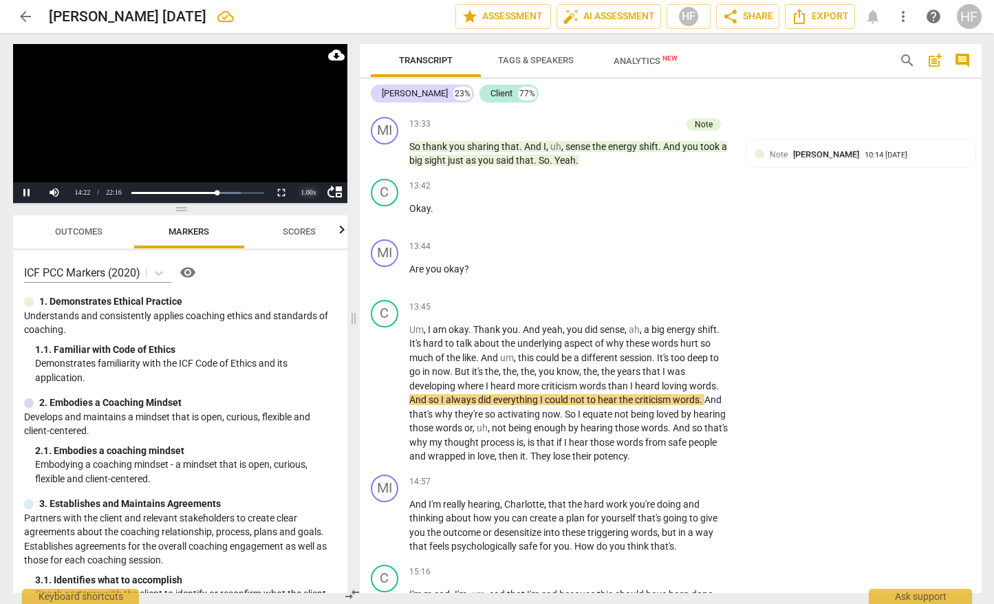
click at [308, 190] on div "1.00 x" at bounding box center [309, 192] width 28 height 21
click at [310, 157] on li "1.5x" at bounding box center [309, 160] width 28 height 15
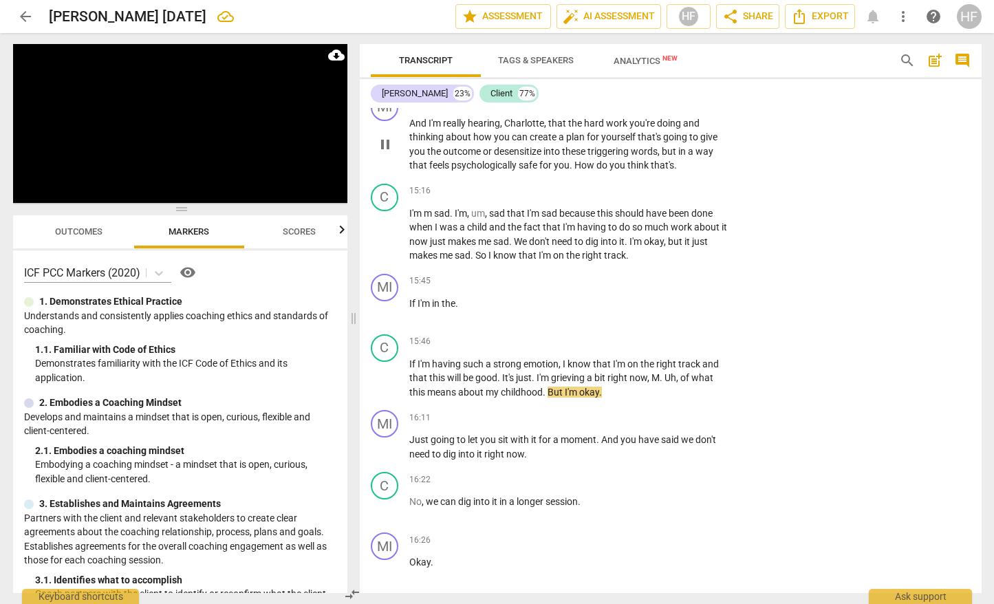
scroll to position [3976, 0]
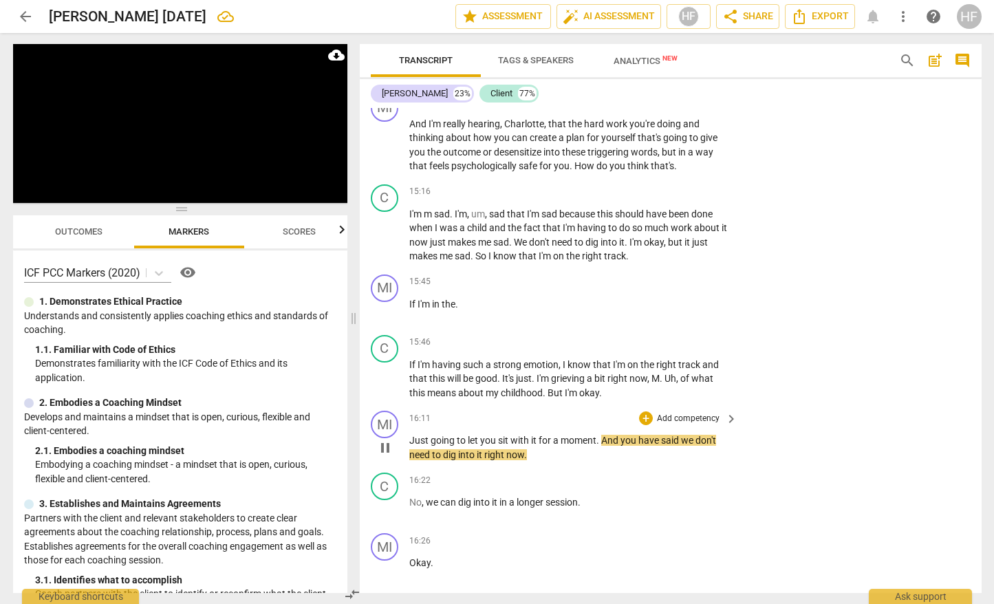
click at [385, 440] on span "pause" at bounding box center [385, 448] width 17 height 17
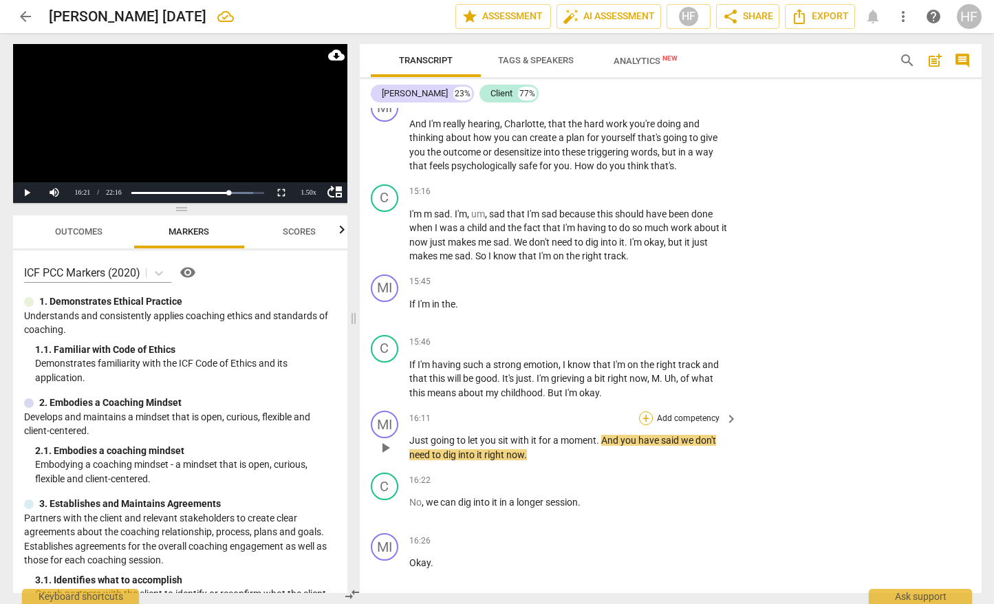
click at [644, 411] on div "+" at bounding box center [646, 418] width 14 height 14
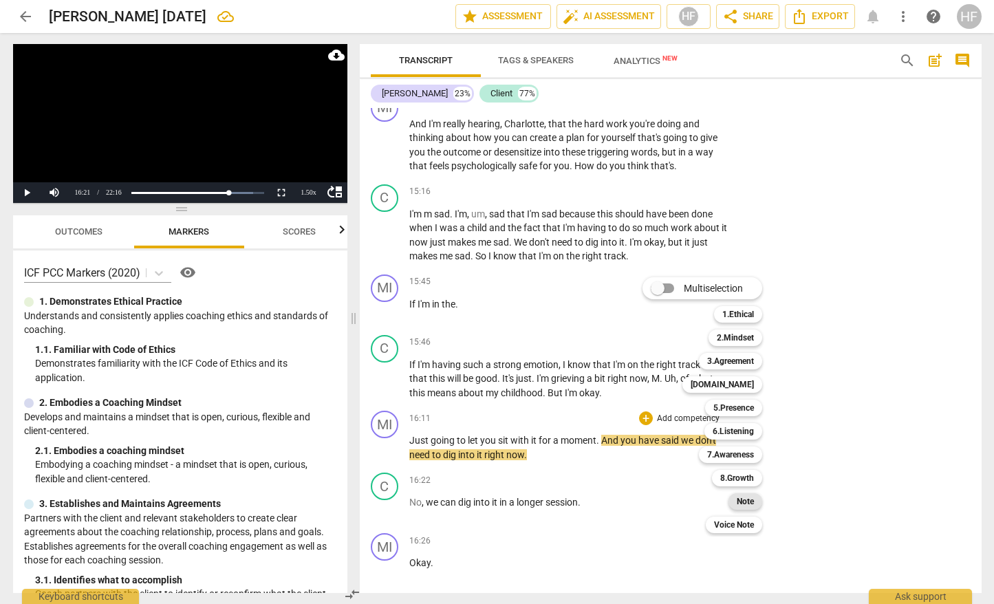
click at [748, 499] on b "Note" at bounding box center [745, 501] width 17 height 17
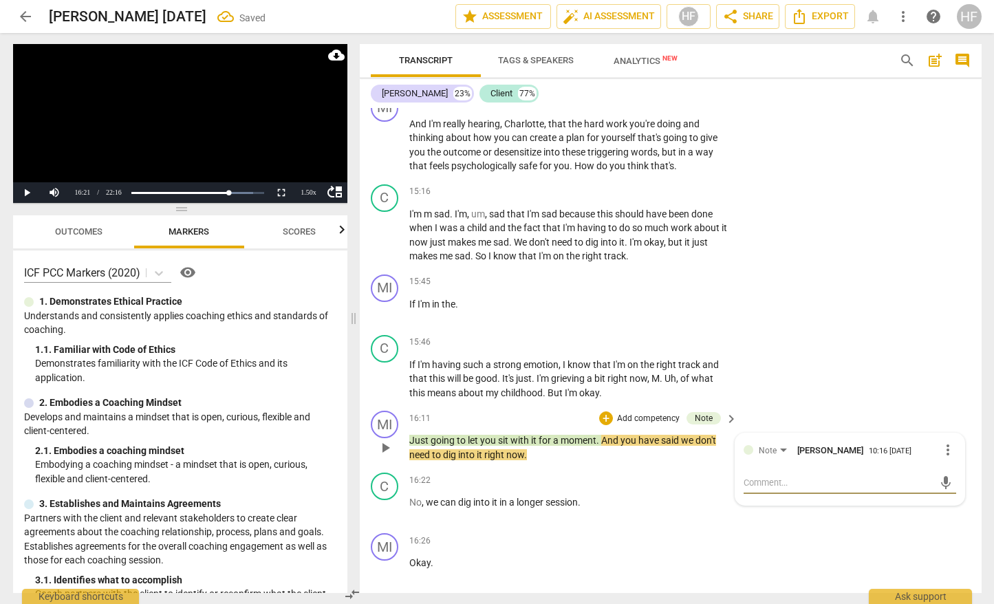
type textarea "S"
type textarea "Si"
type textarea "Sil"
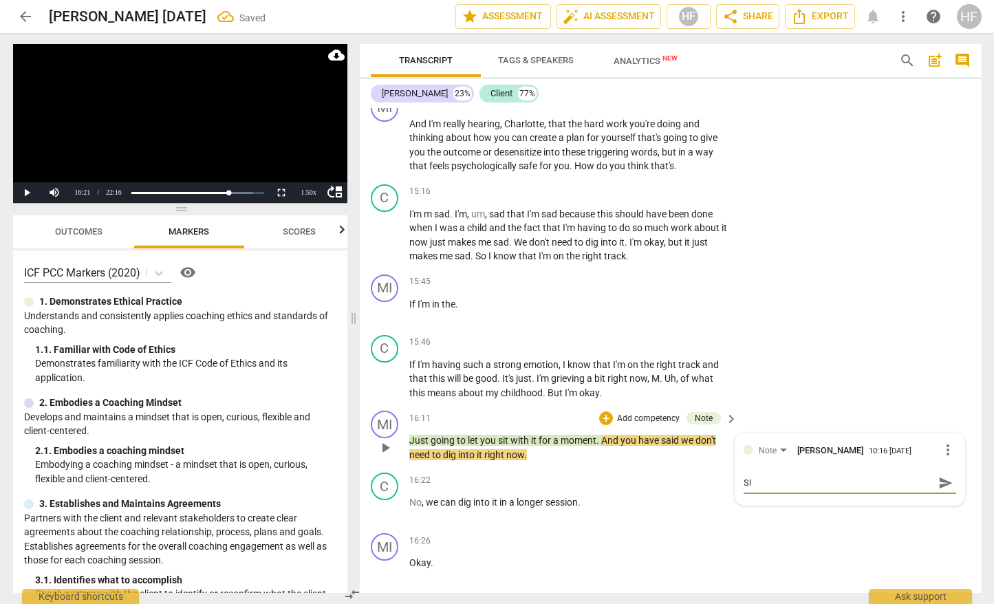
type textarea "Sil"
type textarea "Sila"
type textarea "Silan"
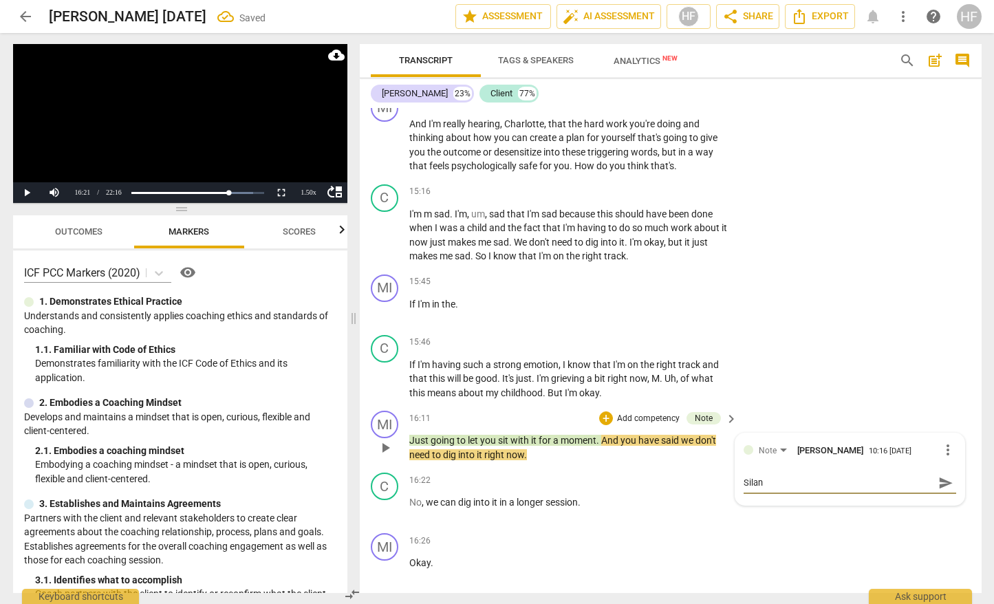
type textarea "Silanc"
type textarea "Silance"
type textarea "Silance."
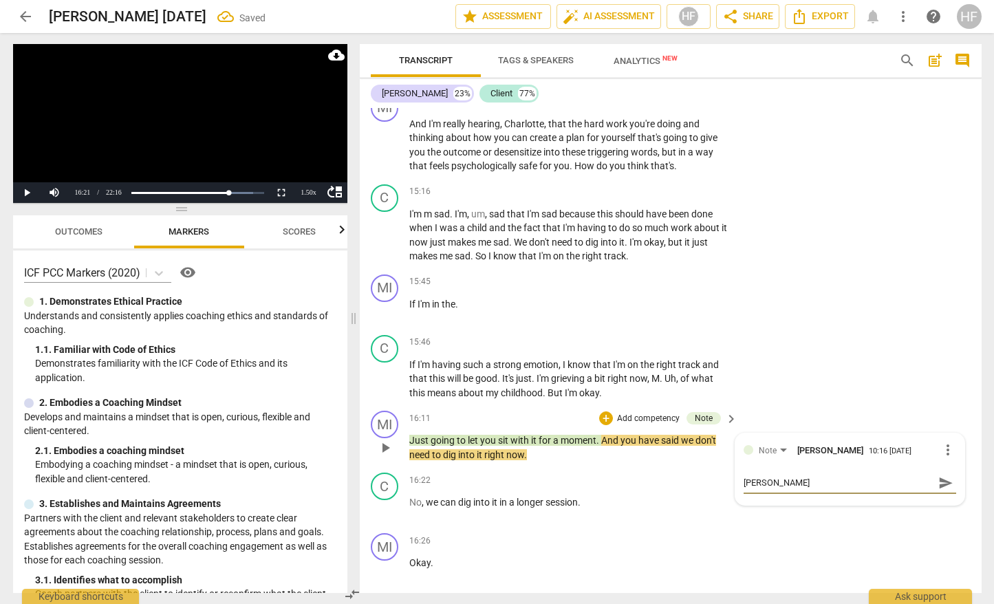
type textarea "Silance."
type textarea "Silance.."
type textarea "Silance..."
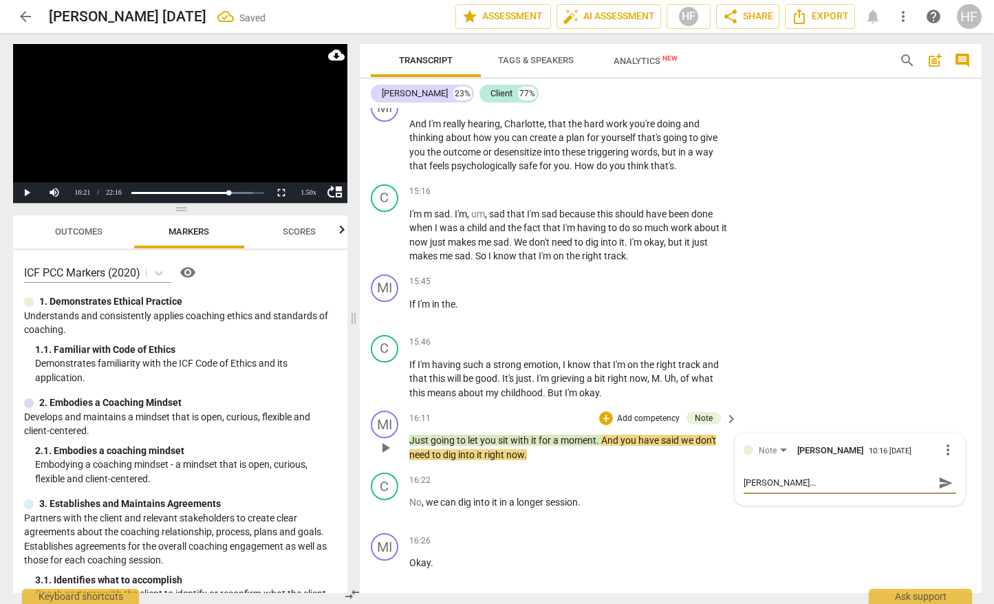
type textarea "Silance...."
type textarea "Silance....."
type textarea "Silance......"
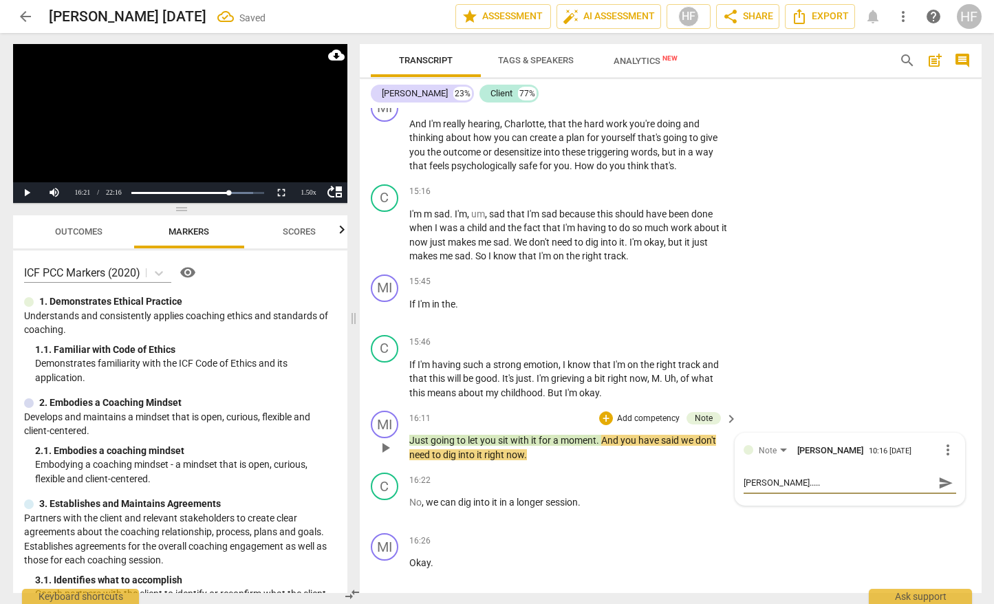
type textarea "Silance......"
type textarea "Silance......."
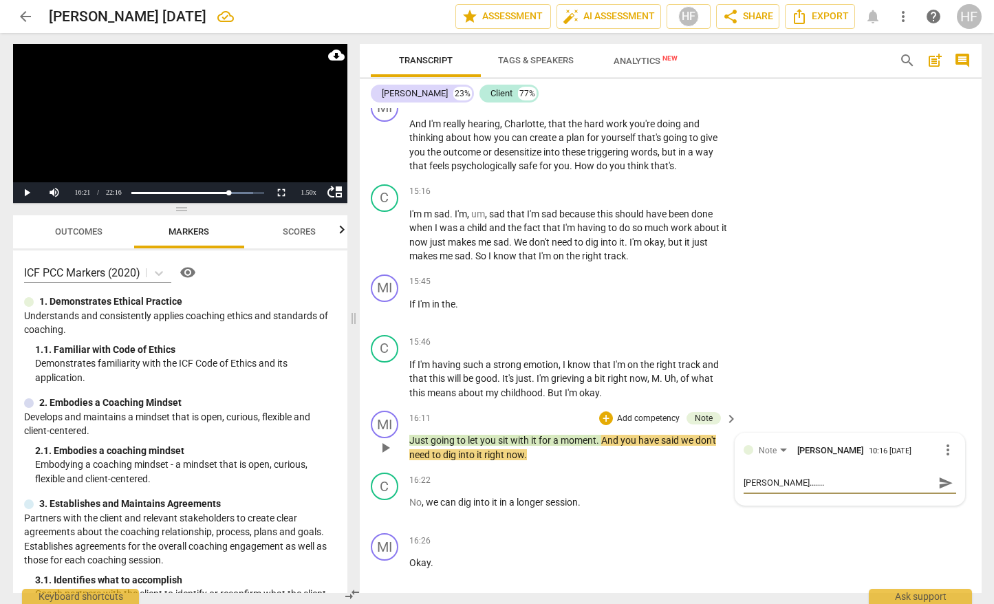
type textarea "Silance....... w"
type textarea "Silance....... wh"
type textarea "Silance....... wha"
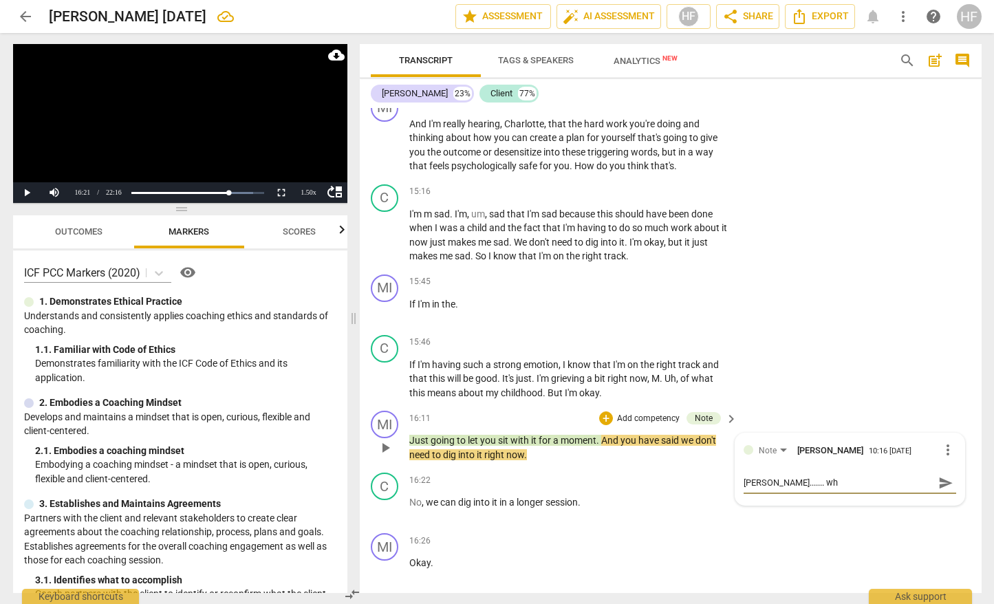
type textarea "Silance....... wha"
type textarea "Silance....... what"
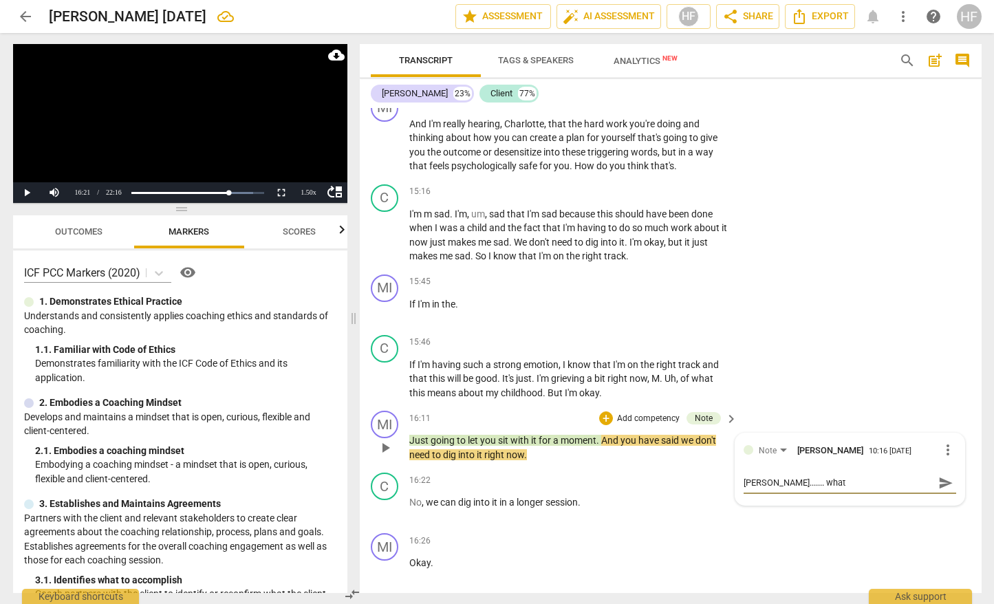
type textarea "Silance....... what d"
type textarea "Silance....... what do"
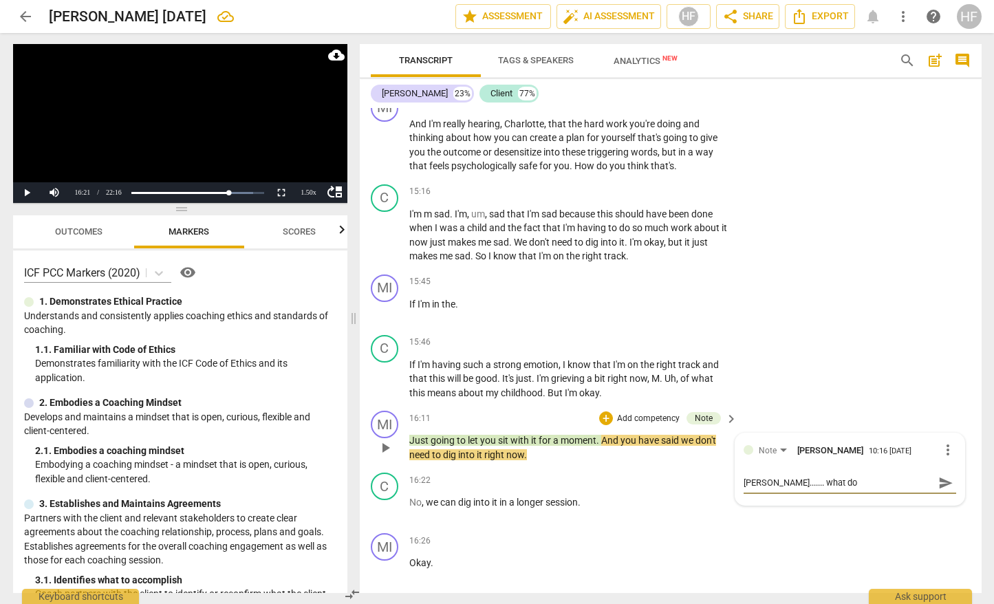
type textarea "Silance....... what do"
type textarea "Silance....... what do y"
type textarea "Silance....... what do yo"
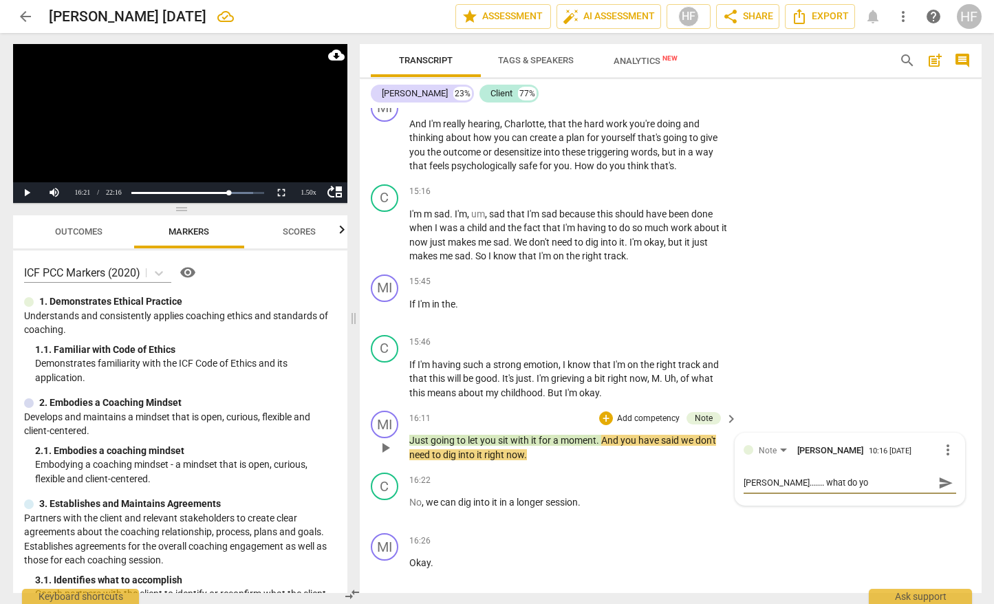
type textarea "Silance....... what do you"
type textarea "Silance....... what do you n"
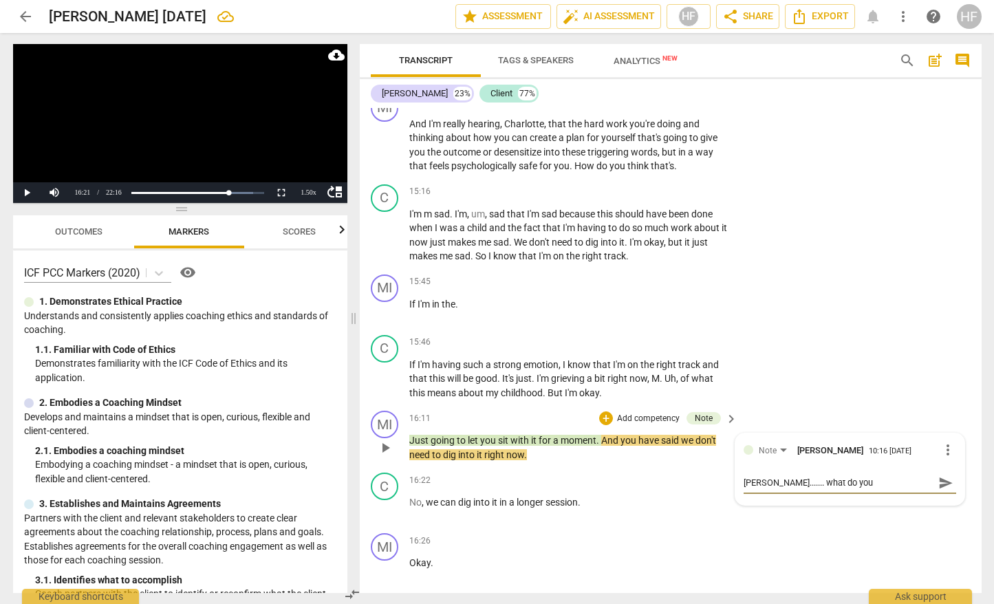
type textarea "Silance....... what do you n"
type textarea "Silance....... what do you ne"
type textarea "Silance....... what do you nee"
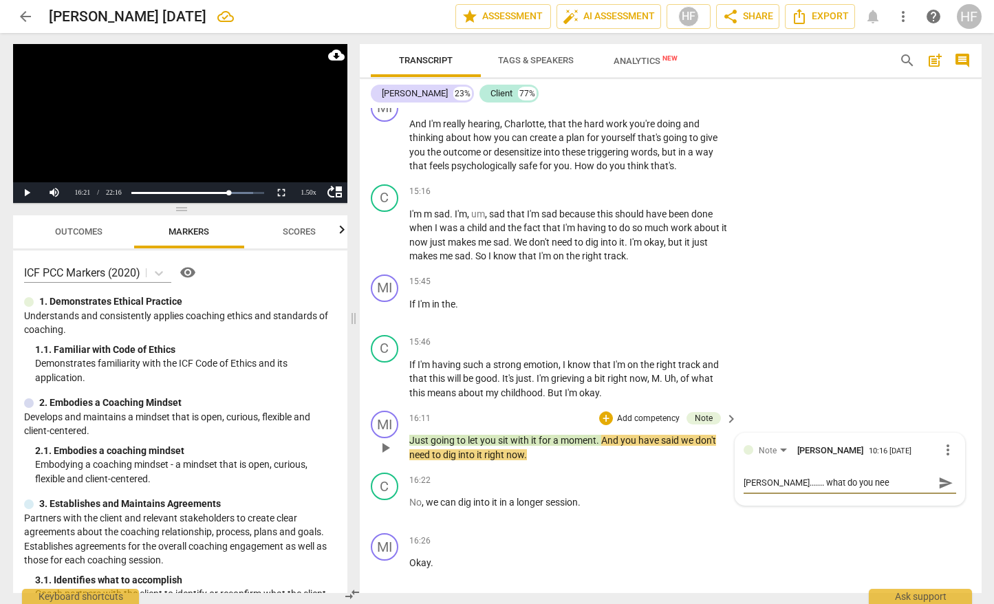
type textarea "Silance....... what do you need"
type textarea "Silance....... what do you need r"
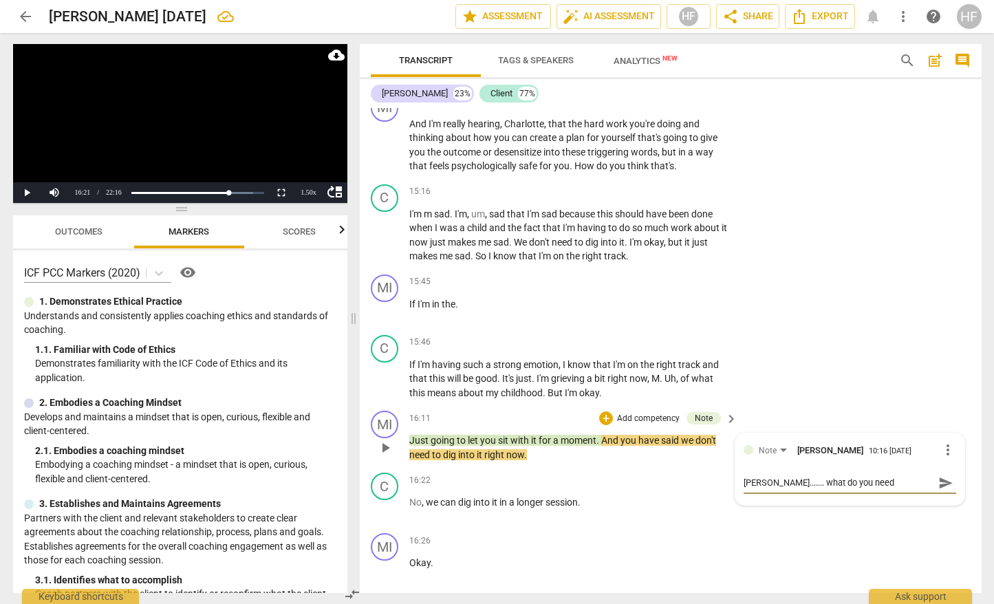
type textarea "Silance....... what do you need r"
type textarea "Silance....... what do you need ri"
type textarea "Silance....... what do you need rig"
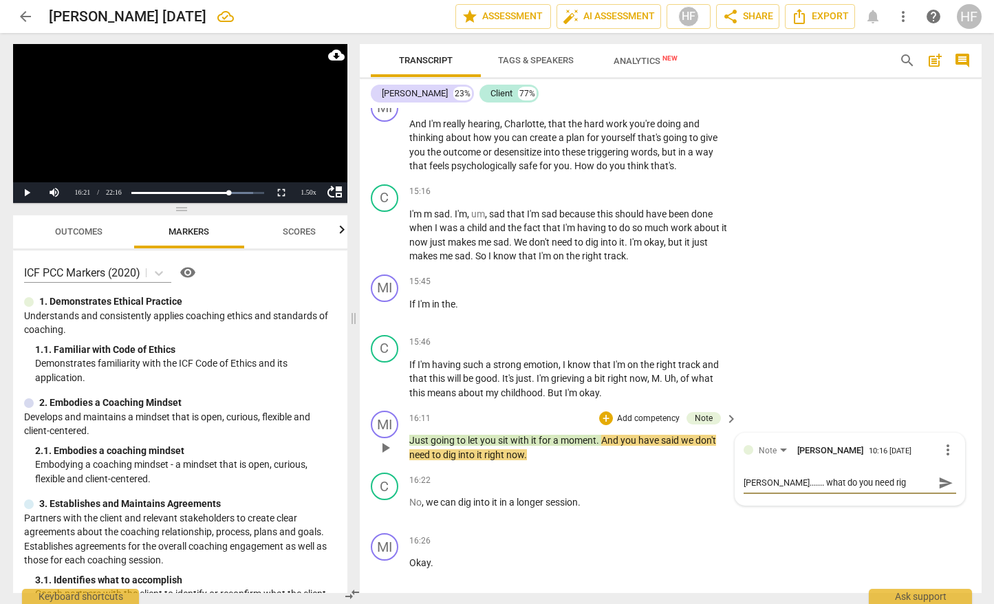
type textarea "Silance....... what do you need righ"
type textarea "Silance....... what do you need right"
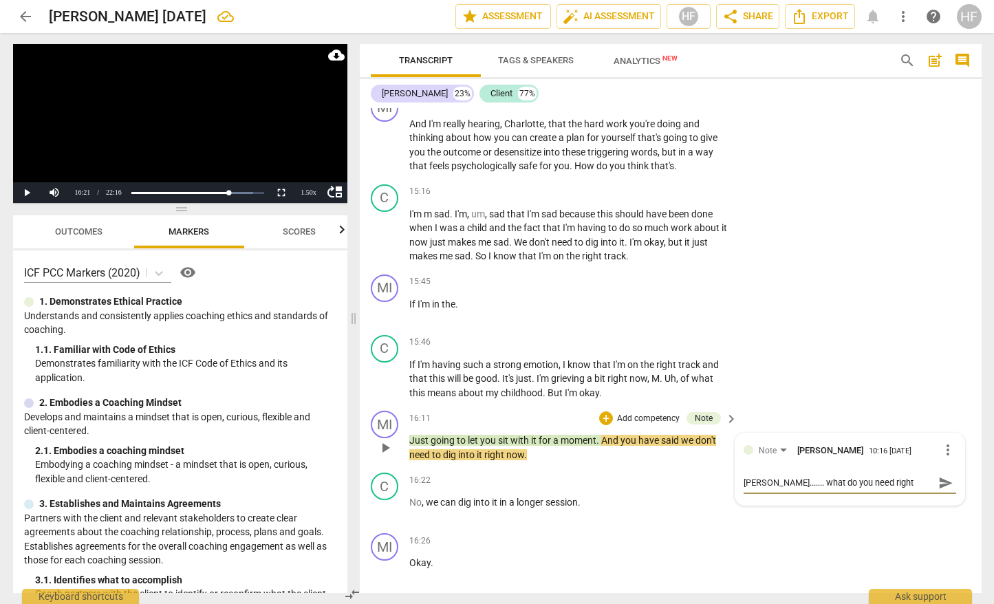
type textarea "Silance....... what do you need right"
type textarea "Silance....... what do you need right n"
type textarea "Silance....... what do you need right no"
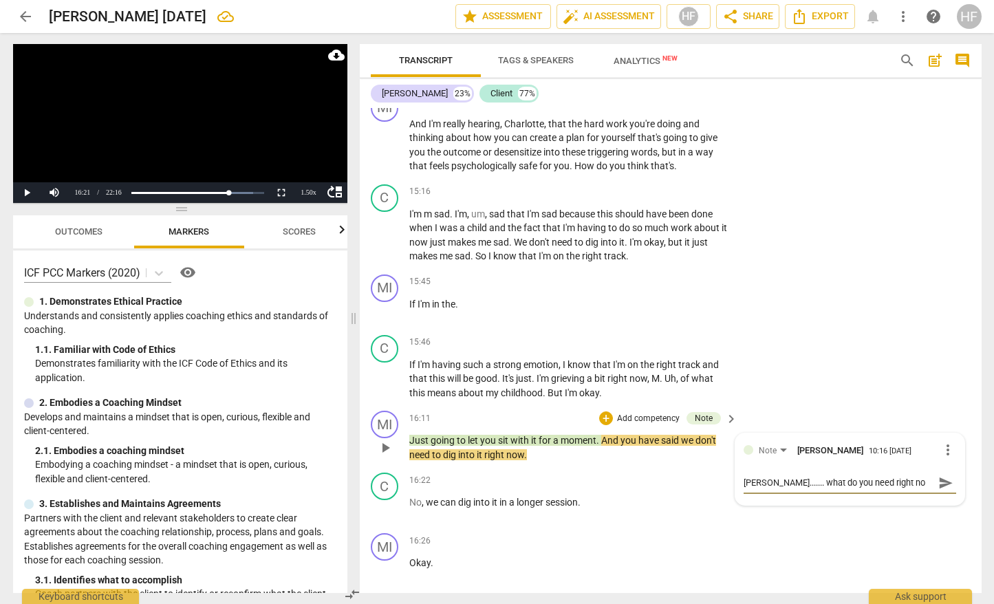
type textarea "Silance....... what do you need right now"
type textarea "Silance....... what do you need right now?"
type textarea "Silence....... what do you need right now?"
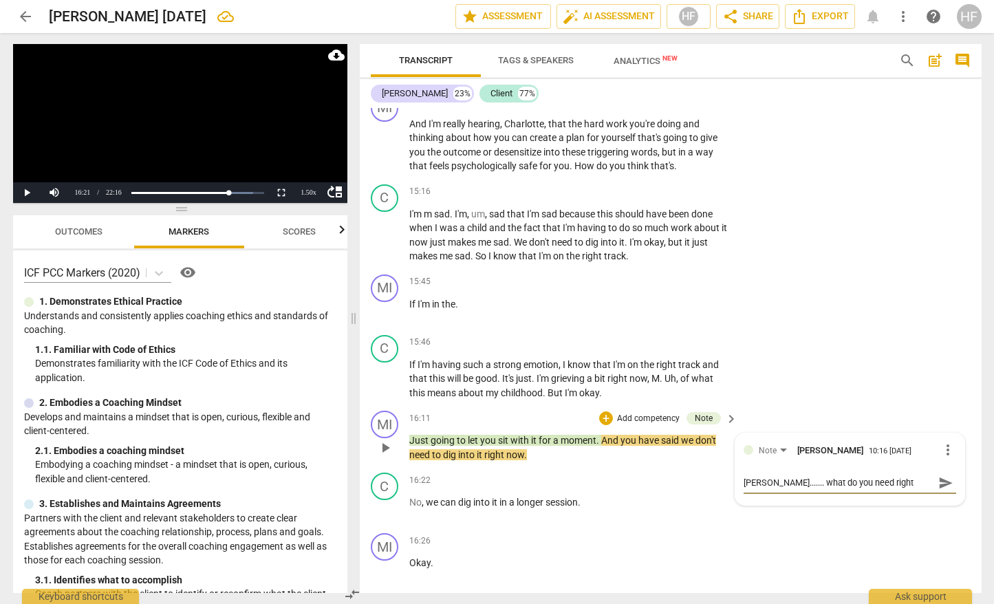
type textarea "Silence....... what do you need right now?"
drag, startPoint x: 813, startPoint y: 469, endPoint x: 811, endPoint y: 479, distance: 10.5
click at [813, 476] on textarea "Silence....... what do you need right now?" at bounding box center [839, 482] width 191 height 13
type textarea "Silence....... what ido you need right now?"
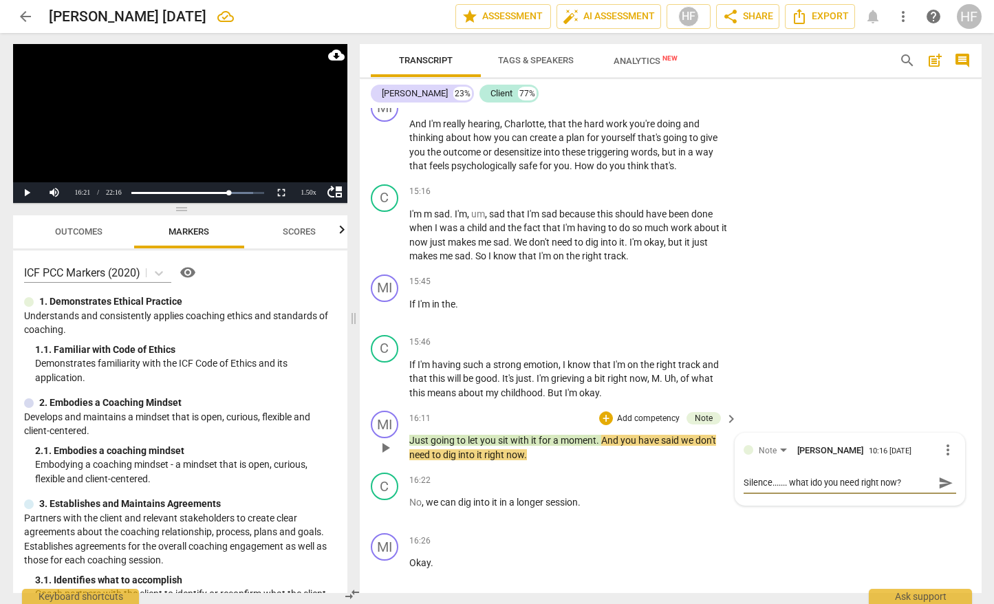
type textarea "Silence....... what isdo you need right now?"
type textarea "Silence....... what is do you need right now?"
type textarea "Silence....... what is ydo you need right now?"
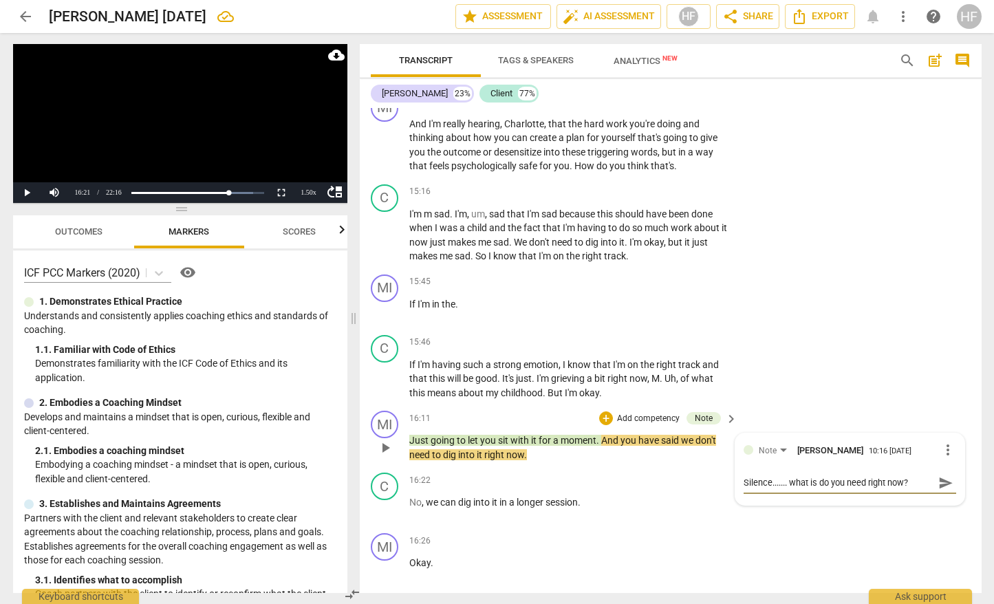
type textarea "Silence....... what is ydo you need right now?"
type textarea "Silence....... what is yodo you need right now?"
type textarea "Silence....... what is youdo you need right now?"
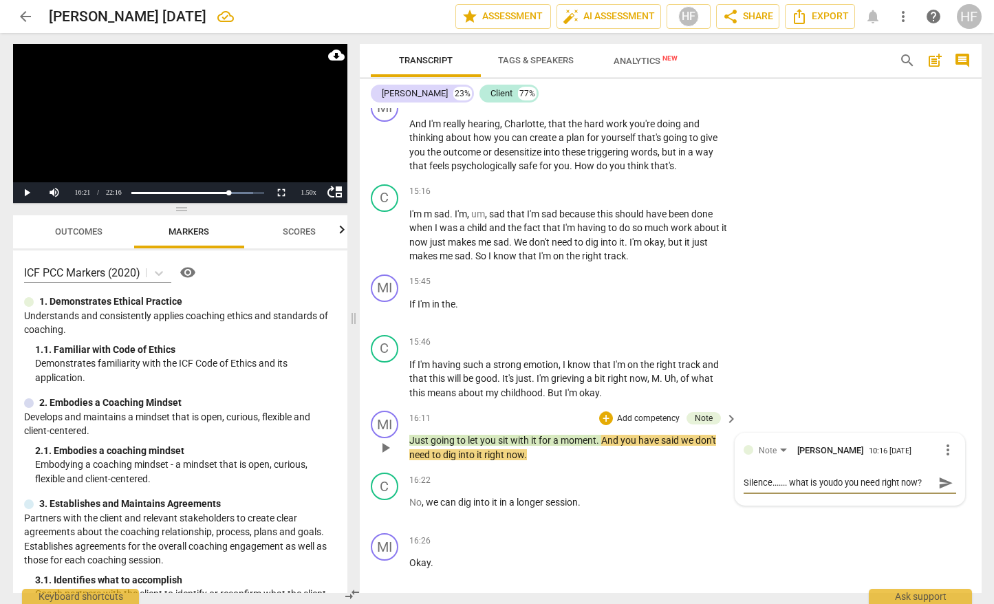
type textarea "Silence....... what is yourdo you need right now?"
type textarea "Silence....... what is your do you need right now?"
type textarea "Silence....... what is your sdo you need right now?"
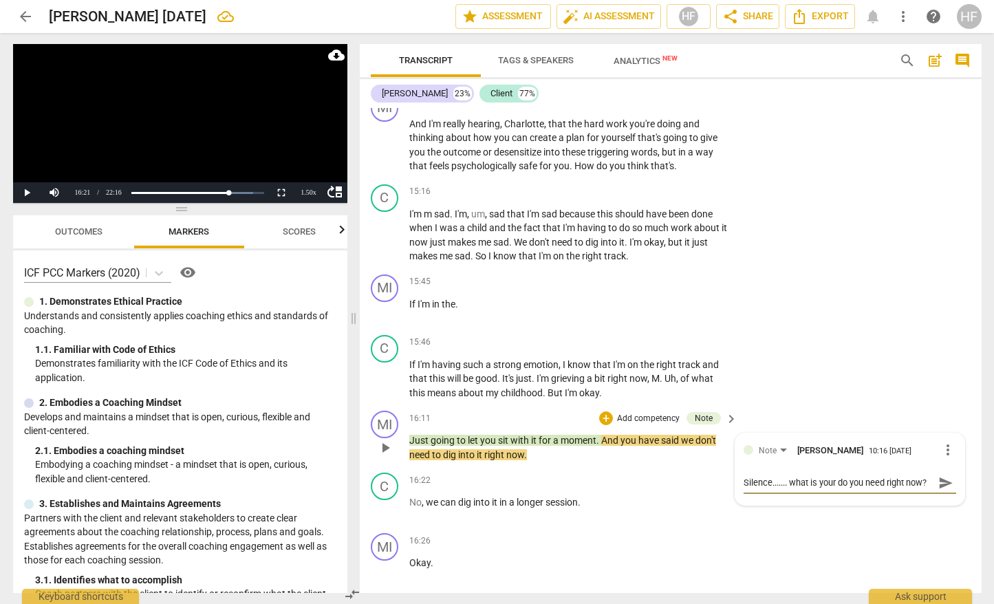
type textarea "Silence....... what is your sdo you need right now?"
type textarea "Silence....... what is your sedo you need right now?"
type textarea "Silence....... what is your sendo you need right now?"
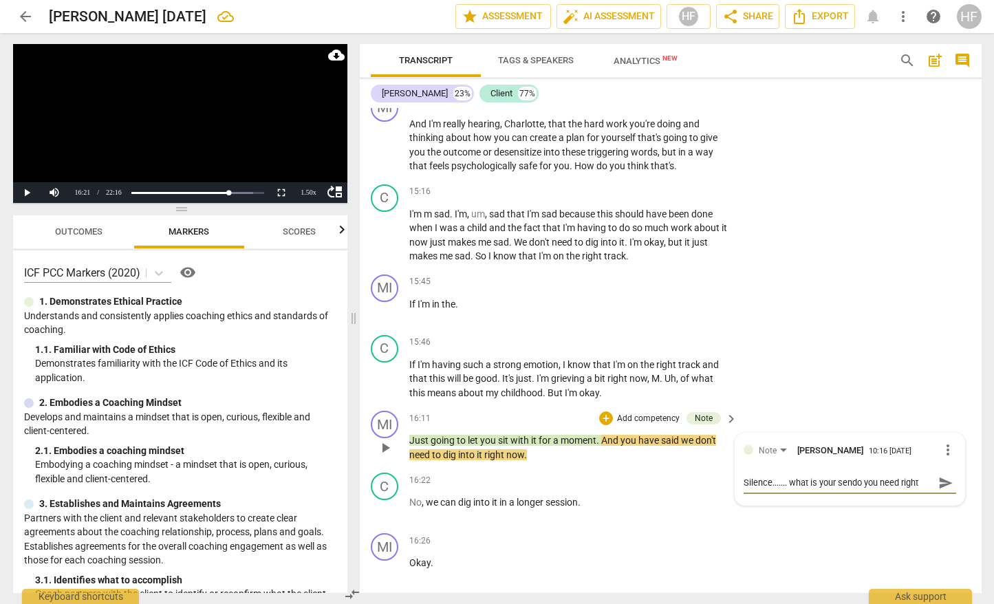
type textarea "Silence....... what is your sensdo you need right now?"
type textarea "Silence....... what is your sensedo you need right now?"
type textarea "Silence....... what is your sense do you need right now?"
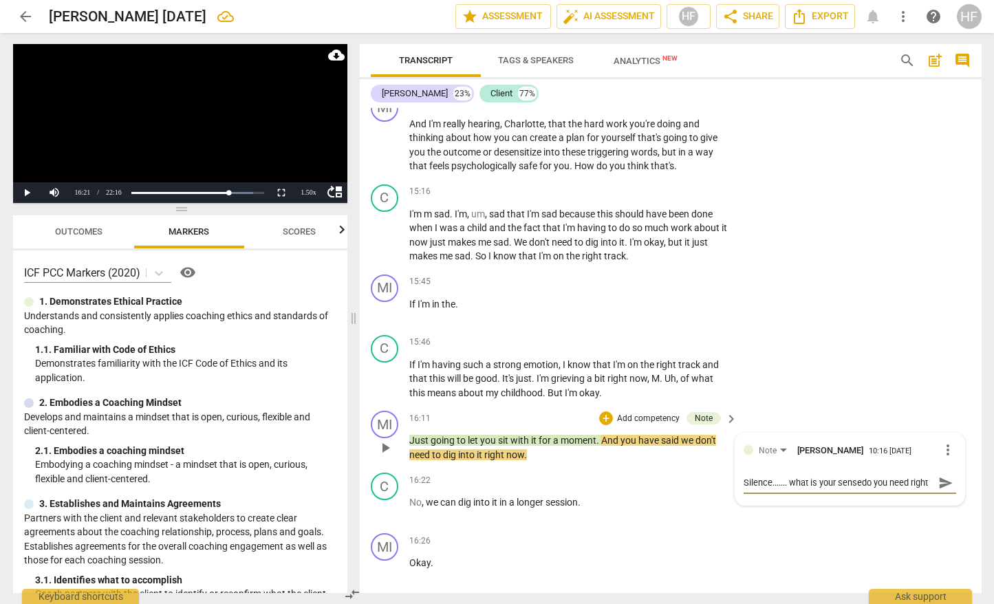
type textarea "Silence....... what is your sense do you need right now?"
type textarea "Silence....... what is your sense odo you need right now?"
type textarea "Silence....... what is your sense ofdo you need right now?"
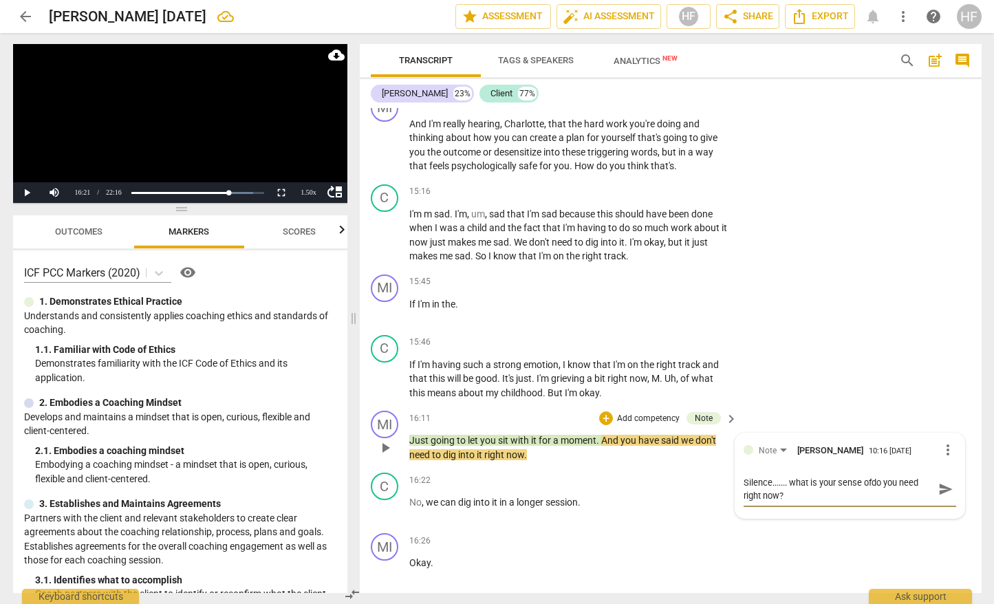
type textarea "Silence....... what is your sense of do you need right now?"
type textarea "Silence....... what is your sense of do yo need right now?"
type textarea "Silence....... what is your sense of do y need right now?"
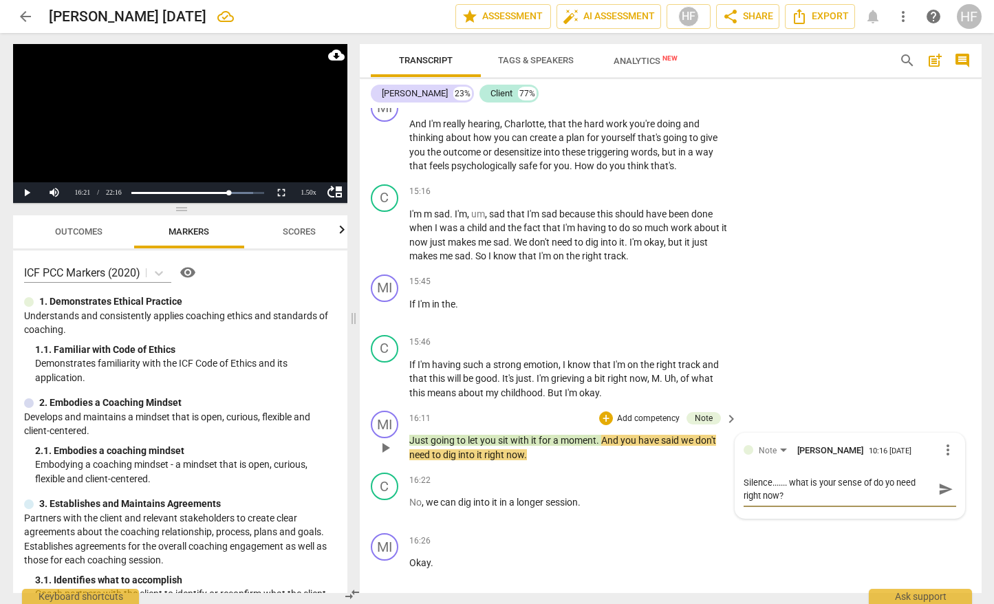
type textarea "Silence....... what is your sense of do y need right now?"
type textarea "Silence....... what is your sense of do need right now?"
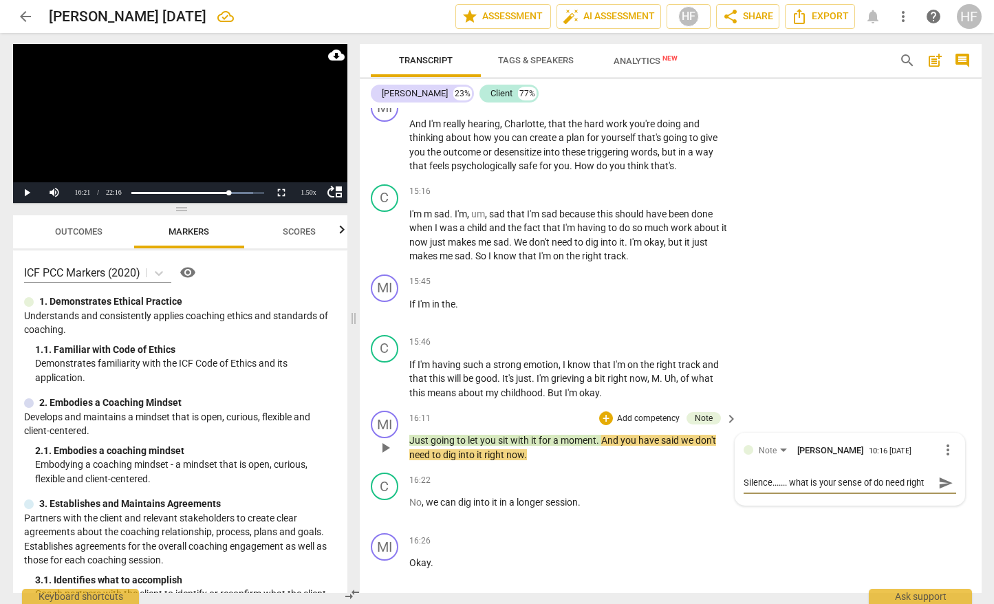
type textarea "Silence....... what is your sense of d need right now?"
type textarea "Silence....... what is your sense of need right now?"
type textarea "Silence....... what is your sense of w need right now?"
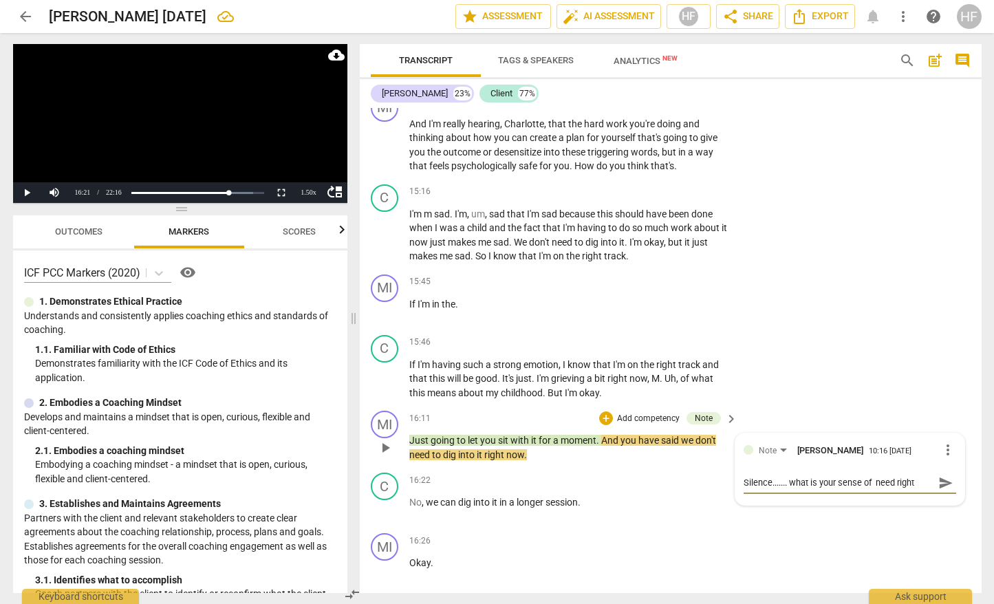
type textarea "Silence....... what is your sense of w need right now?"
type textarea "Silence....... what is your sense of wh need right now?"
type textarea "Silence....... what is your sense of wha need right now?"
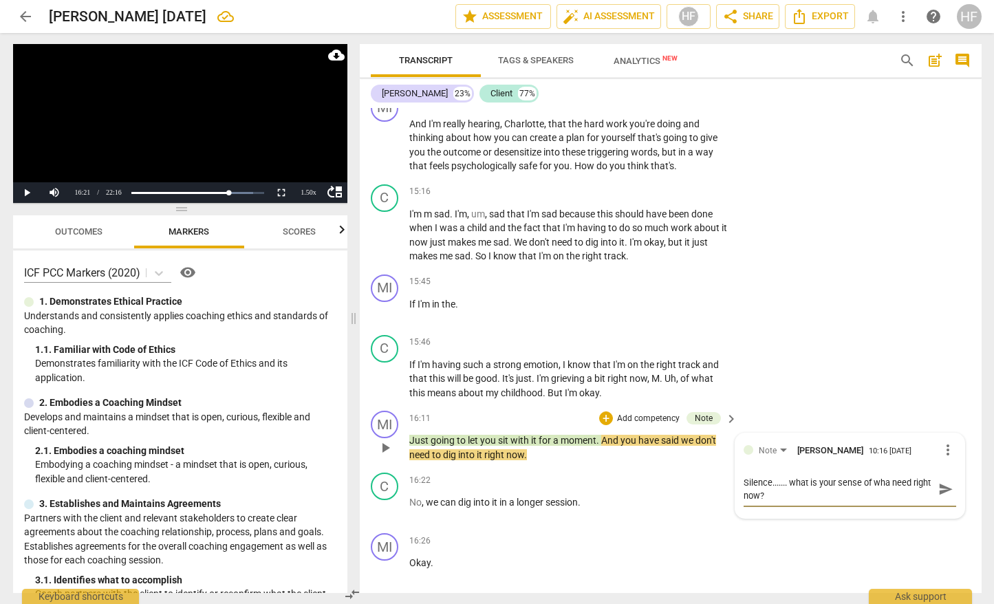
type textarea "Silence....... what is your sense of what need right now?"
type textarea "Silence....... what is your sense of what y need right now?"
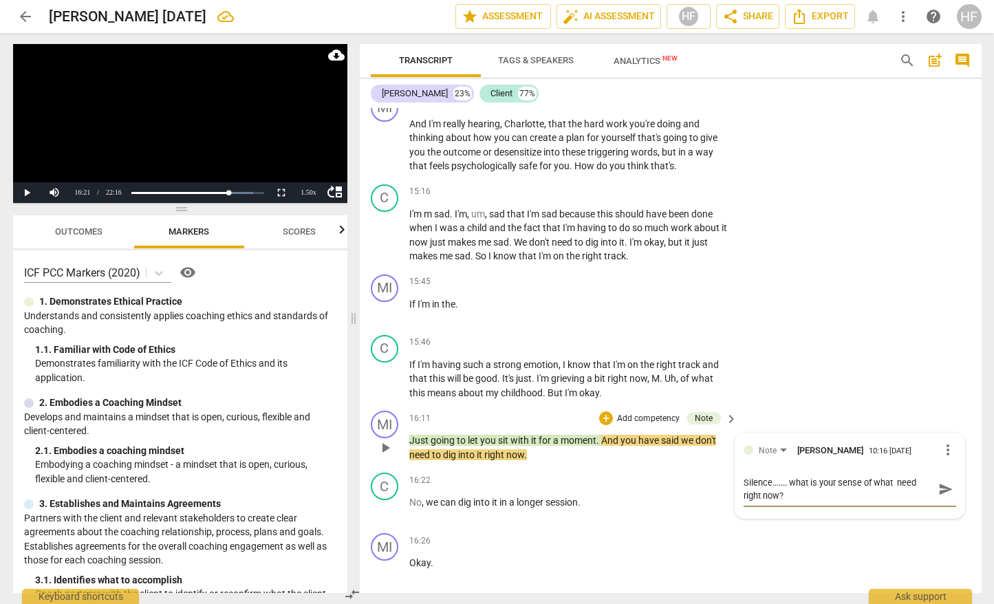
type textarea "Silence....... what is your sense of what y need right now?"
type textarea "Silence....... what is your sense of what yo need right now?"
type textarea "Silence....... what is your sense of what you need right now?"
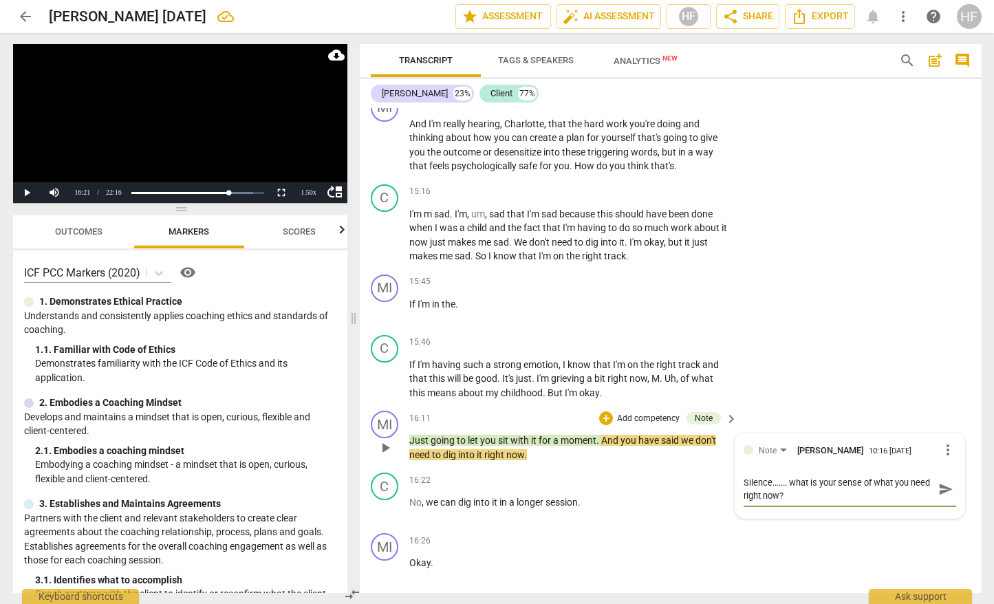
click at [939, 482] on span "send" at bounding box center [946, 489] width 15 height 15
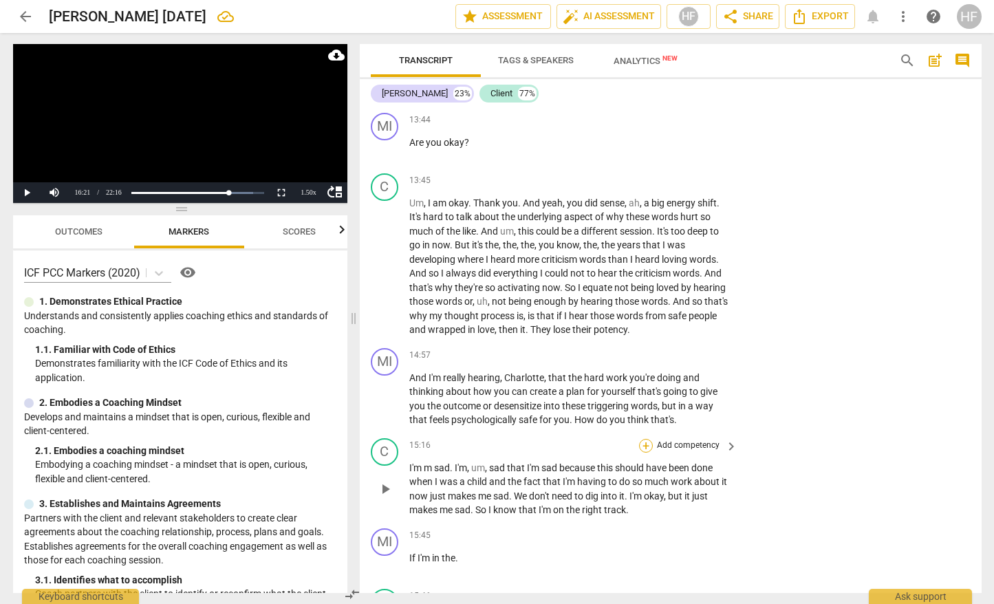
scroll to position [3720, 0]
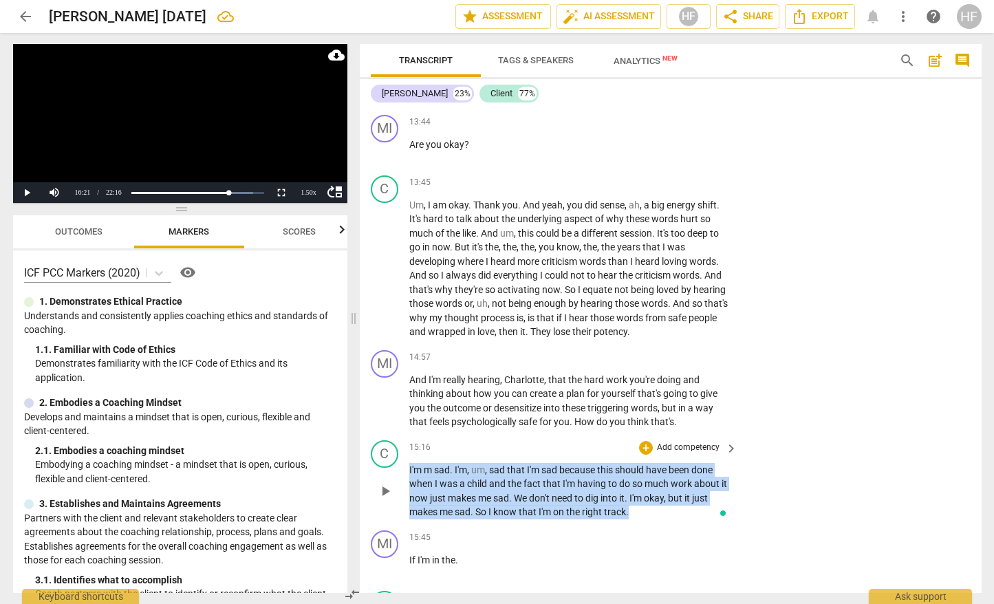
drag, startPoint x: 410, startPoint y: 460, endPoint x: 658, endPoint y: 503, distance: 251.5
click at [658, 503] on p "I'm m sad . I'm , um , sad that I'm sad because this should have been done when…" at bounding box center [570, 491] width 322 height 56
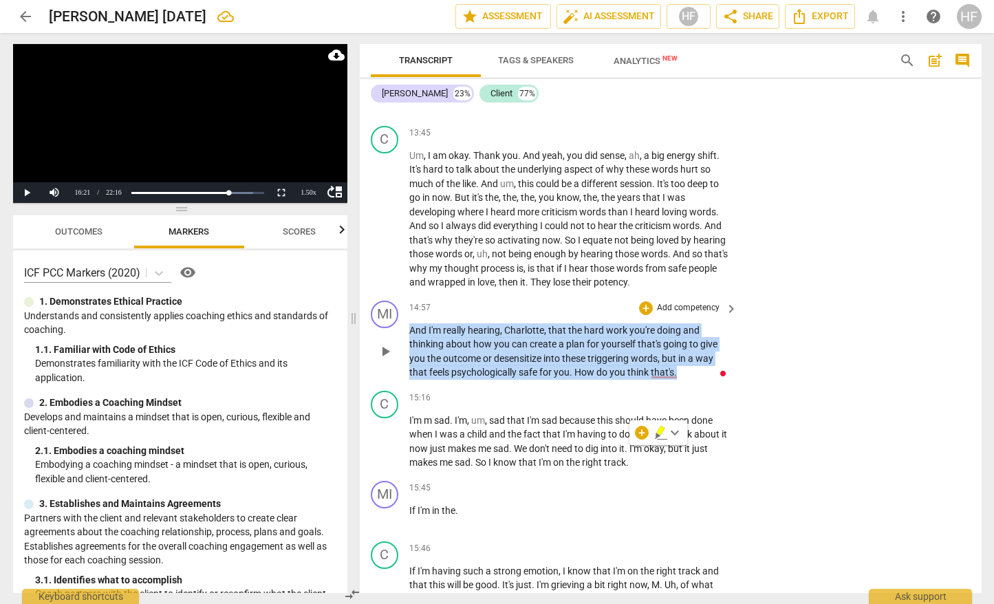
drag, startPoint x: 411, startPoint y: 321, endPoint x: 700, endPoint y: 359, distance: 291.5
click at [700, 359] on p "And I'm really hearing , Charlotte , that the hard work you're doing and thinki…" at bounding box center [570, 351] width 322 height 56
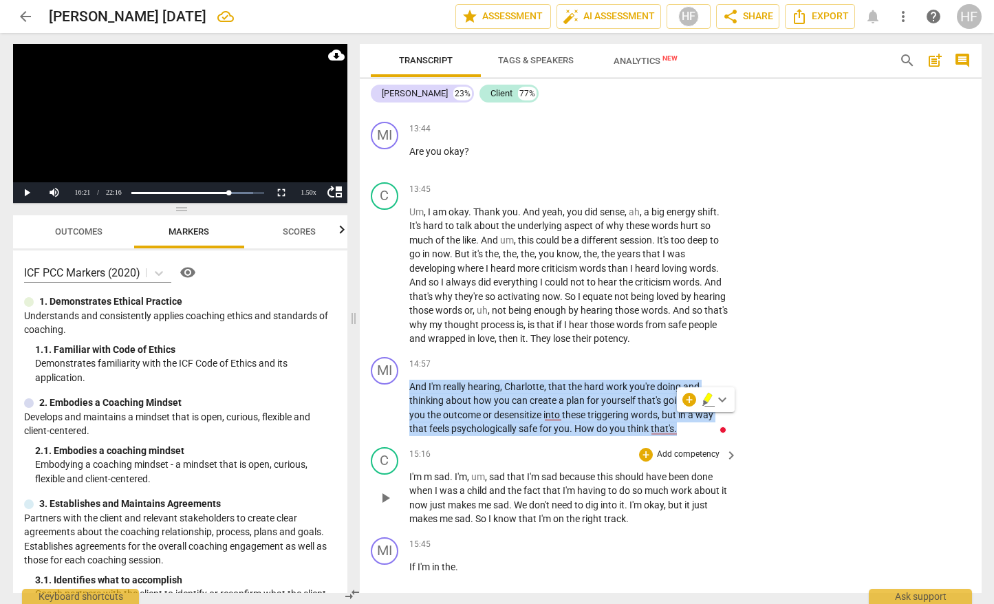
scroll to position [3709, 0]
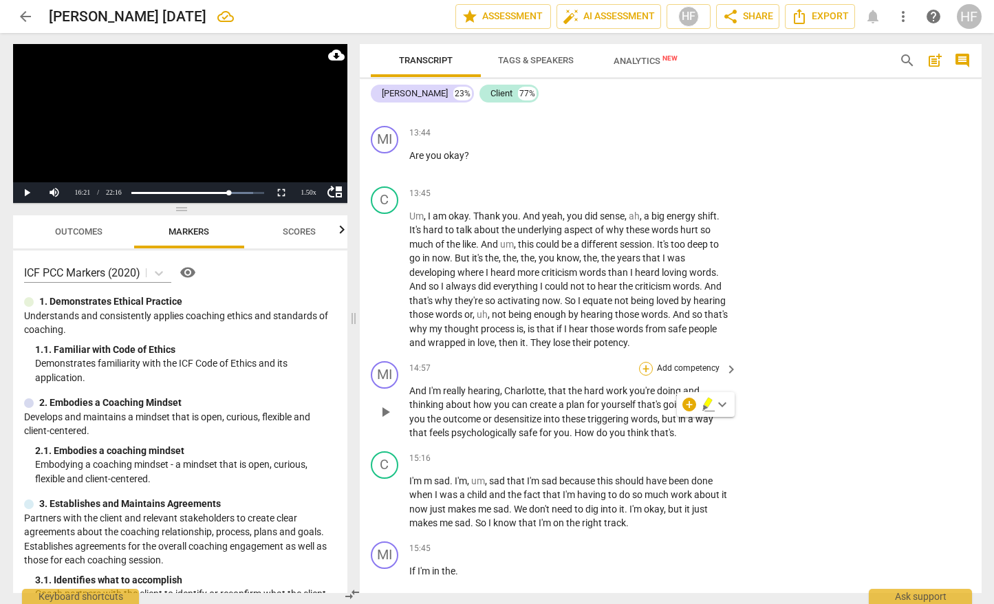
click at [646, 362] on div "+" at bounding box center [646, 369] width 14 height 14
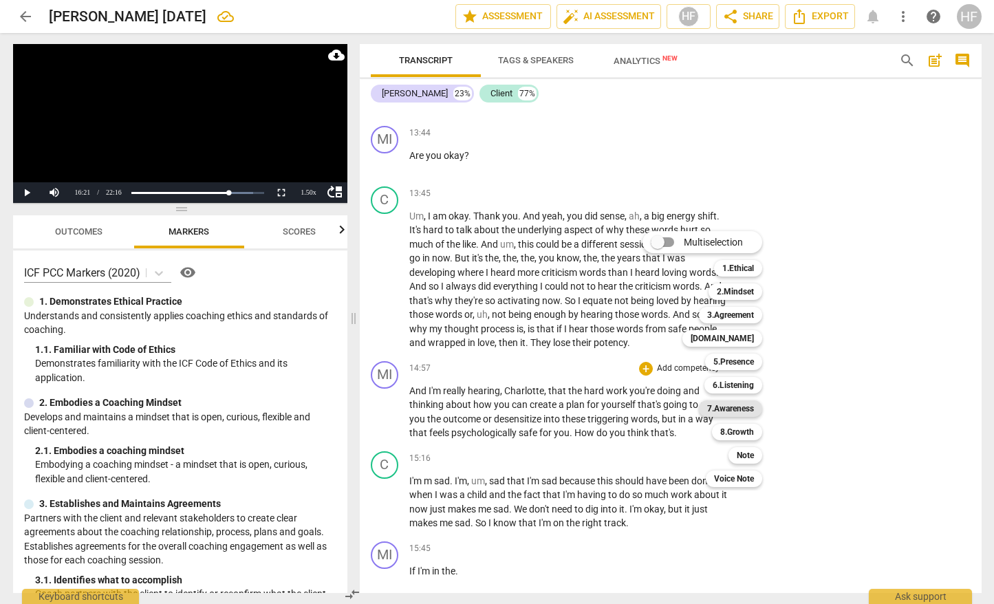
click at [745, 410] on b "7.Awareness" at bounding box center [730, 408] width 47 height 17
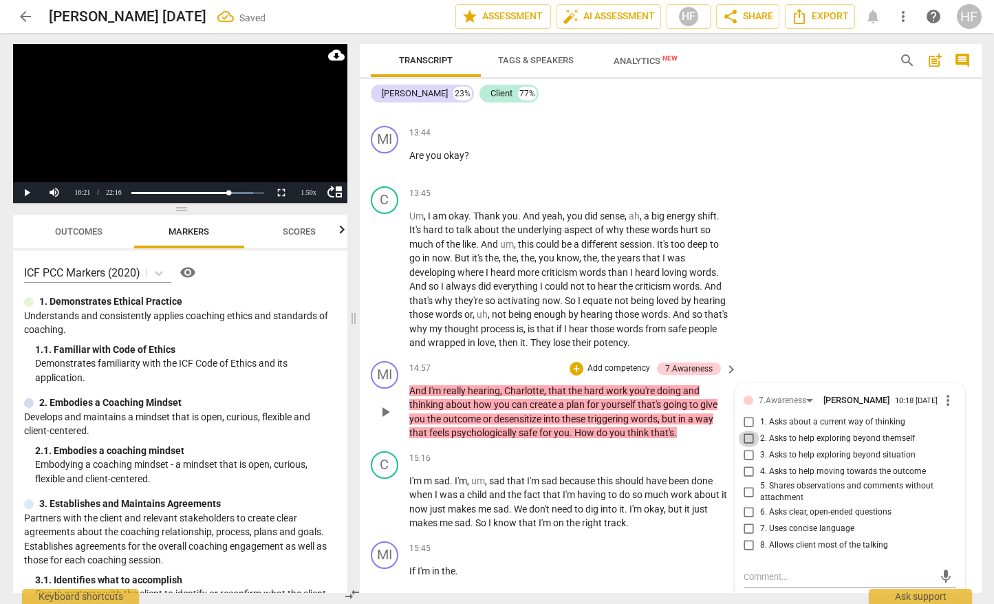
click at [745, 433] on input "2. Asks to help exploring beyond themself" at bounding box center [749, 439] width 22 height 17
checkbox input "true"
click at [760, 570] on textarea at bounding box center [839, 576] width 191 height 13
type textarea "W"
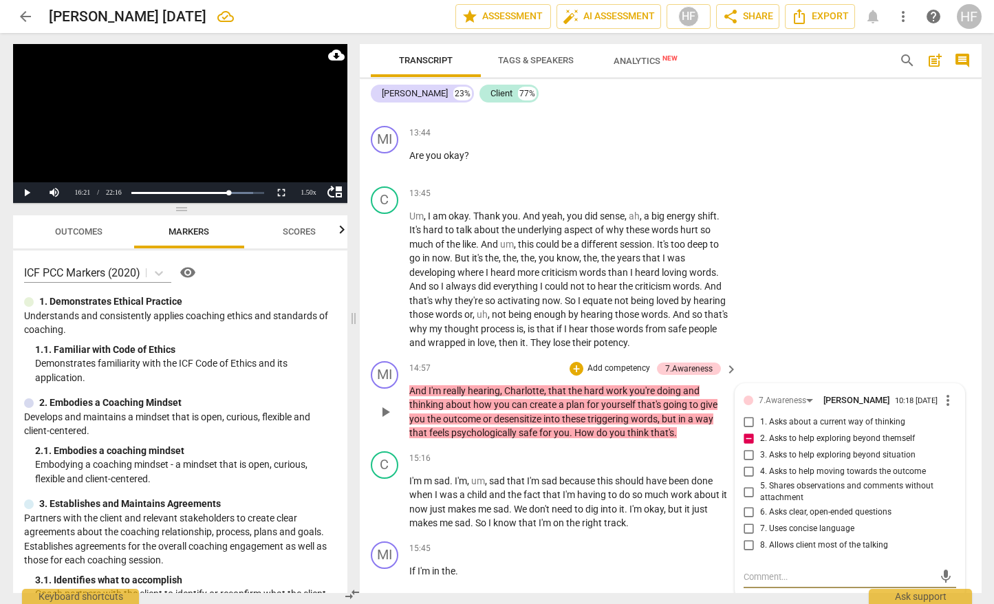
type textarea "W"
type textarea "Wh"
type textarea "Wha"
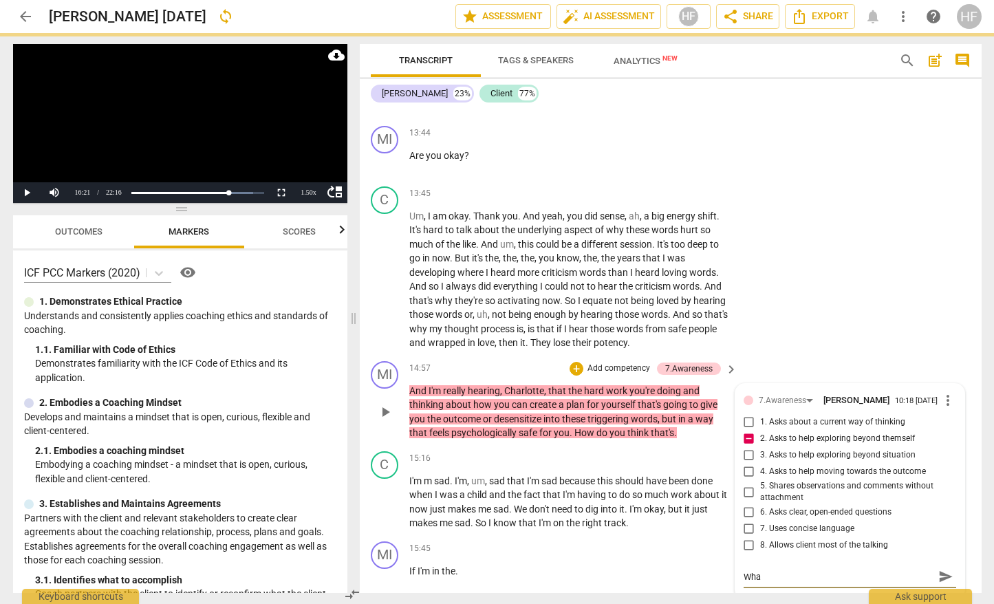
type textarea "What"
type textarea "What a"
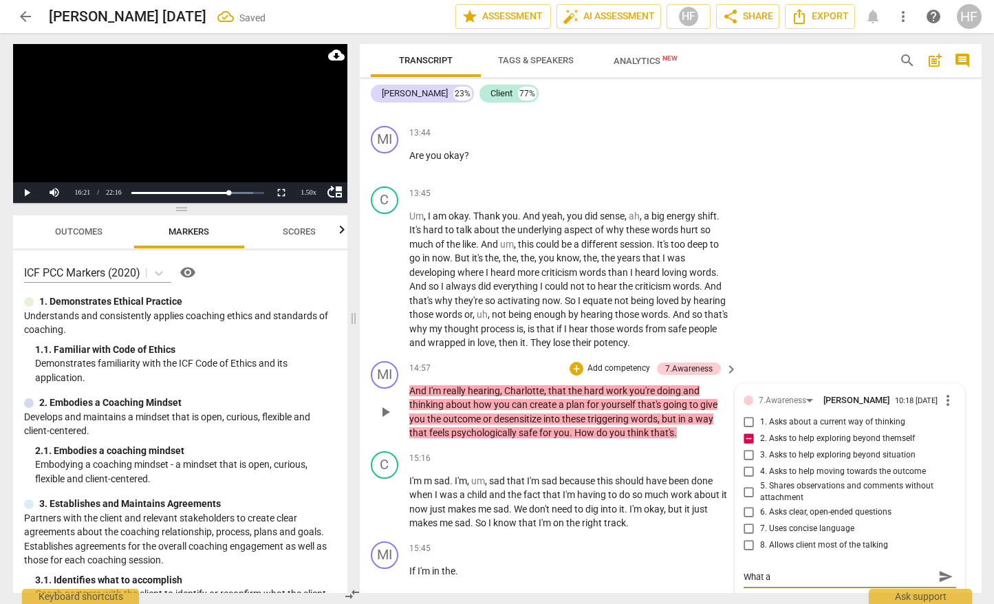
type textarea "What ar"
type textarea "What are"
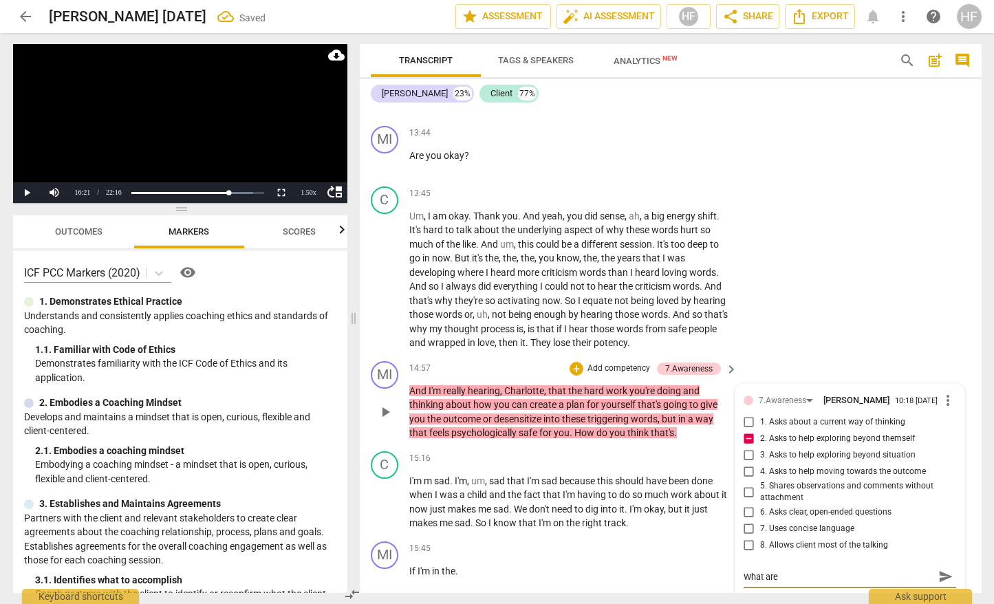
type textarea "What are y"
type textarea "What are yo"
type textarea "What are you"
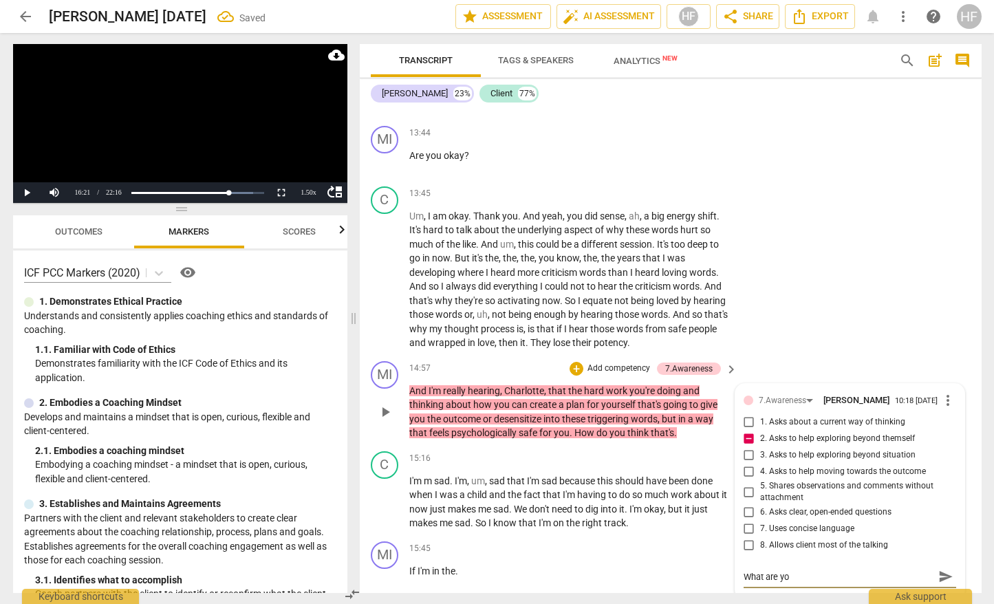
type textarea "What are you"
type textarea "What are you b"
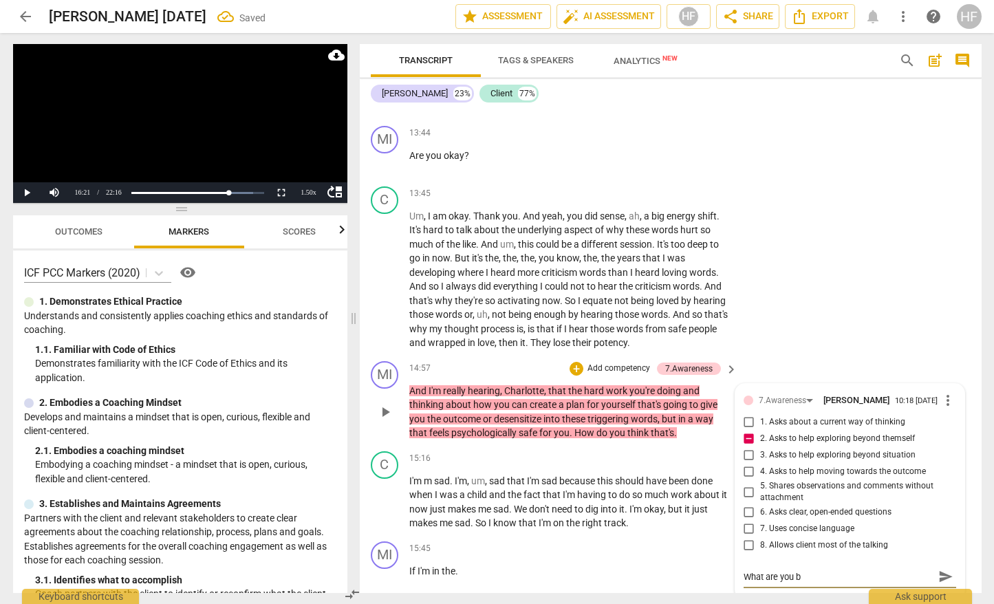
type textarea "What are you be"
type textarea "What are you bel"
type textarea "What are you beli"
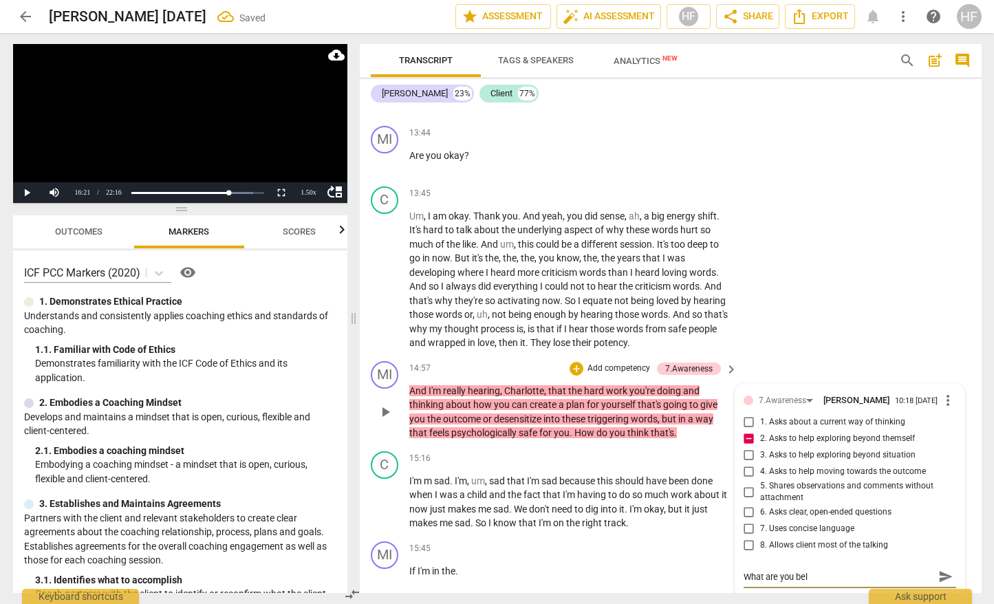
type textarea "What are you beli"
type textarea "What are you belie"
type textarea "What are you believ"
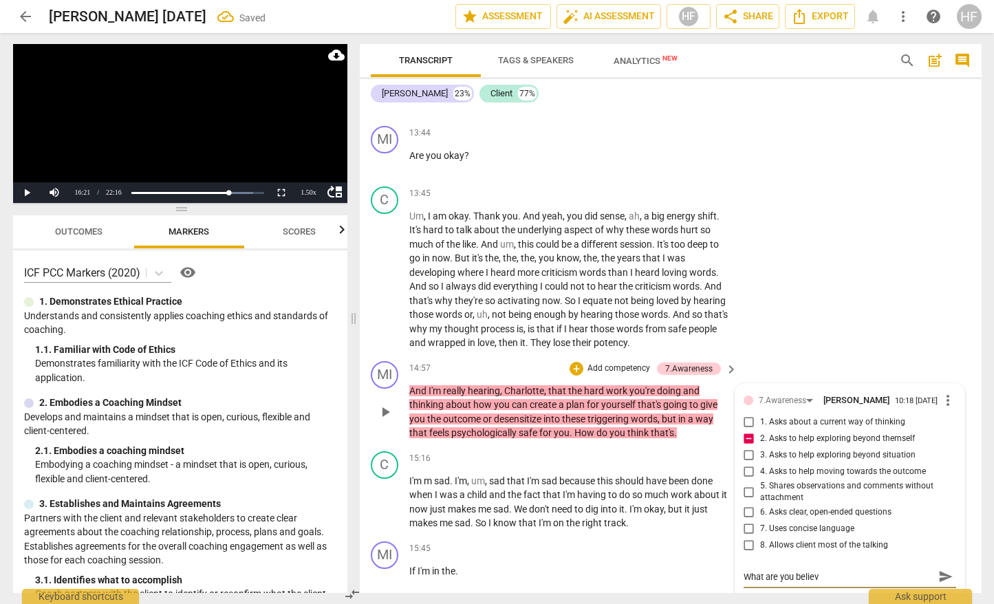
type textarea "What are you believi"
type textarea "What are you believin"
type textarea "What are you believing"
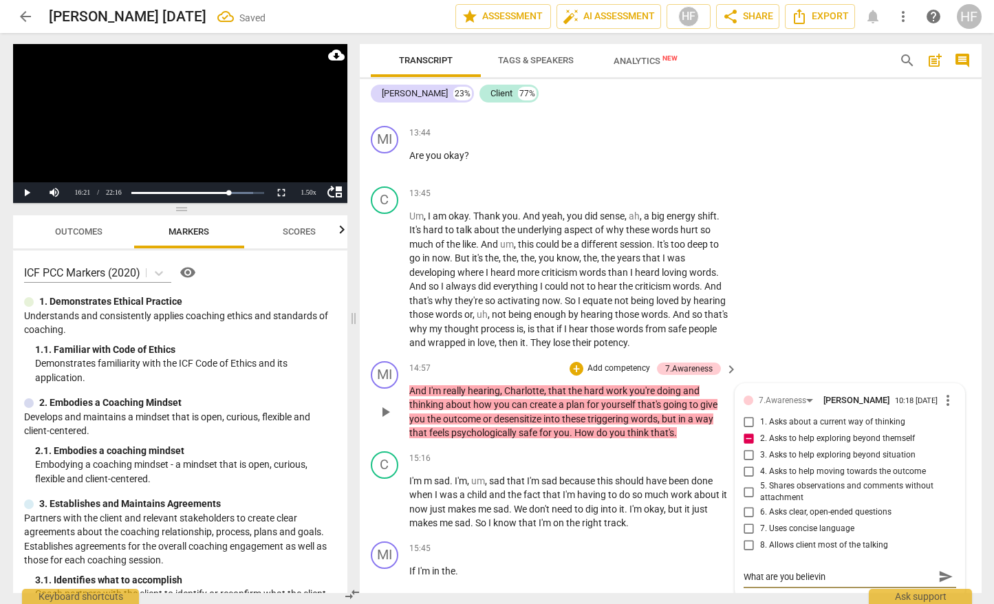
type textarea "What are you believing"
type textarea "What are you believing a"
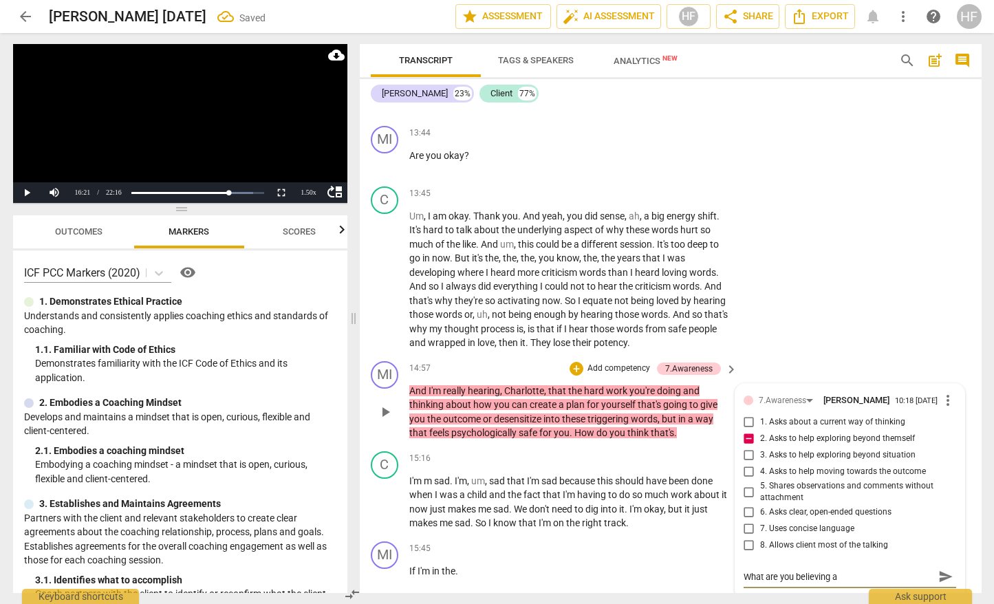
type textarea "What are you believing ab"
type textarea "What are you believing abo"
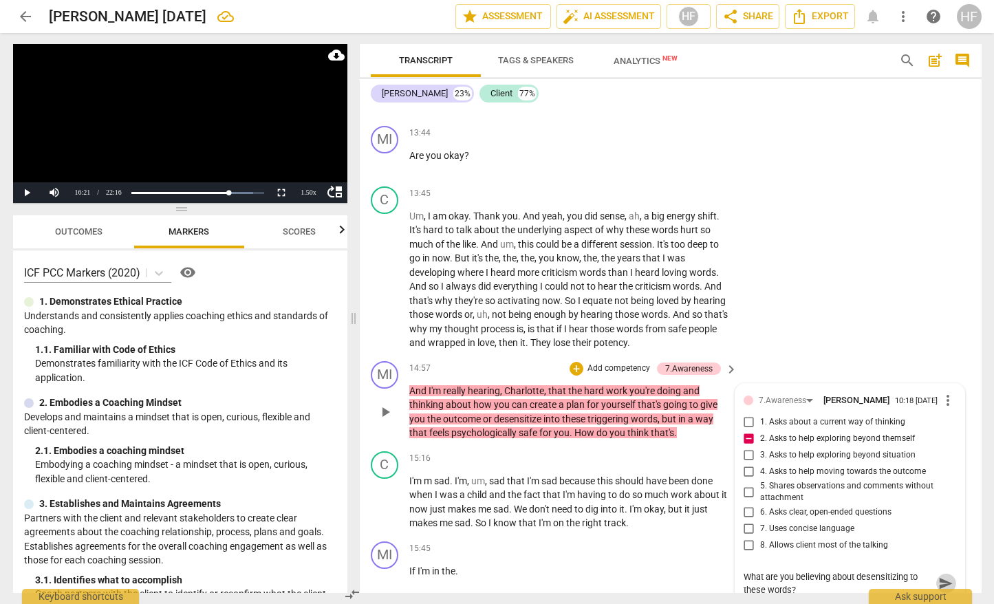
click at [939, 576] on span "send" at bounding box center [946, 583] width 15 height 15
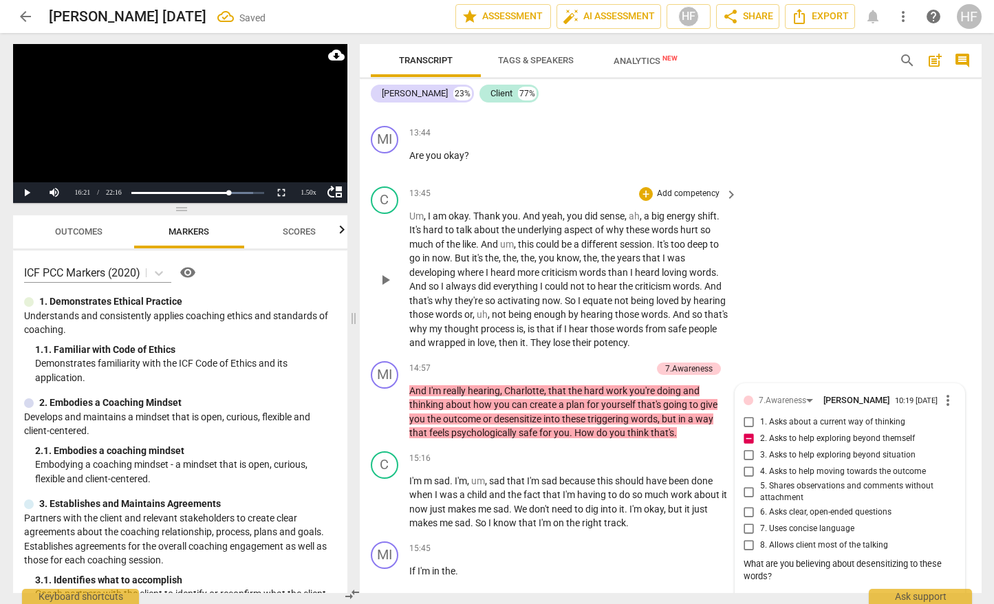
click at [813, 324] on div "C play_arrow pause 13:45 + Add competency keyboard_arrow_right Um , I am okay .…" at bounding box center [671, 268] width 622 height 175
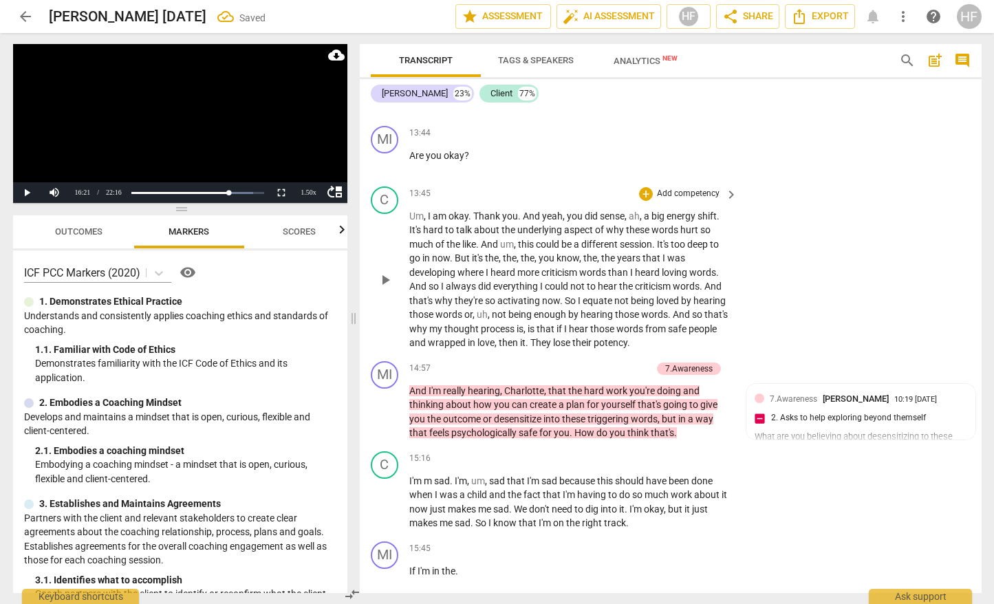
click at [813, 324] on div "C play_arrow pause 13:45 + Add competency keyboard_arrow_right Um , I am okay .…" at bounding box center [671, 268] width 622 height 175
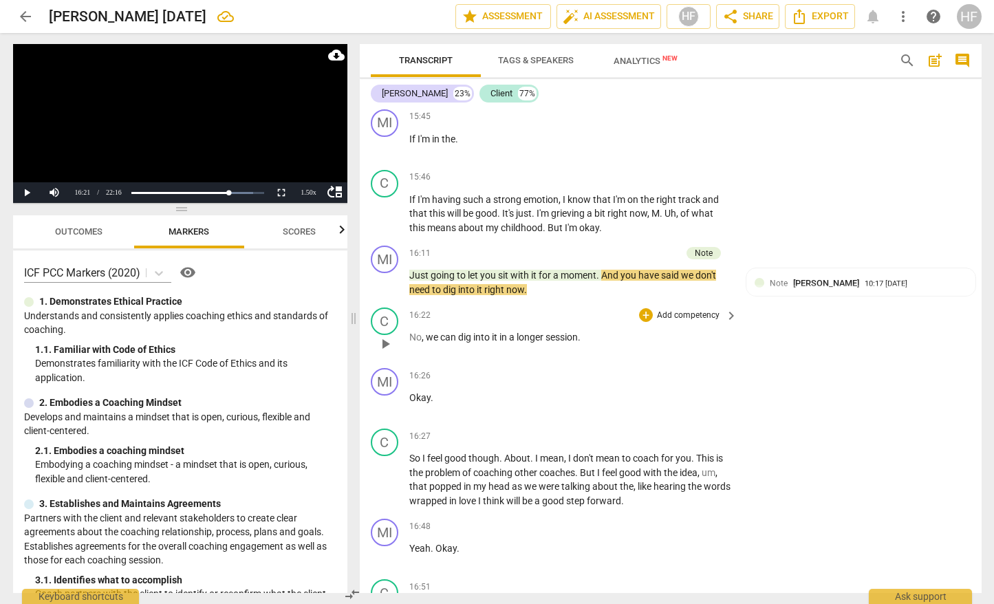
scroll to position [4143, 0]
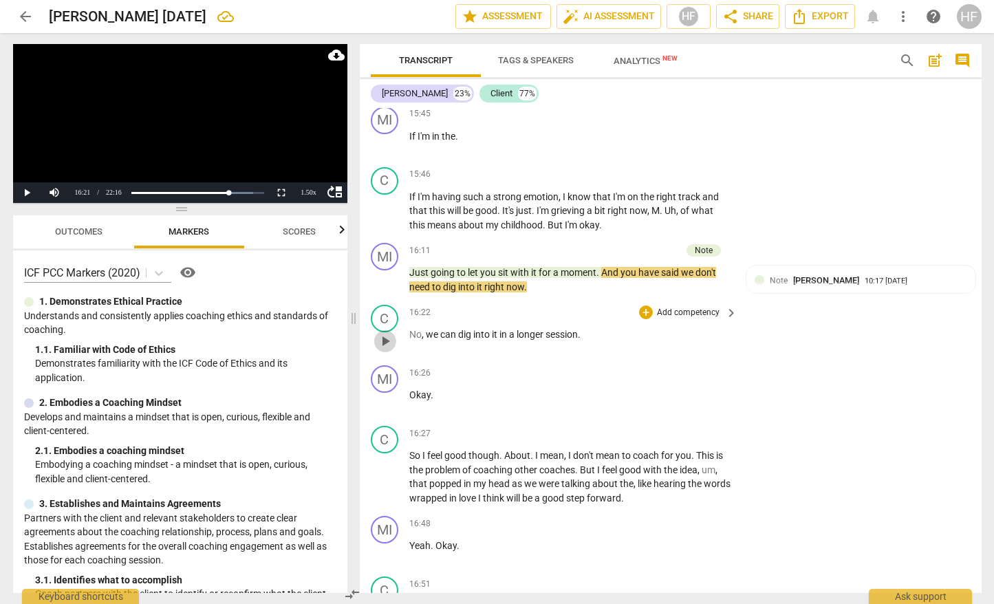
click at [387, 333] on span "play_arrow" at bounding box center [385, 341] width 17 height 17
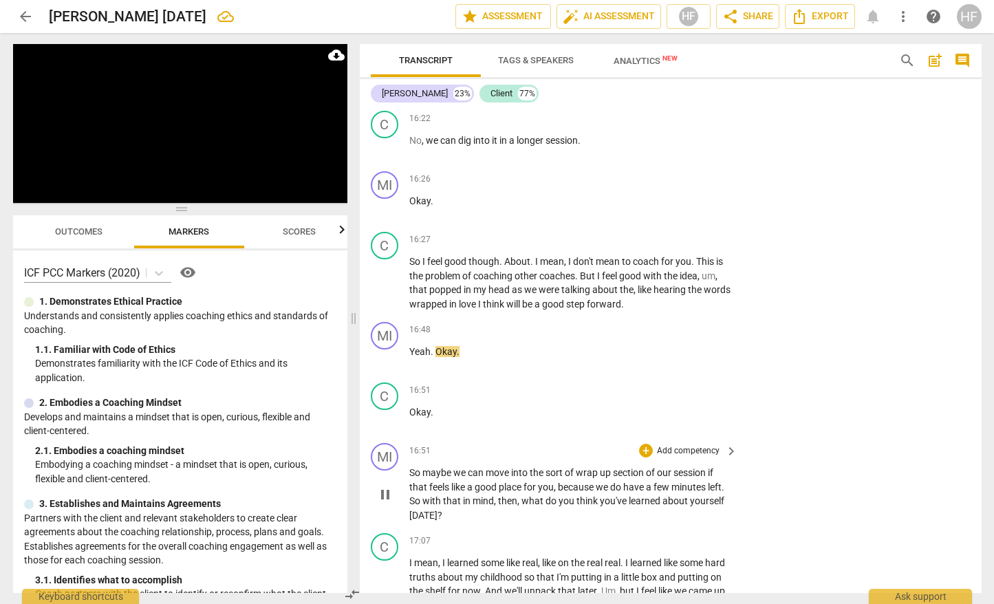
scroll to position [4360, 0]
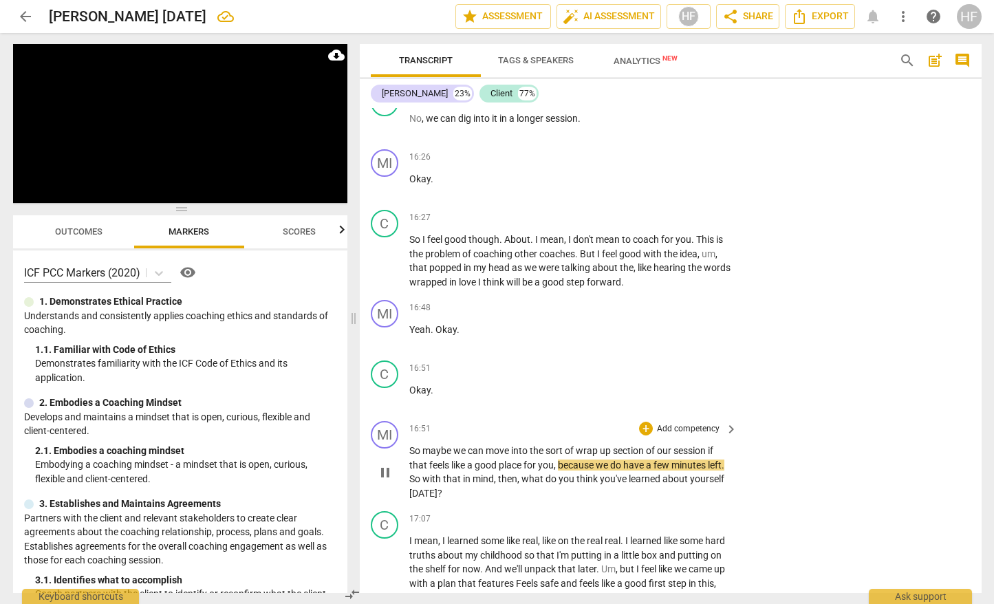
click at [384, 464] on span "pause" at bounding box center [385, 472] width 17 height 17
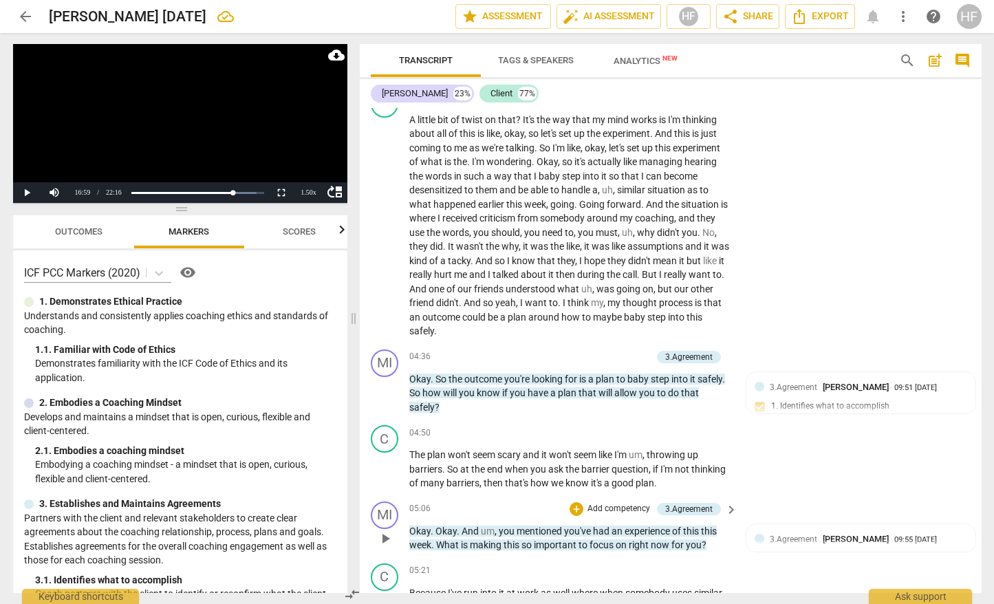
scroll to position [1245, 0]
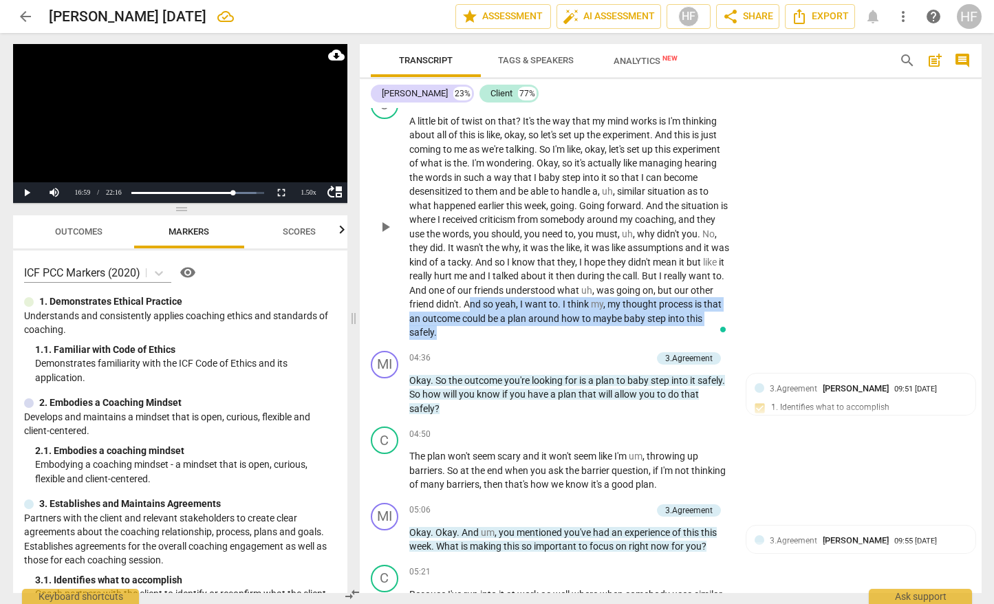
drag, startPoint x: 497, startPoint y: 317, endPoint x: 499, endPoint y: 339, distance: 22.8
click at [499, 339] on div "C play_arrow pause 02:47 + Add competency keyboard_arrow_right A little bit of …" at bounding box center [671, 215] width 622 height 259
click at [462, 307] on icon "button" at bounding box center [469, 311] width 14 height 17
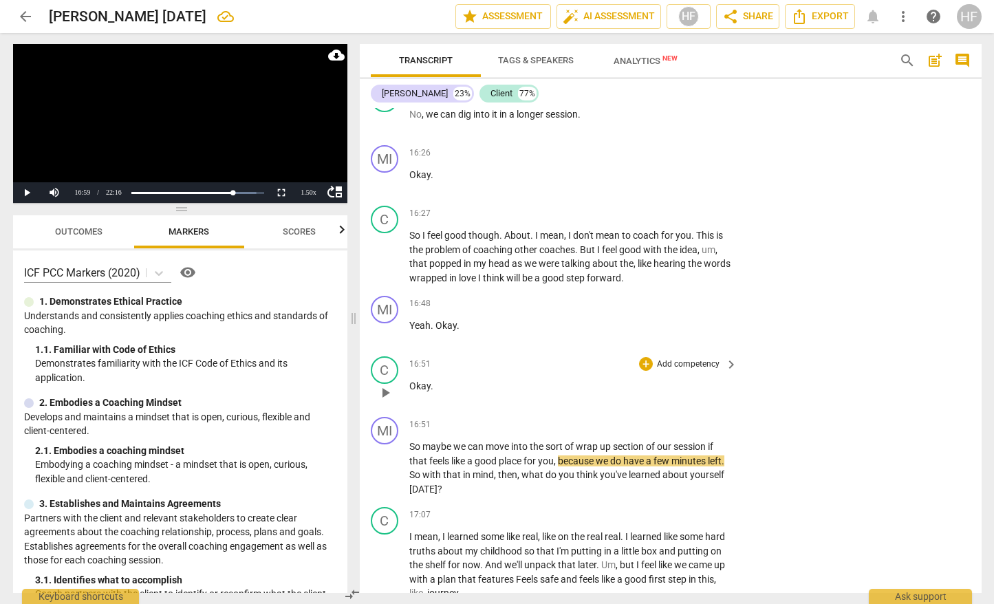
scroll to position [4333, 0]
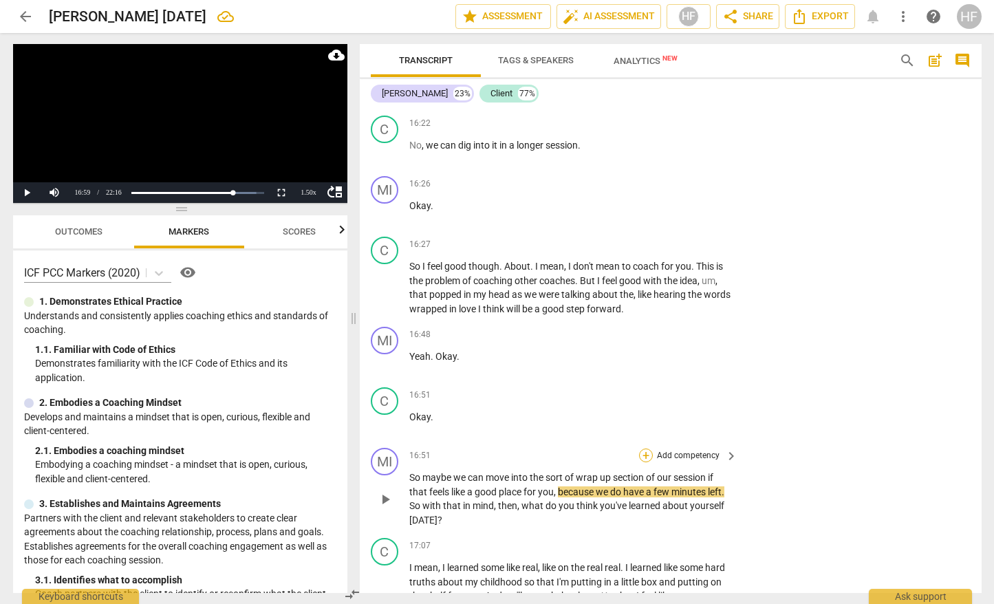
click at [650, 449] on div "+" at bounding box center [646, 456] width 14 height 14
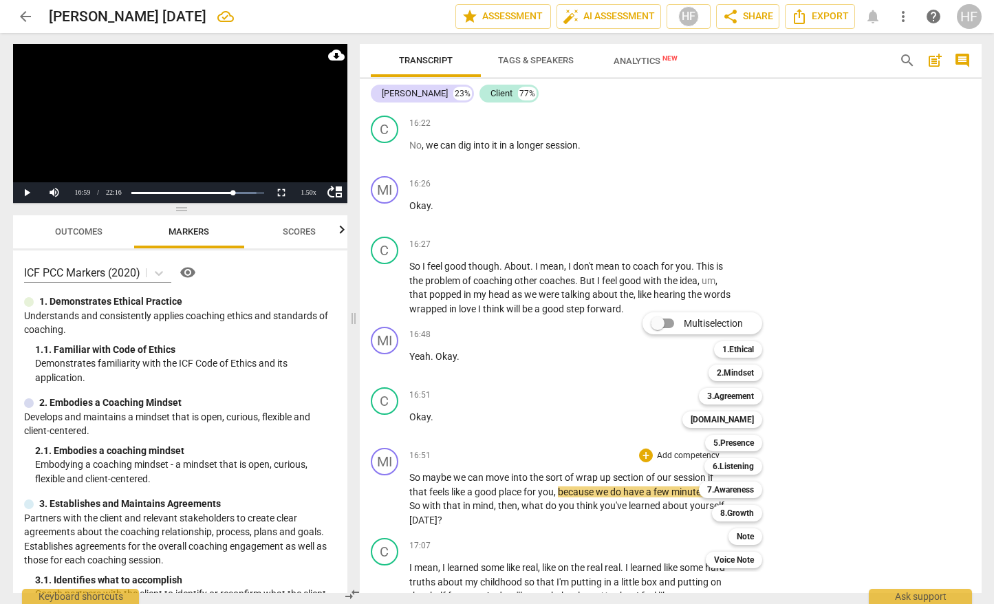
click at [903, 407] on div at bounding box center [497, 302] width 994 height 604
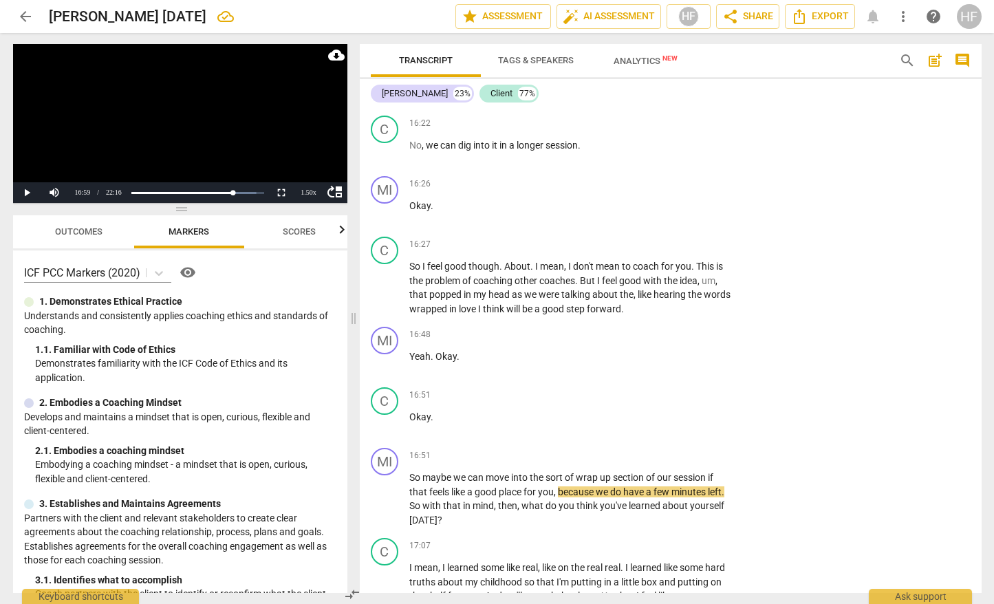
scroll to position [4454, 0]
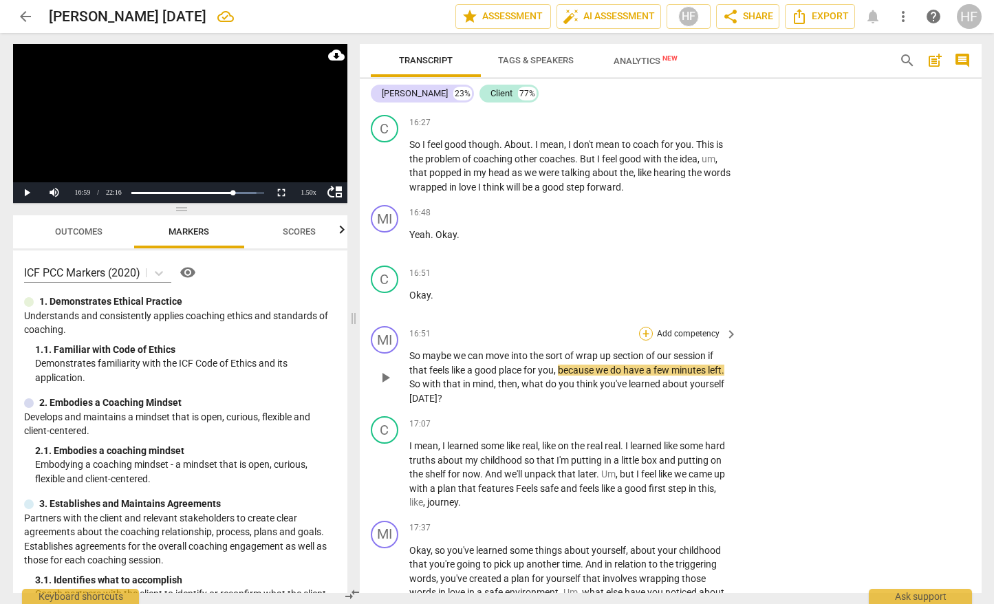
click at [643, 327] on div "+" at bounding box center [646, 334] width 14 height 14
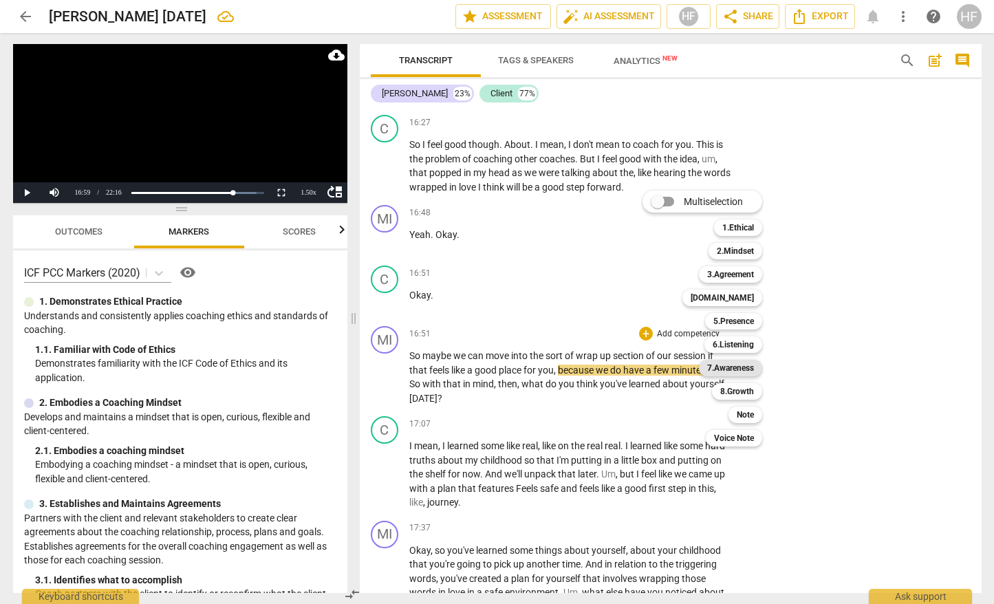
click at [743, 369] on b "7.Awareness" at bounding box center [730, 368] width 47 height 17
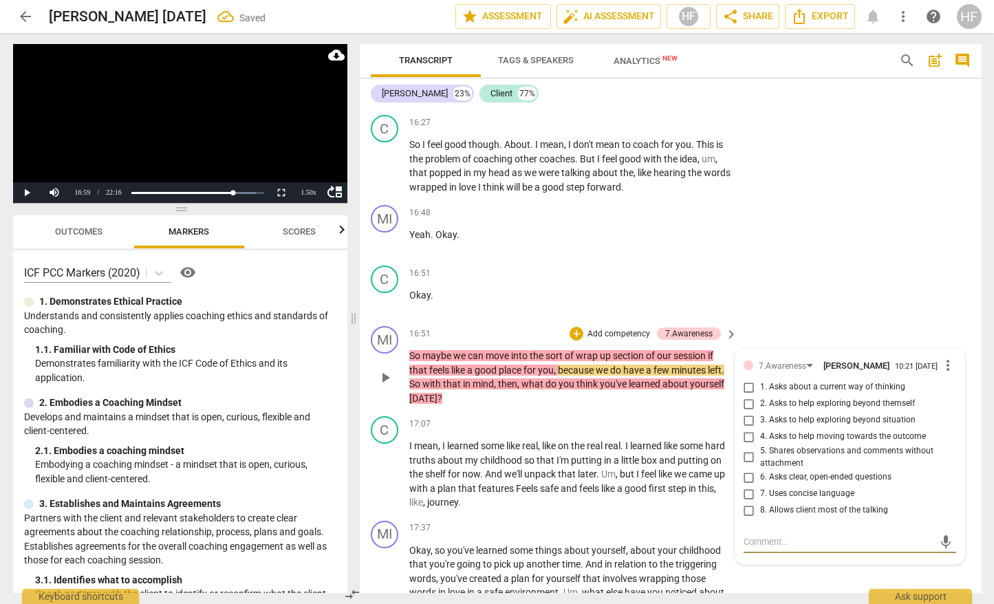
click at [944, 357] on span "more_vert" at bounding box center [948, 365] width 17 height 17
click at [954, 382] on li "Delete" at bounding box center [957, 378] width 47 height 26
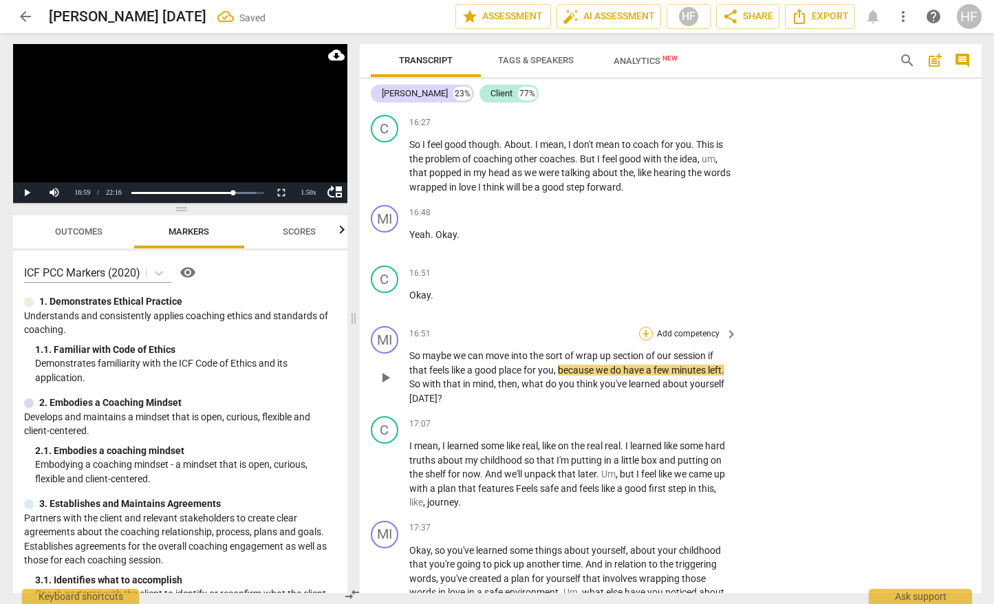
click at [647, 327] on div "+" at bounding box center [646, 334] width 14 height 14
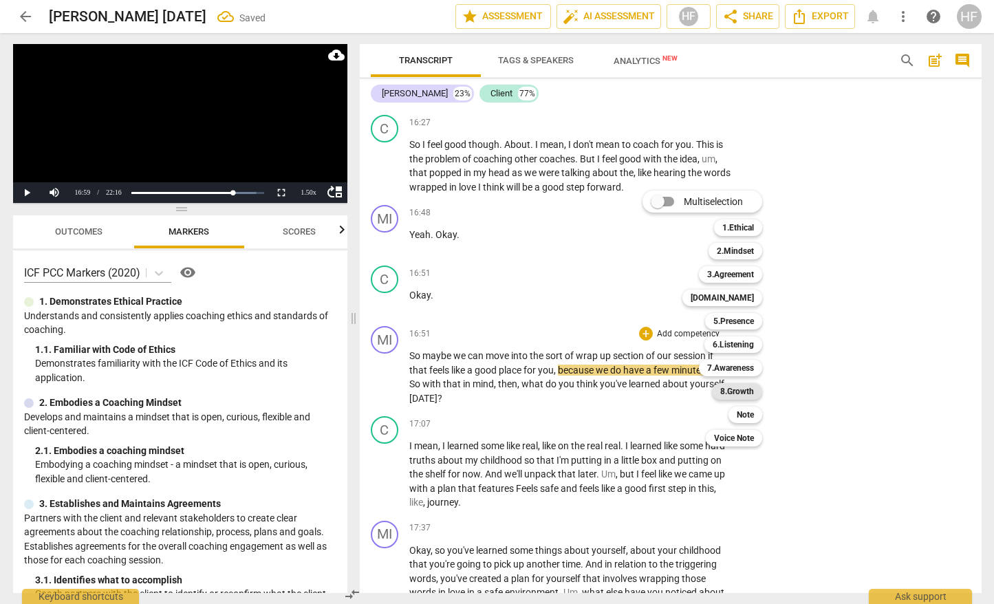
click at [745, 392] on b "8.Growth" at bounding box center [737, 391] width 34 height 17
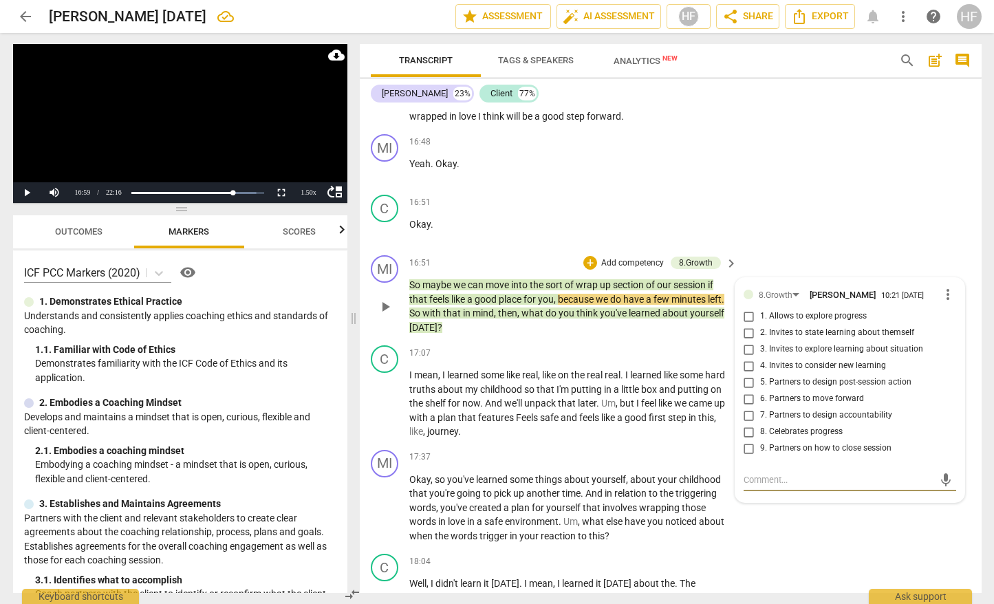
scroll to position [0, 1]
click at [751, 325] on input "2. Invites to state learning about themself" at bounding box center [749, 333] width 22 height 17
click at [389, 396] on span "play_arrow" at bounding box center [385, 404] width 17 height 17
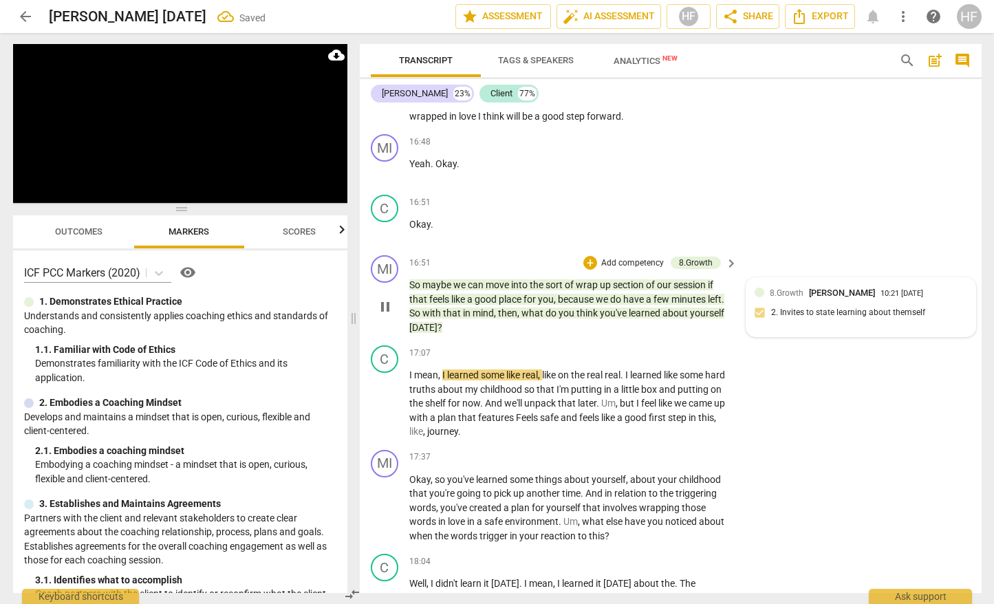
click at [805, 297] on div "8.Growth Heidi Fishbein 10:21 08-26-2025 2. Invites to state learning about the…" at bounding box center [861, 307] width 213 height 42
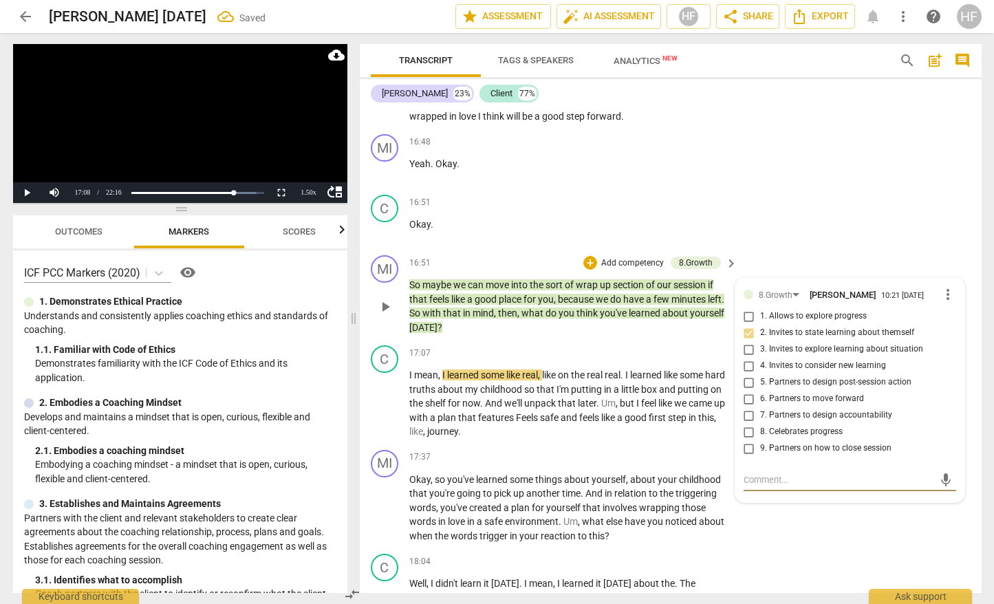
click at [751, 308] on input "1. Allows to explore progress" at bounding box center [749, 316] width 22 height 17
click at [379, 396] on span "play_arrow" at bounding box center [385, 404] width 17 height 17
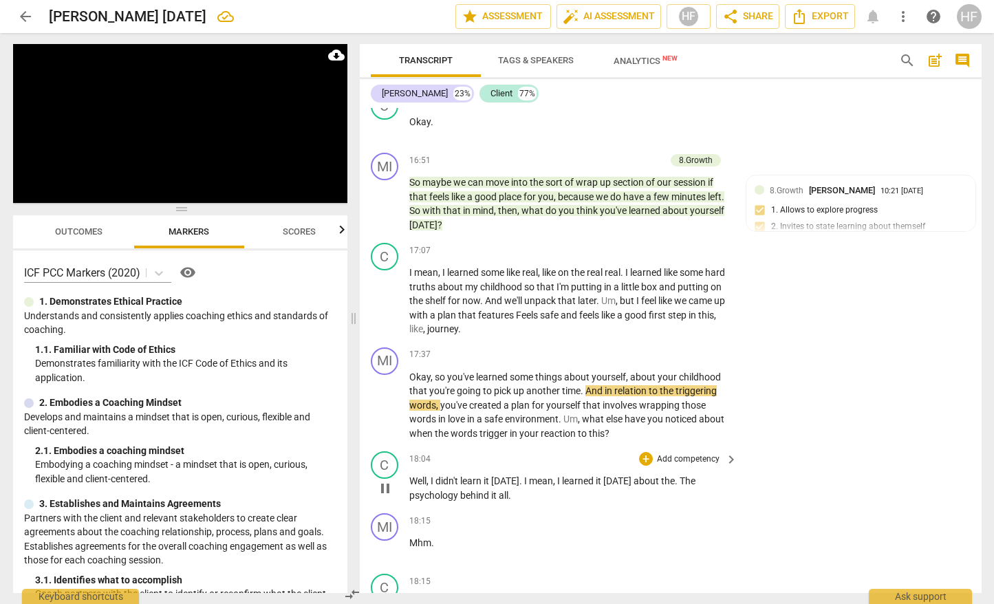
scroll to position [4629, 0]
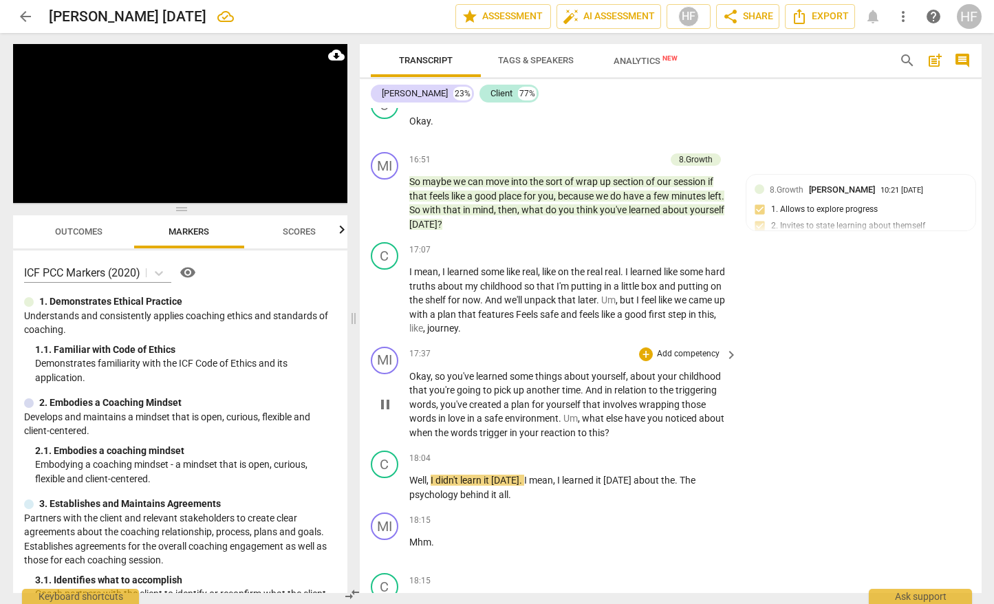
click at [383, 396] on span "pause" at bounding box center [385, 404] width 17 height 17
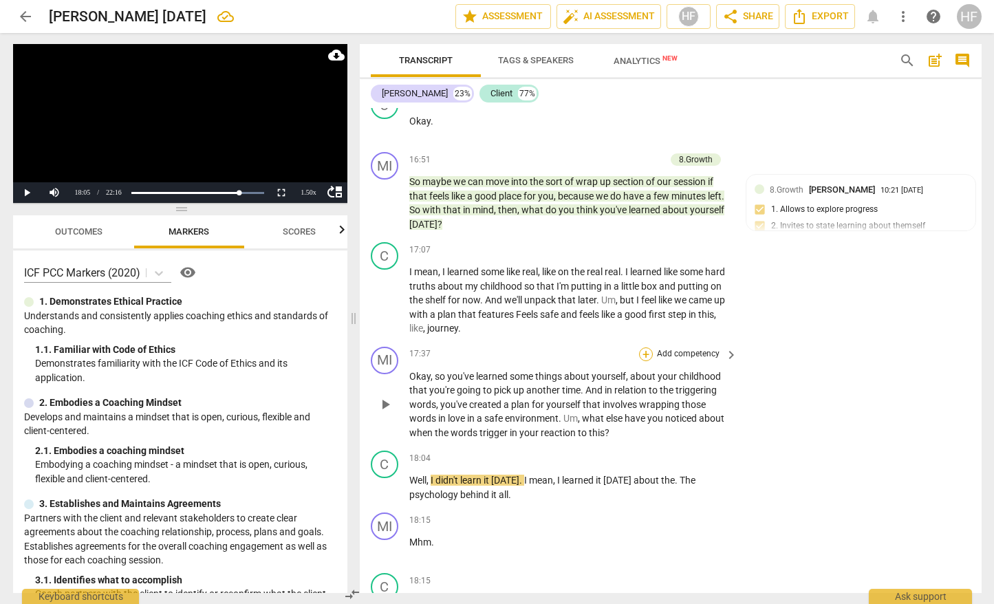
click at [643, 347] on div "+" at bounding box center [646, 354] width 14 height 14
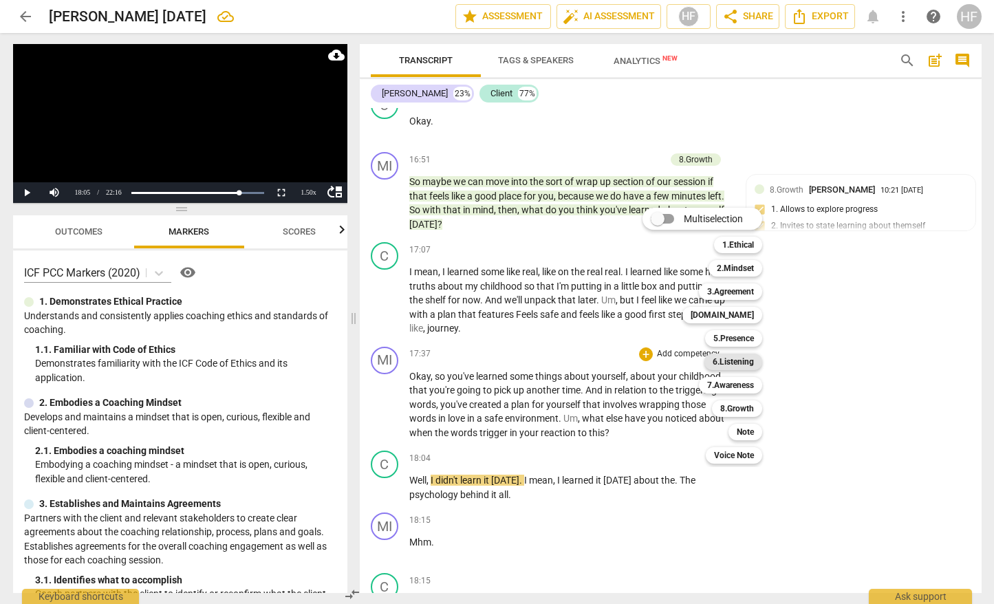
click at [753, 361] on b "6.Listening" at bounding box center [733, 362] width 41 height 17
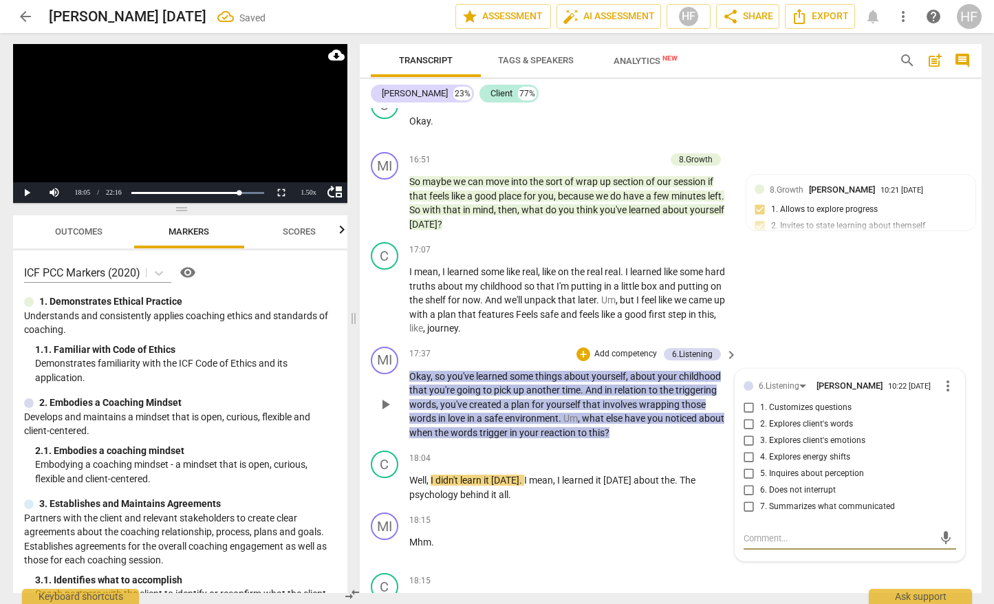
click at [751, 499] on input "7. Summarizes what communicated" at bounding box center [749, 507] width 22 height 17
click at [577, 347] on div "+ Add competency" at bounding box center [618, 354] width 82 height 14
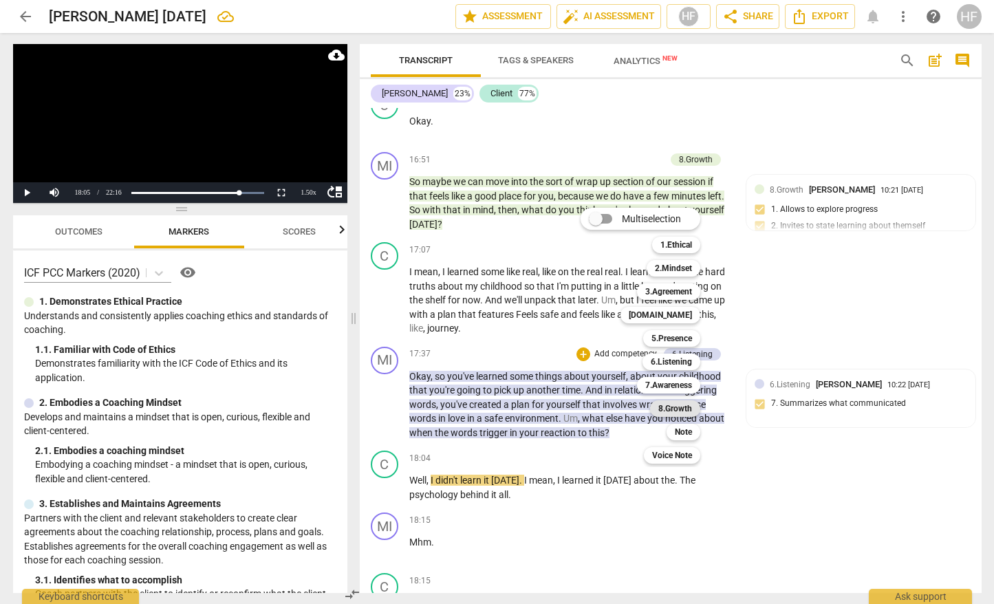
click at [683, 409] on b "8.Growth" at bounding box center [675, 408] width 34 height 17
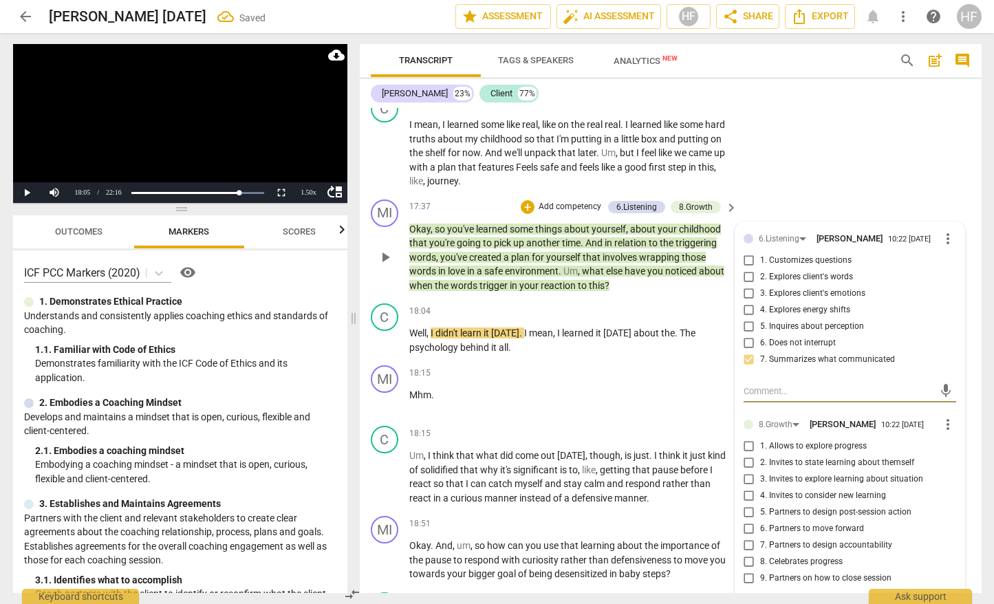
scroll to position [4776, 0]
click at [750, 471] on input "3. Invites to explore learning about situation" at bounding box center [749, 479] width 22 height 17
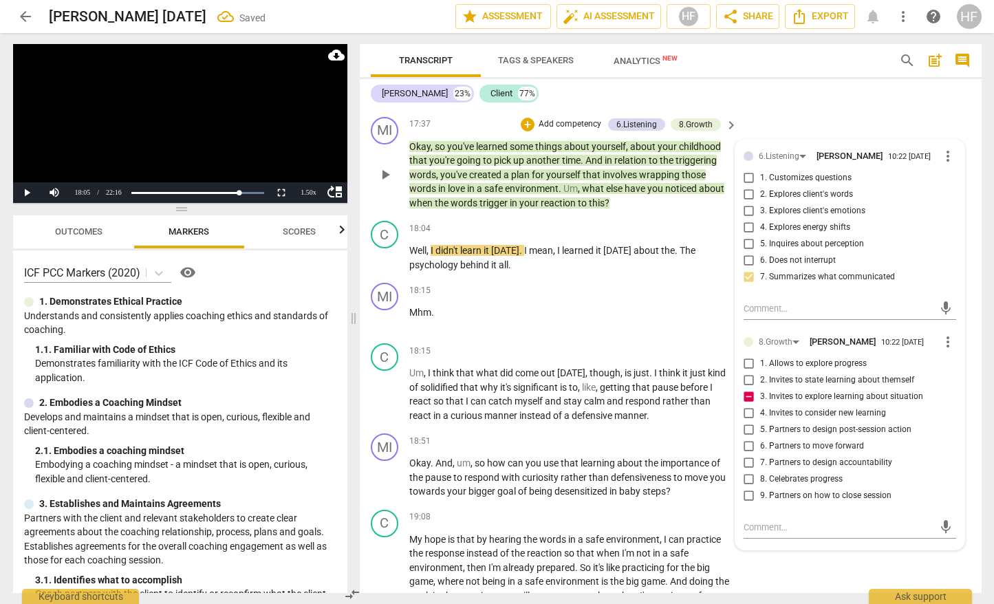
scroll to position [4861, 0]
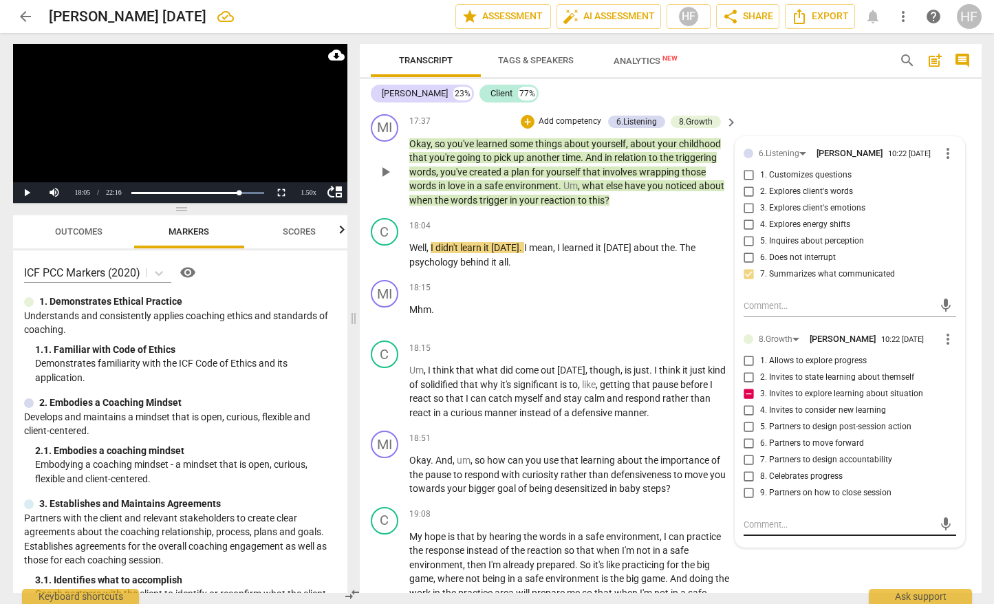
click at [786, 518] on textarea at bounding box center [839, 524] width 191 height 13
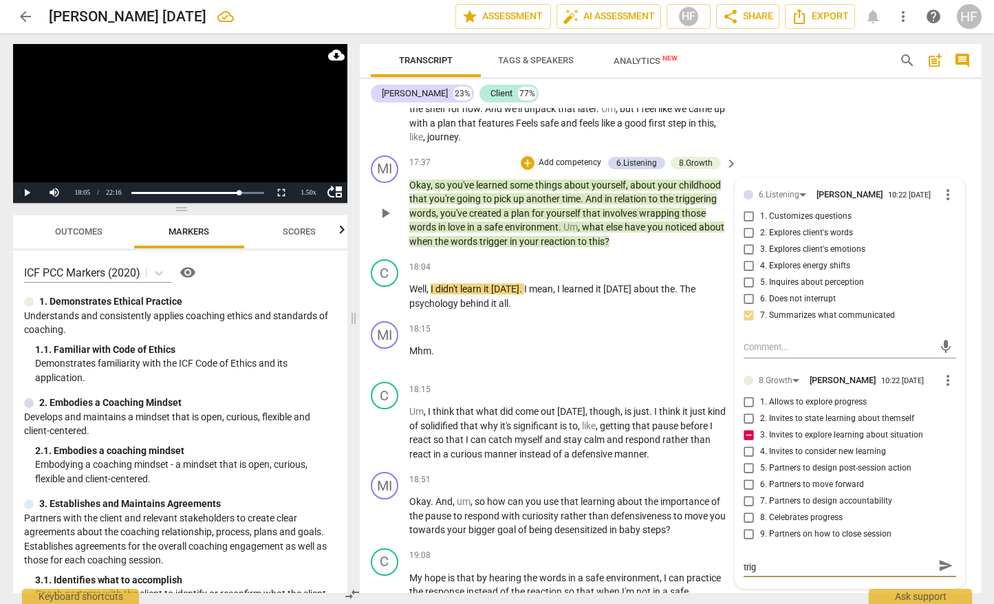
scroll to position [0, 0]
click at [943, 565] on span "send" at bounding box center [946, 572] width 15 height 15
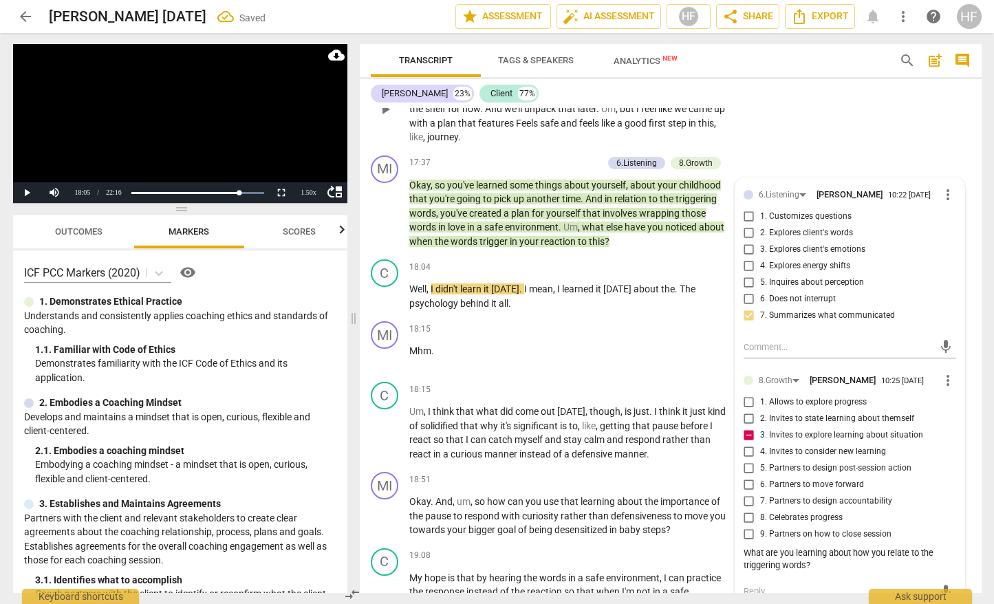
click at [890, 129] on div "C play_arrow pause 17:07 + Add competency keyboard_arrow_right I mean , I learn…" at bounding box center [671, 97] width 622 height 105
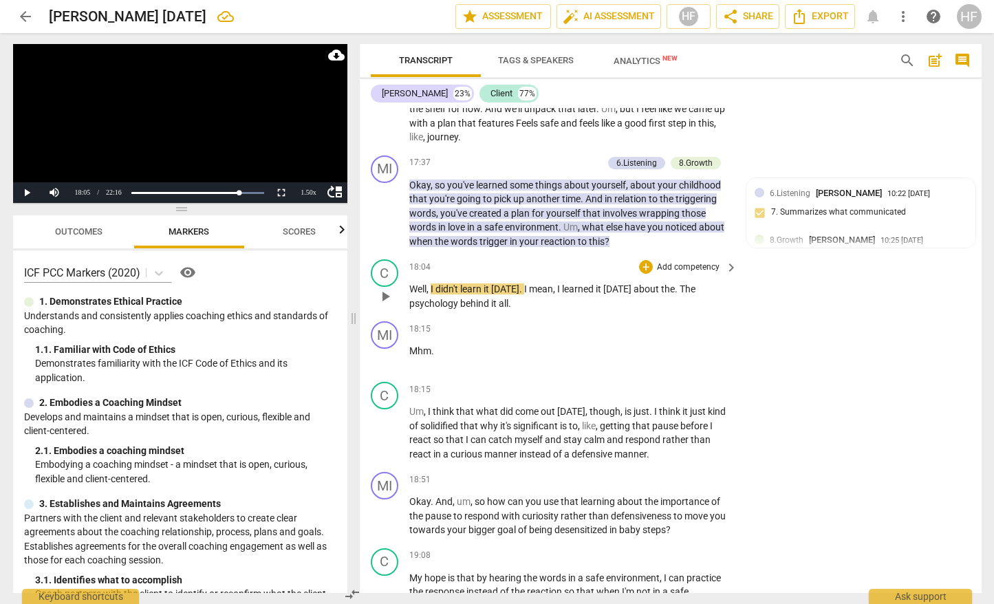
click at [392, 288] on span "play_arrow" at bounding box center [385, 296] width 17 height 17
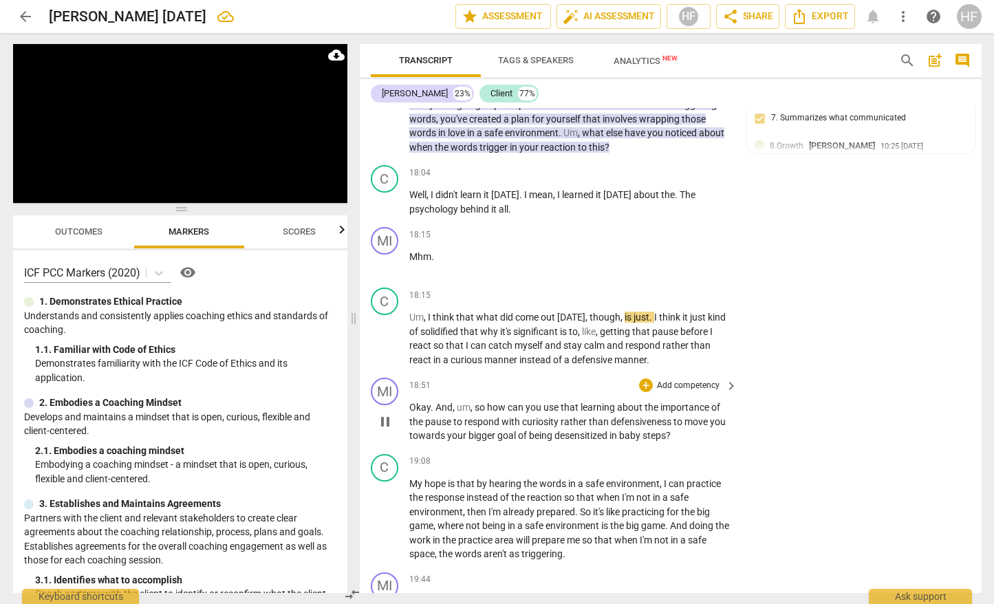
scroll to position [4915, 0]
click at [385, 413] on span "pause" at bounding box center [385, 421] width 17 height 17
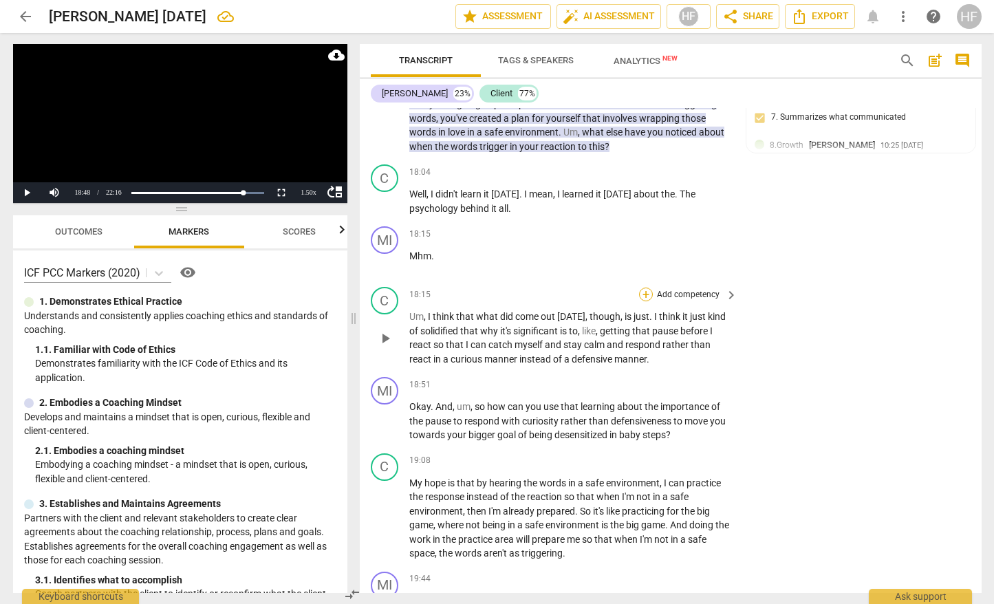
click at [647, 288] on div "+" at bounding box center [646, 295] width 14 height 14
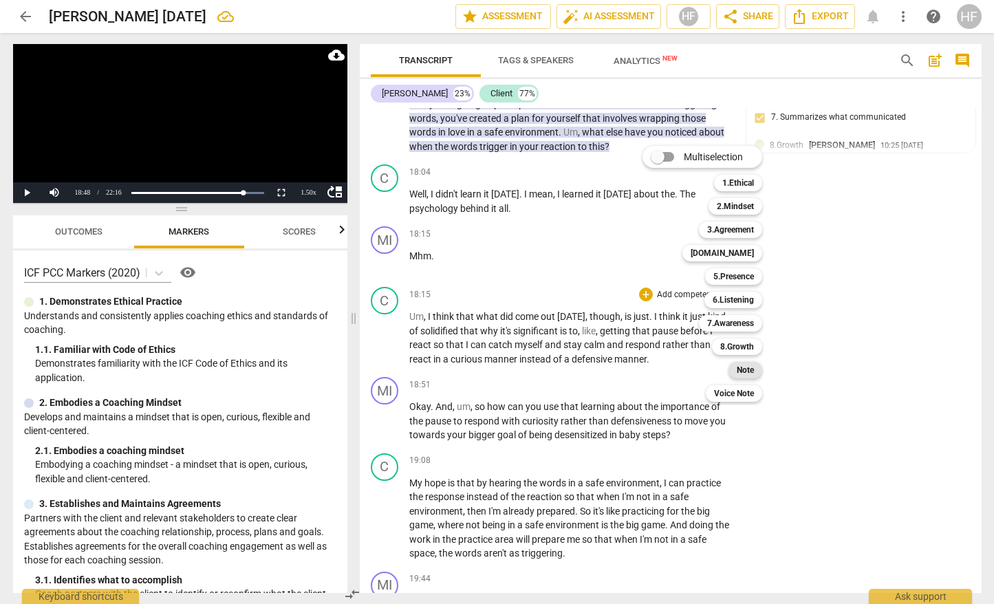
click at [747, 367] on b "Note" at bounding box center [745, 370] width 17 height 17
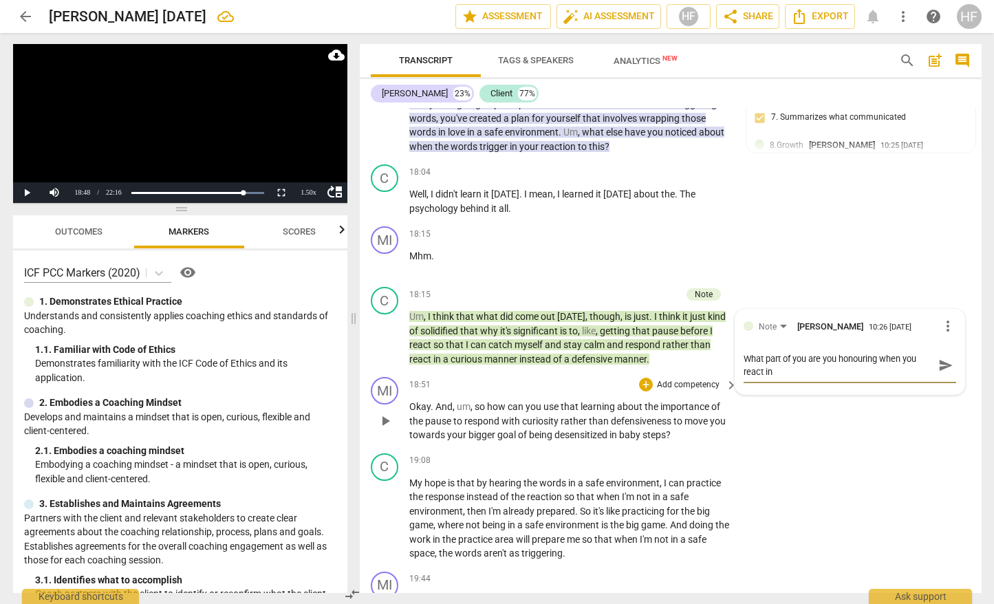
scroll to position [0, 0]
drag, startPoint x: 779, startPoint y: 350, endPoint x: 778, endPoint y: 358, distance: 9.0
click at [779, 352] on textarea "What part of you are you honouring when you react ina. curious manner?" at bounding box center [839, 365] width 191 height 26
click at [939, 358] on span "send" at bounding box center [946, 365] width 15 height 15
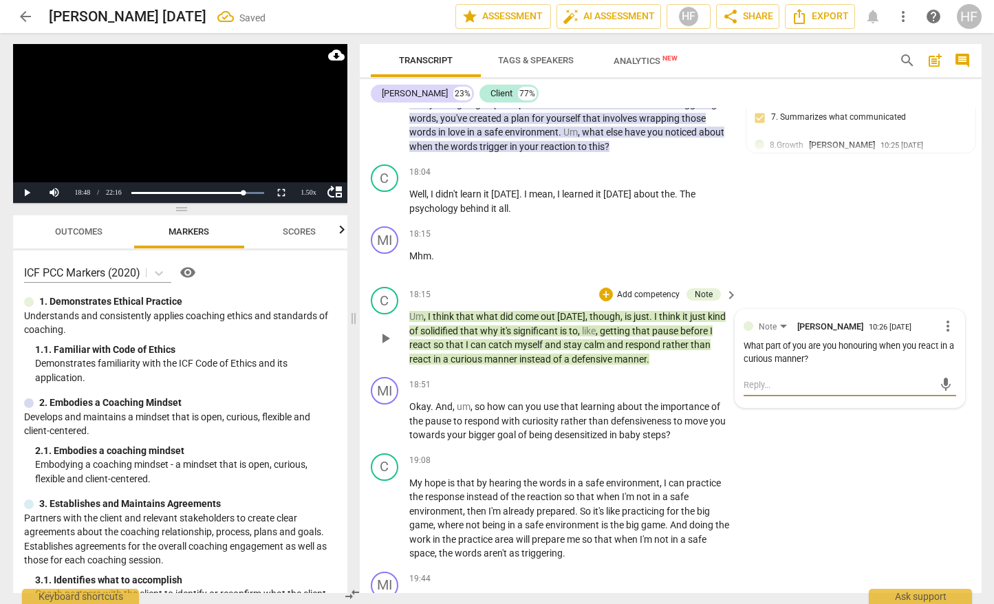
click at [855, 378] on textarea at bounding box center [839, 384] width 191 height 13
click at [939, 384] on span "send" at bounding box center [946, 391] width 15 height 15
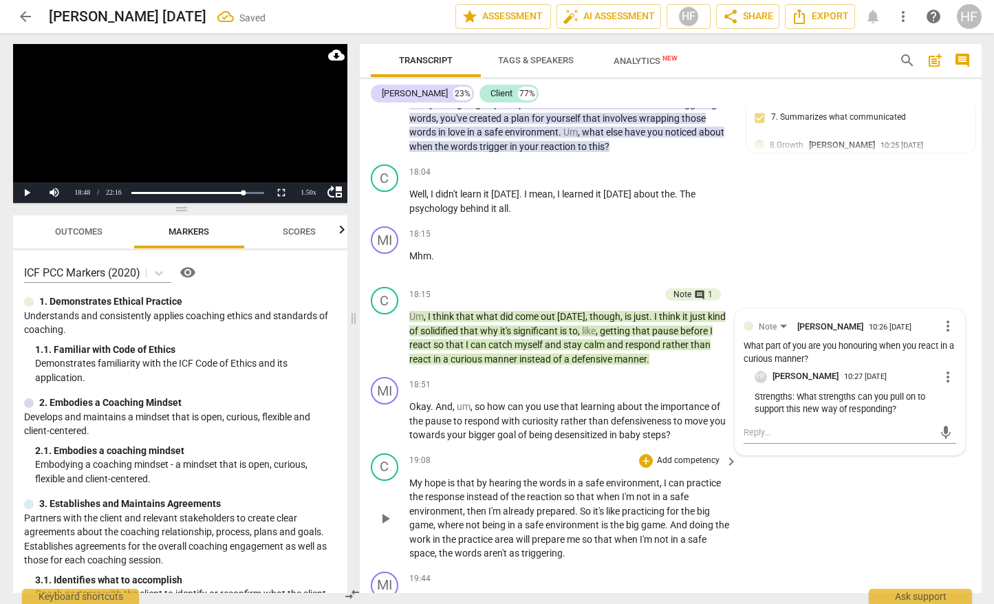
scroll to position [5039, 0]
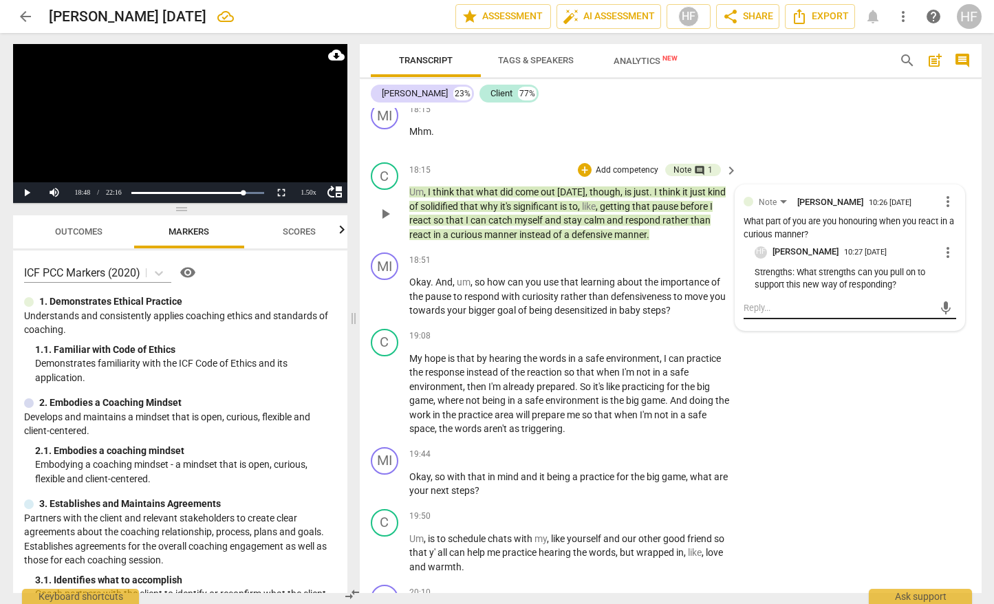
click at [811, 301] on textarea at bounding box center [839, 307] width 191 height 13
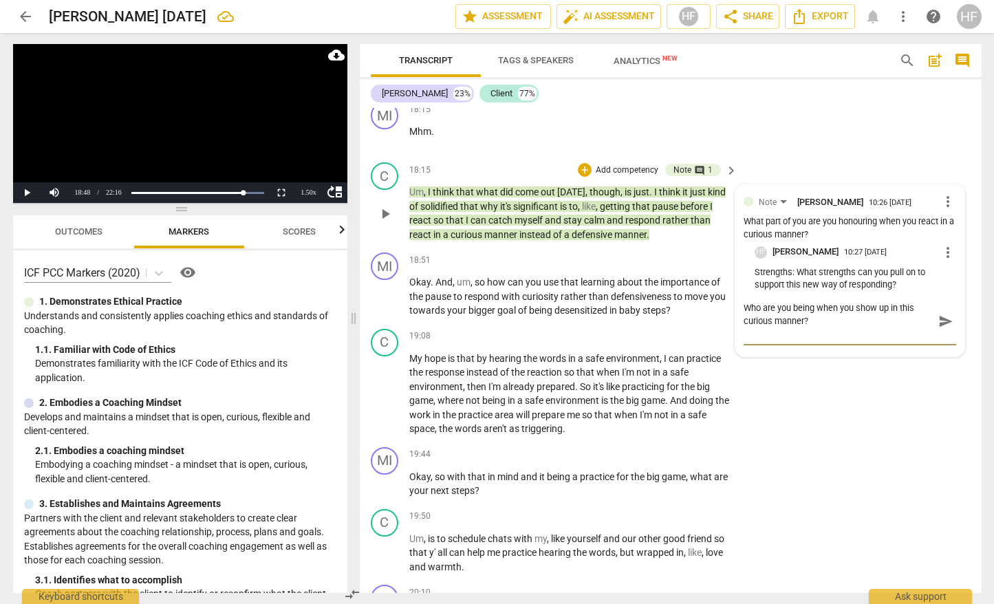
click at [939, 314] on span "send" at bounding box center [946, 321] width 15 height 15
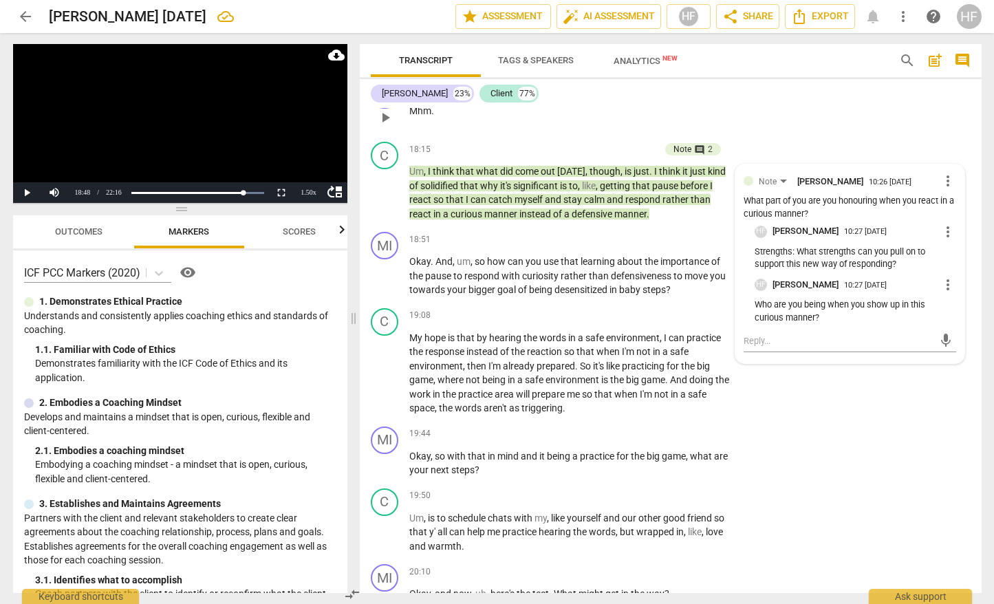
scroll to position [5061, 0]
click at [385, 267] on span "play_arrow" at bounding box center [385, 275] width 17 height 17
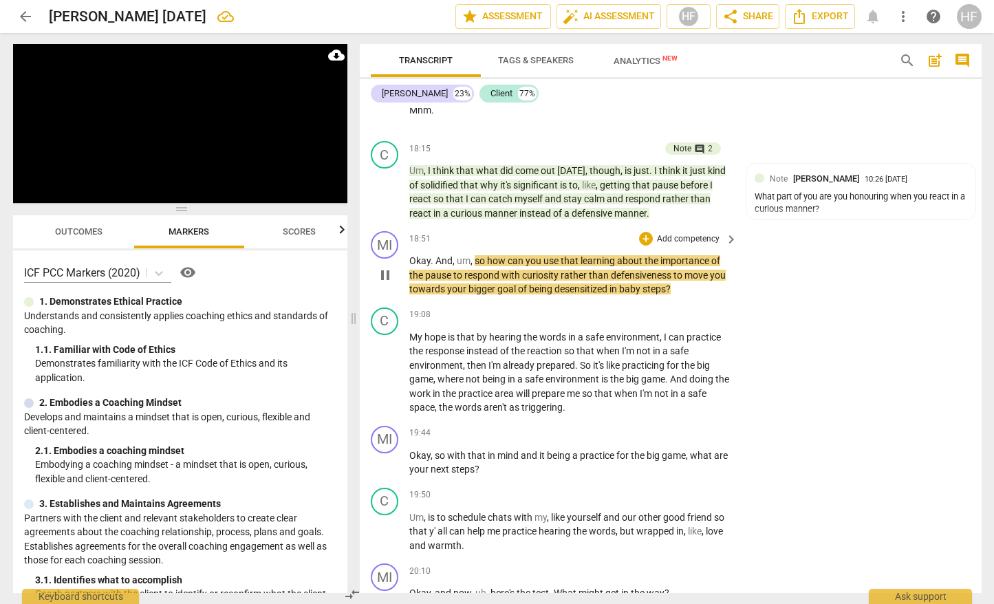
click at [387, 267] on span "pause" at bounding box center [385, 275] width 17 height 17
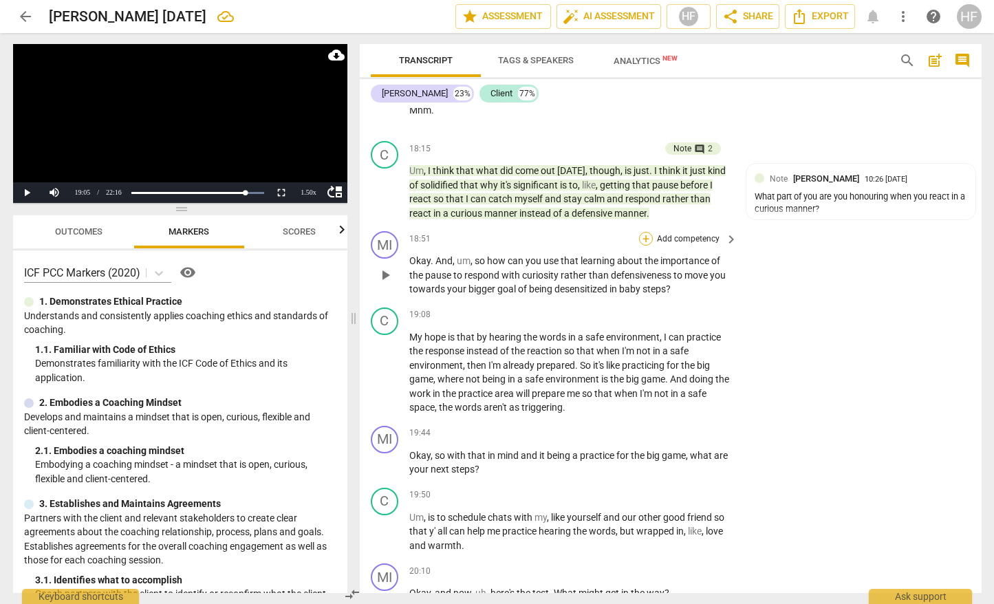
click at [647, 232] on div "+" at bounding box center [646, 239] width 14 height 14
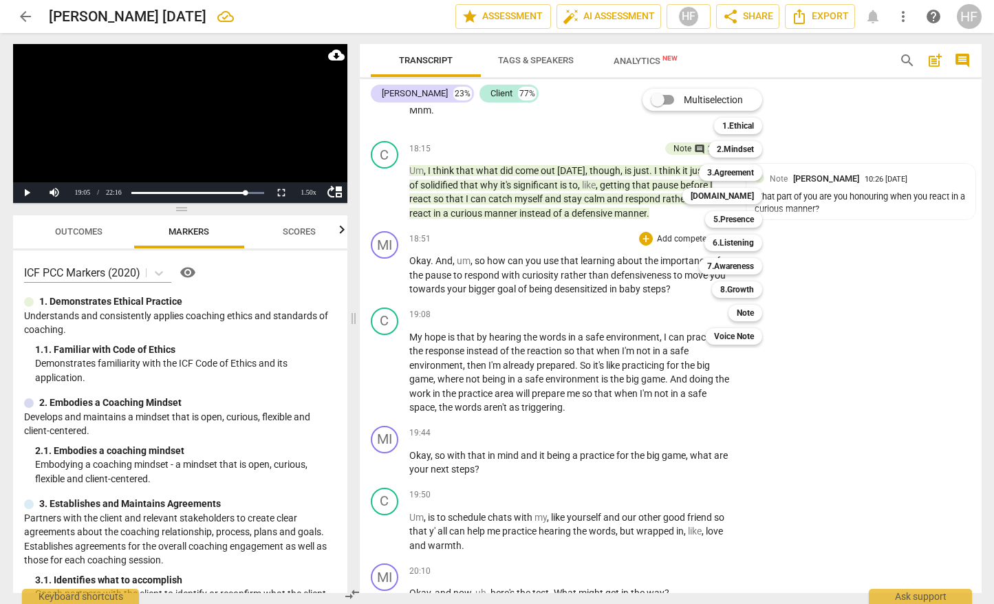
click at [795, 296] on div at bounding box center [497, 302] width 994 height 604
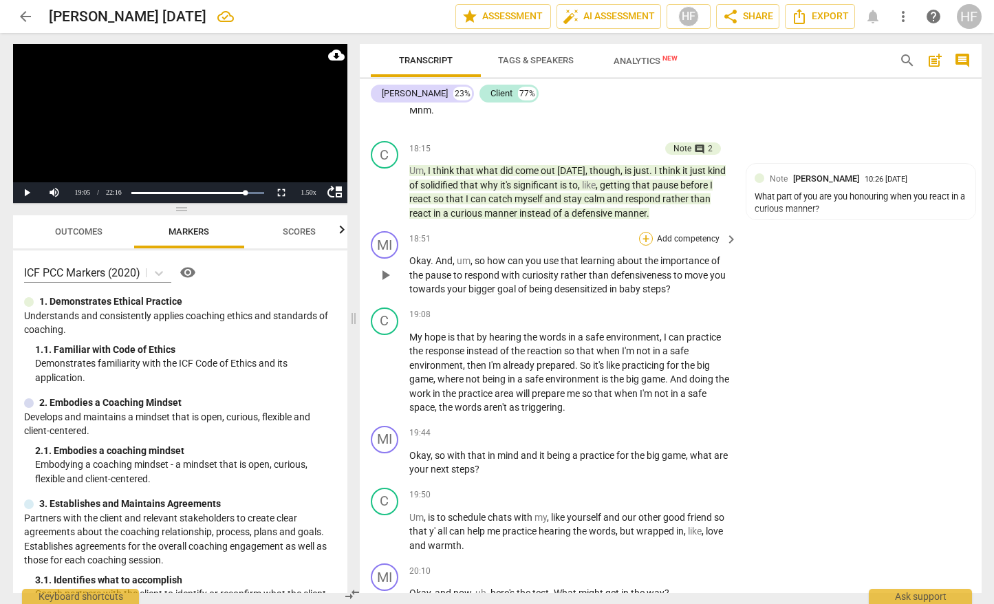
click at [644, 232] on div "+" at bounding box center [646, 239] width 14 height 14
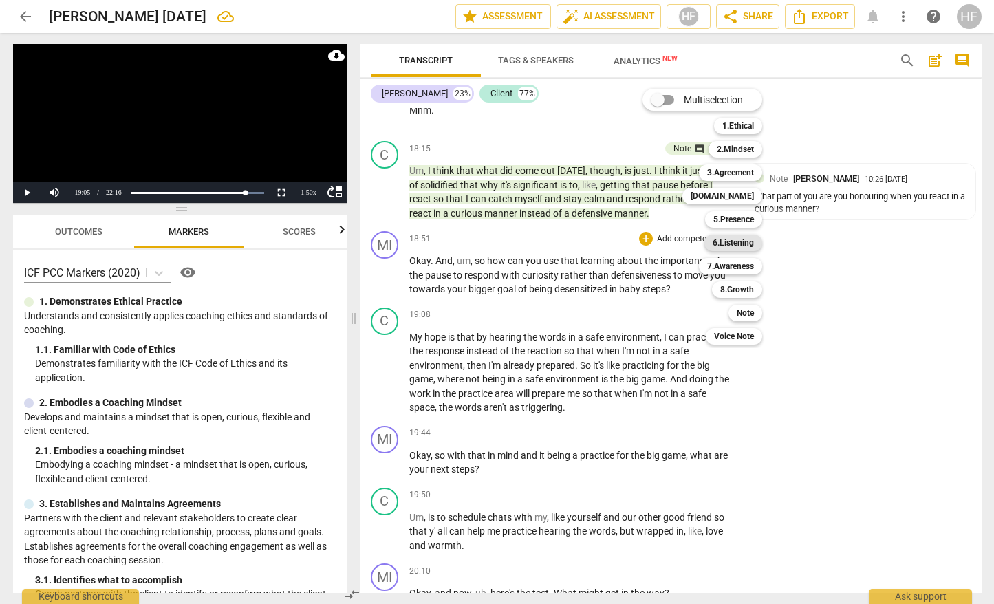
click at [745, 244] on b "6.Listening" at bounding box center [733, 243] width 41 height 17
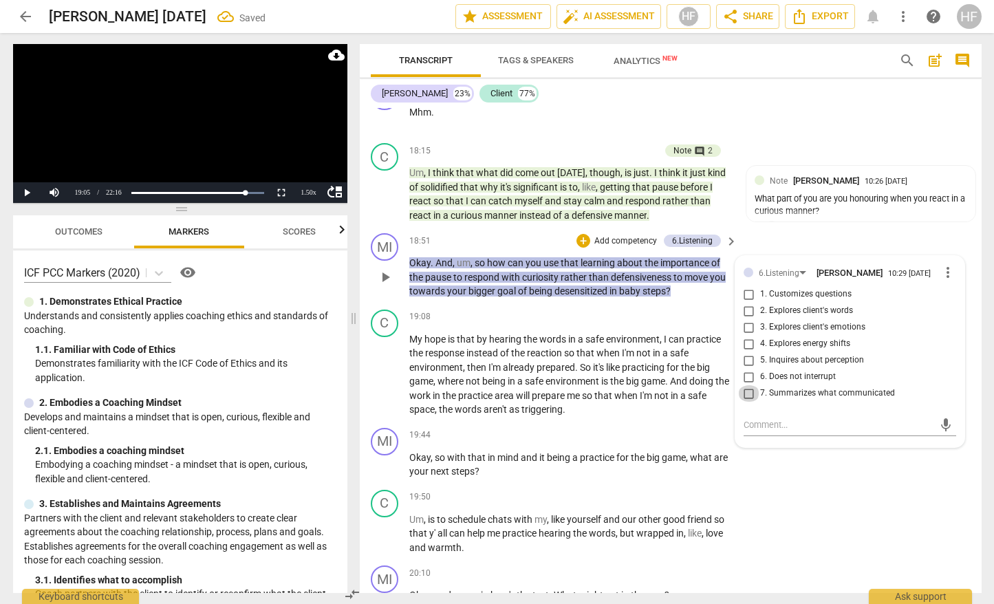
scroll to position [5055, 0]
click at [752, 387] on input "7. Summarizes what communicated" at bounding box center [749, 395] width 22 height 17
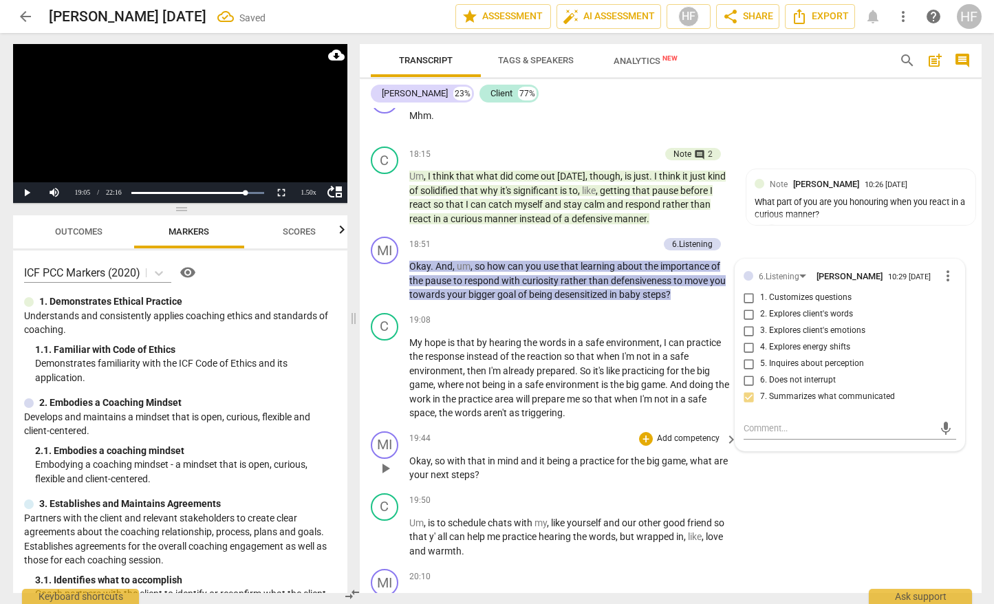
click at [797, 448] on div "MI play_arrow pause 19:44 + Add competency keyboard_arrow_right Okay , so with …" at bounding box center [671, 457] width 622 height 62
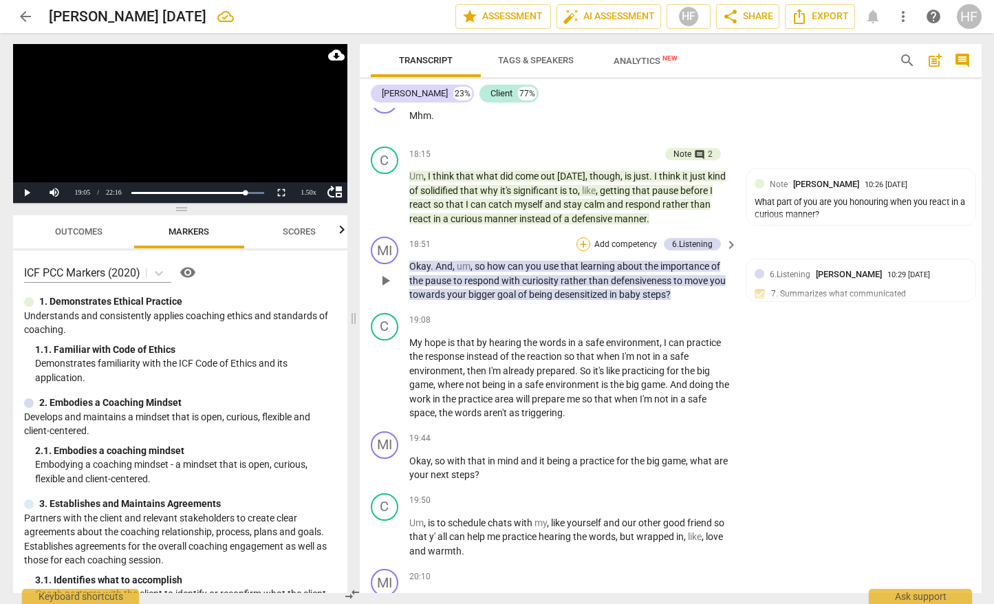
click at [581, 237] on div "+" at bounding box center [584, 244] width 14 height 14
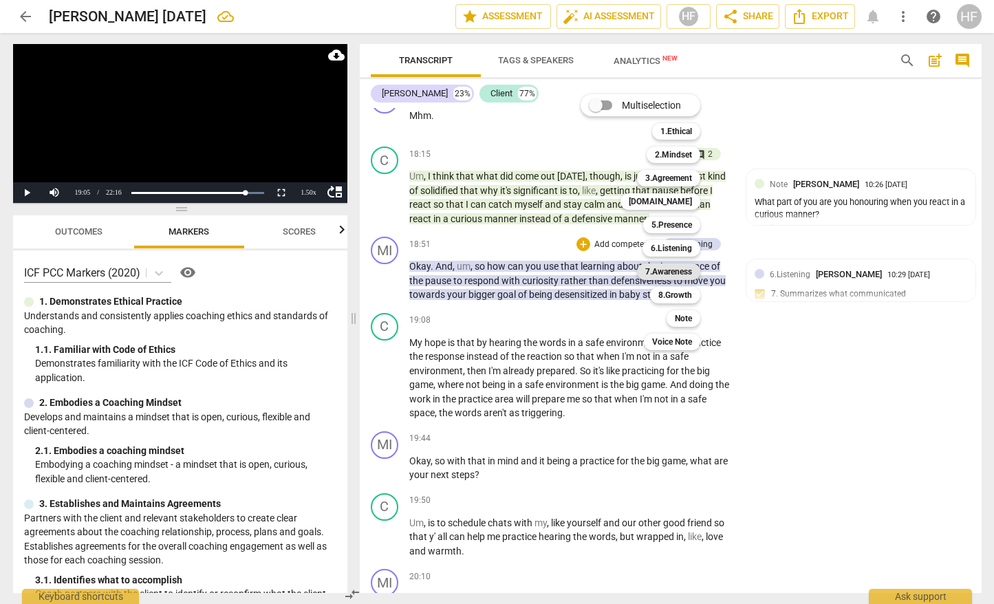
click at [684, 271] on b "7.Awareness" at bounding box center [668, 272] width 47 height 17
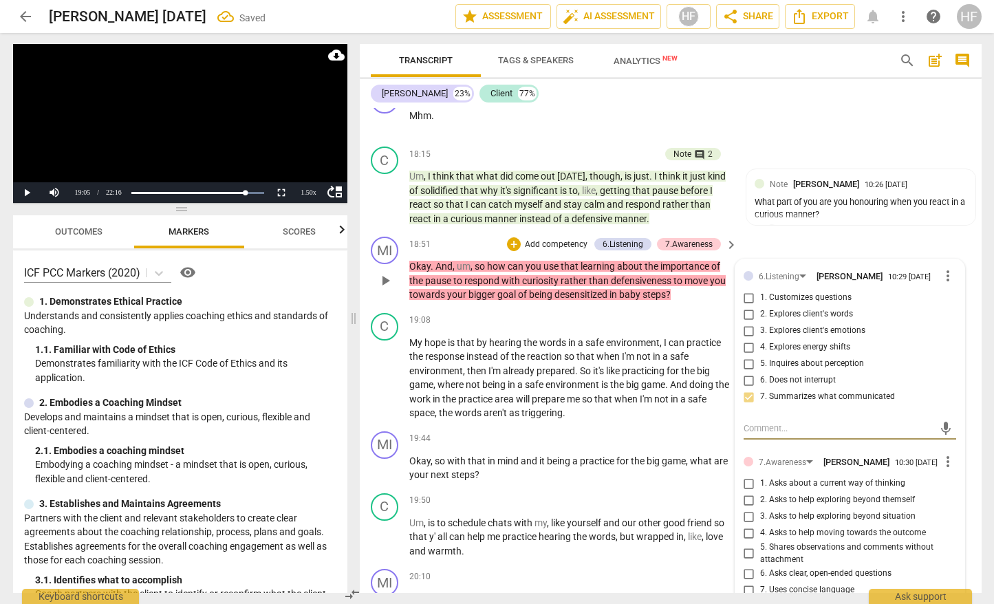
click at [940, 453] on span "more_vert" at bounding box center [948, 461] width 17 height 17
click at [959, 478] on li "Delete" at bounding box center [957, 472] width 47 height 26
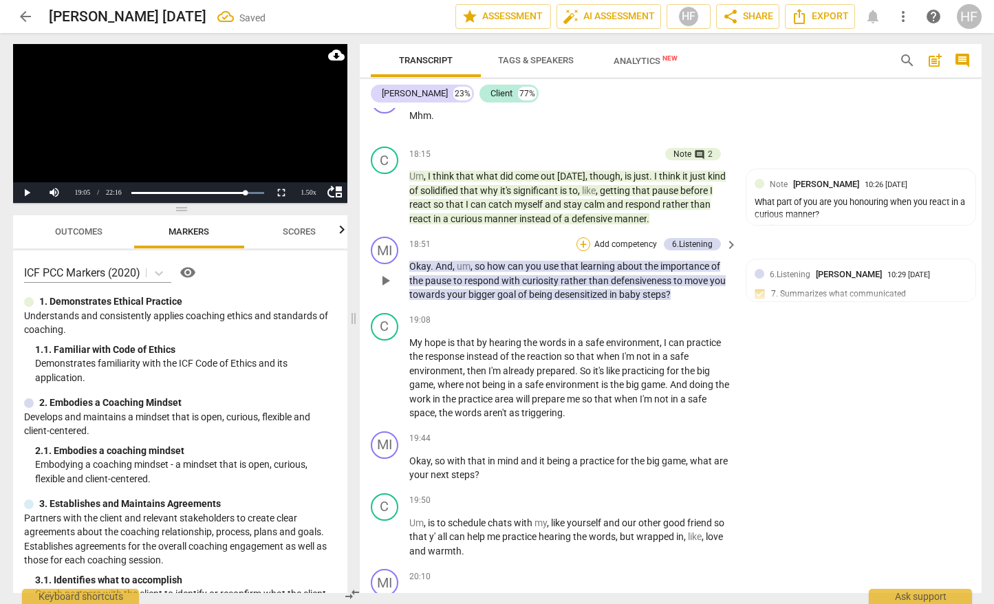
click at [581, 237] on div "+" at bounding box center [584, 244] width 14 height 14
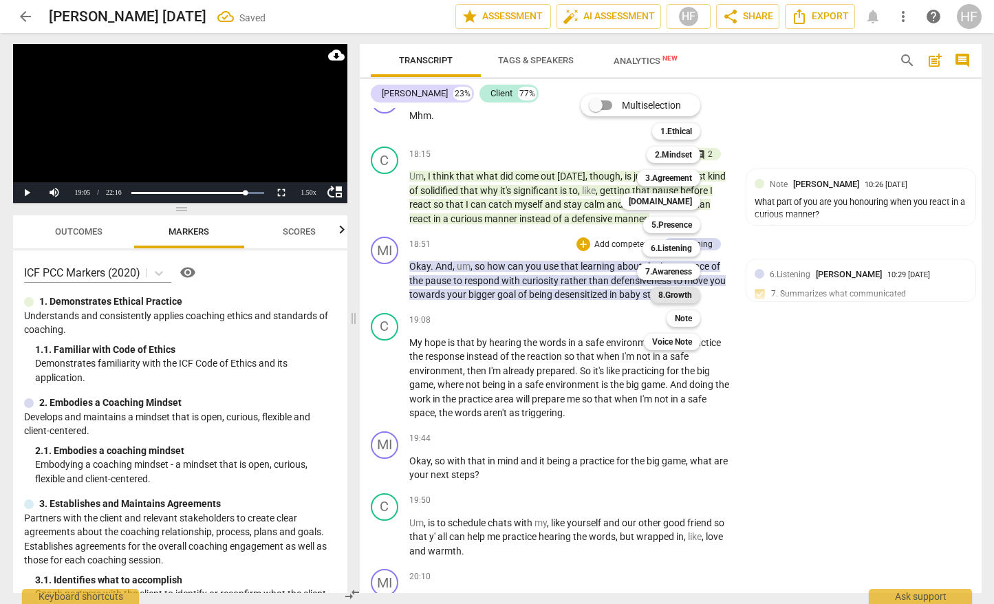
click at [683, 295] on b "8.Growth" at bounding box center [675, 295] width 34 height 17
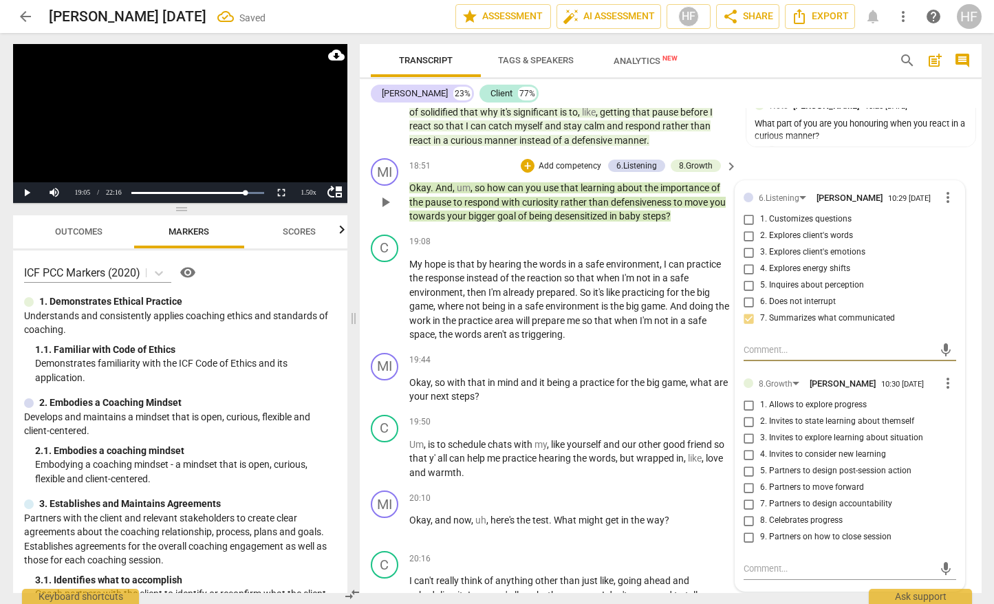
scroll to position [5153, 0]
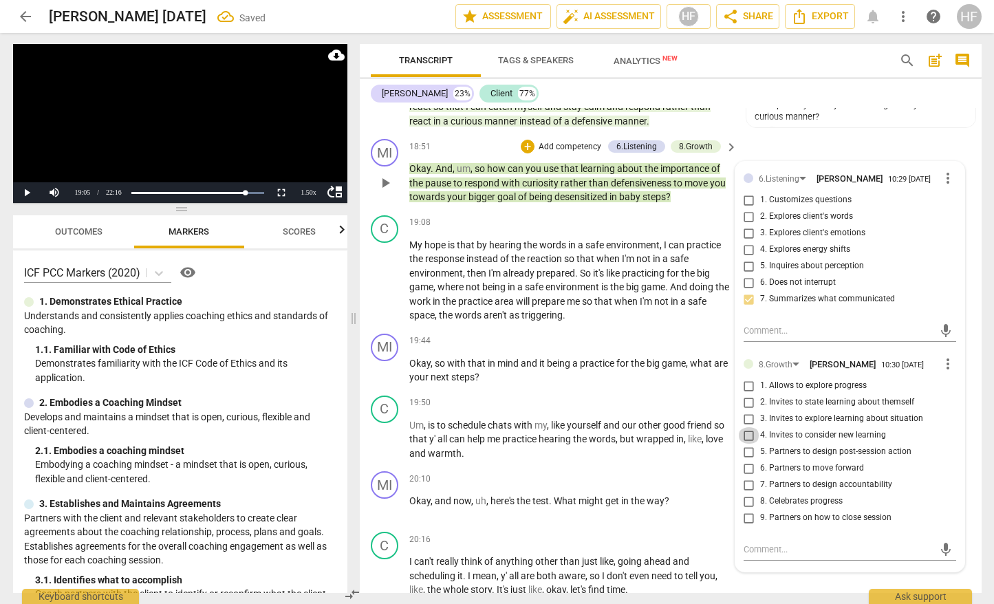
click at [750, 427] on input "4. Invites to consider new learning" at bounding box center [749, 435] width 22 height 17
click at [749, 460] on input "6. Partners to move forward" at bounding box center [749, 468] width 22 height 17
click at [769, 572] on div "C play_arrow pause 20:16 + Add competency keyboard_arrow_right I can't really t…" at bounding box center [671, 564] width 622 height 76
